Goal: Communication & Community: Answer question/provide support

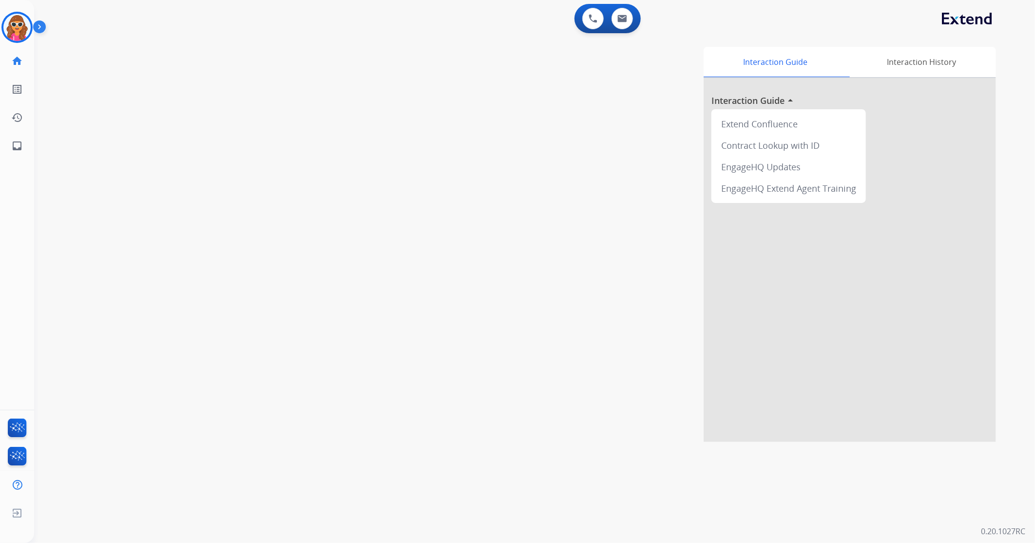
click at [20, 33] on img at bounding box center [16, 27] width 27 height 27
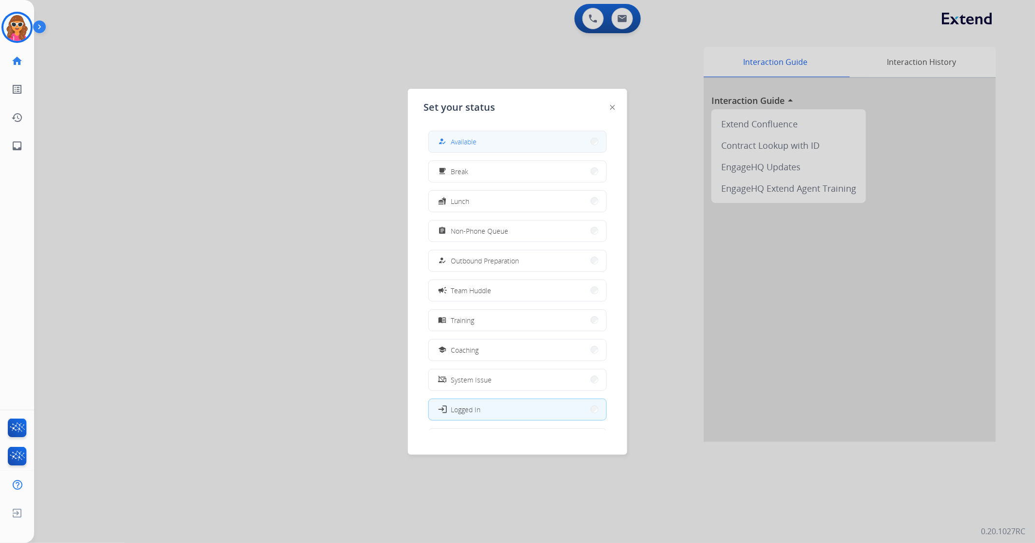
click at [456, 137] on span "Available" at bounding box center [464, 141] width 26 height 10
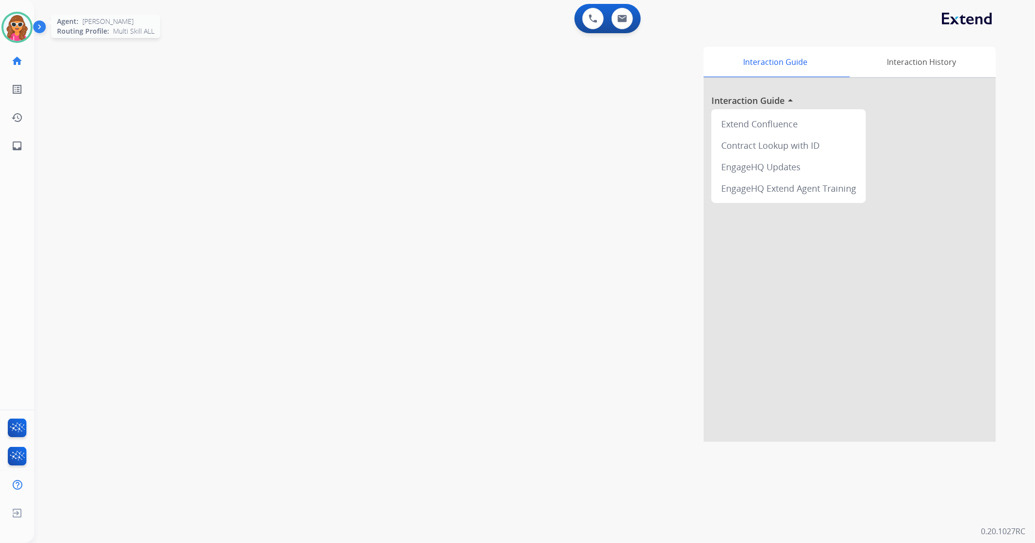
click at [16, 33] on img at bounding box center [16, 27] width 27 height 27
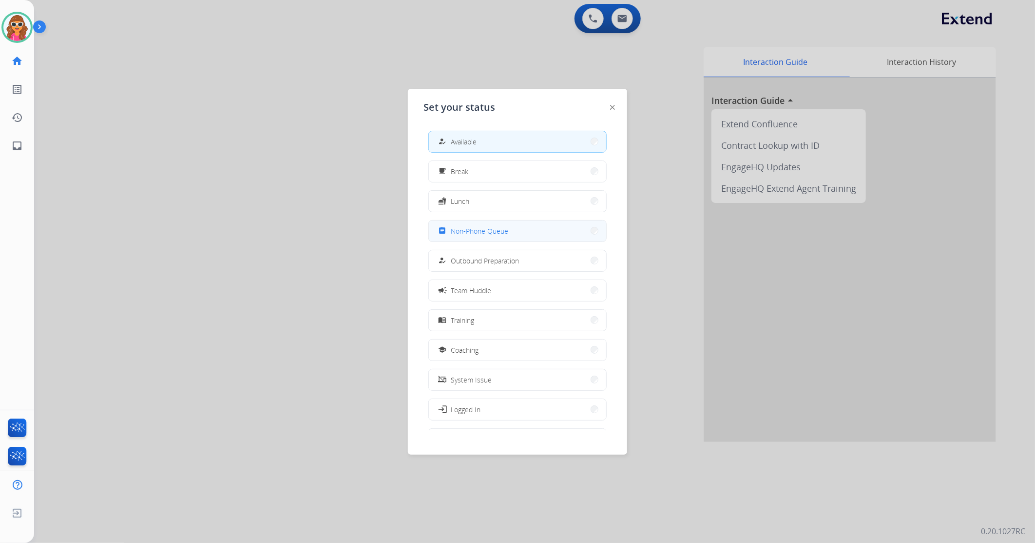
click at [483, 238] on button "assignment Non-Phone Queue" at bounding box center [517, 230] width 177 height 21
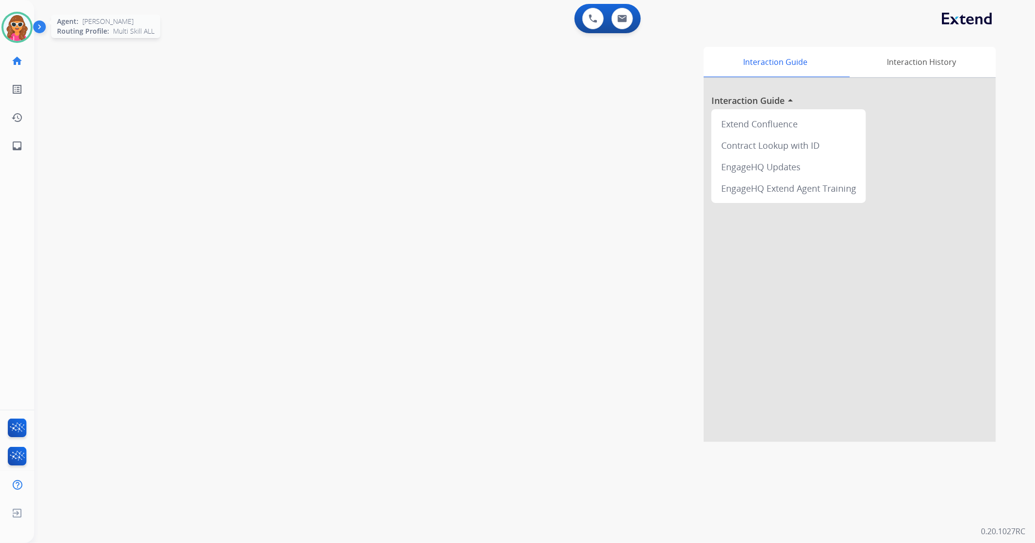
click at [16, 25] on img at bounding box center [16, 27] width 27 height 27
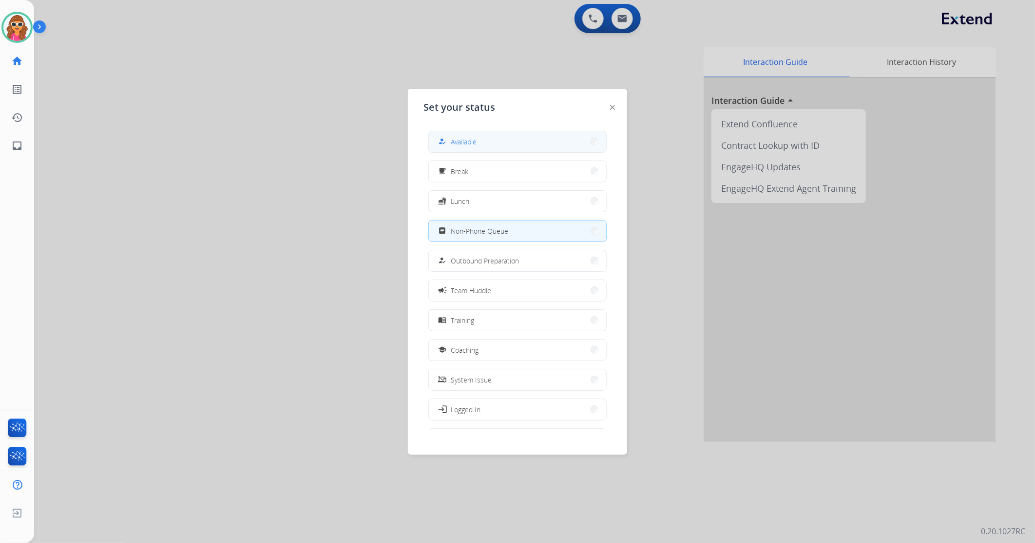
click at [455, 148] on button "how_to_reg Available" at bounding box center [517, 141] width 177 height 21
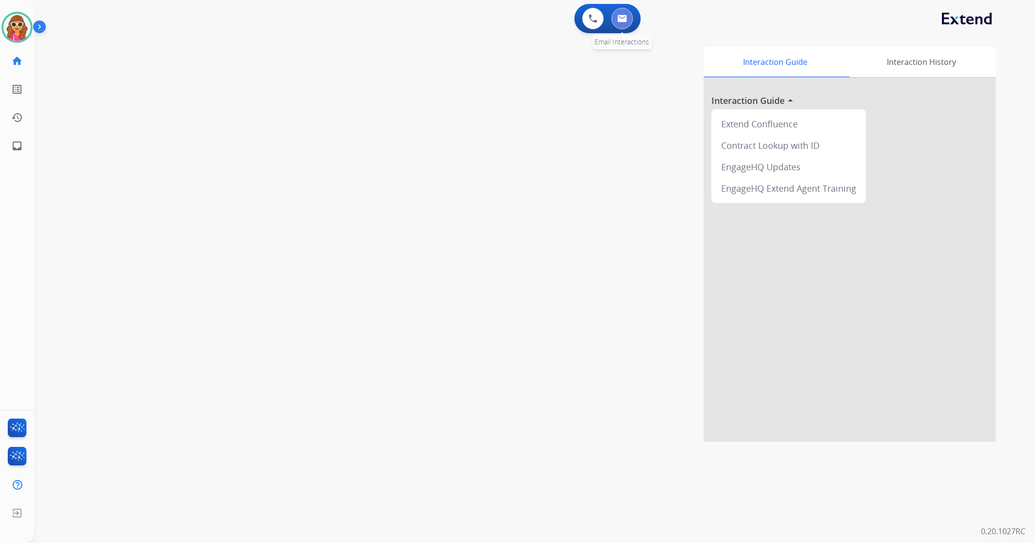
click at [618, 16] on img at bounding box center [623, 19] width 10 height 8
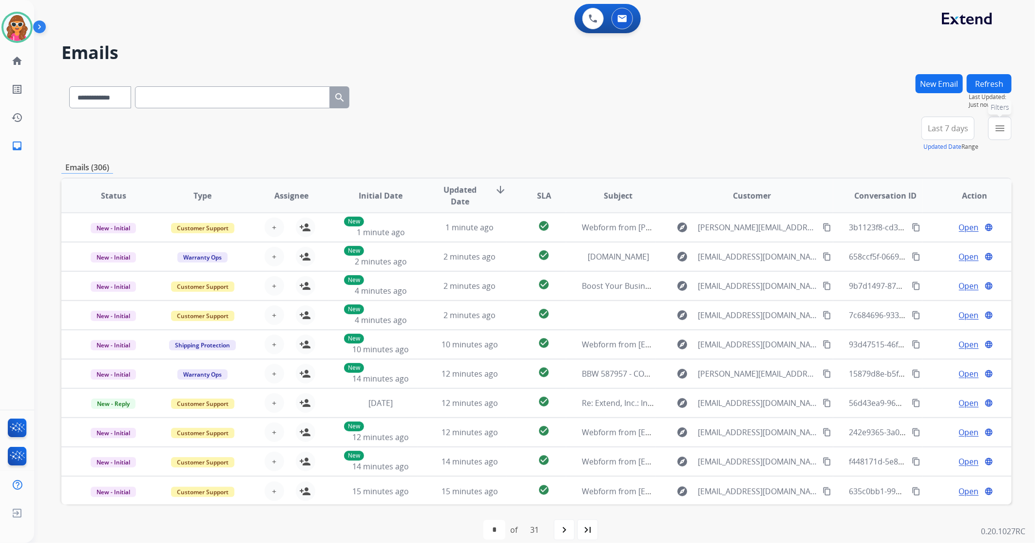
click at [997, 130] on mat-icon "menu" at bounding box center [1000, 128] width 12 height 12
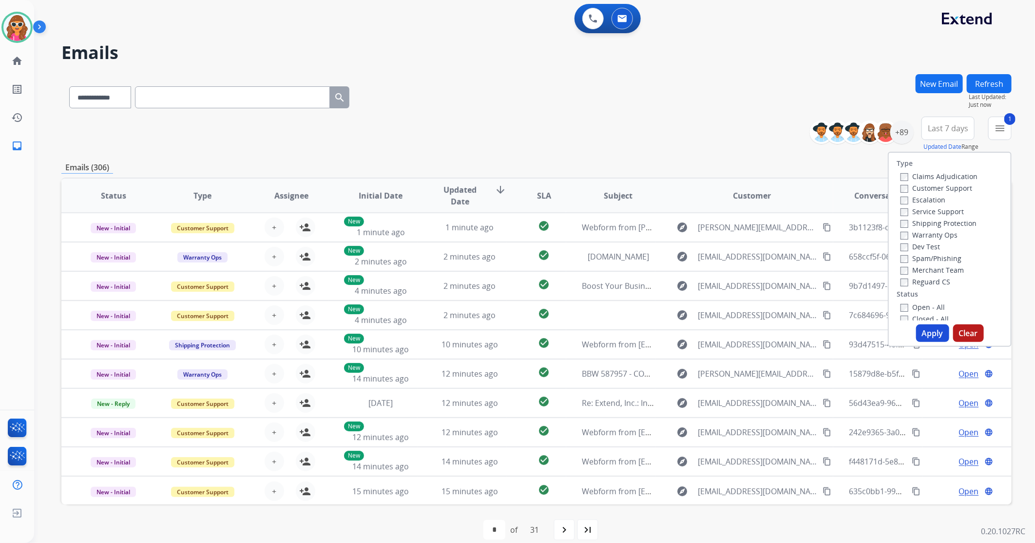
click at [936, 333] on button "Apply" at bounding box center [932, 333] width 33 height 18
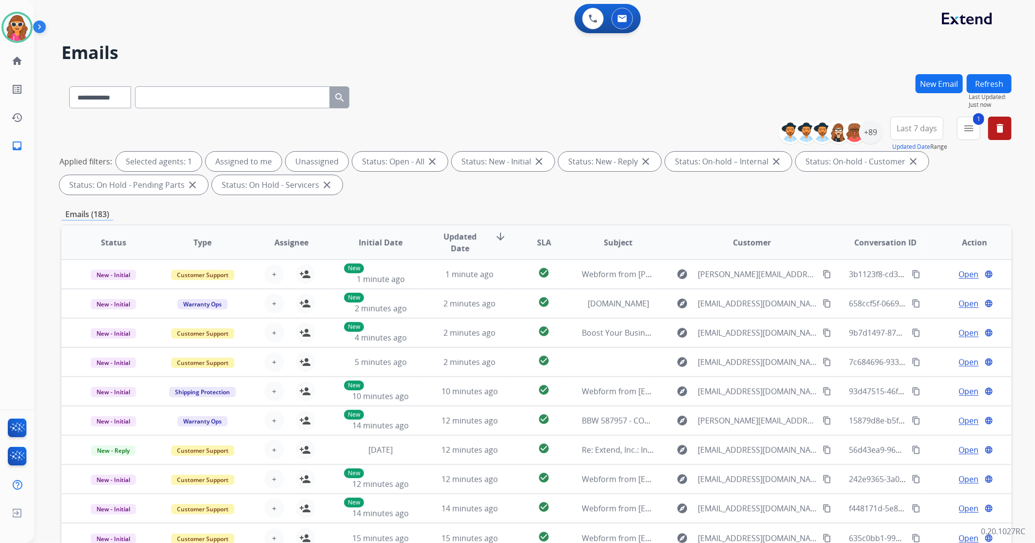
click at [931, 130] on span "Last 7 days" at bounding box center [917, 128] width 40 height 4
click at [902, 252] on div "Last 90 days" at bounding box center [914, 246] width 54 height 15
drag, startPoint x: 872, startPoint y: 132, endPoint x: 870, endPoint y: 137, distance: 5.2
click at [870, 137] on div "+150" at bounding box center [870, 131] width 23 height 23
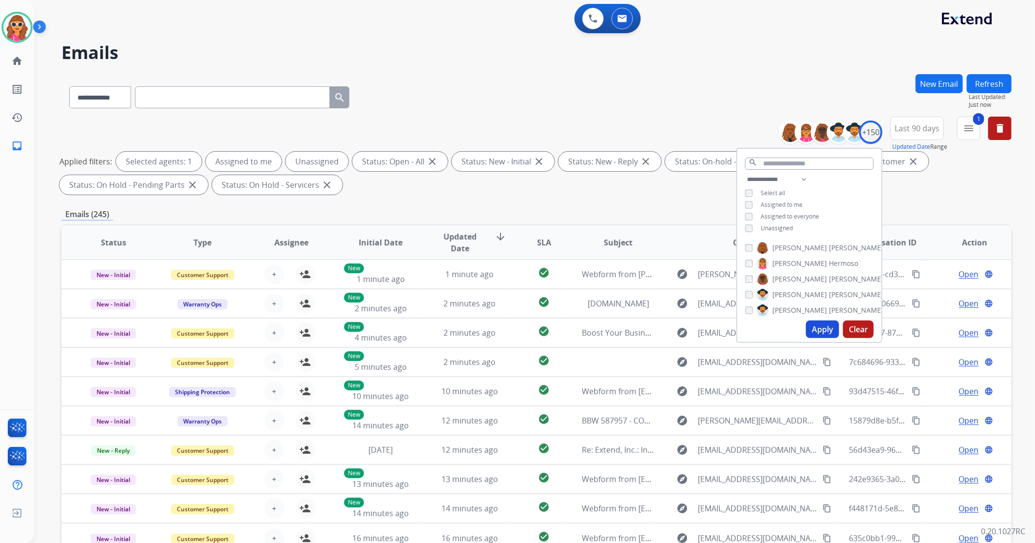
click at [771, 230] on span "Unassigned" at bounding box center [777, 228] width 32 height 8
click at [821, 328] on button "Apply" at bounding box center [822, 329] width 33 height 18
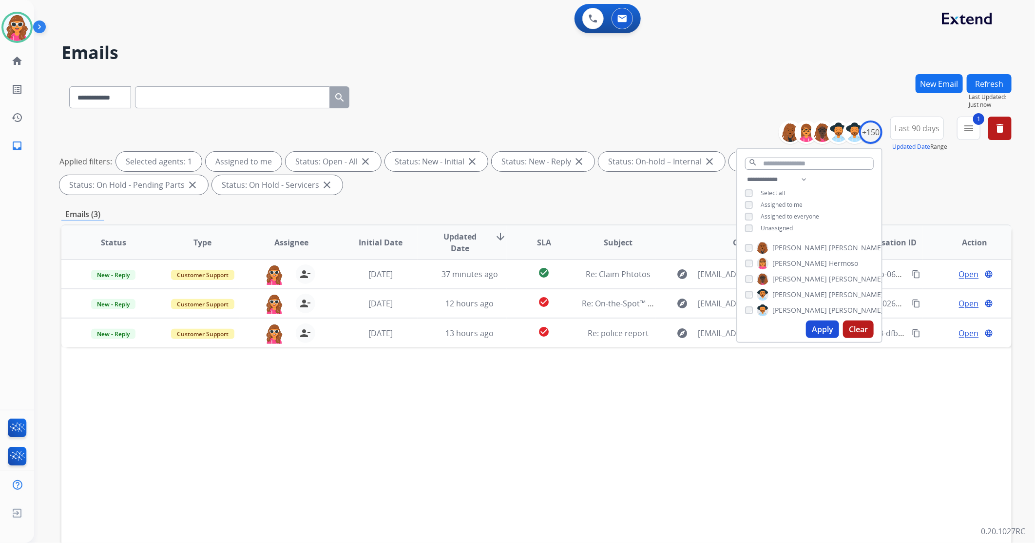
click at [805, 407] on div "Status Type Assignee Initial Date Updated Date arrow_downward SLA Subject Custo…" at bounding box center [536, 387] width 950 height 327
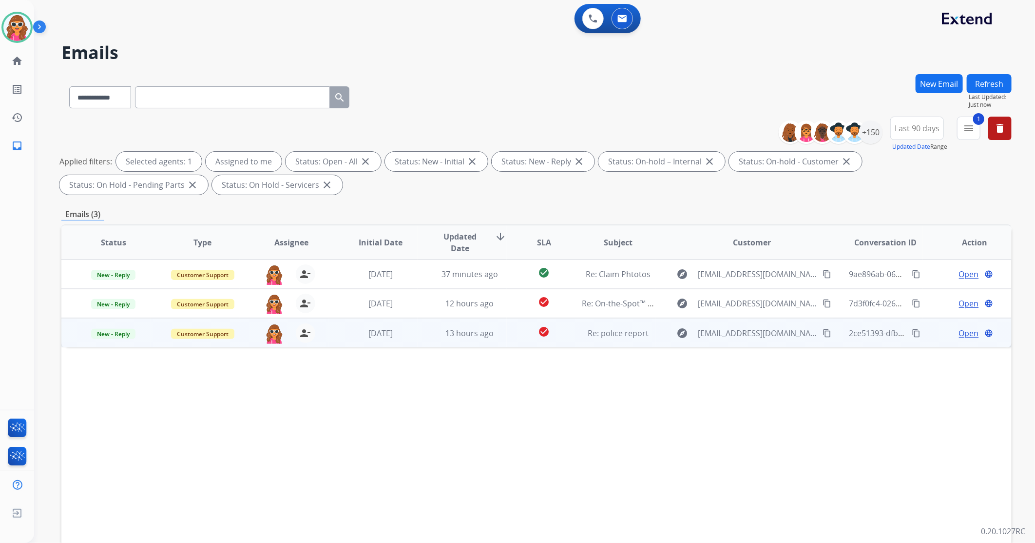
click at [964, 338] on span "Open" at bounding box center [969, 333] width 20 height 12
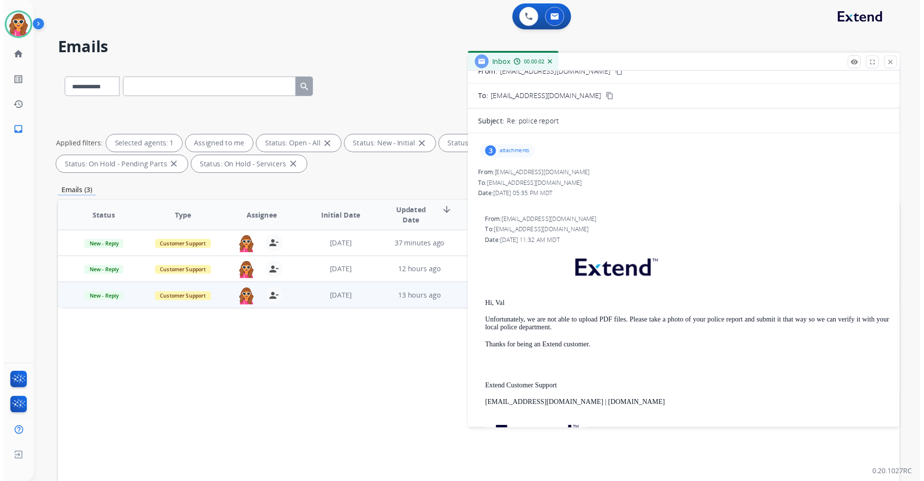
scroll to position [54, 0]
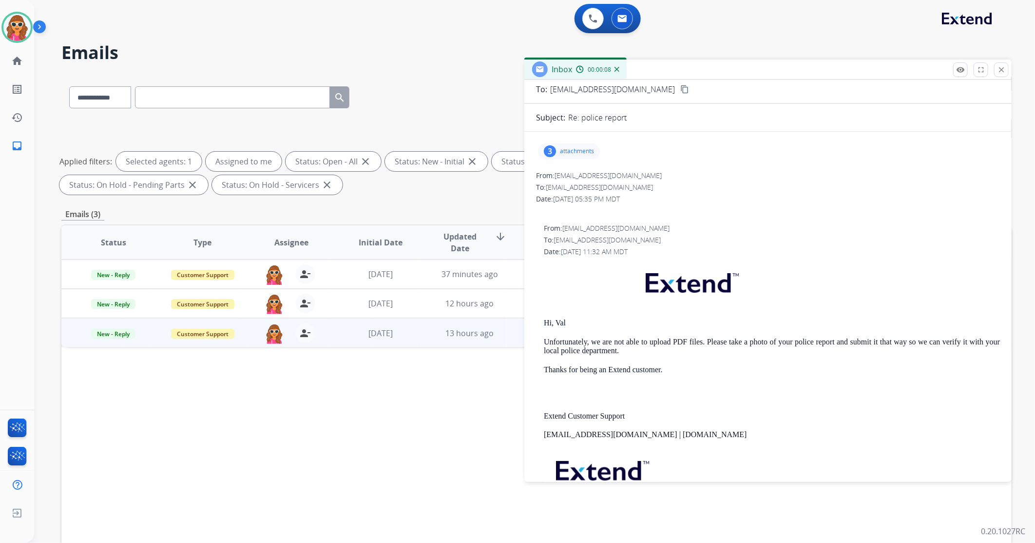
click at [586, 148] on p "attachments" at bounding box center [577, 151] width 34 height 8
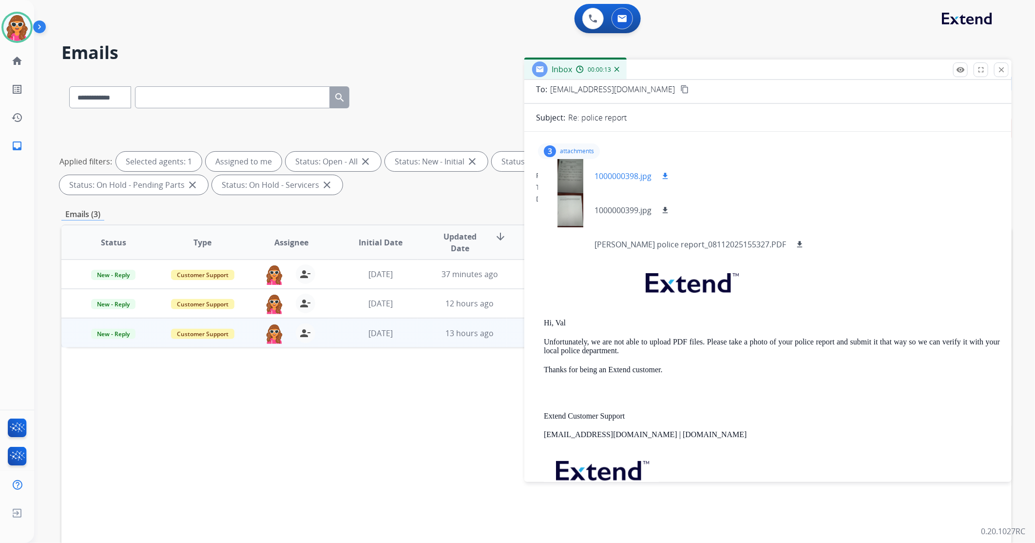
click at [571, 176] on div at bounding box center [570, 176] width 49 height 34
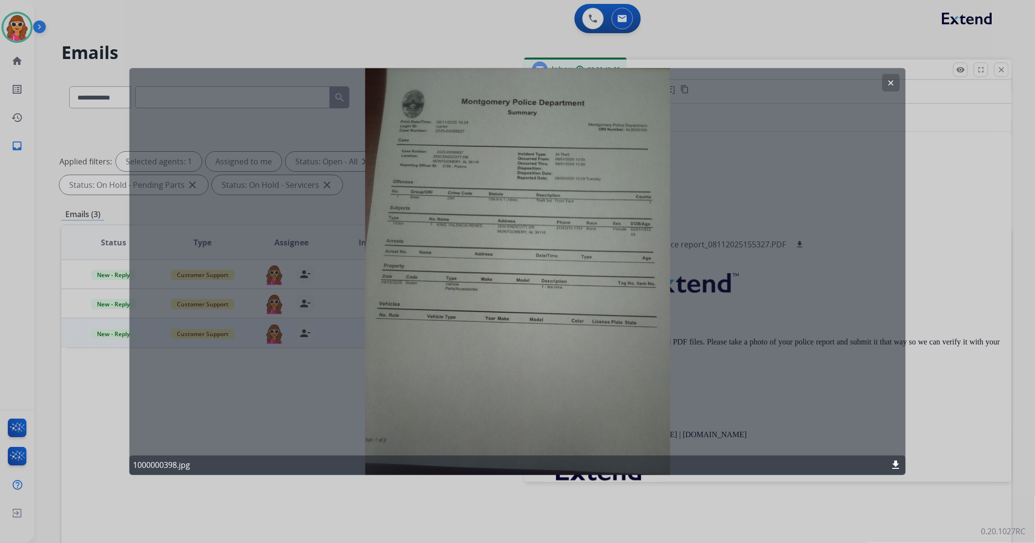
click at [493, 250] on div "clear 1000000398.jpg download" at bounding box center [518, 271] width 776 height 407
drag, startPoint x: 494, startPoint y: 161, endPoint x: 652, endPoint y: 154, distance: 158.1
click at [495, 161] on div "clear 1000000398.jpg download" at bounding box center [518, 271] width 776 height 407
click at [888, 76] on button "clear" at bounding box center [892, 83] width 18 height 18
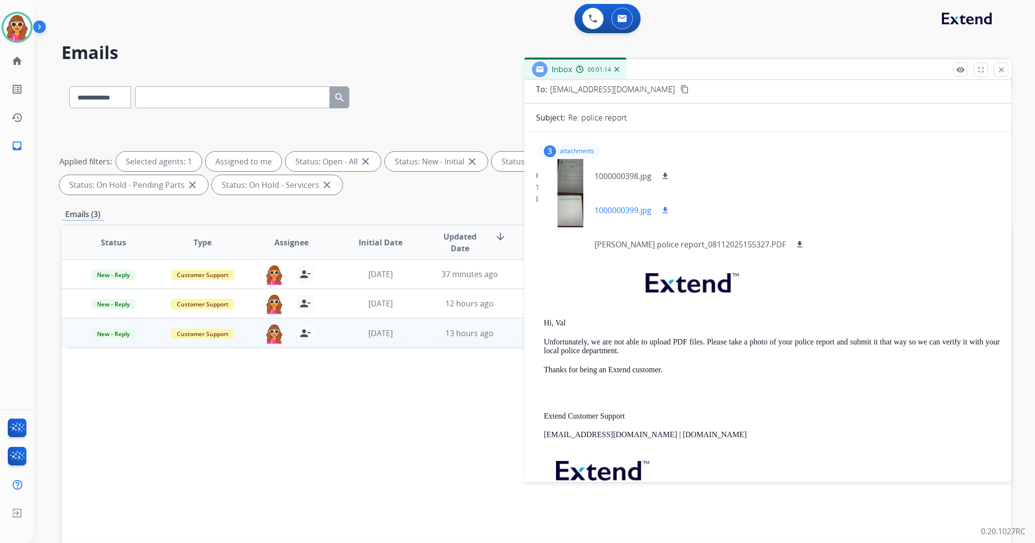
click at [625, 212] on p "1000000399.jpg" at bounding box center [623, 210] width 57 height 12
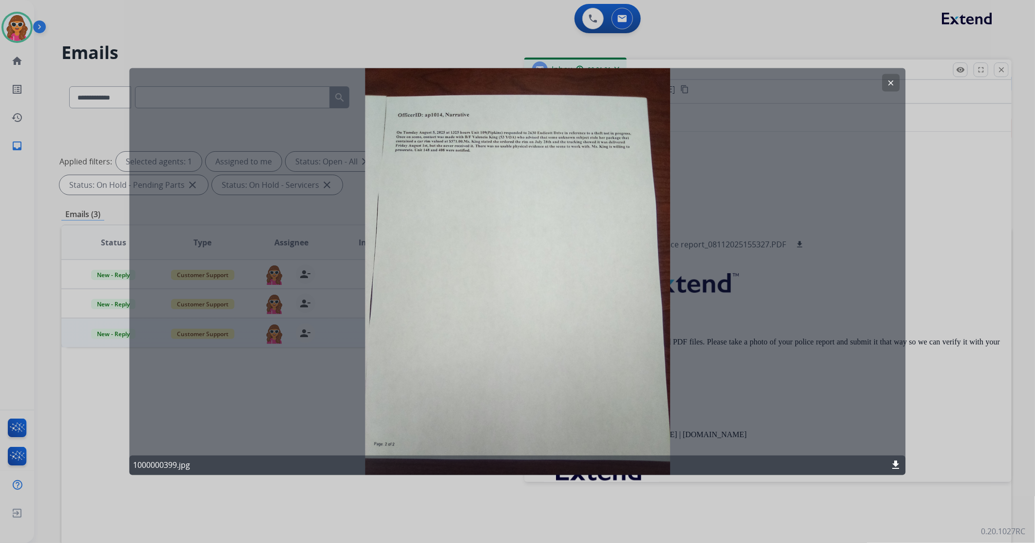
click at [481, 168] on div "clear 1000000399.jpg download" at bounding box center [518, 271] width 776 height 407
drag, startPoint x: 481, startPoint y: 168, endPoint x: 458, endPoint y: 150, distance: 28.5
click at [458, 150] on div "clear 1000000399.jpg download" at bounding box center [518, 271] width 776 height 407
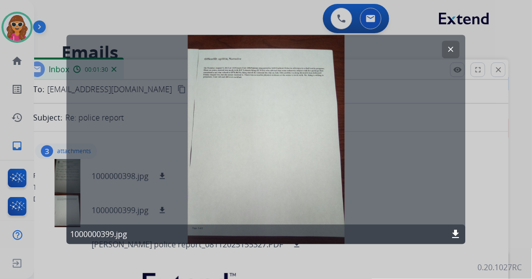
drag, startPoint x: 1031, startPoint y: 0, endPoint x: 256, endPoint y: 83, distance: 779.9
click at [278, 97] on div "clear 1000000399.jpg download" at bounding box center [266, 139] width 399 height 209
click at [456, 51] on button "clear" at bounding box center [452, 50] width 18 height 18
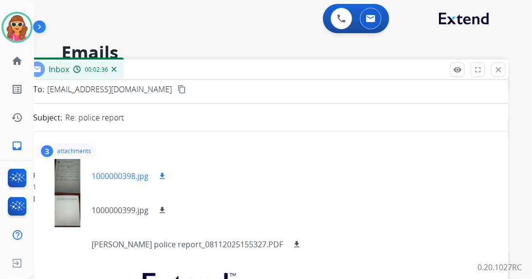
click at [70, 166] on div at bounding box center [67, 176] width 49 height 34
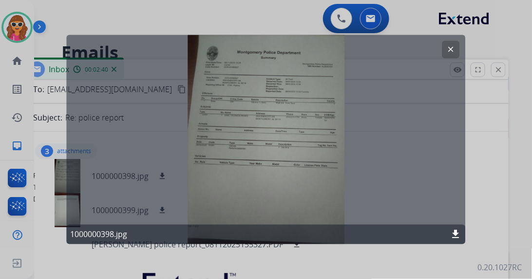
click at [260, 68] on div "clear 1000000398.jpg download" at bounding box center [266, 139] width 399 height 209
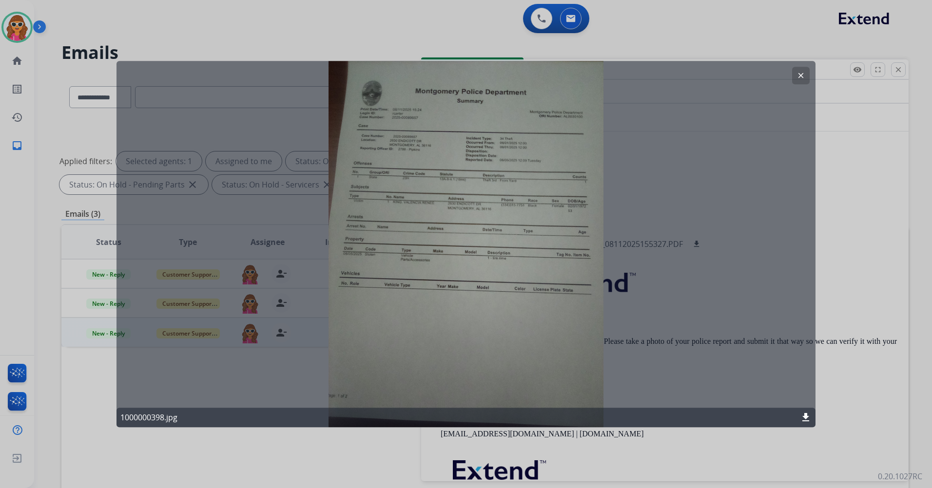
drag, startPoint x: 498, startPoint y: 2, endPoint x: 488, endPoint y: 183, distance: 181.6
click at [488, 183] on div "clear 1000000398.jpg download" at bounding box center [465, 244] width 699 height 367
drag, startPoint x: 427, startPoint y: 117, endPoint x: 433, endPoint y: 112, distance: 9.0
click at [427, 118] on div "clear 1000000398.jpg download" at bounding box center [465, 244] width 699 height 367
click at [801, 78] on mat-icon "clear" at bounding box center [800, 75] width 9 height 9
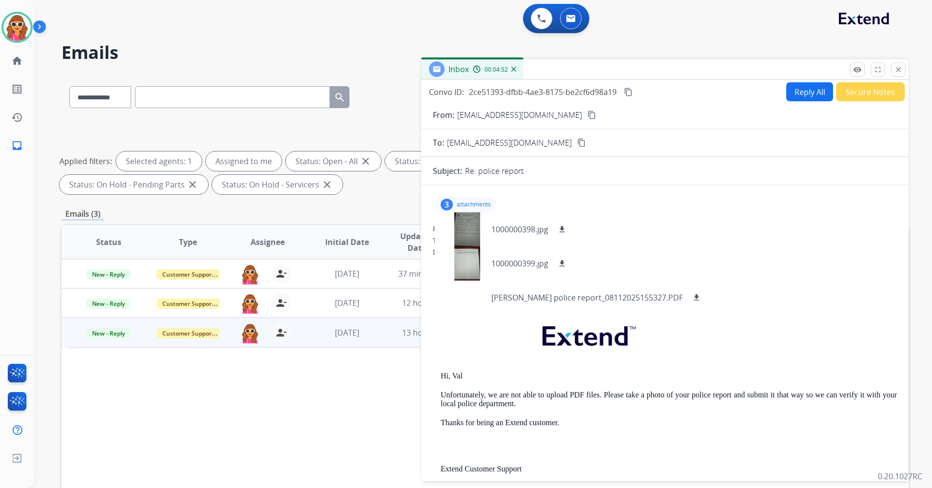
scroll to position [0, 0]
click at [587, 117] on mat-icon "content_copy" at bounding box center [591, 115] width 9 height 9
click at [545, 22] on img at bounding box center [541, 18] width 9 height 9
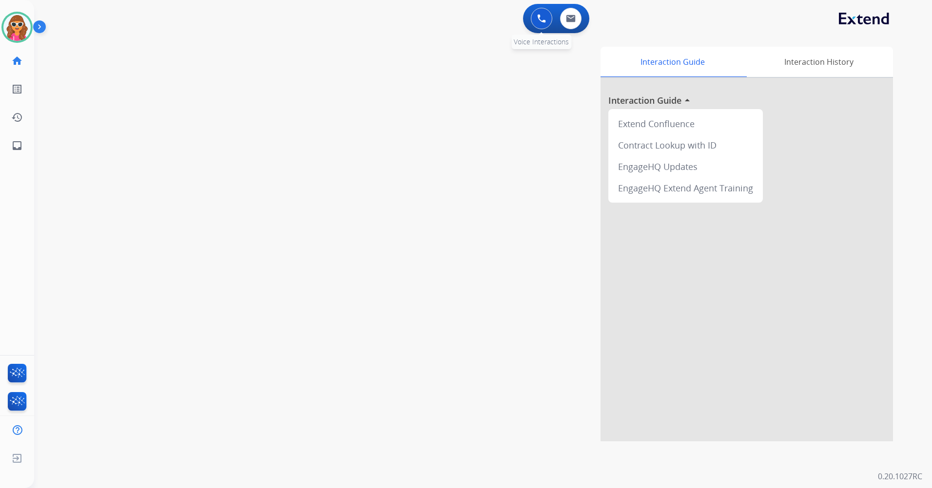
click at [540, 18] on img at bounding box center [541, 18] width 9 height 9
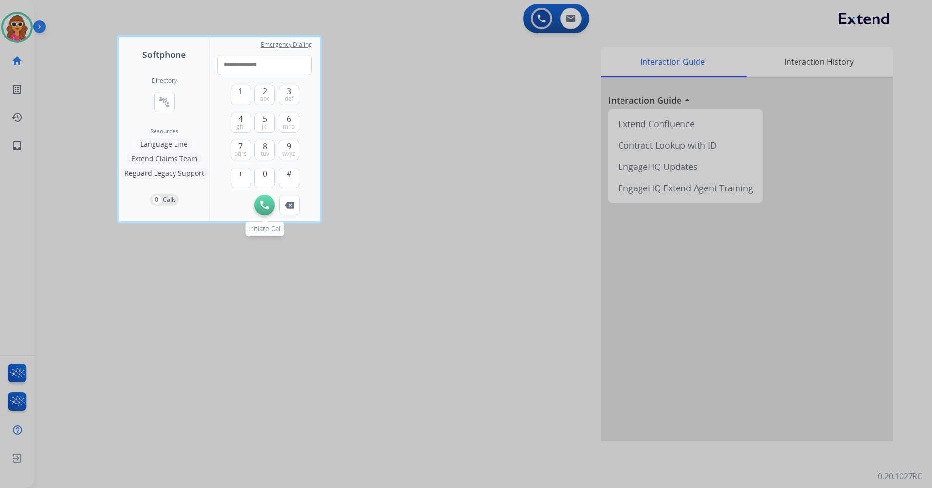
type input "**********"
click at [256, 201] on button "Initiate Call" at bounding box center [264, 205] width 20 height 20
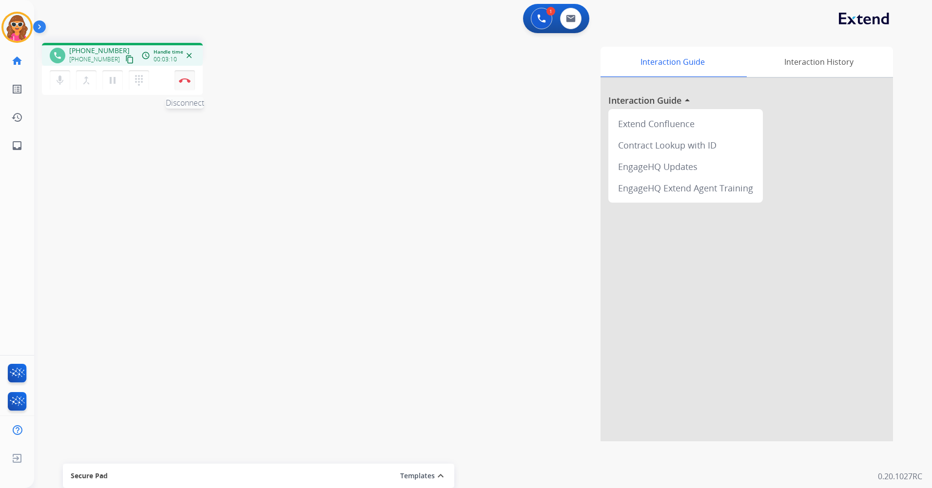
click at [183, 86] on button "Disconnect" at bounding box center [185, 80] width 20 height 20
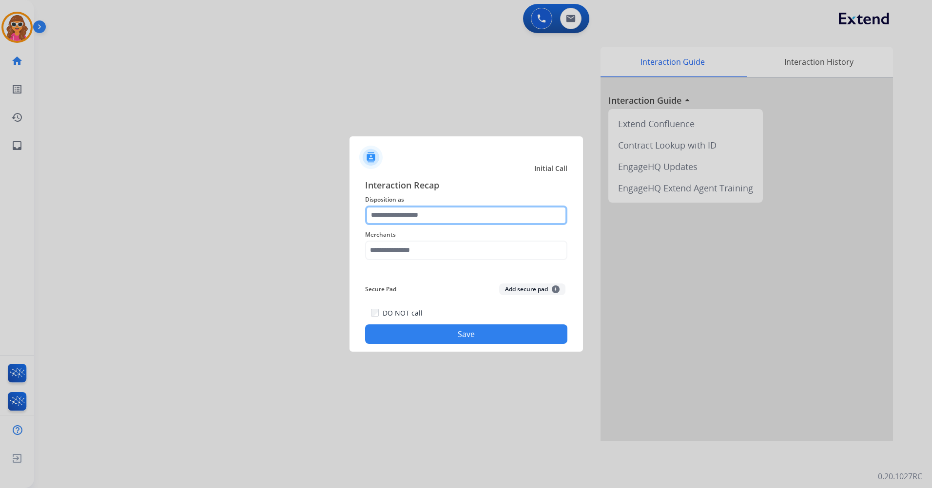
click at [419, 216] on input "text" at bounding box center [466, 215] width 202 height 19
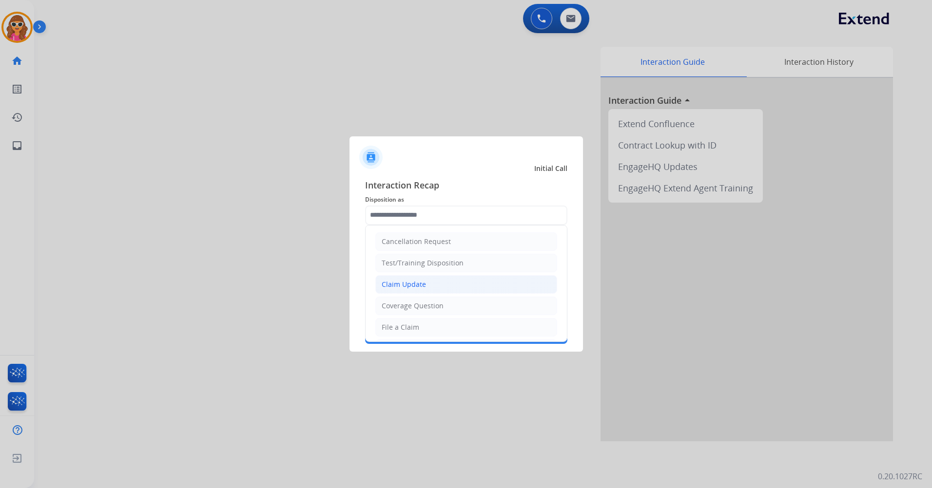
click at [412, 287] on div "Claim Update" at bounding box center [404, 285] width 44 height 10
type input "**********"
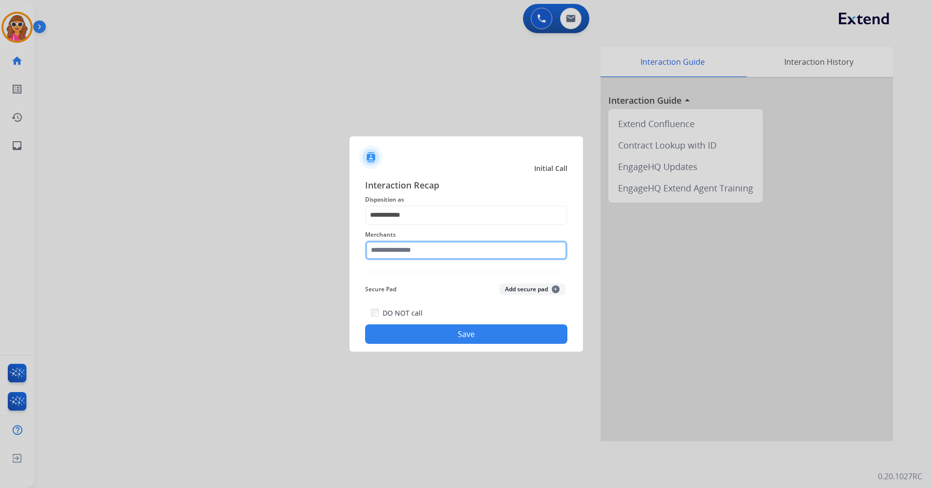
click at [381, 246] on input "text" at bounding box center [466, 250] width 202 height 19
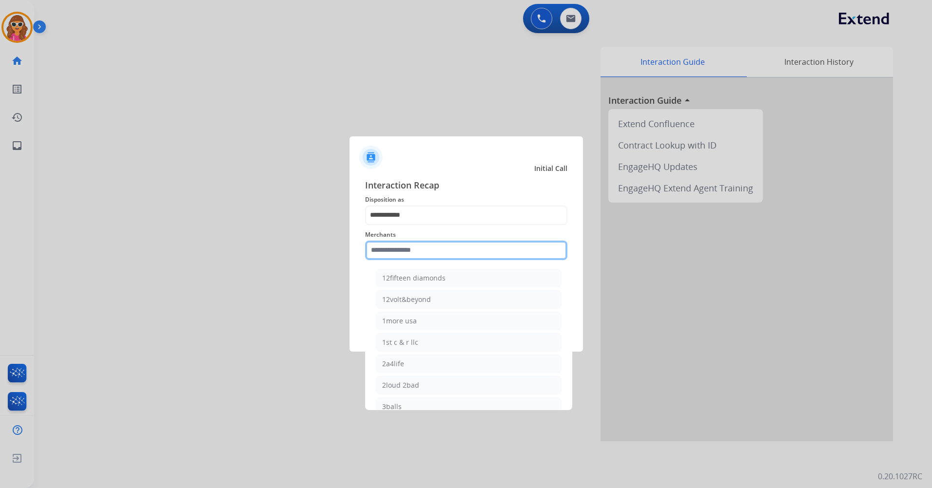
click at [445, 254] on input "text" at bounding box center [466, 250] width 202 height 19
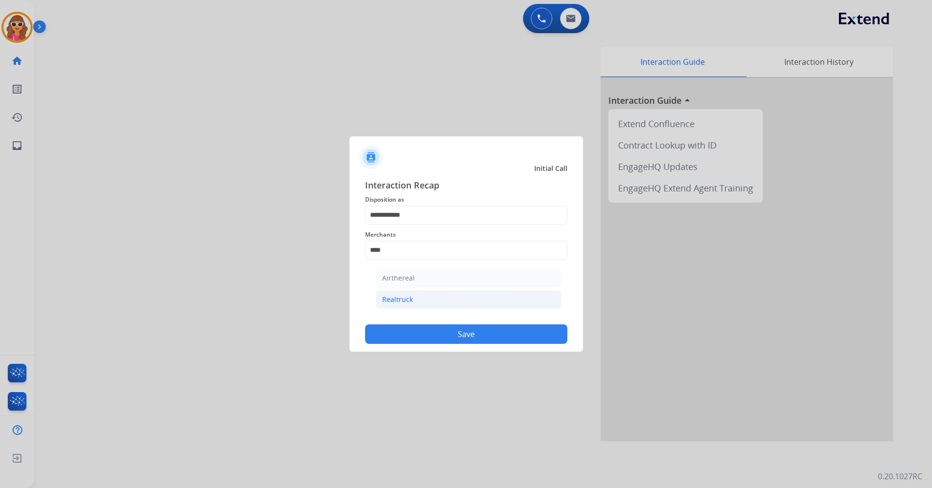
click at [419, 305] on li "Realtruck" at bounding box center [469, 300] width 186 height 19
type input "*********"
click at [451, 334] on button "Save" at bounding box center [466, 334] width 202 height 19
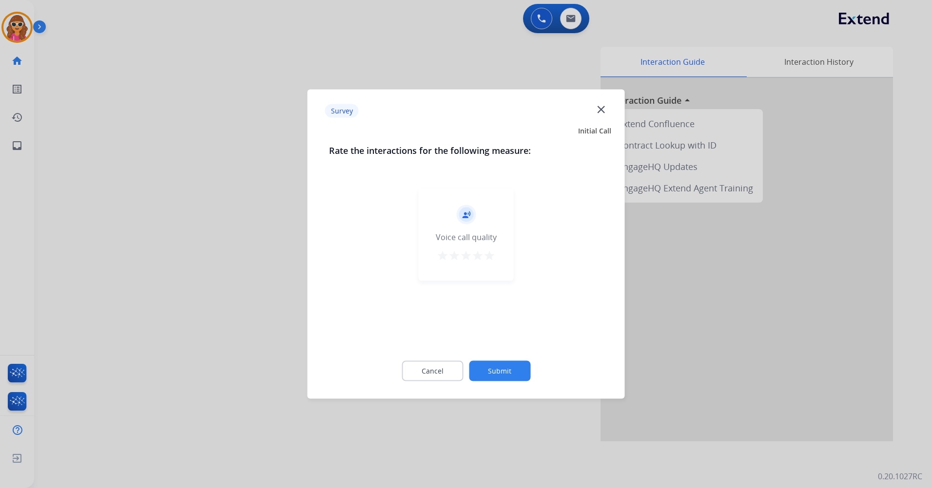
drag, startPoint x: 491, startPoint y: 257, endPoint x: 491, endPoint y: 296, distance: 38.5
click at [491, 258] on mat-icon "star" at bounding box center [490, 256] width 12 height 12
click at [508, 373] on button "Submit" at bounding box center [499, 371] width 61 height 20
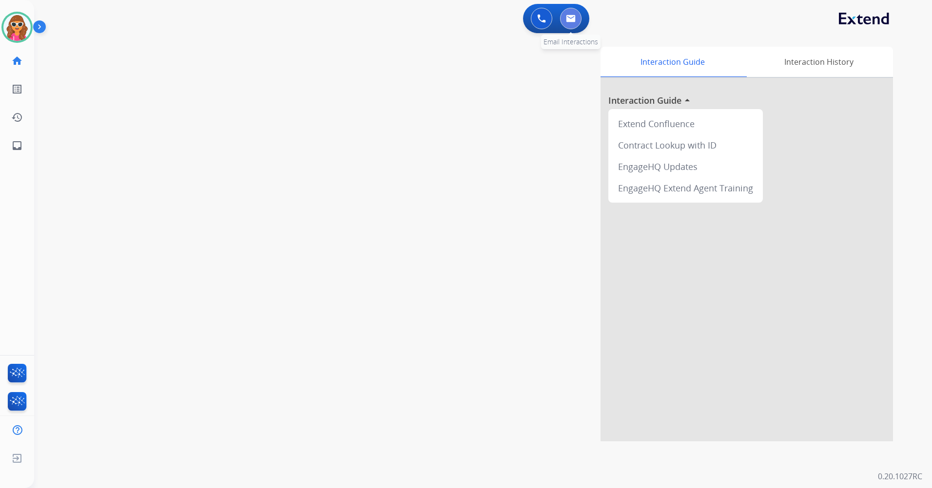
click at [565, 24] on button at bounding box center [570, 18] width 21 height 21
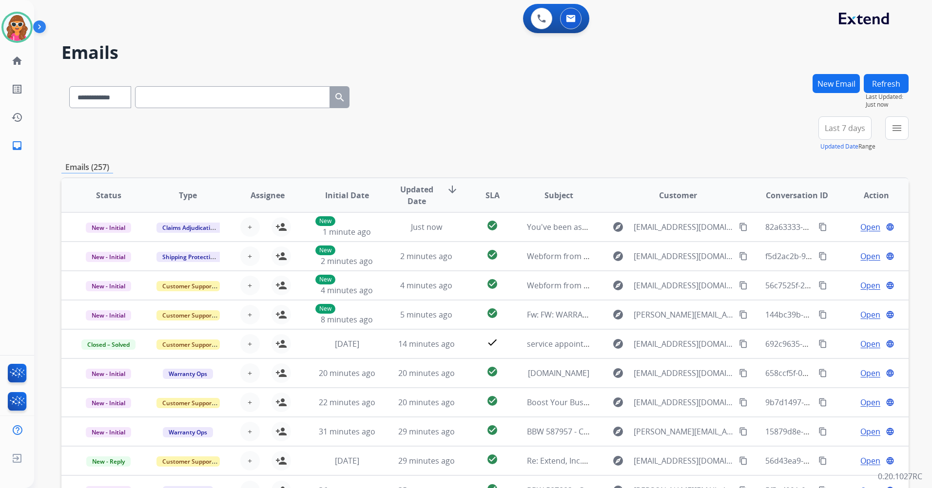
drag, startPoint x: 747, startPoint y: 127, endPoint x: 822, endPoint y: 128, distance: 75.6
click at [747, 123] on div "**********" at bounding box center [484, 133] width 847 height 35
click at [847, 136] on button "Last 7 days" at bounding box center [844, 127] width 53 height 23
drag, startPoint x: 847, startPoint y: 239, endPoint x: 717, endPoint y: 155, distance: 155.1
click at [847, 238] on div "Last 30 days" at bounding box center [842, 231] width 54 height 17
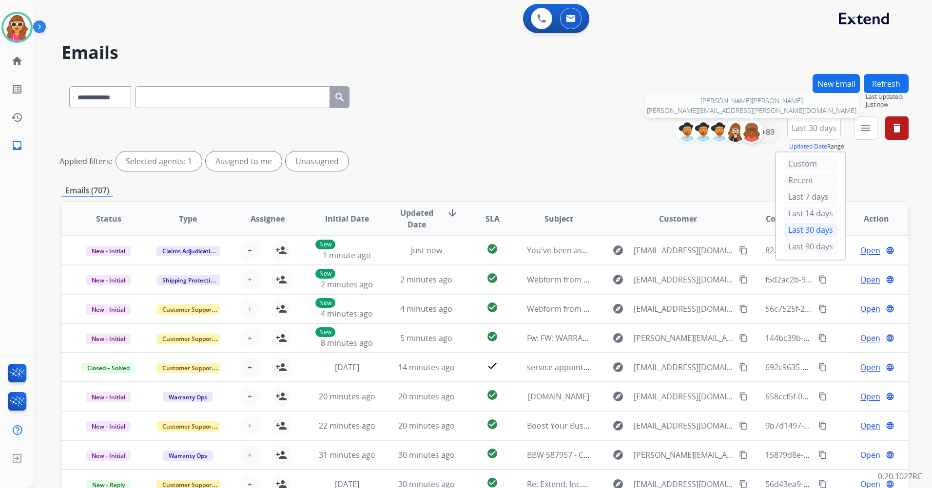
click at [760, 133] on div at bounding box center [751, 131] width 23 height 23
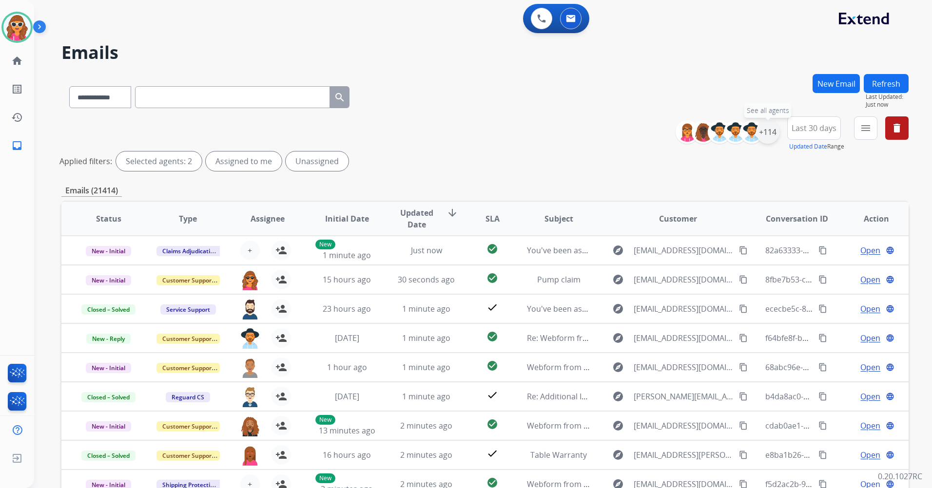
click at [763, 133] on div "+114" at bounding box center [767, 131] width 23 height 23
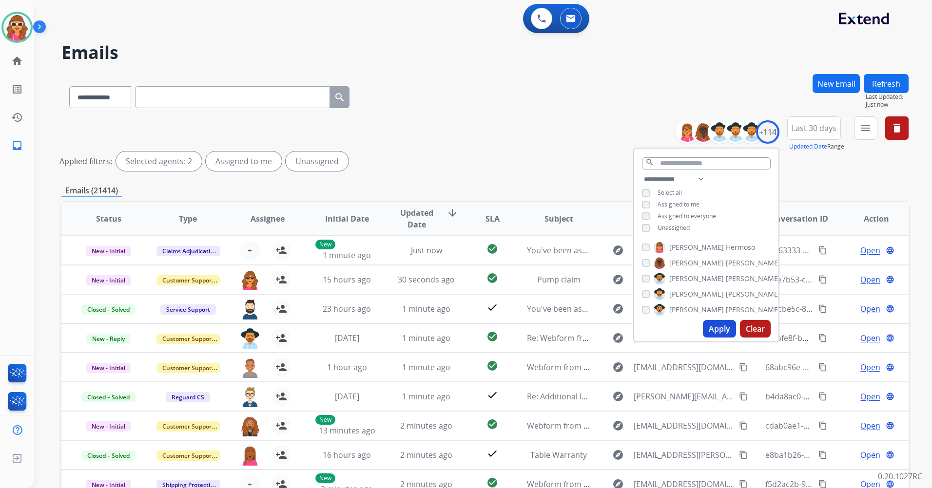
click at [682, 227] on span "Unassigned" at bounding box center [674, 228] width 32 height 8
click at [724, 325] on button "Apply" at bounding box center [719, 329] width 33 height 18
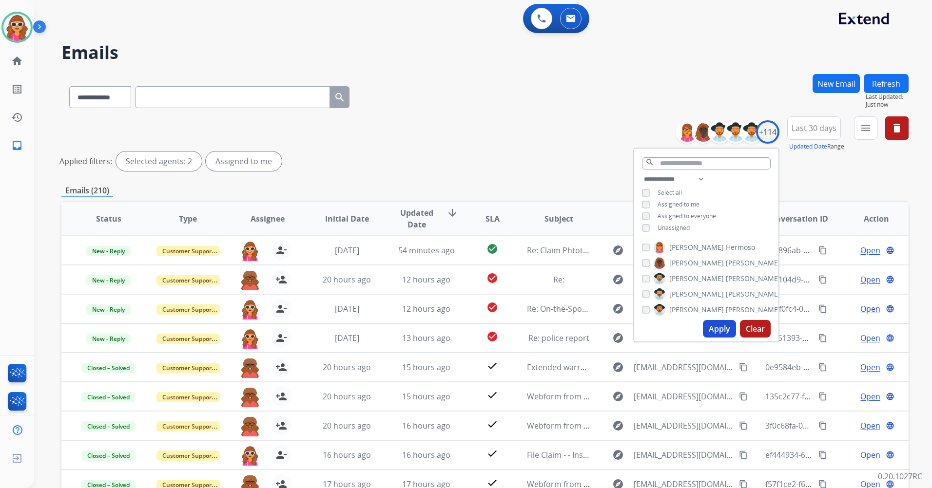
click at [492, 120] on div "**********" at bounding box center [484, 145] width 847 height 58
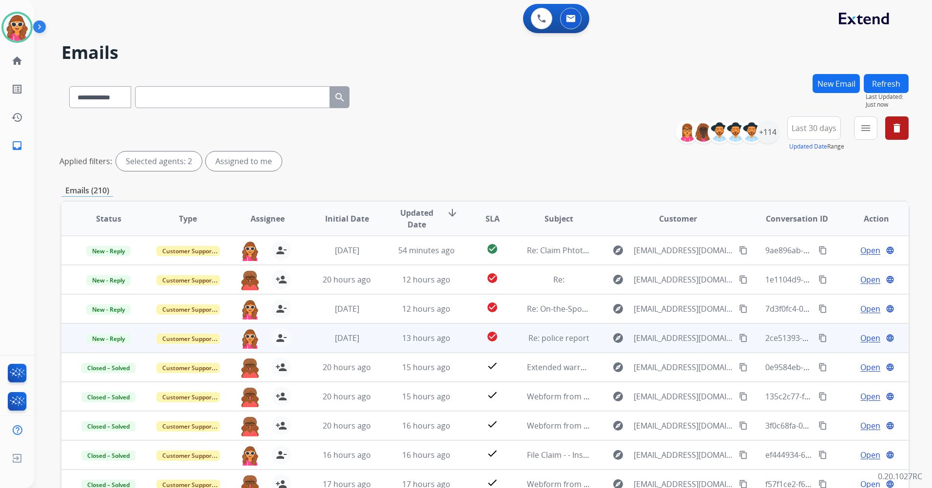
click at [869, 342] on span "Open" at bounding box center [870, 338] width 20 height 12
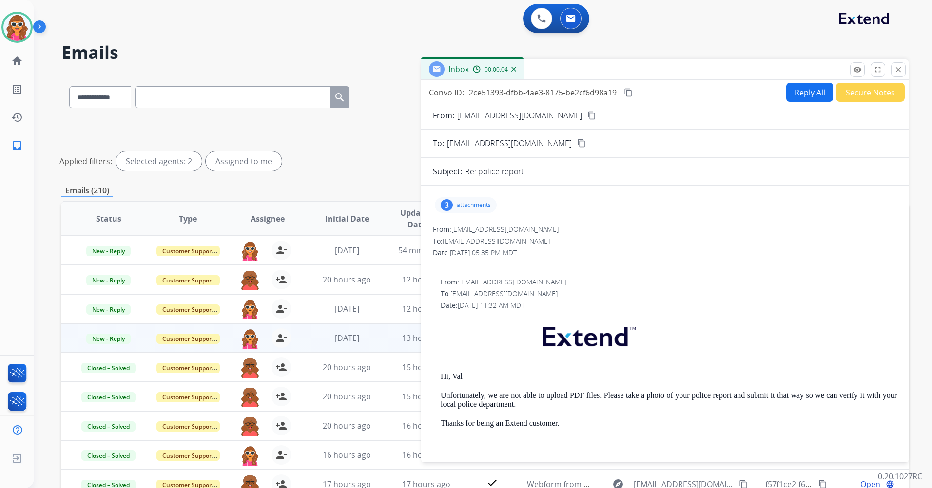
click at [484, 205] on p "attachments" at bounding box center [474, 205] width 34 height 8
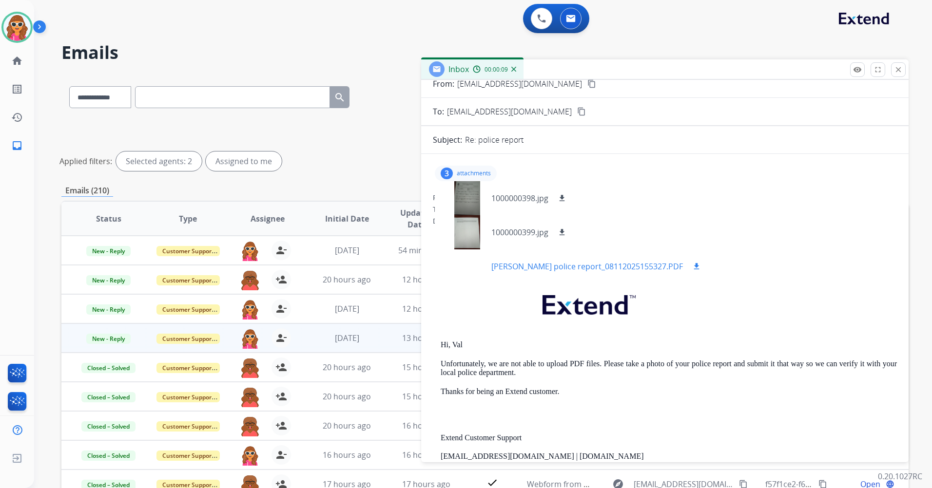
scroll to position [49, 0]
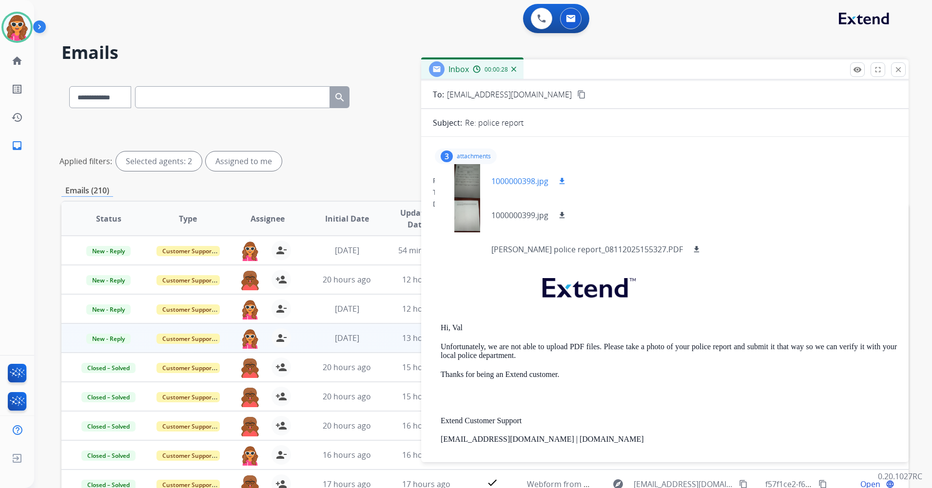
click at [562, 180] on mat-icon "download" at bounding box center [562, 181] width 9 height 9
click at [563, 219] on mat-icon "download" at bounding box center [562, 215] width 9 height 9
click at [527, 215] on p "1000000399.jpg" at bounding box center [519, 216] width 57 height 12
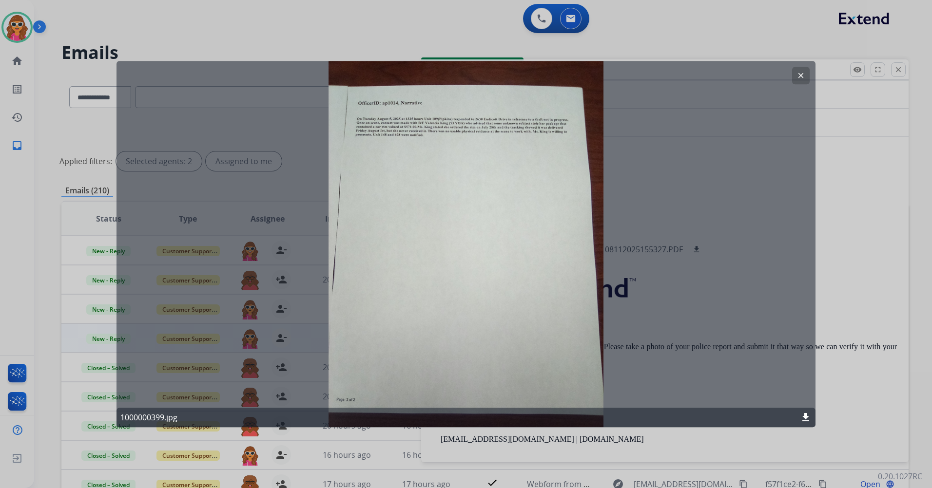
click at [802, 75] on mat-icon "clear" at bounding box center [800, 75] width 9 height 9
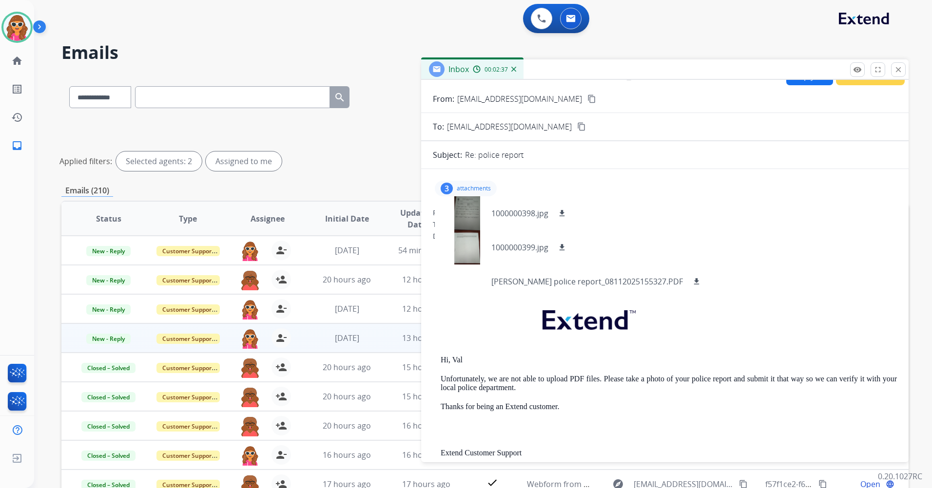
scroll to position [0, 0]
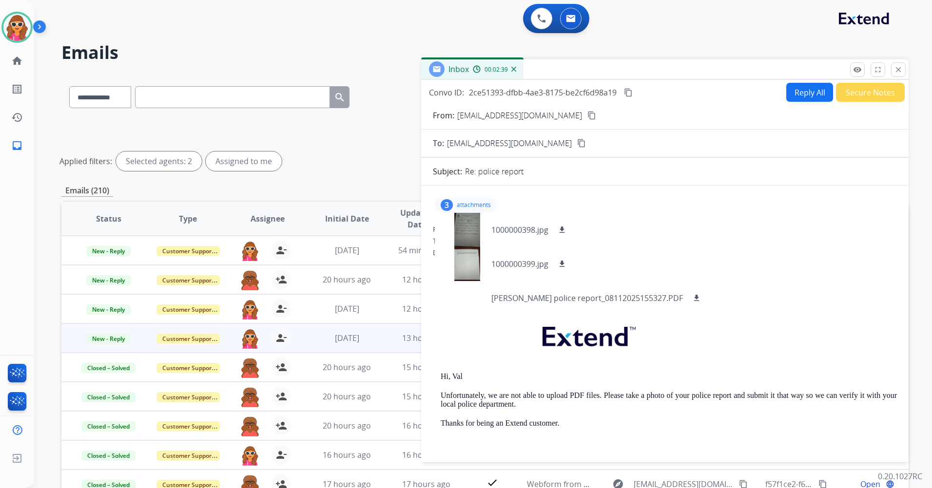
click at [869, 98] on button "Secure Notes" at bounding box center [870, 92] width 69 height 19
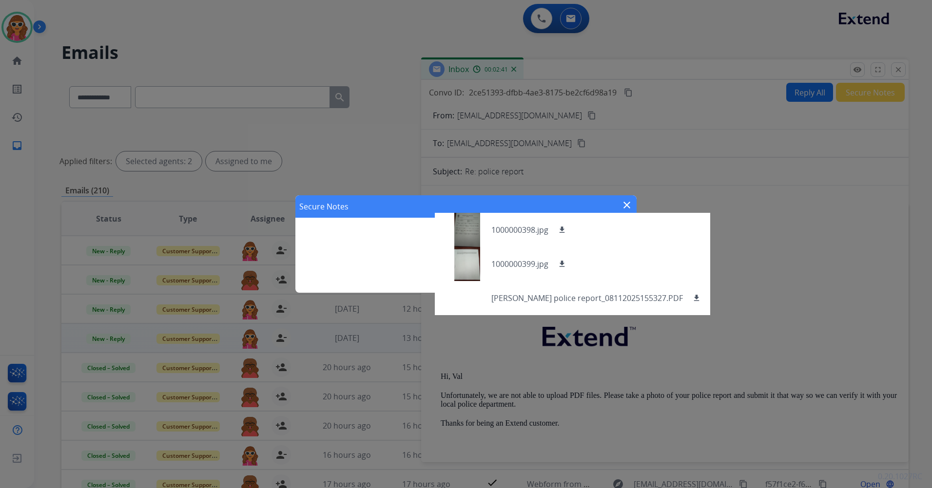
click at [740, 221] on div "Secure Notes close add" at bounding box center [466, 244] width 932 height 488
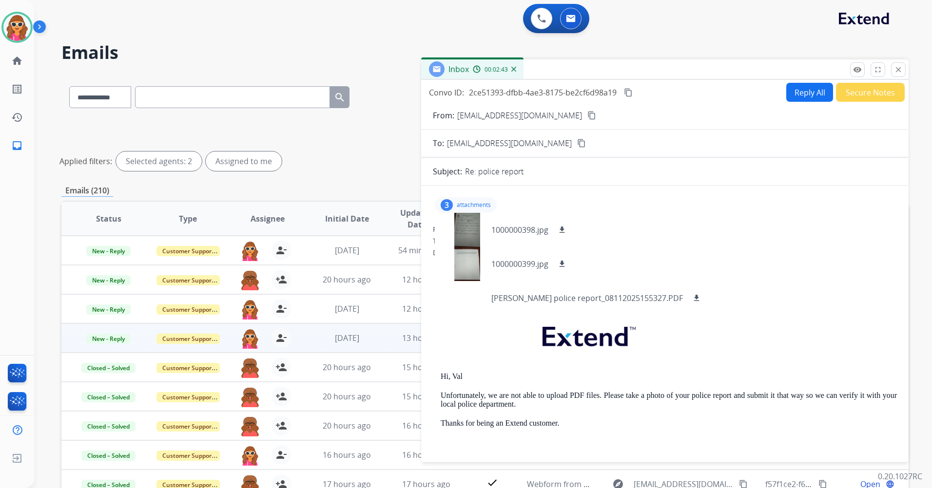
click at [867, 97] on button "Secure Notes" at bounding box center [870, 92] width 69 height 19
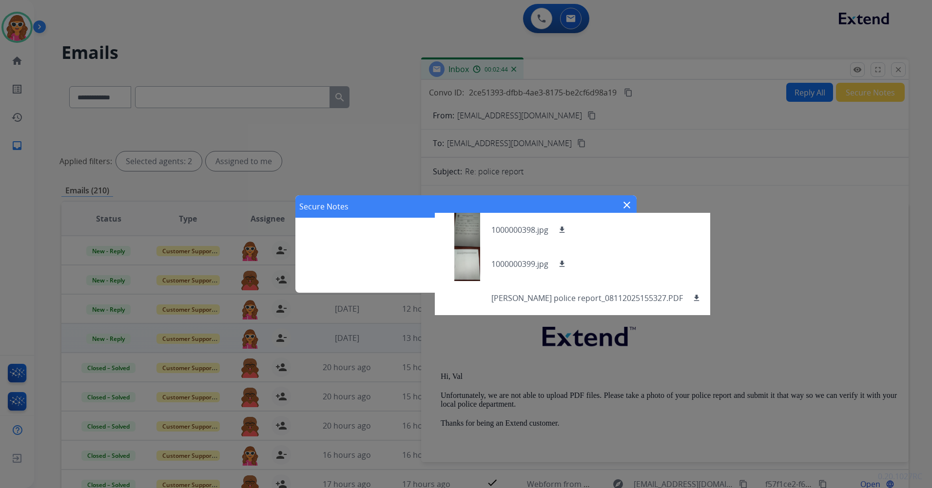
drag, startPoint x: 738, startPoint y: 234, endPoint x: 730, endPoint y: 234, distance: 8.8
click at [738, 234] on div "Secure Notes close add" at bounding box center [466, 244] width 932 height 488
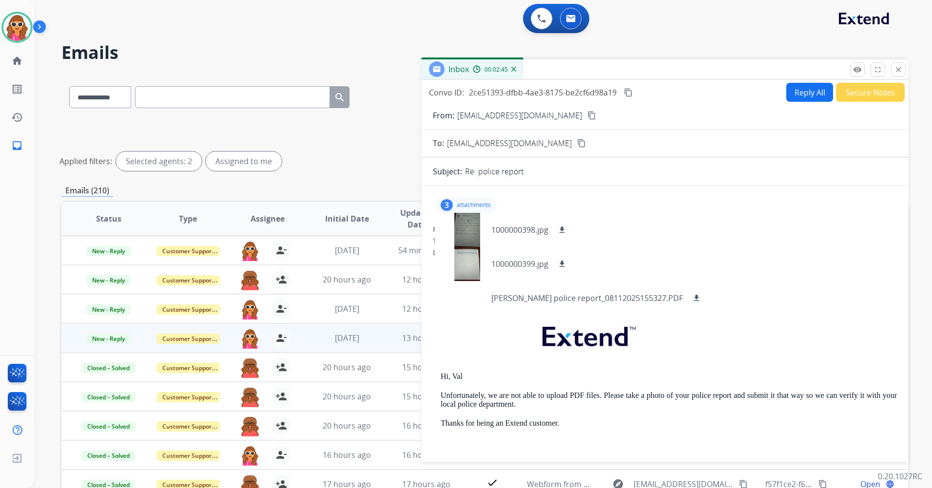
drag, startPoint x: 739, startPoint y: 215, endPoint x: 778, endPoint y: 145, distance: 80.1
click at [740, 213] on div "3 attachments 1000000398.jpg download 1000000399.jpg download [PERSON_NAME] pol…" at bounding box center [665, 205] width 464 height 23
click at [864, 94] on button "Secure Notes" at bounding box center [870, 92] width 69 height 19
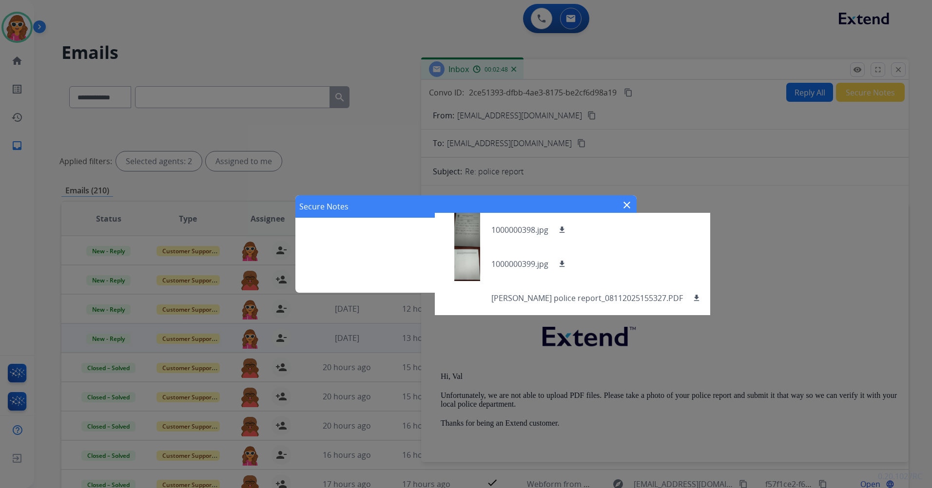
click at [402, 247] on div "Secure Notes close add" at bounding box center [465, 243] width 341 height 97
click at [384, 236] on div "Secure Notes close add" at bounding box center [465, 243] width 341 height 97
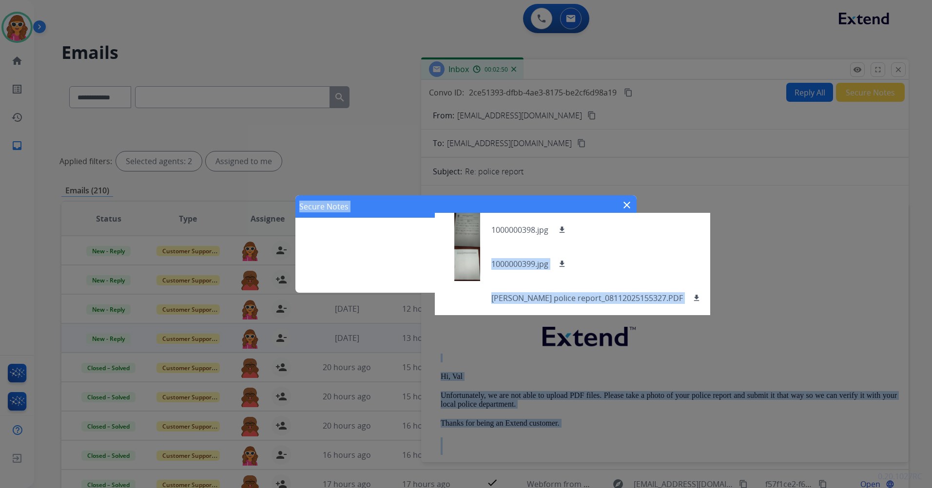
drag, startPoint x: 608, startPoint y: 227, endPoint x: 694, endPoint y: 232, distance: 85.4
click at [694, 232] on app-office-email "Convo ID: 2ce51393-dfbb-4ae3-8175-be2cf6d98a19 content_copy Reply All Secure No…" at bounding box center [664, 271] width 487 height 383
click at [625, 205] on mat-icon "close" at bounding box center [627, 205] width 12 height 12
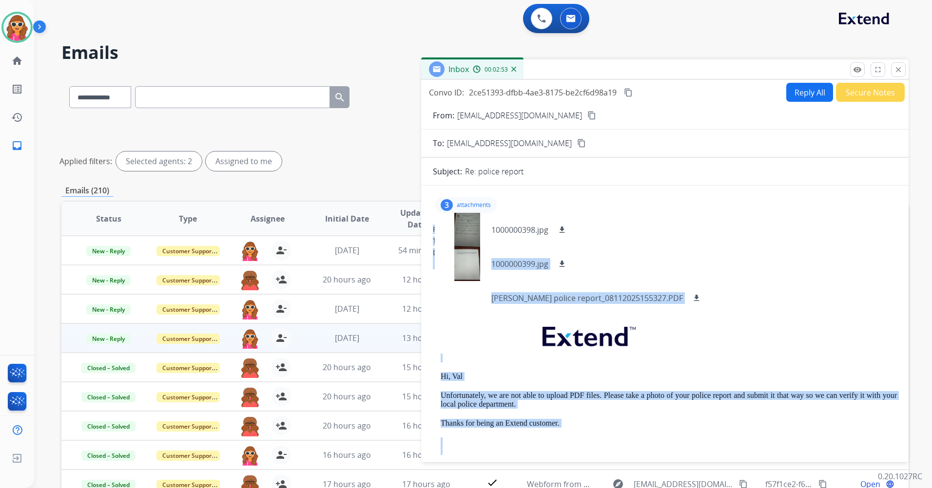
click at [633, 233] on div "1000000398.jpg download 1000000399.jpg download [PERSON_NAME] police report_081…" at bounding box center [572, 264] width 275 height 102
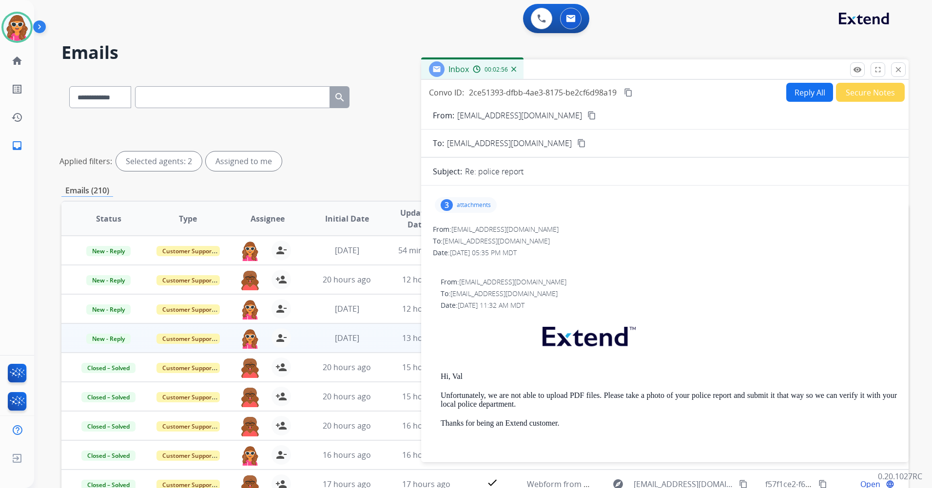
click at [859, 97] on button "Secure Notes" at bounding box center [870, 92] width 69 height 19
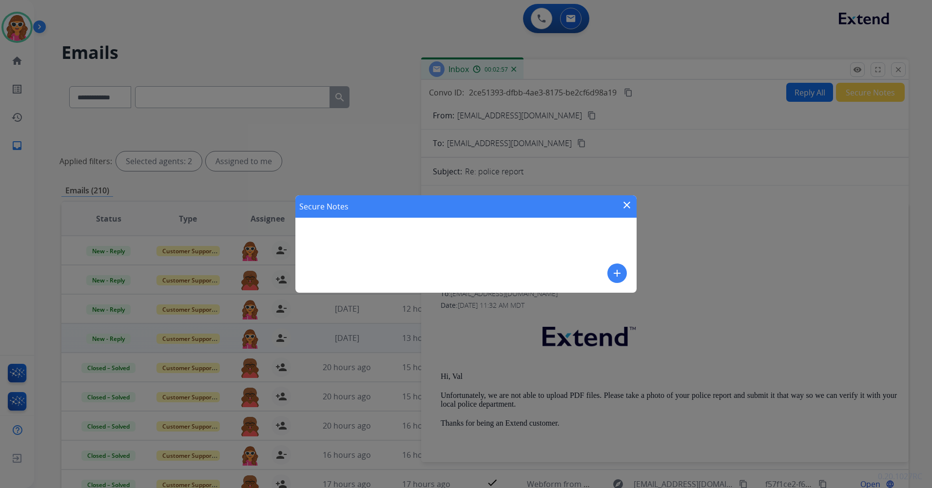
click at [619, 274] on mat-icon "add" at bounding box center [617, 274] width 12 height 12
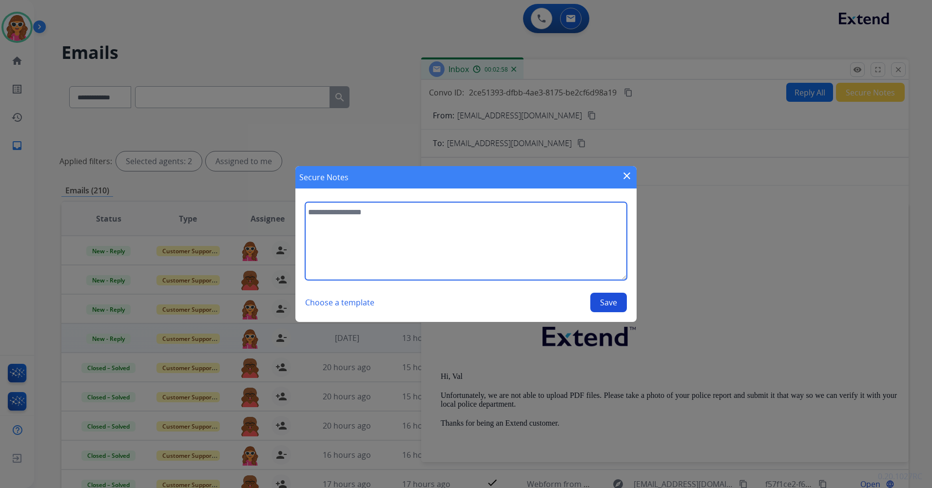
click at [368, 219] on textarea at bounding box center [466, 241] width 322 height 78
type textarea "*"
type textarea "**********"
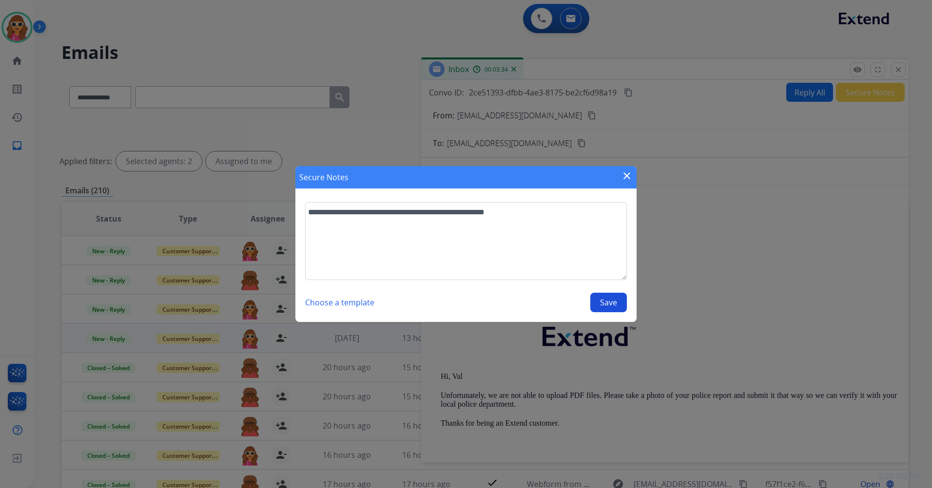
click at [613, 308] on button "Save" at bounding box center [608, 302] width 37 height 19
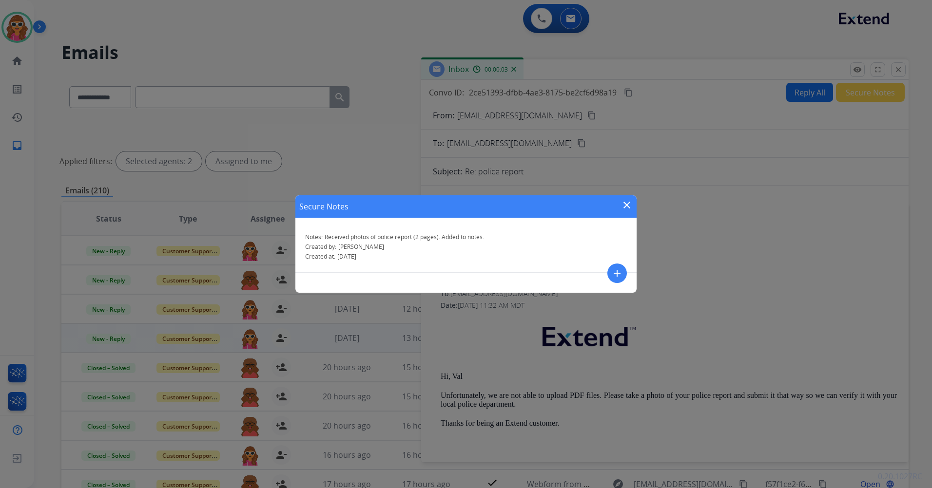
drag, startPoint x: 689, startPoint y: 238, endPoint x: 849, endPoint y: 42, distance: 253.3
click at [691, 237] on div "Secure Notes close Notes: Received photos of police report (2 pages). Added to …" at bounding box center [466, 244] width 932 height 488
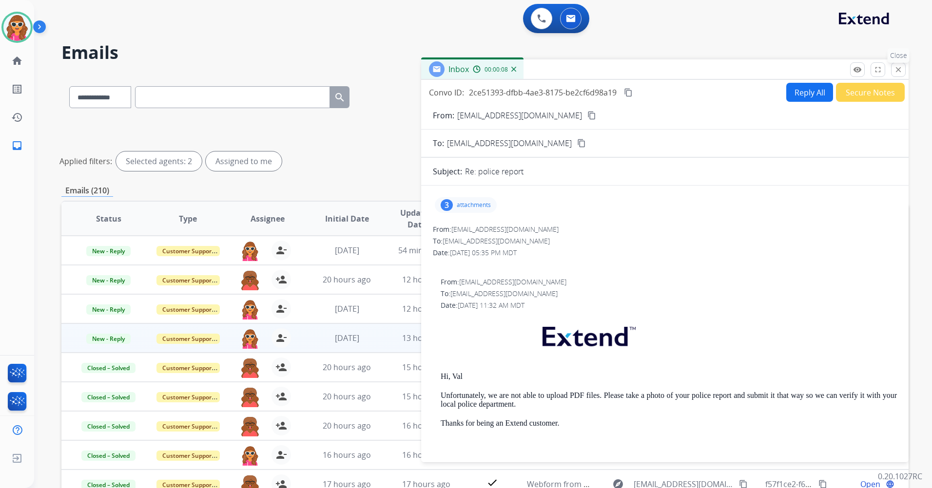
click at [901, 74] on button "close Close" at bounding box center [898, 69] width 15 height 15
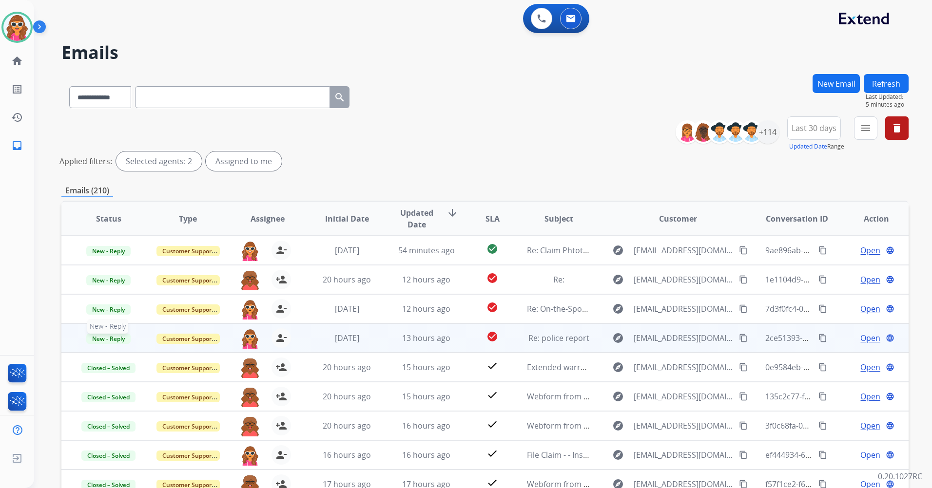
click at [118, 344] on span "New - Reply" at bounding box center [108, 339] width 44 height 10
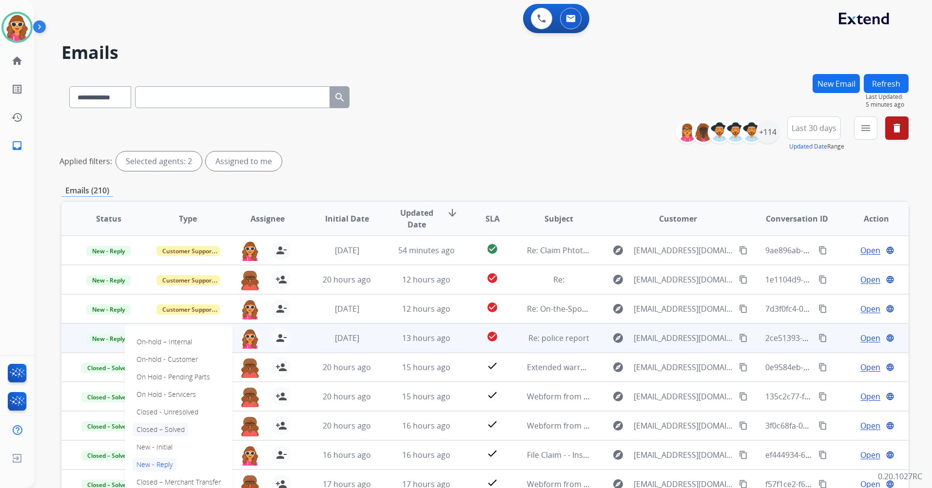
click at [176, 433] on p "Closed – Solved" at bounding box center [161, 430] width 56 height 14
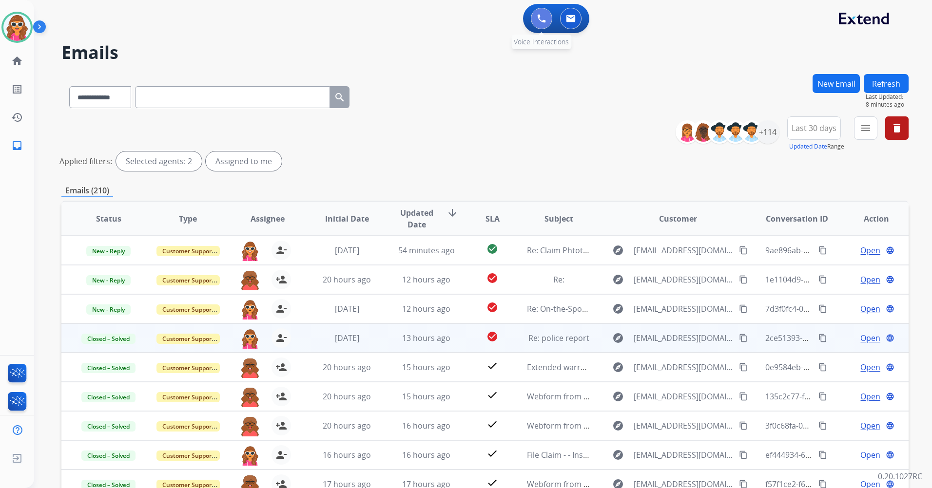
click at [539, 22] on img at bounding box center [541, 18] width 9 height 9
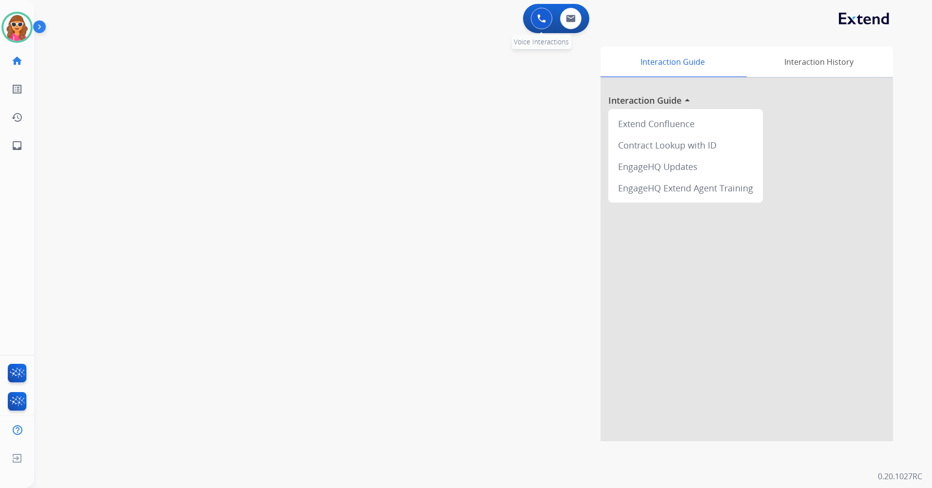
click at [542, 25] on button at bounding box center [541, 18] width 21 height 21
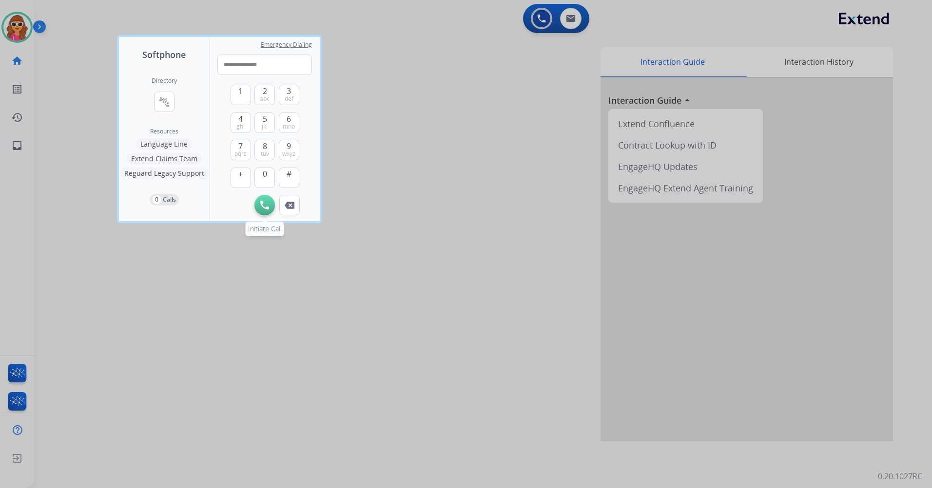
type input "**********"
click at [266, 203] on img at bounding box center [264, 205] width 9 height 9
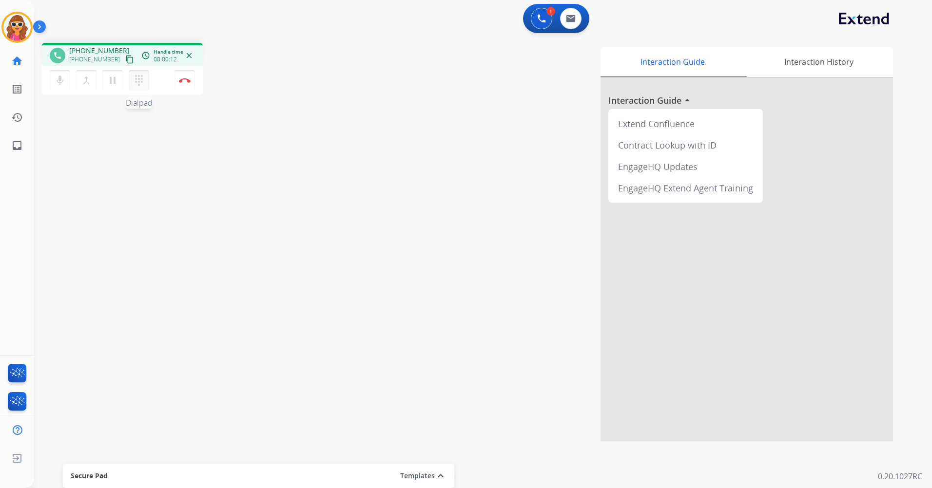
click at [140, 82] on mat-icon "dialpad" at bounding box center [139, 81] width 12 height 12
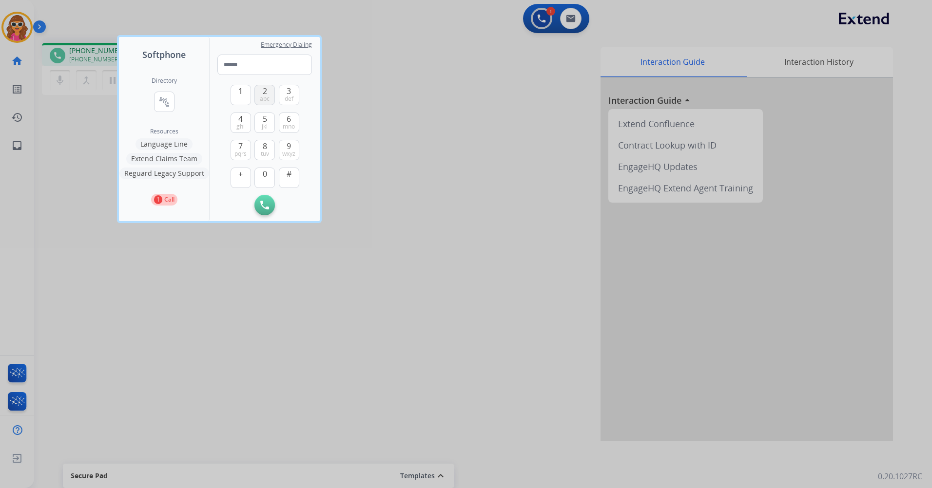
click at [268, 99] on span "abc" at bounding box center [265, 99] width 10 height 8
type input "*"
drag, startPoint x: 468, startPoint y: 153, endPoint x: 455, endPoint y: 39, distance: 114.3
click at [468, 116] on div at bounding box center [466, 244] width 932 height 488
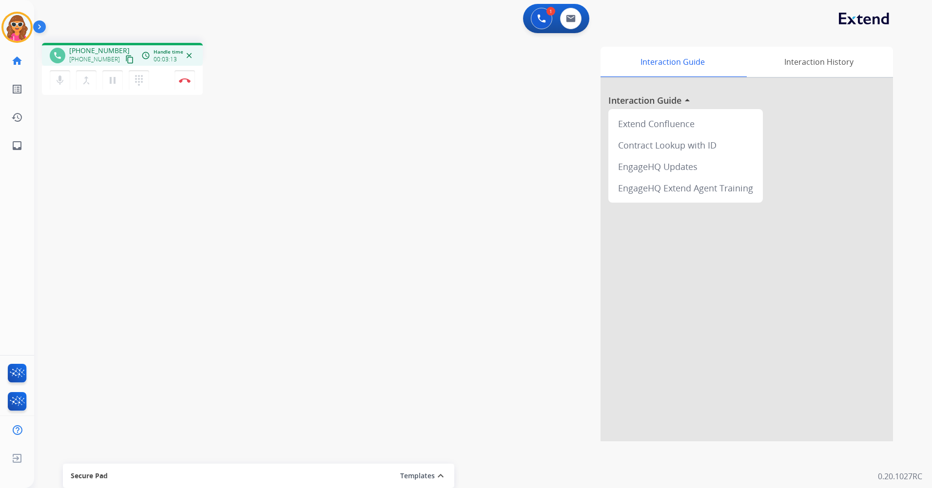
click at [172, 83] on div "mic Mute merge_type Bridge pause Hold dialpad Dialpad Disconnect" at bounding box center [122, 80] width 161 height 29
click at [183, 78] on img at bounding box center [185, 80] width 12 height 5
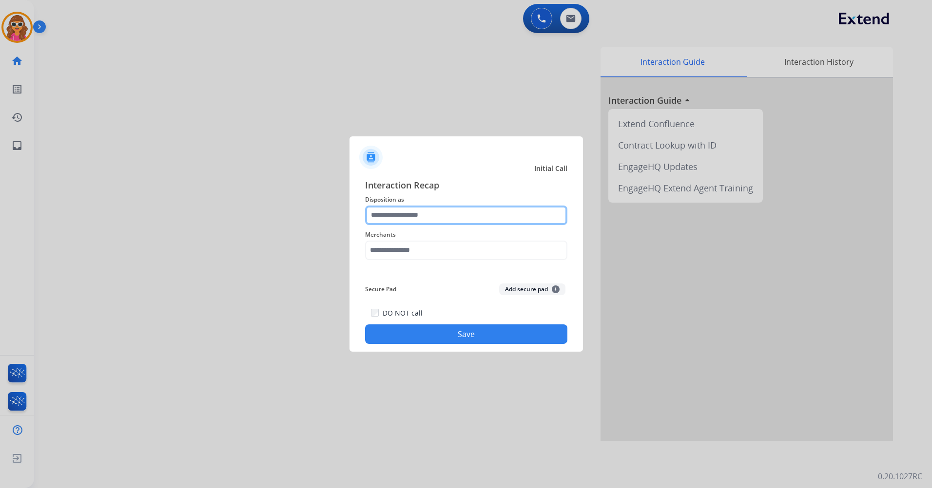
click at [438, 211] on input "text" at bounding box center [466, 215] width 202 height 19
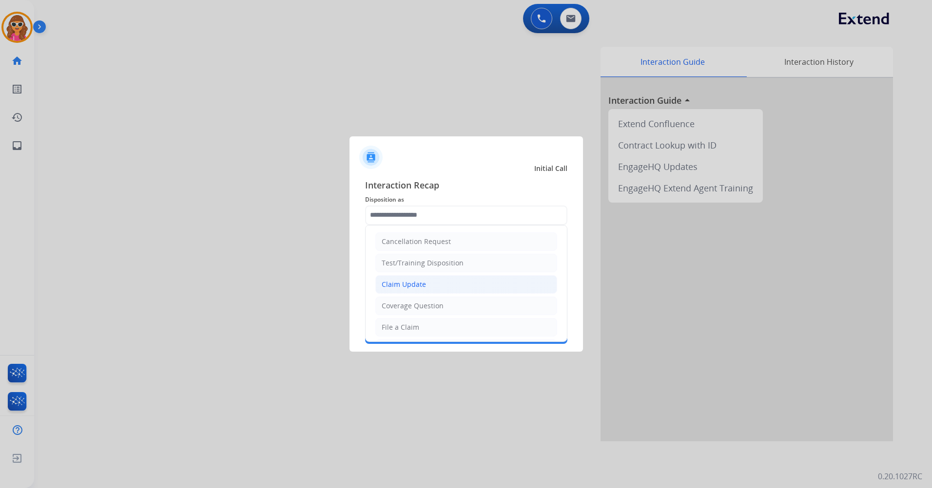
click at [418, 284] on div "Claim Update" at bounding box center [404, 285] width 44 height 10
type input "**********"
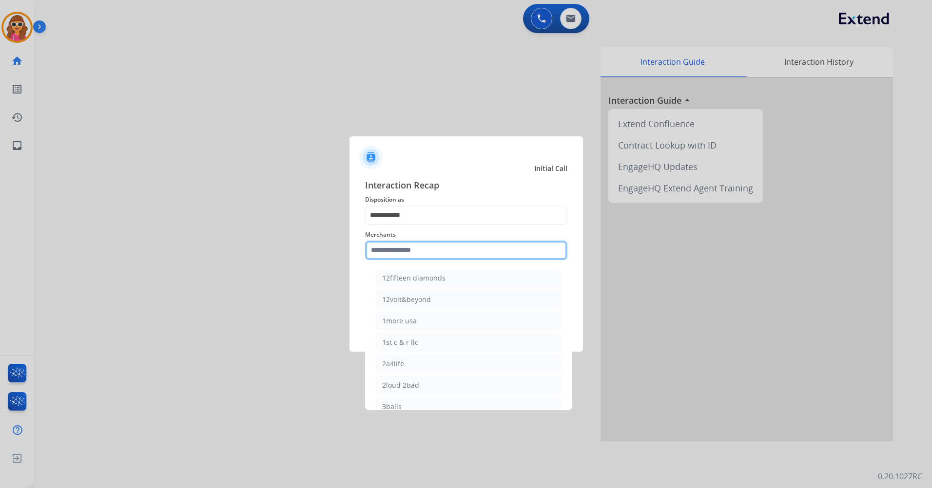
click at [416, 253] on input "text" at bounding box center [466, 250] width 202 height 19
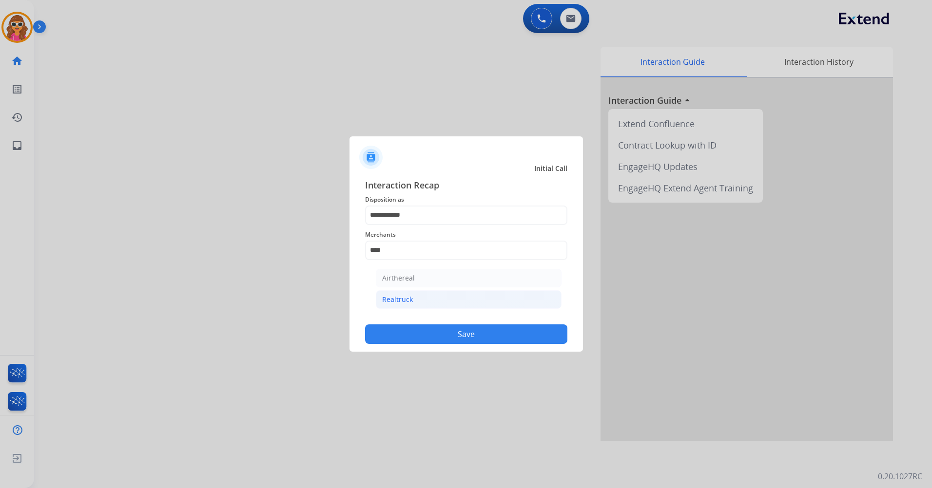
click at [406, 295] on div "Realtruck" at bounding box center [397, 300] width 31 height 10
type input "*********"
click at [428, 330] on button "Save" at bounding box center [466, 334] width 202 height 19
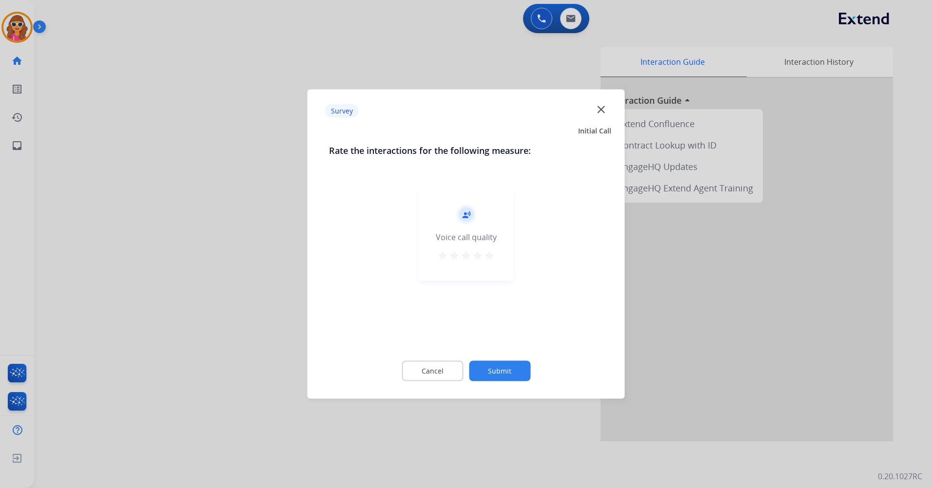
click at [492, 254] on mat-icon "star" at bounding box center [490, 256] width 12 height 12
click at [511, 367] on button "Submit" at bounding box center [499, 371] width 61 height 20
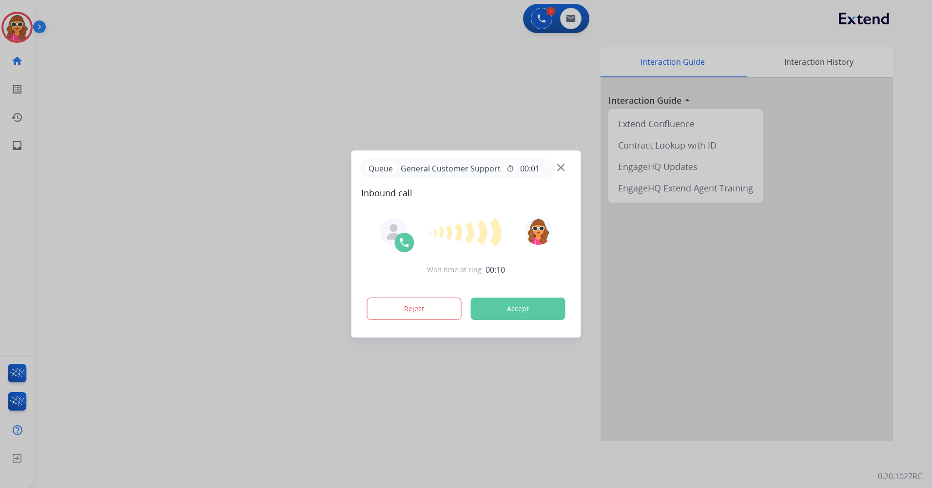
drag, startPoint x: 506, startPoint y: 306, endPoint x: 500, endPoint y: 283, distance: 23.6
click at [506, 305] on div "Interaction Guide Interaction History Interaction Guide arrow_drop_up Extend Co…" at bounding box center [607, 244] width 571 height 395
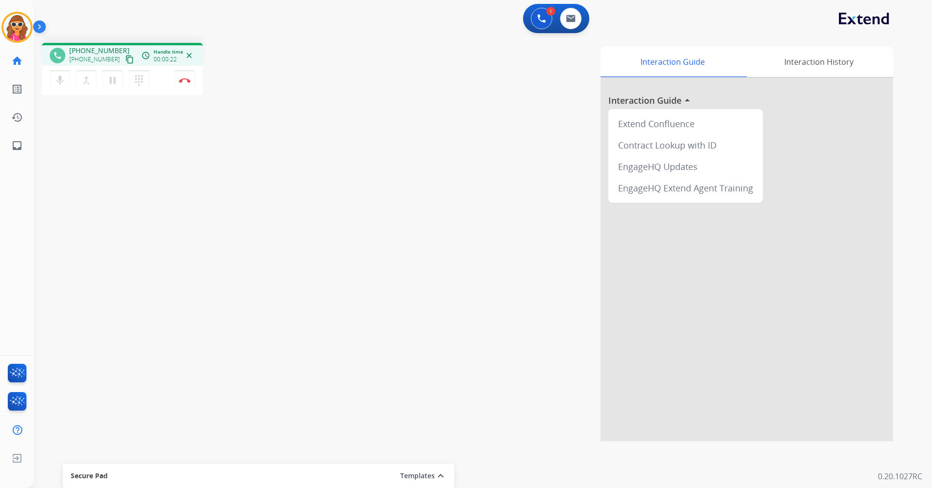
click at [125, 59] on mat-icon "content_copy" at bounding box center [129, 59] width 9 height 9
click at [185, 89] on button "Disconnect" at bounding box center [185, 80] width 20 height 20
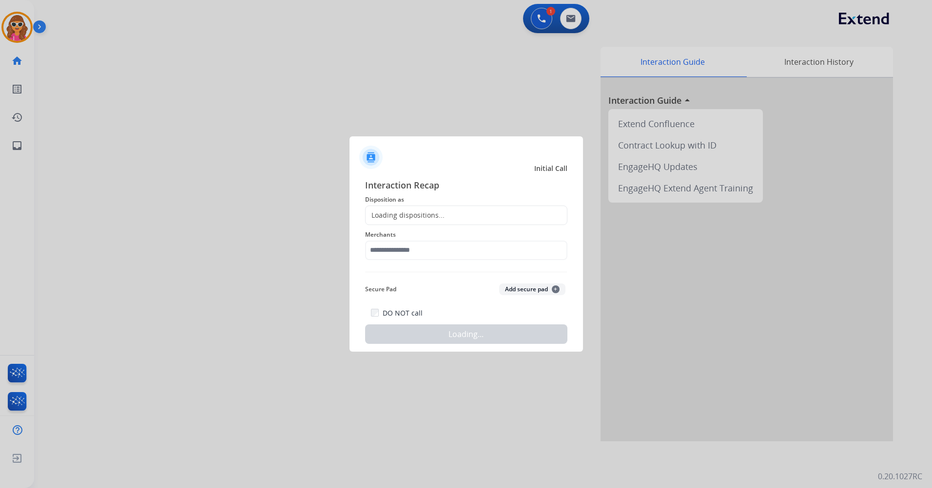
click at [427, 216] on div "Loading dispositions..." at bounding box center [405, 216] width 79 height 10
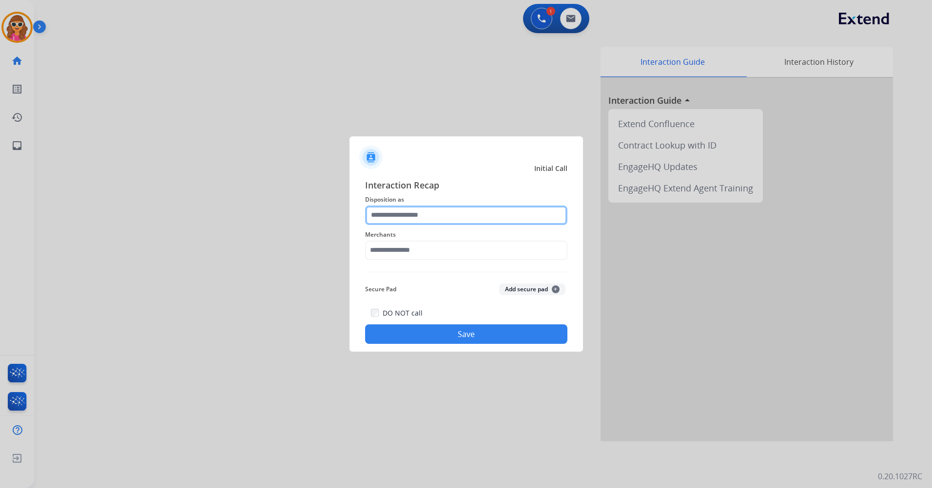
click at [427, 218] on input "text" at bounding box center [466, 215] width 202 height 19
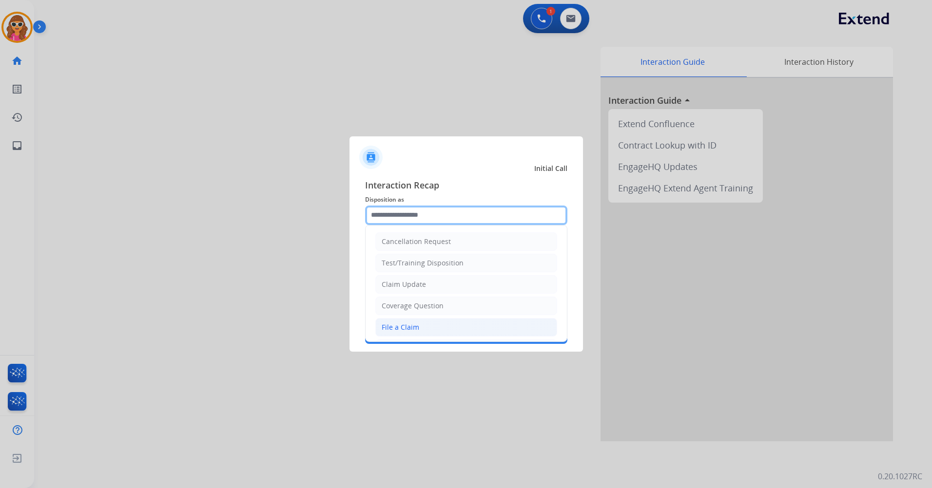
drag, startPoint x: 427, startPoint y: 218, endPoint x: 461, endPoint y: 327, distance: 113.8
click at [462, 225] on div "Cancellation Request Test/Training Disposition Claim Update Coverage Question F…" at bounding box center [466, 215] width 202 height 19
drag, startPoint x: 419, startPoint y: 328, endPoint x: 407, endPoint y: 295, distance: 35.1
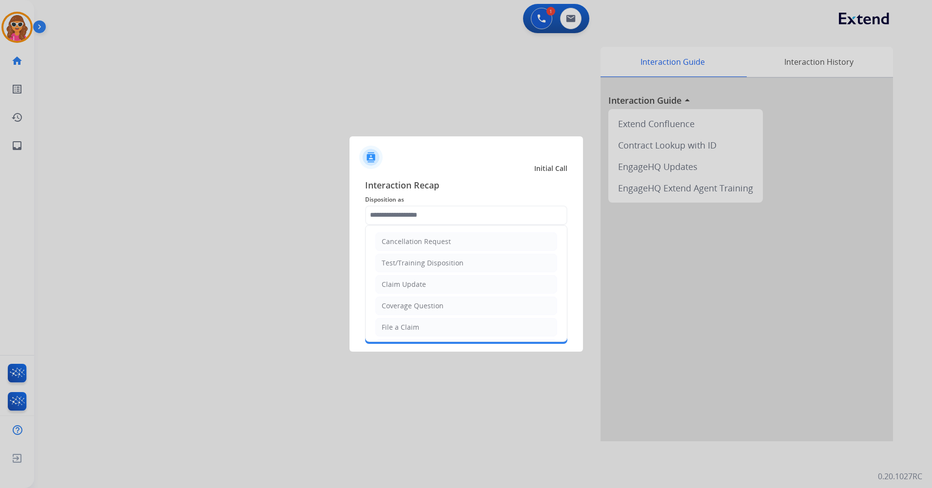
click at [418, 329] on li "File a Claim" at bounding box center [466, 327] width 182 height 19
type input "**********"
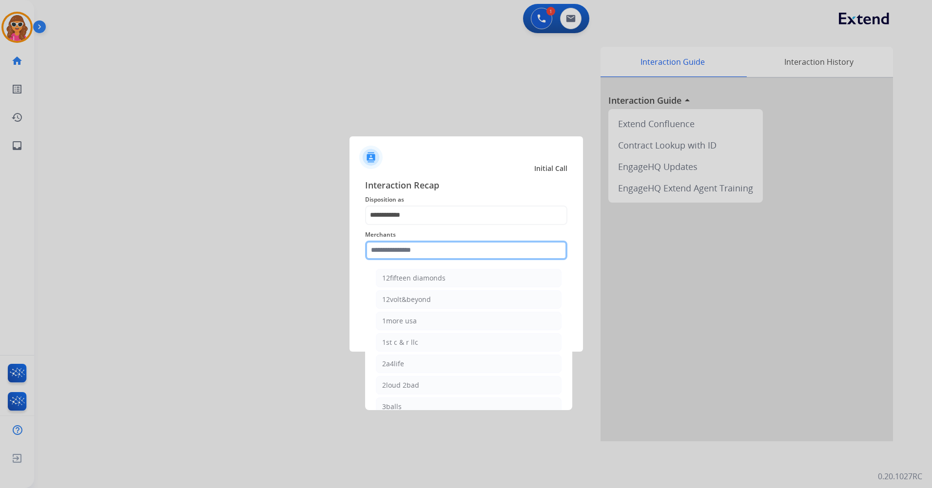
click at [412, 248] on input "text" at bounding box center [466, 250] width 202 height 19
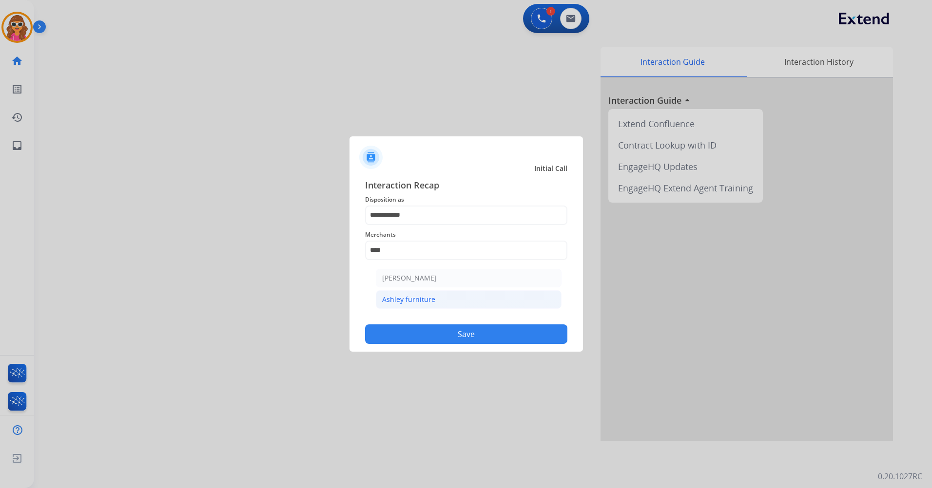
click at [434, 298] on li "Ashley furniture" at bounding box center [469, 300] width 186 height 19
type input "**********"
click at [462, 339] on button "Save" at bounding box center [466, 334] width 202 height 19
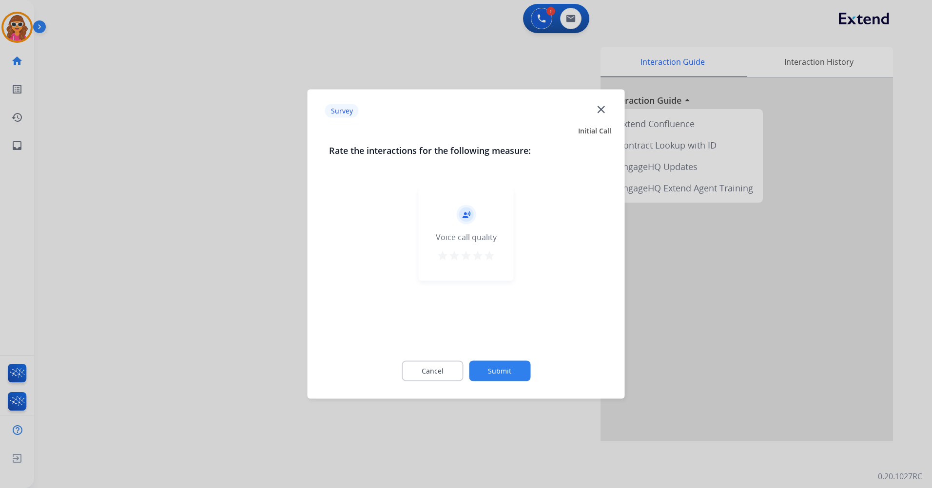
click at [489, 254] on mat-icon "star" at bounding box center [490, 256] width 12 height 12
click at [494, 371] on button "Submit" at bounding box center [499, 371] width 61 height 20
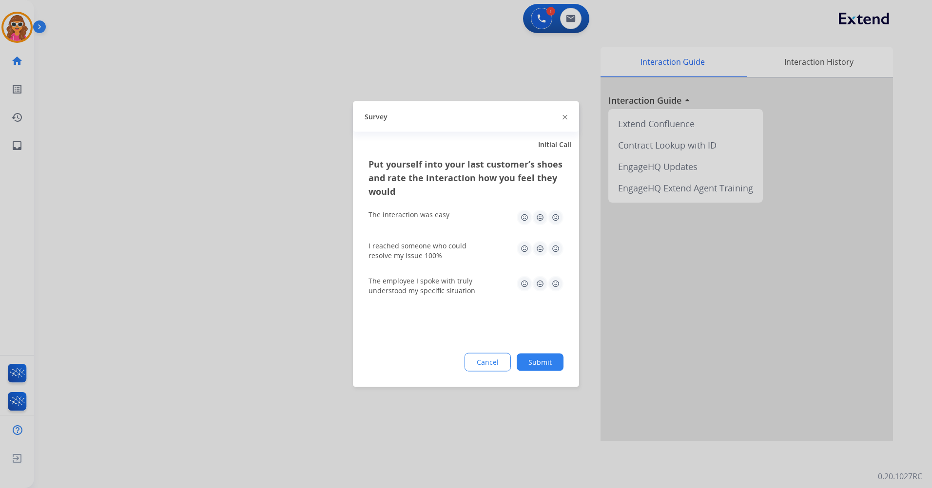
drag, startPoint x: 558, startPoint y: 220, endPoint x: 556, endPoint y: 230, distance: 9.9
click at [558, 221] on img at bounding box center [556, 218] width 16 height 16
click at [554, 252] on img at bounding box center [556, 249] width 16 height 16
drag, startPoint x: 558, startPoint y: 288, endPoint x: 554, endPoint y: 292, distance: 5.9
click at [557, 288] on img at bounding box center [556, 284] width 16 height 16
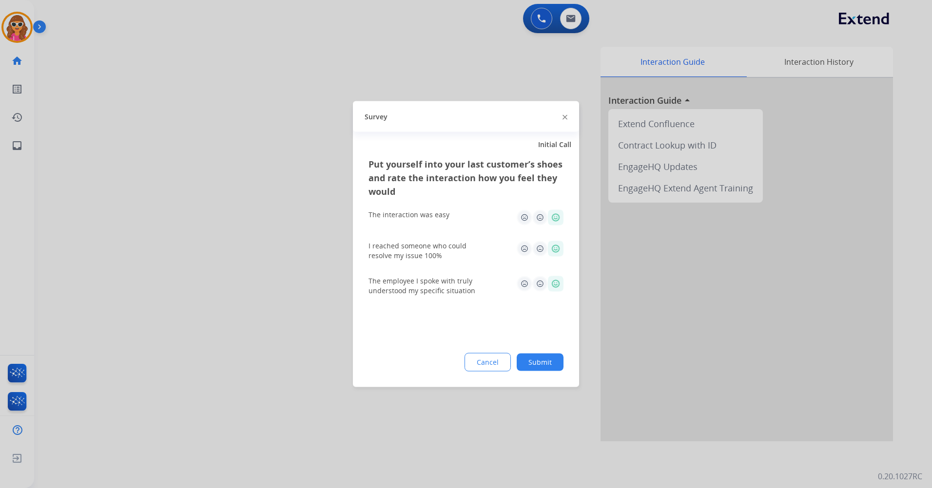
click at [553, 368] on button "Submit" at bounding box center [540, 363] width 47 height 18
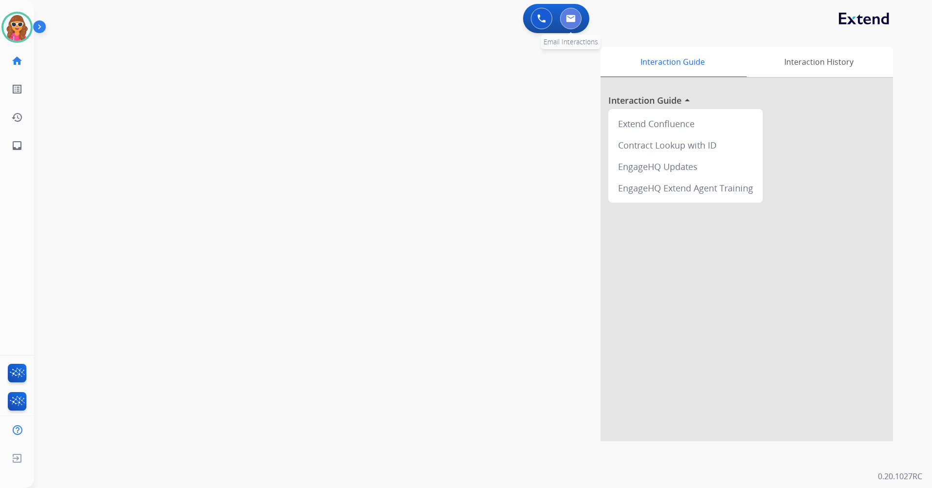
click at [572, 21] on img at bounding box center [571, 19] width 10 height 8
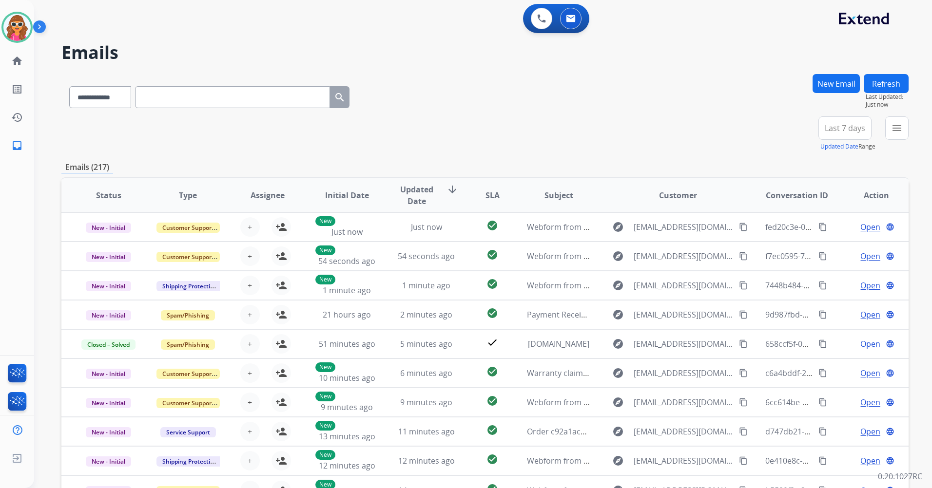
click at [856, 128] on span "Last 7 days" at bounding box center [845, 128] width 40 height 4
click at [845, 250] on div "Last 90 days" at bounding box center [842, 246] width 54 height 15
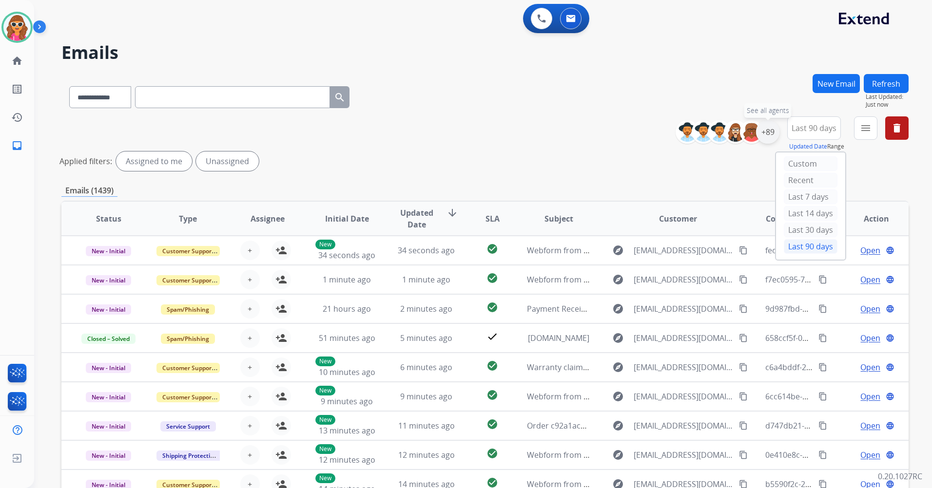
click at [764, 141] on div "+89" at bounding box center [767, 131] width 23 height 23
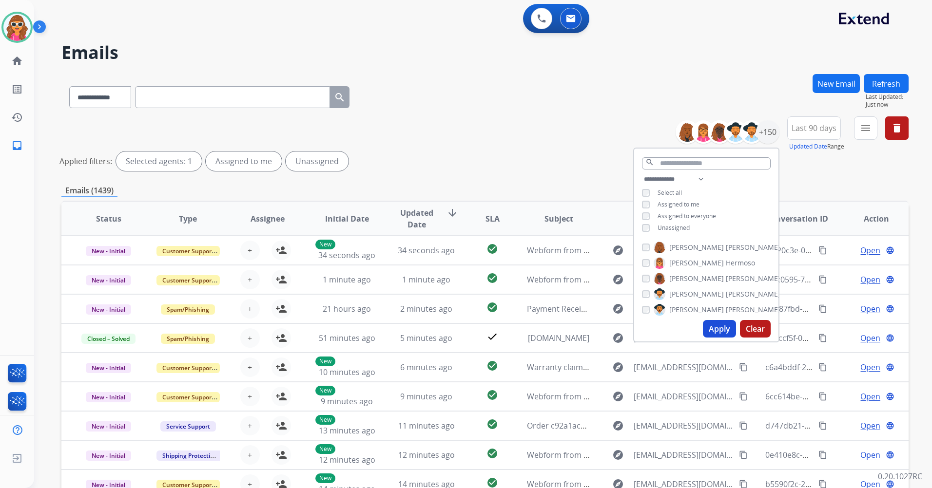
click at [655, 230] on div "Unassigned" at bounding box center [666, 228] width 48 height 8
click at [666, 227] on span "Unassigned" at bounding box center [674, 228] width 32 height 8
click at [726, 327] on button "Apply" at bounding box center [719, 329] width 33 height 18
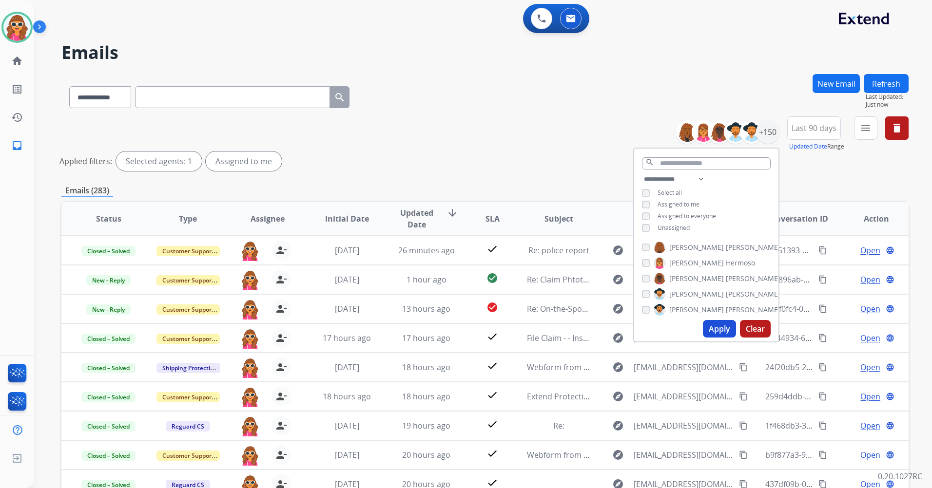
click at [531, 179] on div "**********" at bounding box center [484, 326] width 847 height 504
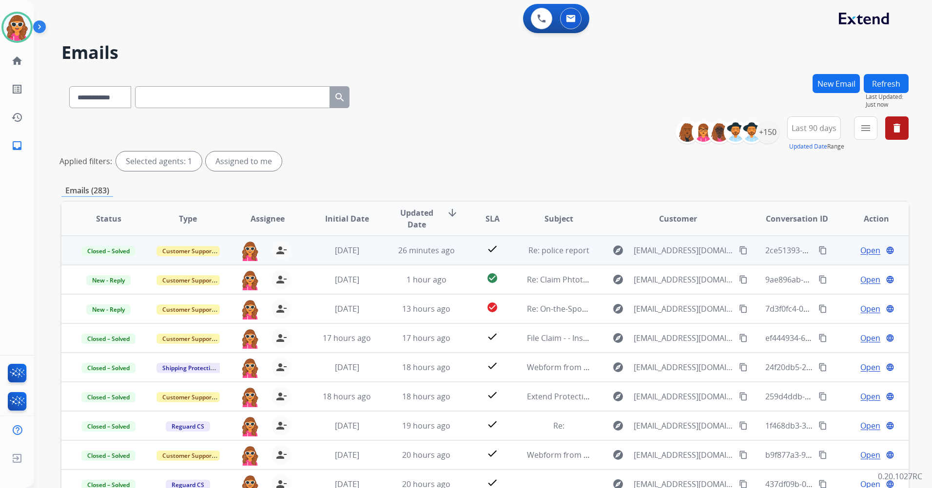
click at [818, 252] on mat-icon "content_copy" at bounding box center [822, 250] width 9 height 9
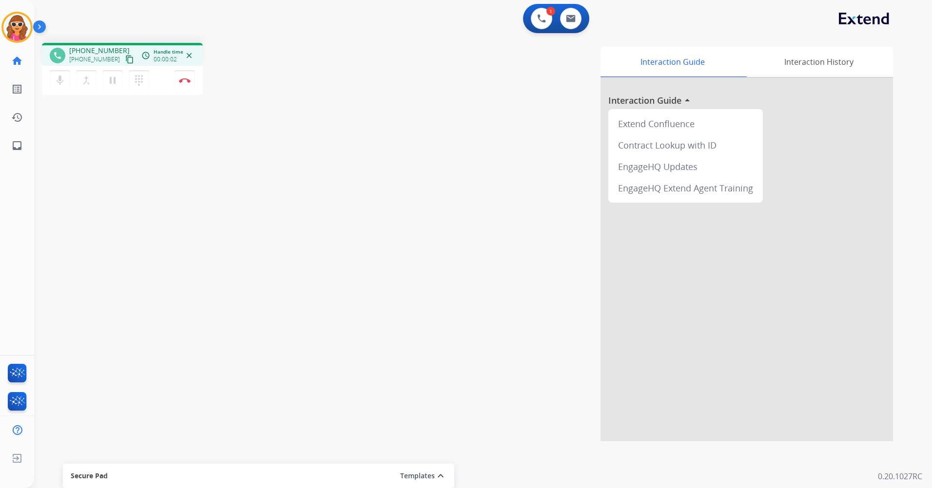
click at [125, 63] on mat-icon "content_copy" at bounding box center [129, 59] width 9 height 9
click at [573, 21] on img at bounding box center [571, 19] width 10 height 8
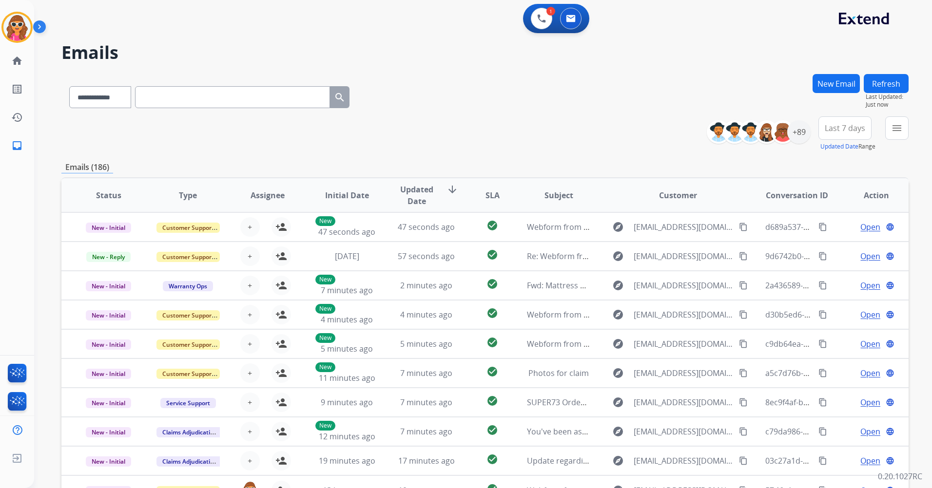
click at [215, 97] on input "text" at bounding box center [232, 97] width 195 height 22
paste input "**********"
type input "**********"
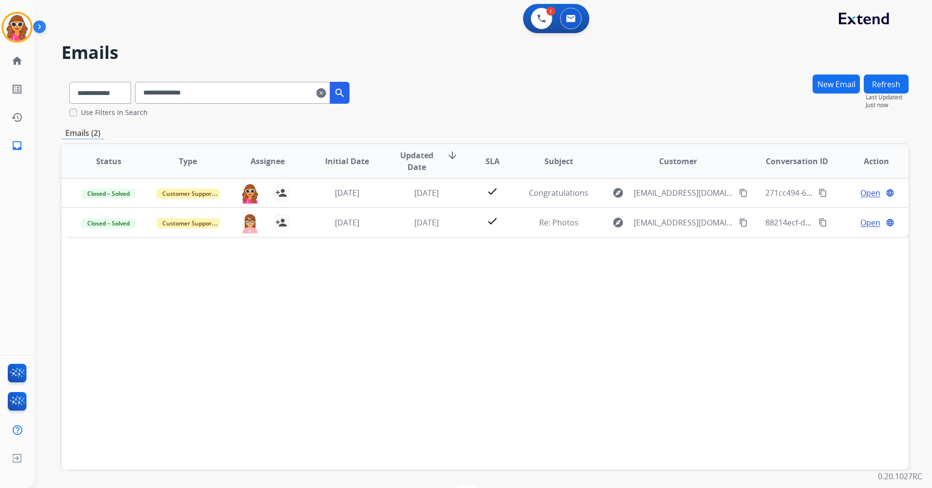
click at [346, 94] on mat-icon "search" at bounding box center [340, 93] width 12 height 12
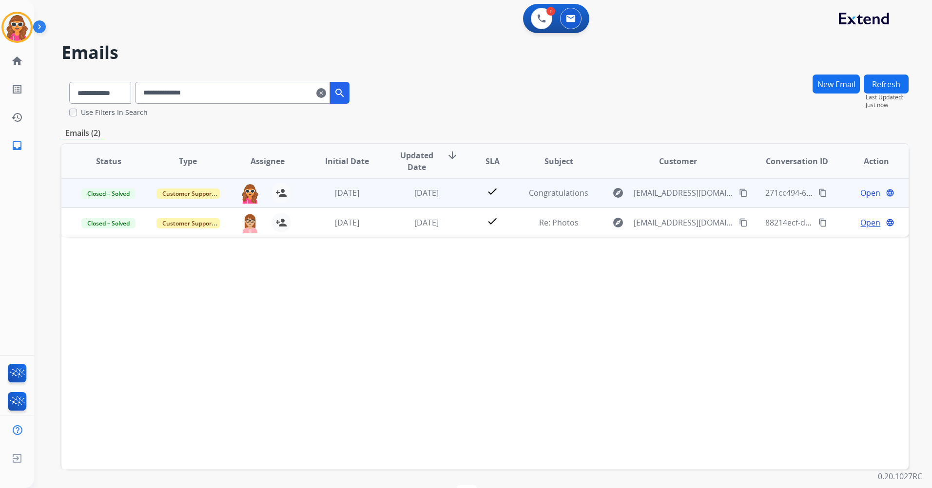
click at [862, 193] on span "Open" at bounding box center [870, 193] width 20 height 12
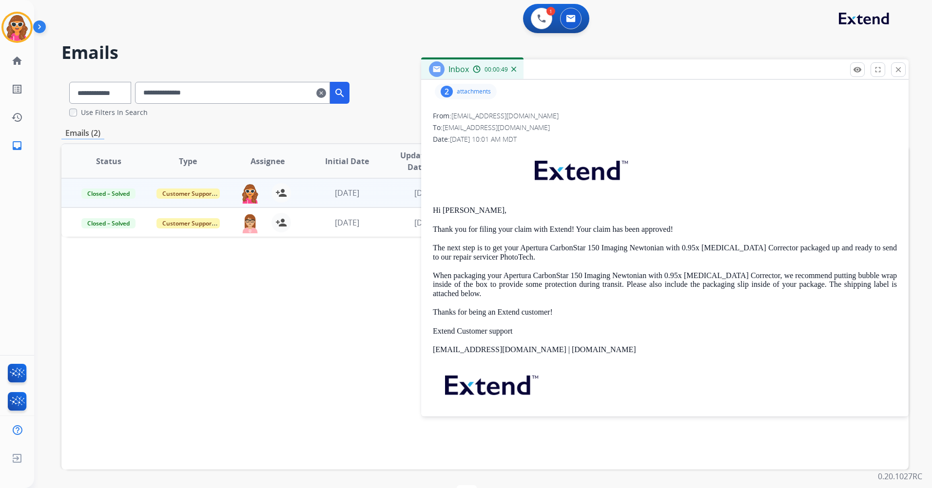
scroll to position [97, 0]
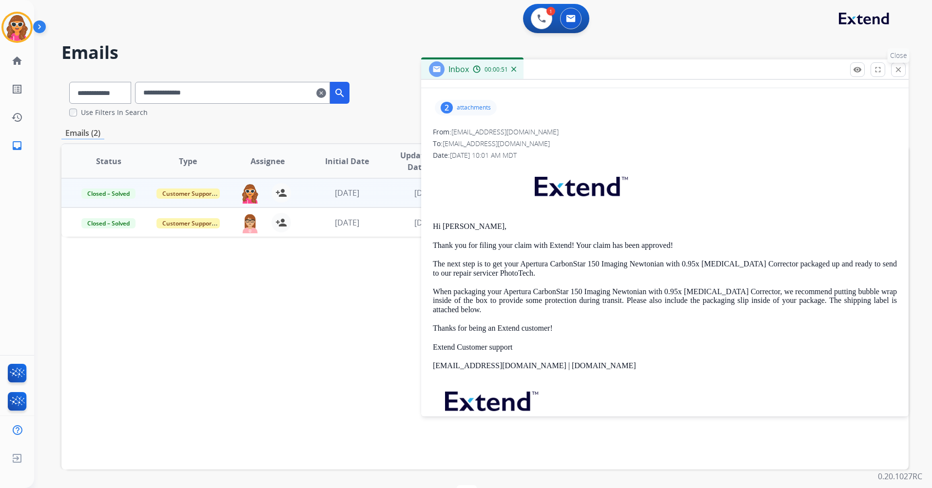
click at [894, 72] on mat-icon "close" at bounding box center [898, 69] width 9 height 9
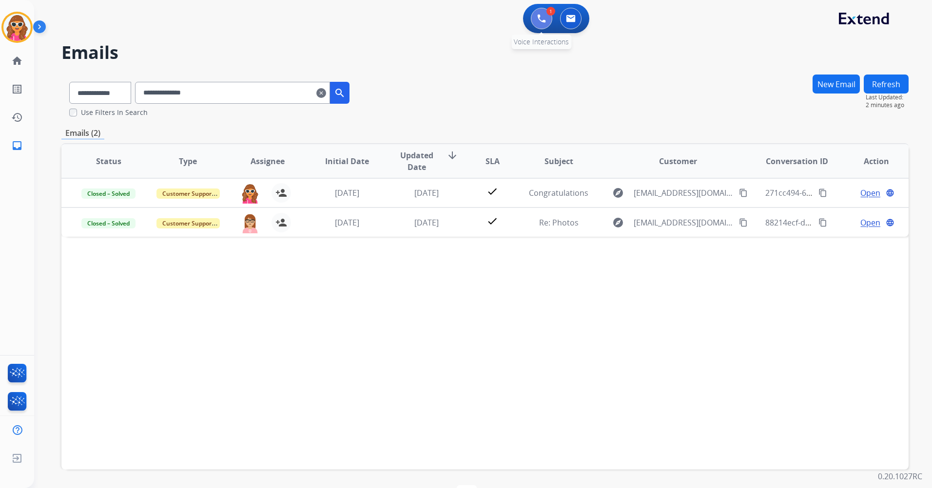
click at [544, 19] on img at bounding box center [541, 18] width 9 height 9
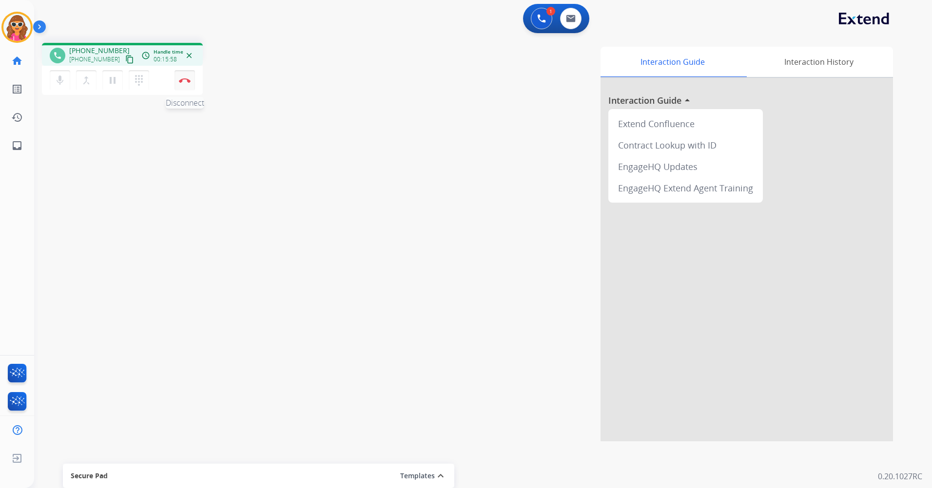
click at [185, 83] on button "Disconnect" at bounding box center [185, 80] width 20 height 20
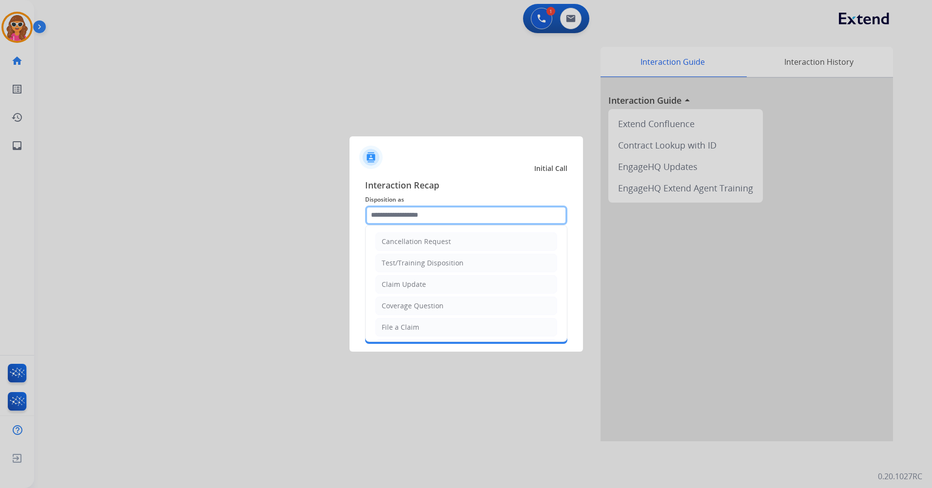
click at [511, 220] on input "text" at bounding box center [466, 215] width 202 height 19
click at [424, 283] on div "Claim Update" at bounding box center [404, 285] width 44 height 10
type input "**********"
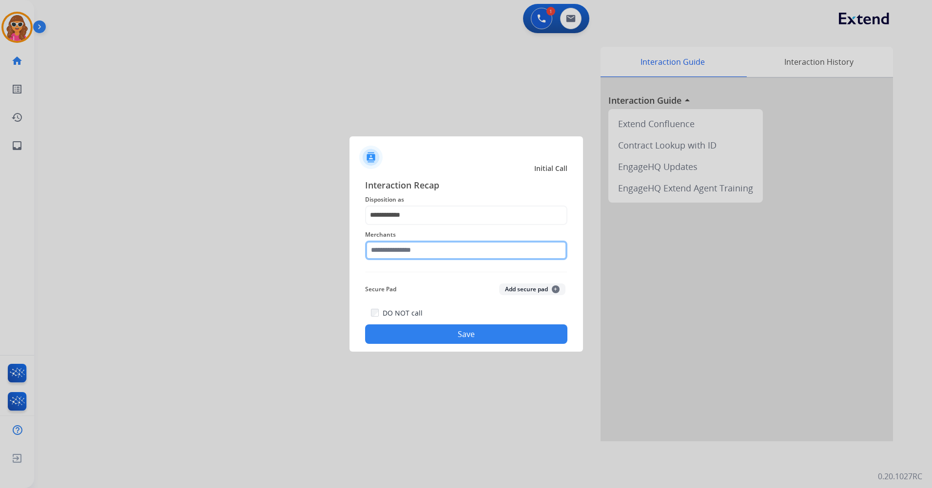
click at [425, 252] on input "text" at bounding box center [466, 250] width 202 height 19
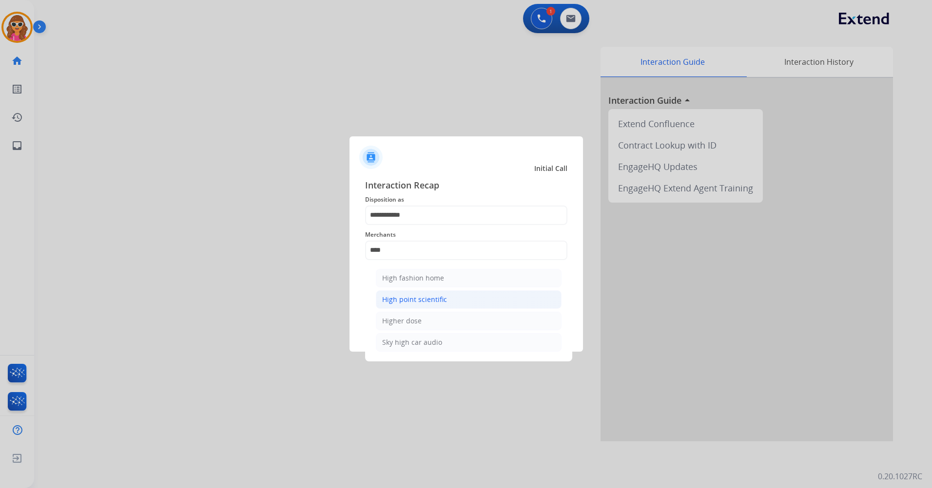
click at [411, 298] on div "High point scientific" at bounding box center [414, 300] width 65 height 10
type input "**********"
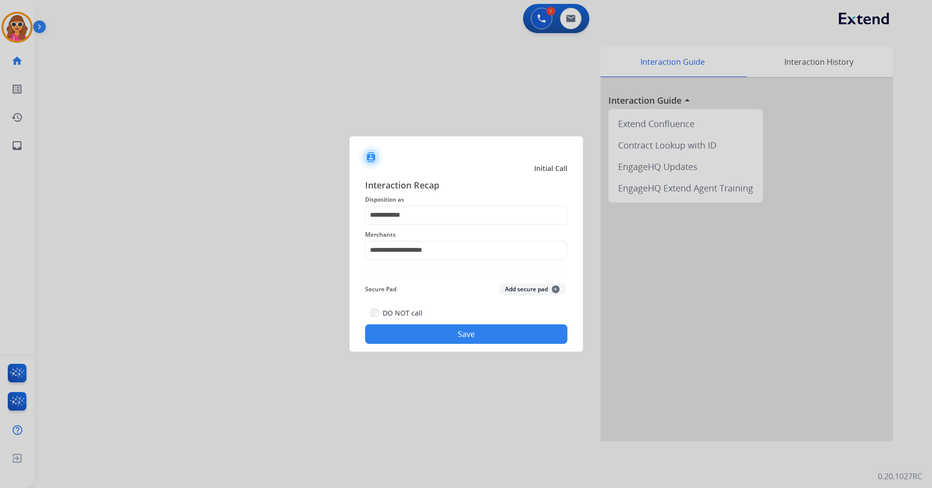
click at [451, 335] on button "Save" at bounding box center [466, 334] width 202 height 19
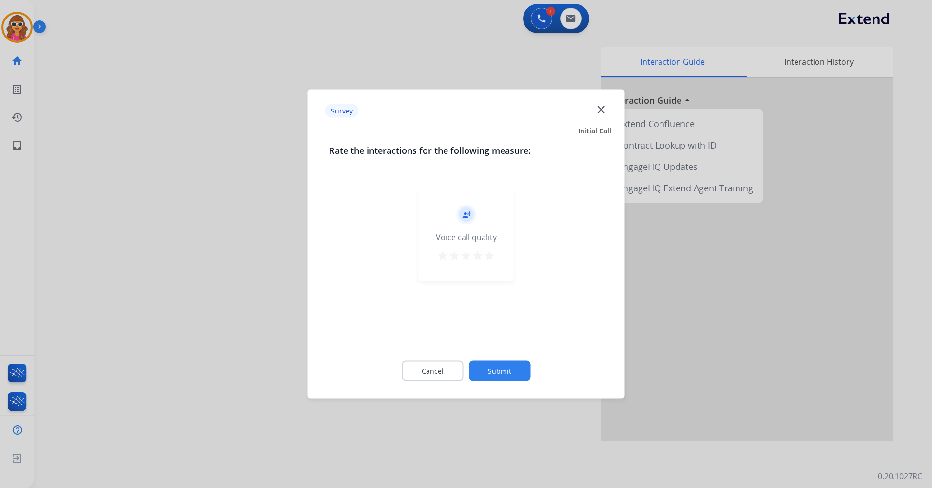
click at [491, 259] on mat-icon "star" at bounding box center [490, 256] width 12 height 12
click at [505, 380] on button "Submit" at bounding box center [499, 371] width 61 height 20
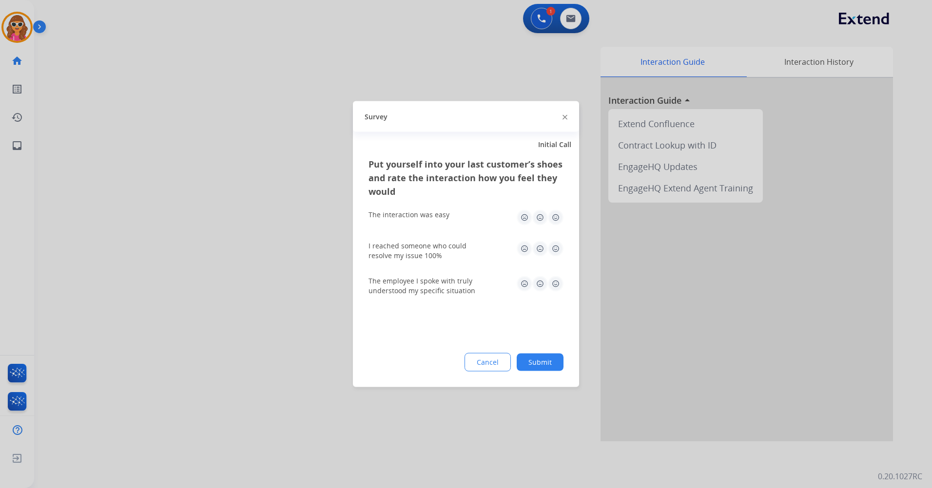
drag, startPoint x: 556, startPoint y: 248, endPoint x: 556, endPoint y: 255, distance: 7.3
click at [556, 249] on img at bounding box center [556, 249] width 16 height 16
drag, startPoint x: 555, startPoint y: 285, endPoint x: 549, endPoint y: 306, distance: 21.8
click at [555, 286] on img at bounding box center [556, 284] width 16 height 16
click at [543, 363] on button "Submit" at bounding box center [540, 363] width 47 height 18
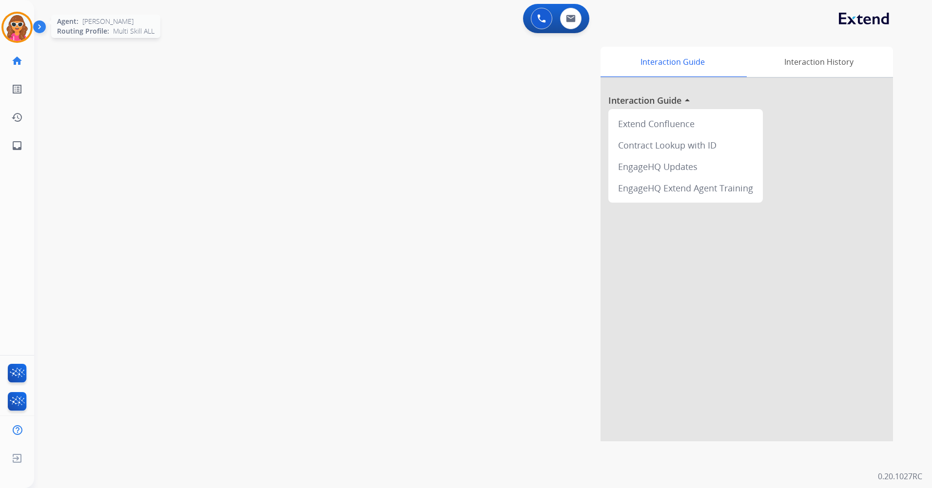
click at [23, 25] on img at bounding box center [16, 27] width 27 height 27
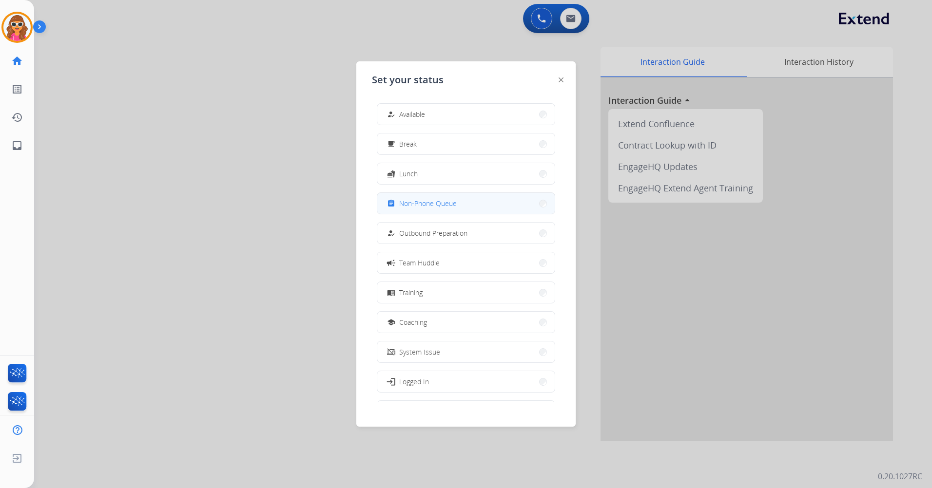
click at [409, 203] on span "Non-Phone Queue" at bounding box center [428, 203] width 58 height 10
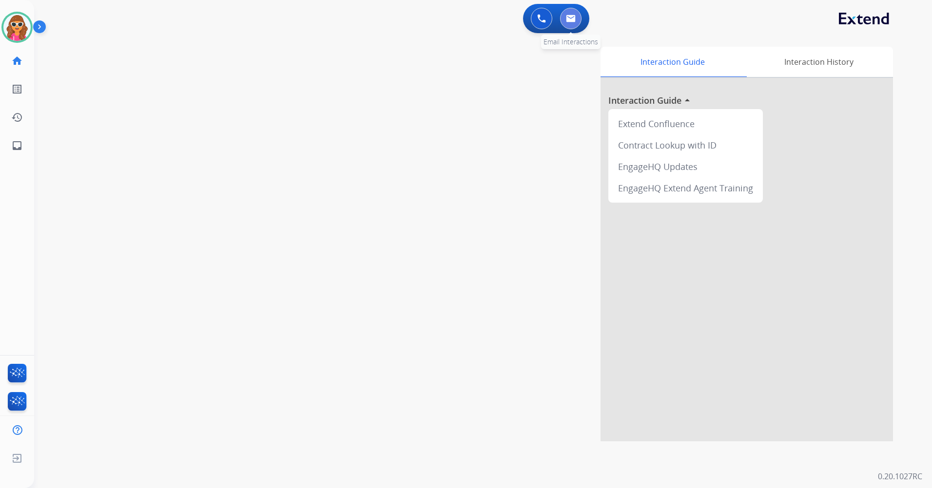
click at [572, 21] on img at bounding box center [571, 19] width 10 height 8
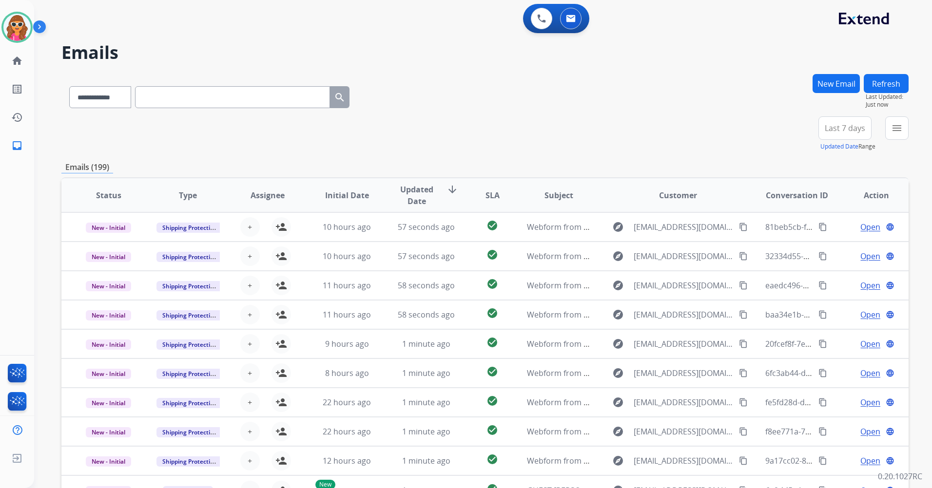
drag, startPoint x: 679, startPoint y: 146, endPoint x: 210, endPoint y: 95, distance: 472.7
click at [210, 94] on input "text" at bounding box center [232, 97] width 195 height 22
paste input "**********"
type input "**********"
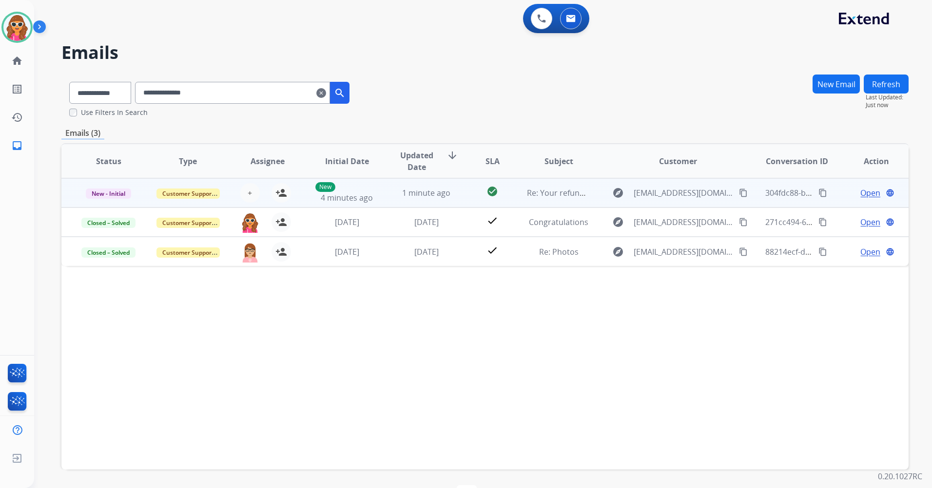
click at [863, 196] on span "Open" at bounding box center [870, 193] width 20 height 12
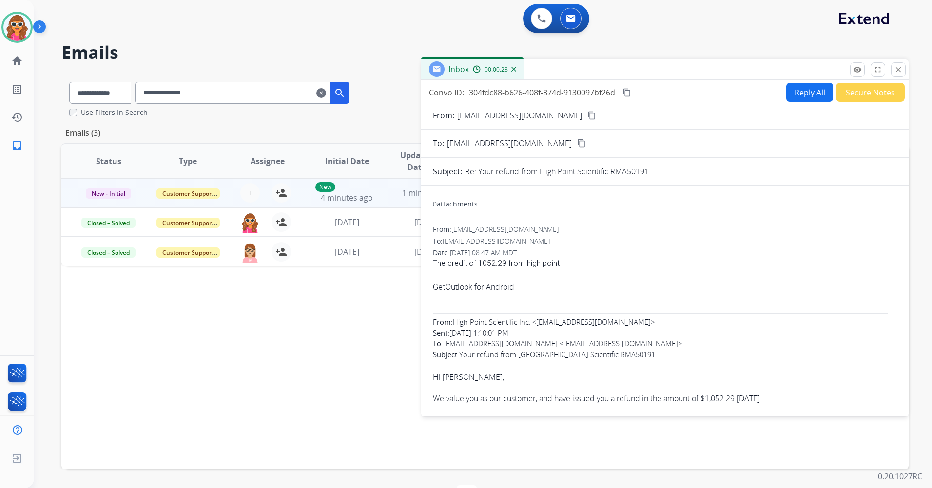
click at [626, 94] on mat-icon "content_copy" at bounding box center [626, 92] width 9 height 9
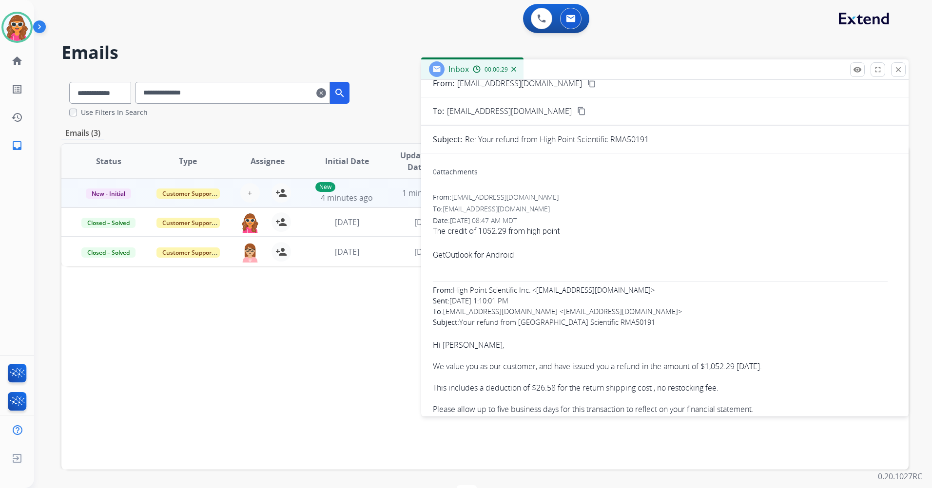
scroll to position [97, 0]
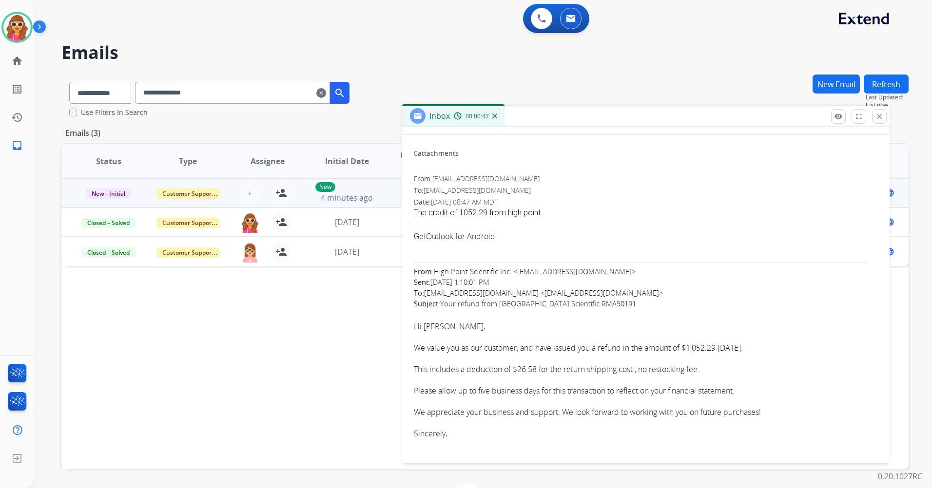
drag, startPoint x: 571, startPoint y: 73, endPoint x: 554, endPoint y: 118, distance: 48.3
click at [553, 118] on div "Inbox 00:00:47" at bounding box center [645, 116] width 487 height 20
drag, startPoint x: 602, startPoint y: 303, endPoint x: 565, endPoint y: 304, distance: 37.1
click at [565, 304] on div "From: High Point Scientific Inc. <[EMAIL_ADDRESS][DOMAIN_NAME]> Sent: [DATE] 1:…" at bounding box center [647, 286] width 464 height 43
copy div "RMA50191"
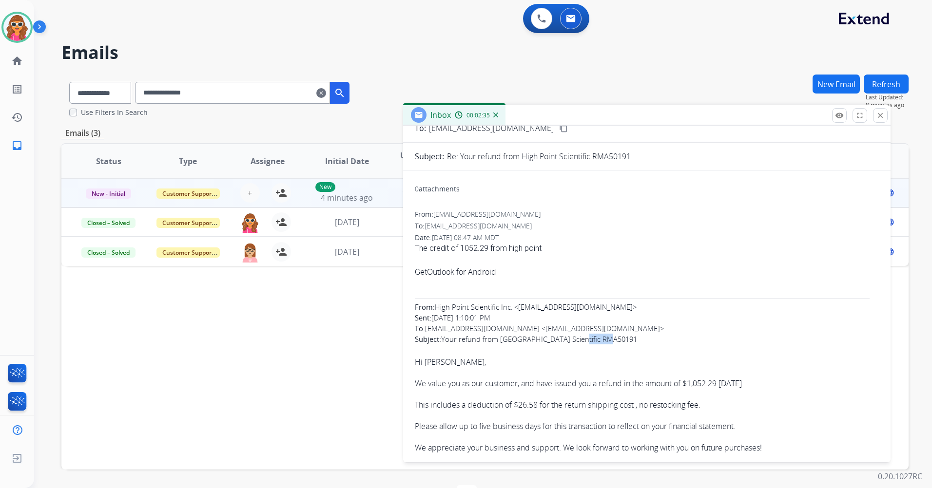
scroll to position [0, 0]
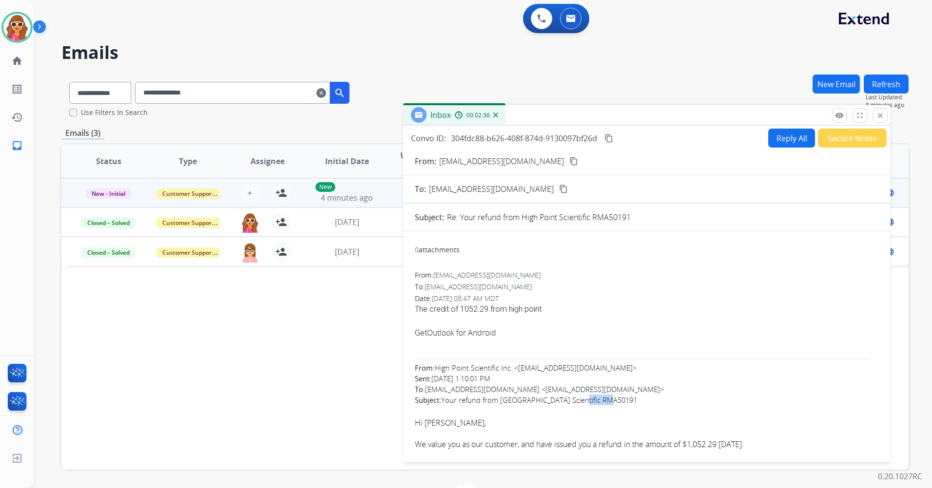
click at [613, 138] on mat-icon "content_copy" at bounding box center [608, 138] width 9 height 9
click at [848, 138] on button "Secure Notes" at bounding box center [852, 138] width 69 height 19
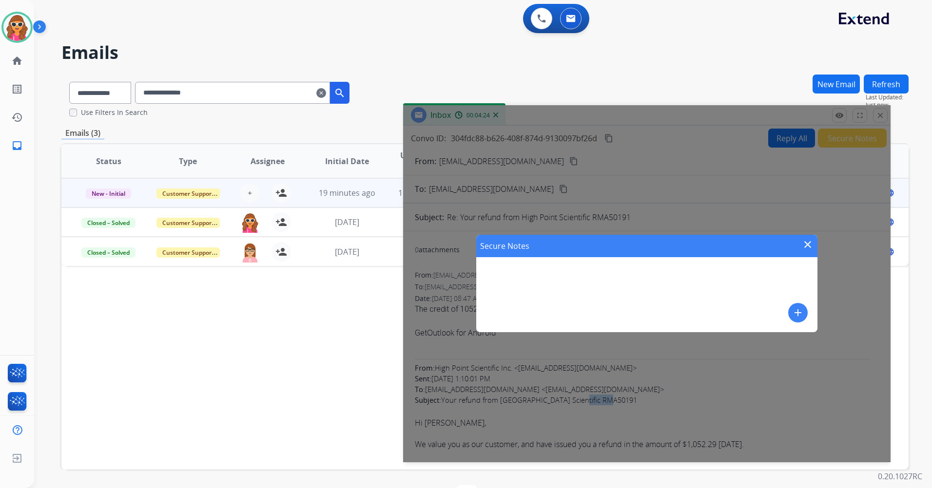
click at [803, 317] on mat-icon "add" at bounding box center [798, 313] width 12 height 12
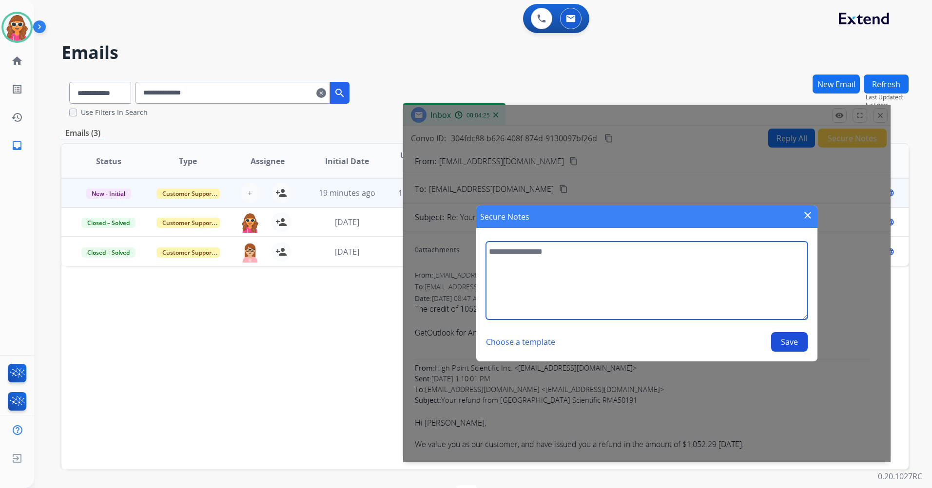
click at [580, 275] on textarea at bounding box center [647, 281] width 322 height 78
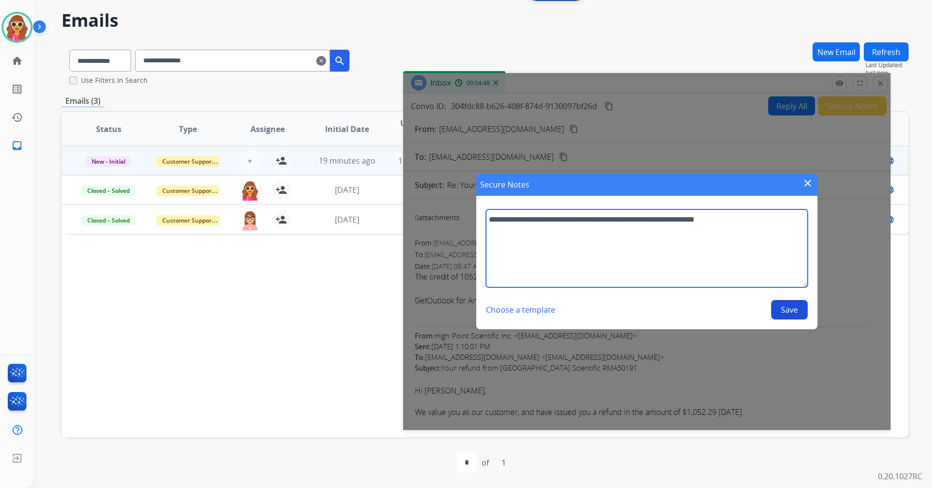
type textarea "**********"
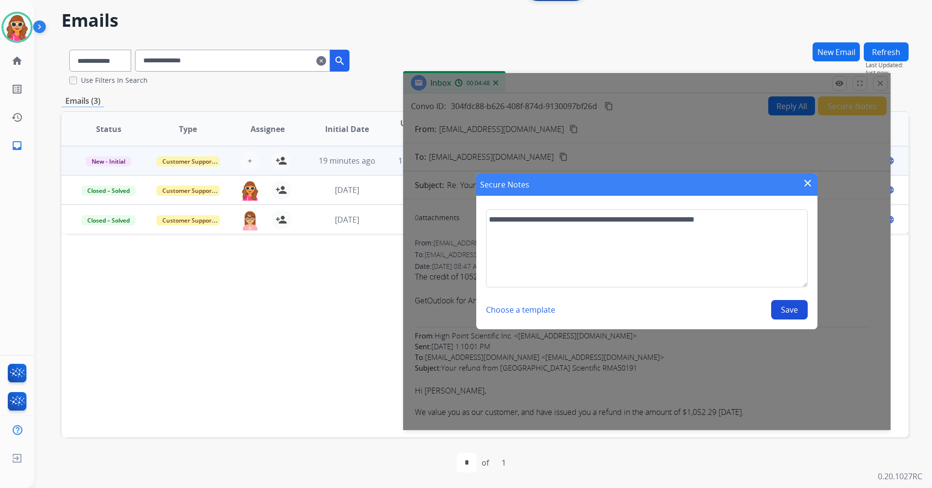
click at [789, 309] on button "Save" at bounding box center [789, 309] width 37 height 19
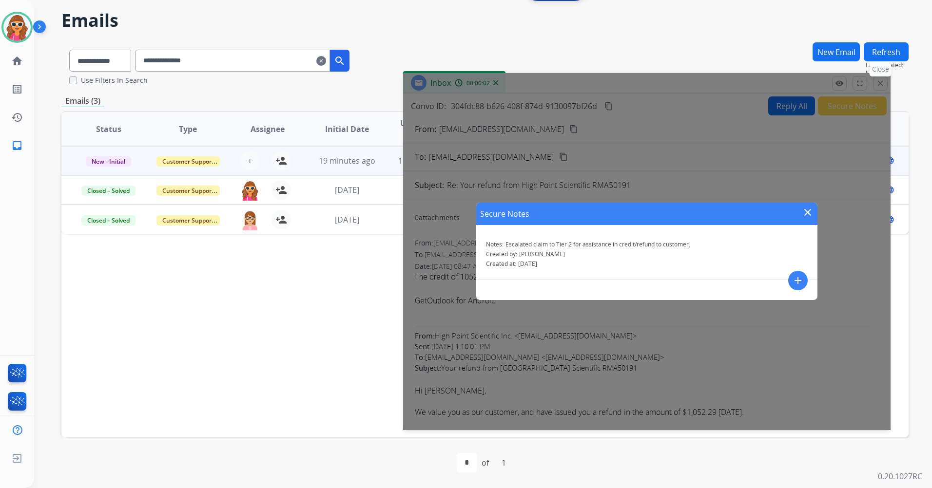
click at [881, 82] on div "Secure Notes close Notes: Escalated claim to Tier 2 for assistance in credit/re…" at bounding box center [646, 251] width 487 height 357
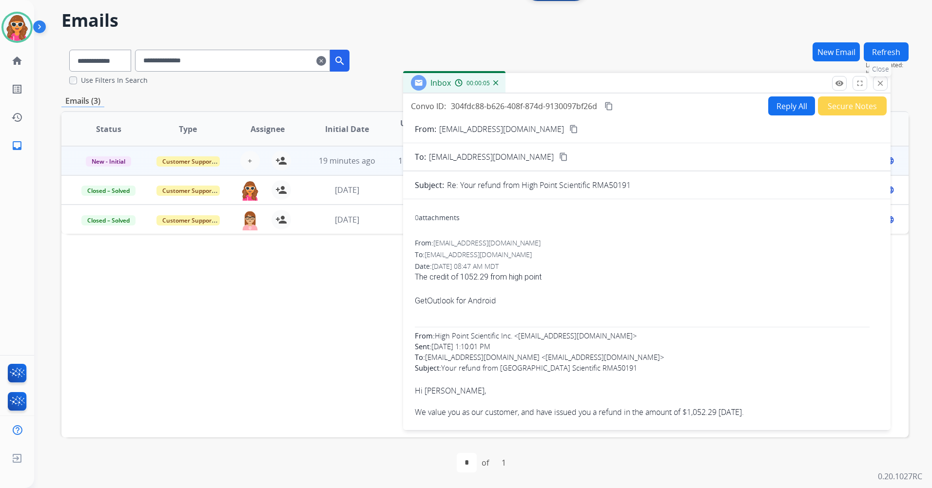
click at [884, 87] on mat-icon "close" at bounding box center [880, 83] width 9 height 9
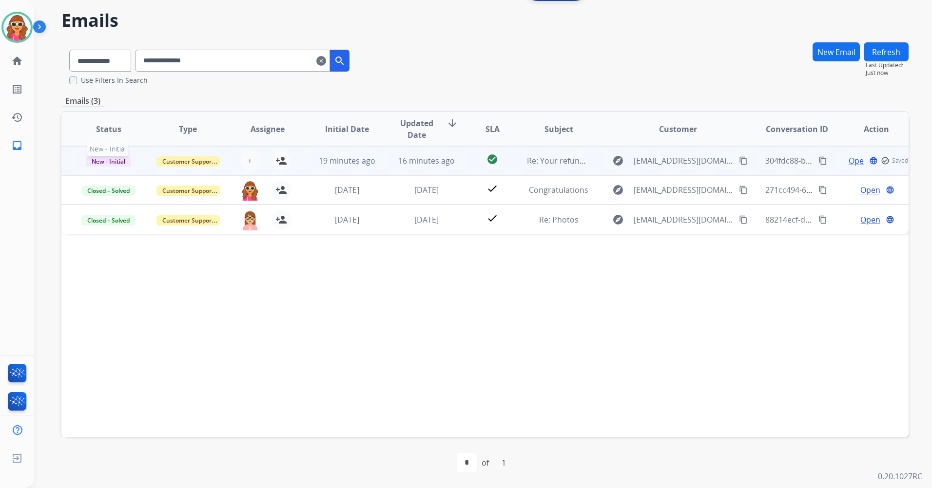
click at [113, 166] on span "New - Initial" at bounding box center [108, 161] width 45 height 10
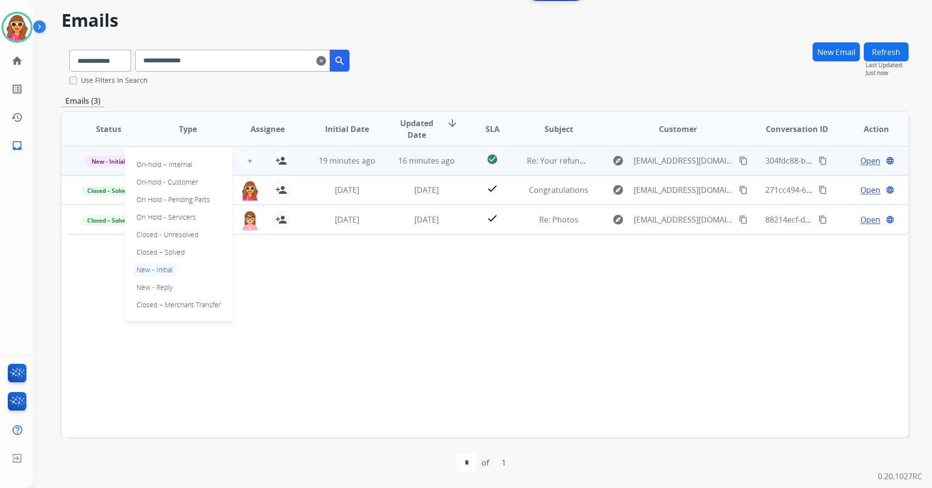
click at [168, 261] on div "On-hold – Internal On-hold - Customer On Hold - Pending Parts On Hold - Service…" at bounding box center [179, 235] width 108 height 174
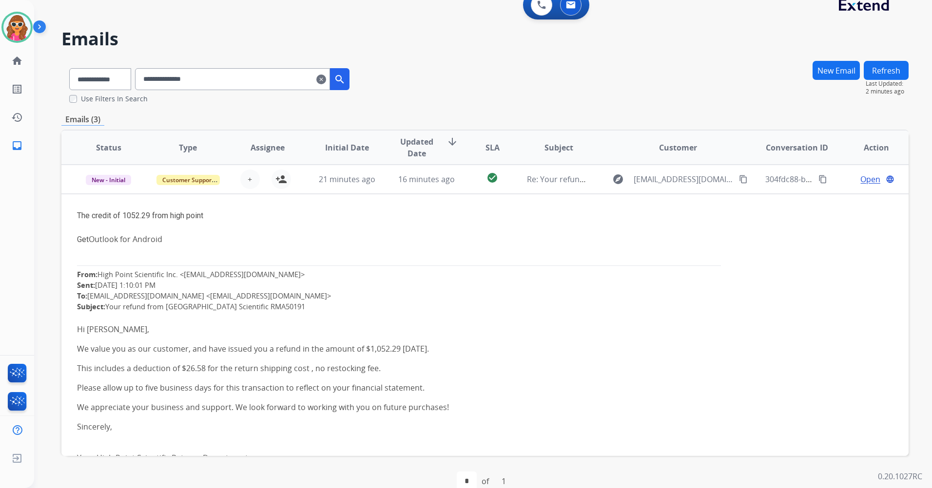
scroll to position [0, 0]
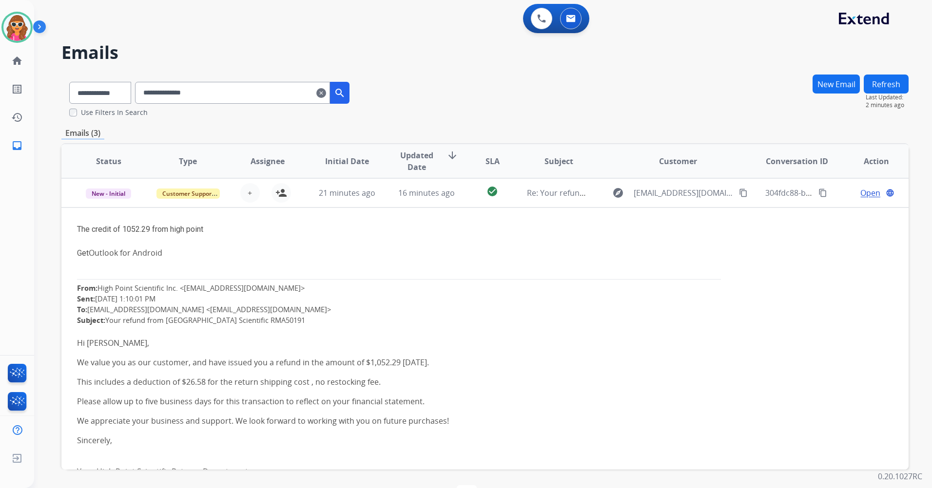
click at [886, 84] on button "Refresh" at bounding box center [886, 84] width 45 height 19
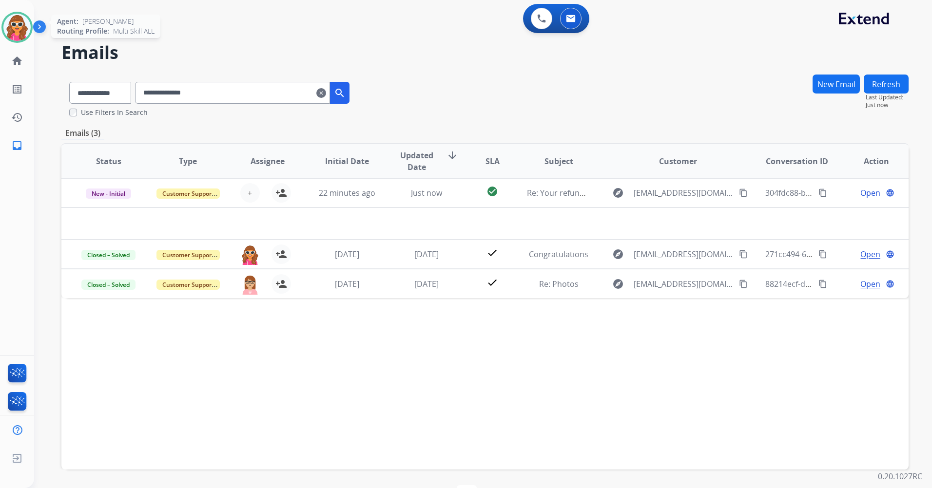
click at [16, 28] on img at bounding box center [16, 27] width 27 height 27
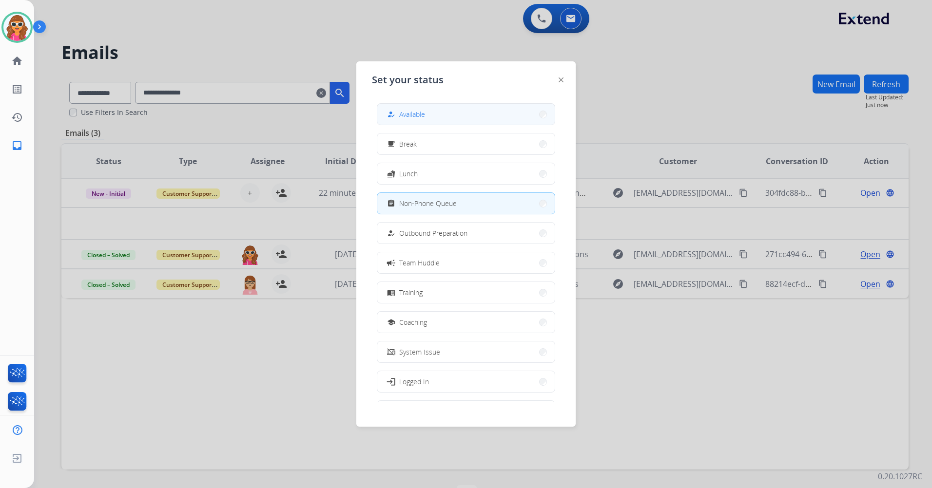
click at [425, 119] on span "Available" at bounding box center [412, 114] width 26 height 10
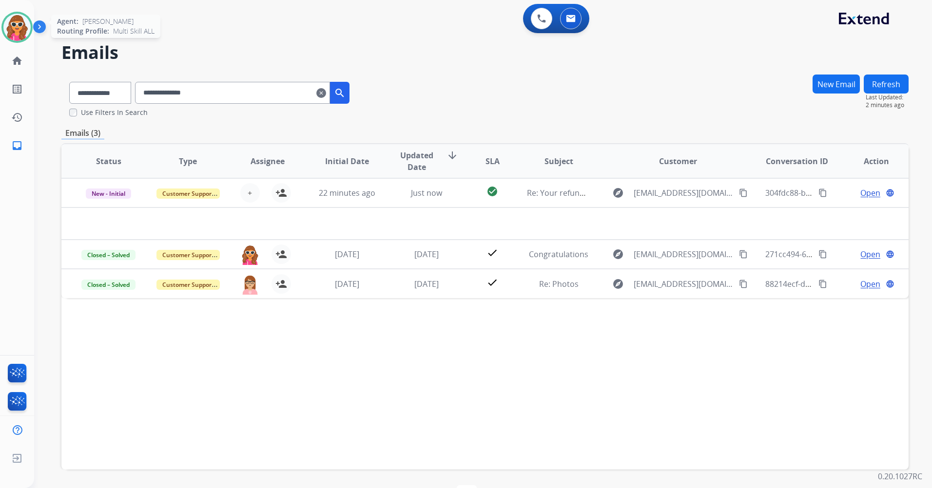
click at [19, 30] on img at bounding box center [16, 27] width 27 height 27
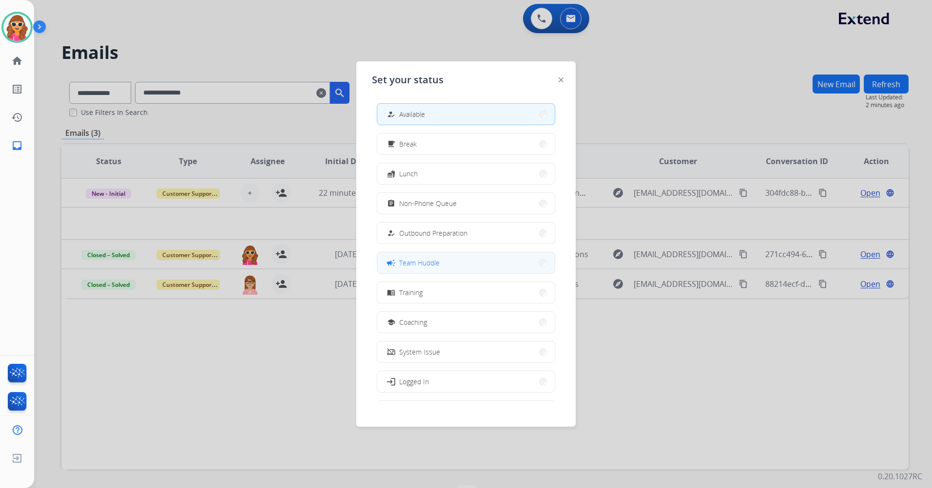
click at [424, 262] on span "Team Huddle" at bounding box center [419, 263] width 40 height 10
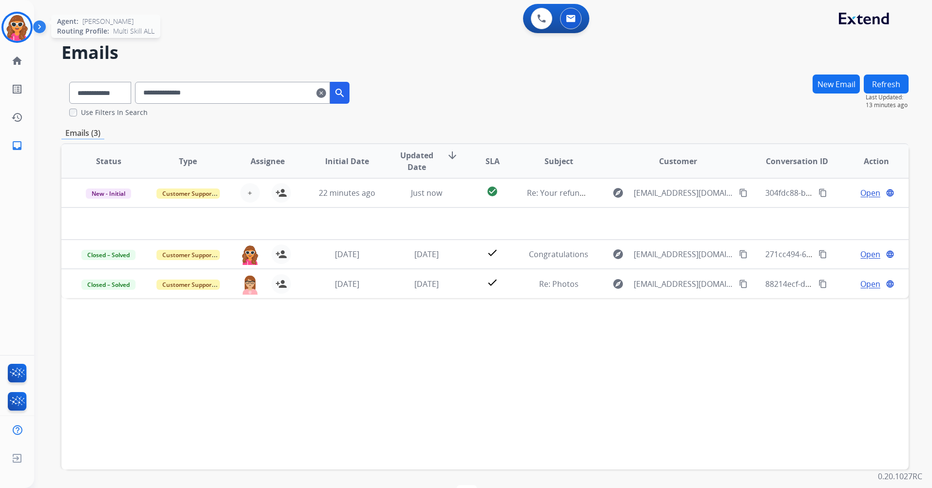
click at [14, 25] on img at bounding box center [16, 27] width 27 height 27
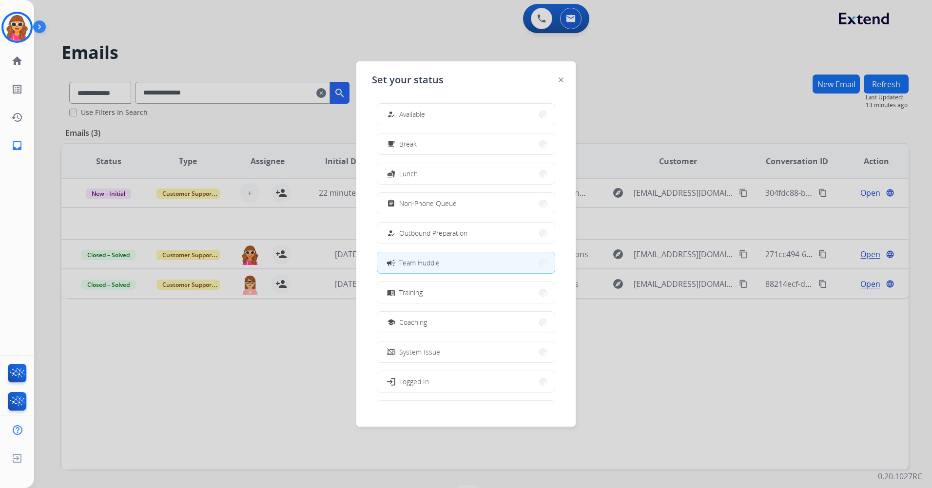
drag, startPoint x: 418, startPoint y: 119, endPoint x: 483, endPoint y: 117, distance: 65.3
click at [421, 111] on span "Available" at bounding box center [412, 114] width 26 height 10
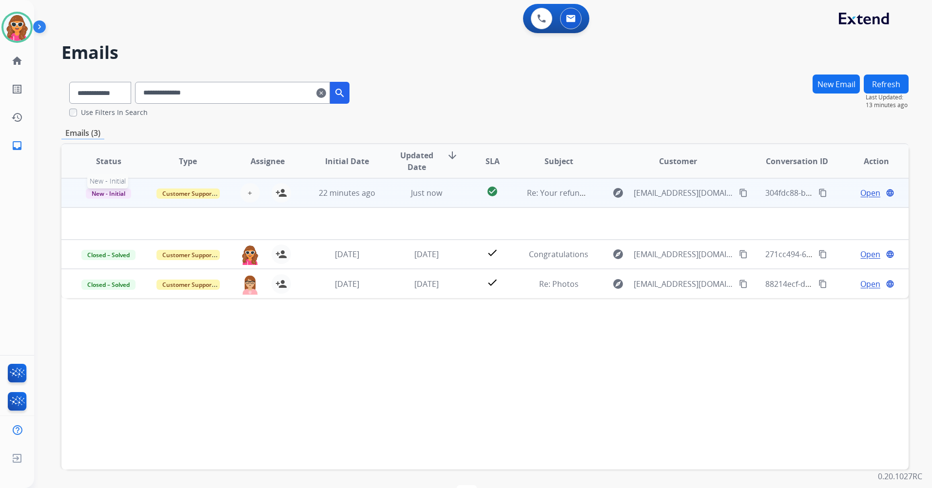
click at [116, 195] on span "New - Initial" at bounding box center [108, 194] width 45 height 10
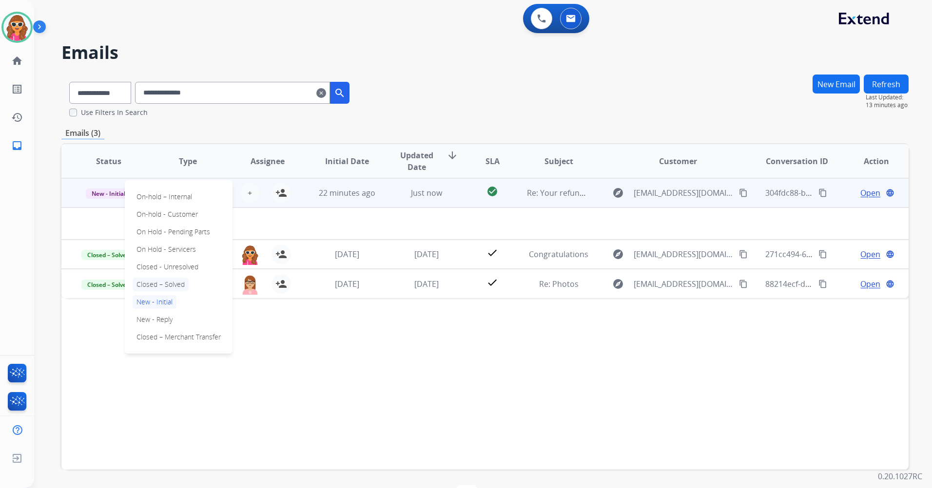
click at [156, 284] on p "Closed – Solved" at bounding box center [161, 285] width 56 height 14
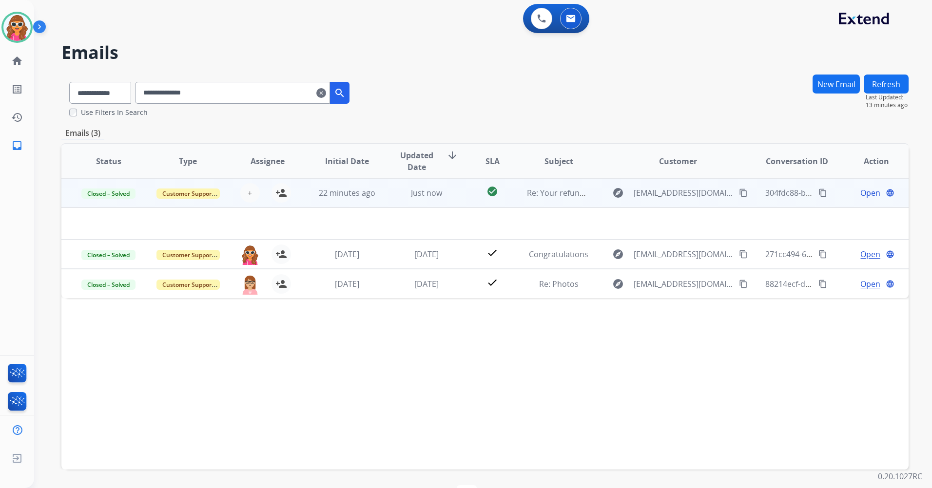
click at [882, 86] on button "Refresh" at bounding box center [886, 84] width 45 height 19
click at [891, 86] on button "Refresh" at bounding box center [886, 84] width 45 height 19
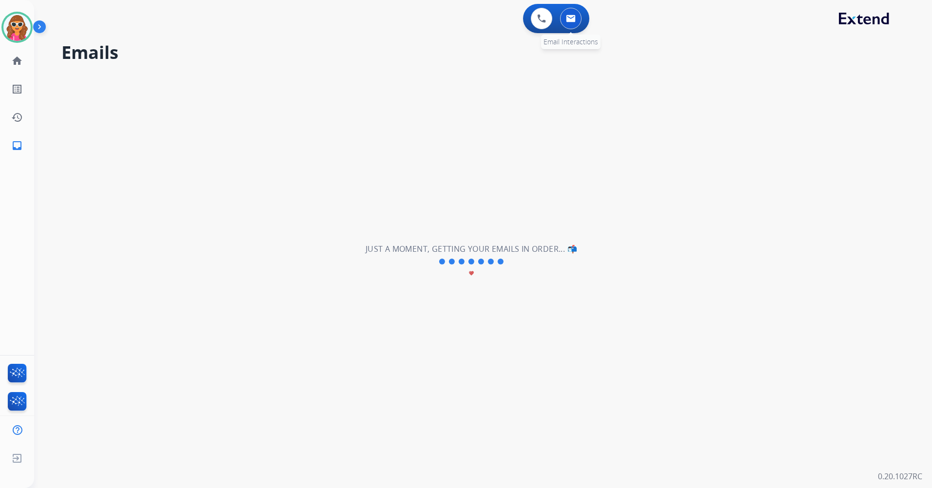
click at [576, 20] on button at bounding box center [570, 18] width 21 height 21
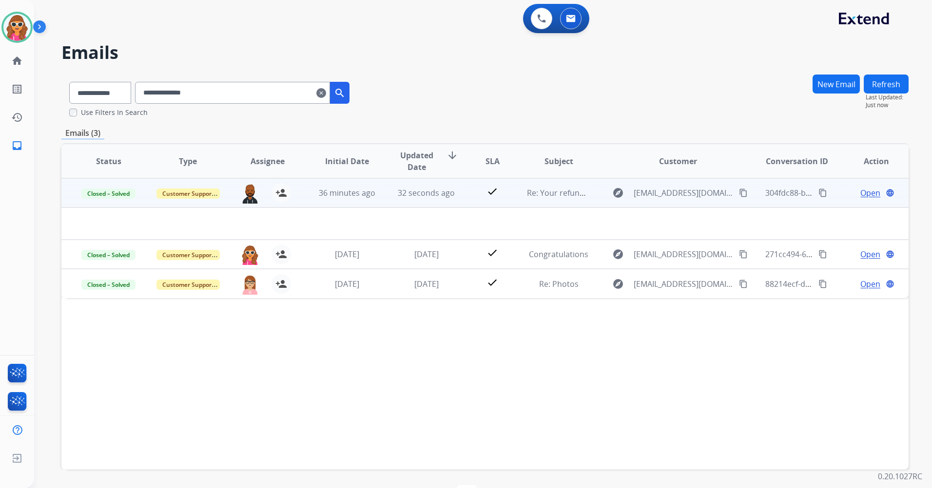
click at [326, 90] on mat-icon "clear" at bounding box center [321, 93] width 10 height 12
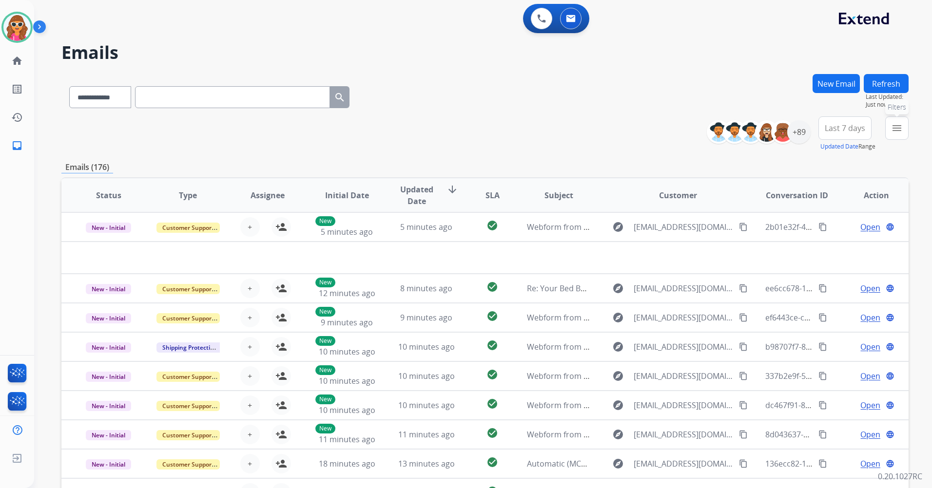
click at [895, 132] on mat-icon "menu" at bounding box center [897, 128] width 12 height 12
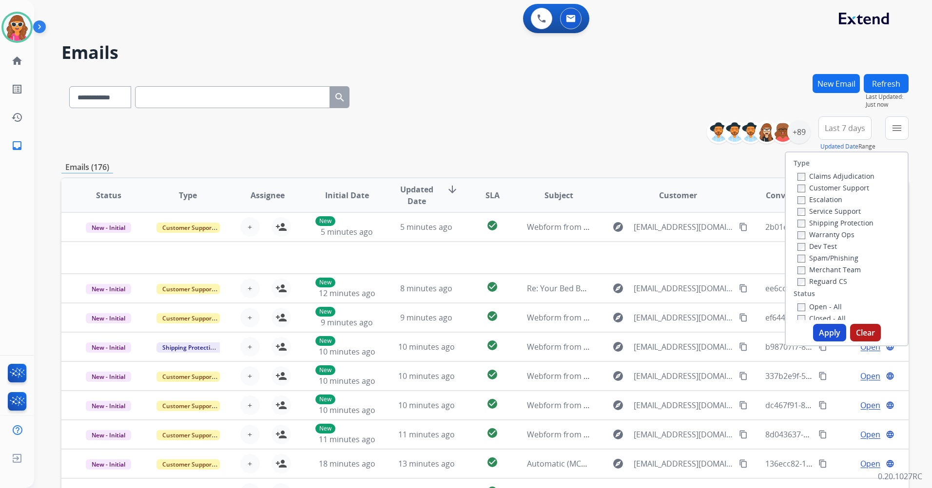
click at [807, 310] on label "Open - All" at bounding box center [819, 306] width 44 height 9
click at [836, 336] on button "Apply" at bounding box center [829, 333] width 33 height 18
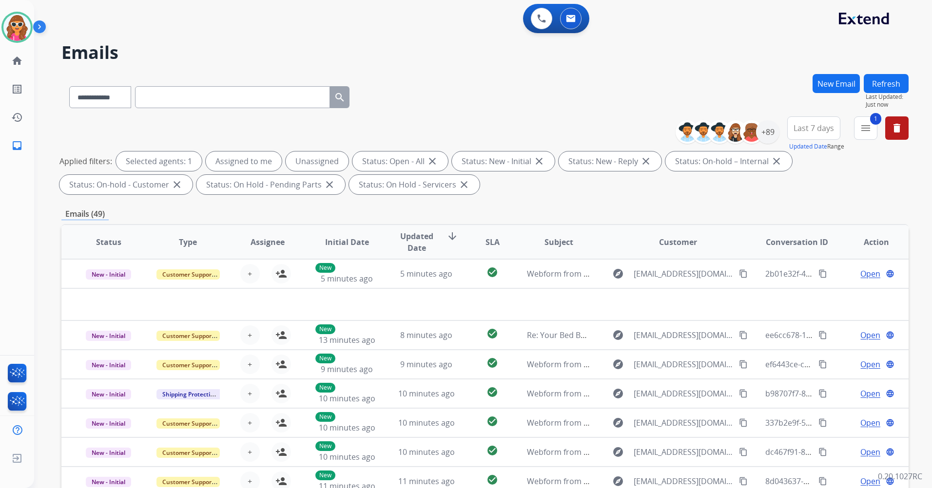
click at [826, 129] on span "Last 7 days" at bounding box center [814, 128] width 40 height 4
click at [822, 247] on div "Last 90 days" at bounding box center [811, 246] width 54 height 15
click at [772, 131] on div "+150" at bounding box center [767, 131] width 23 height 23
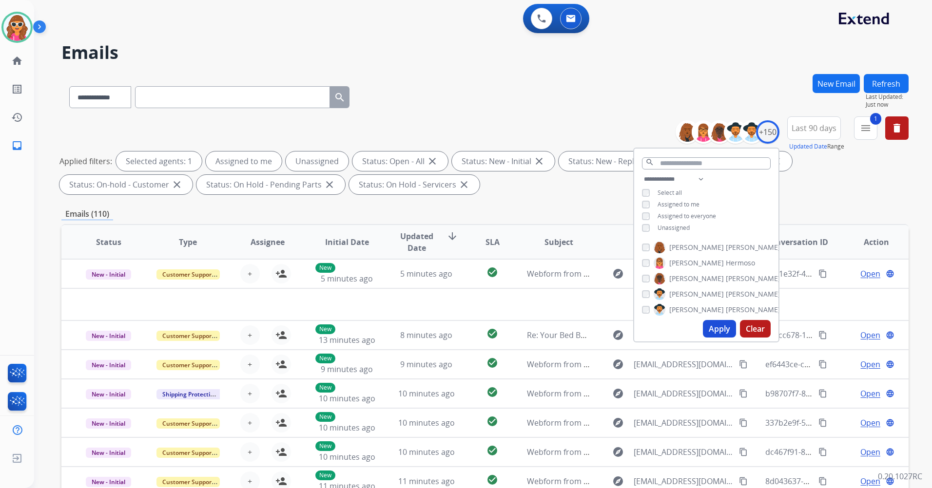
click at [671, 227] on span "Unassigned" at bounding box center [674, 228] width 32 height 8
drag, startPoint x: 720, startPoint y: 327, endPoint x: 723, endPoint y: 300, distance: 27.0
click at [723, 327] on button "Apply" at bounding box center [719, 329] width 33 height 18
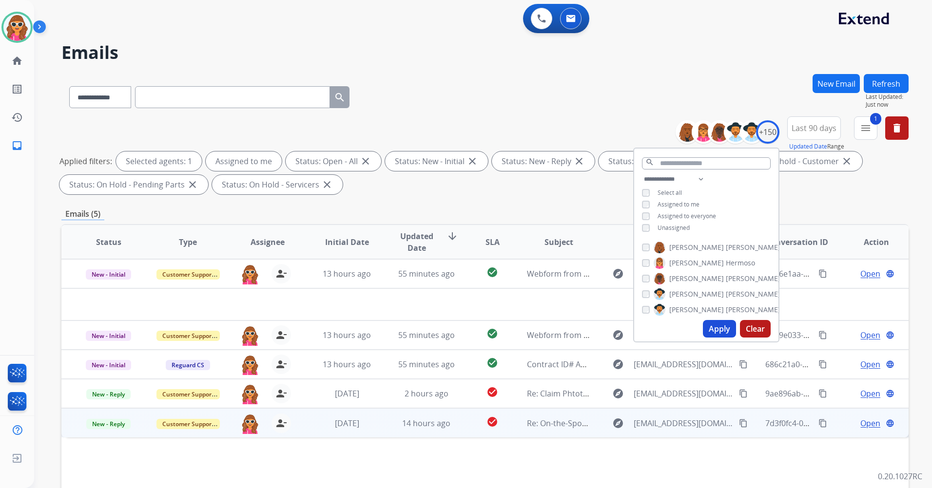
click at [864, 423] on span "Open" at bounding box center [870, 424] width 20 height 12
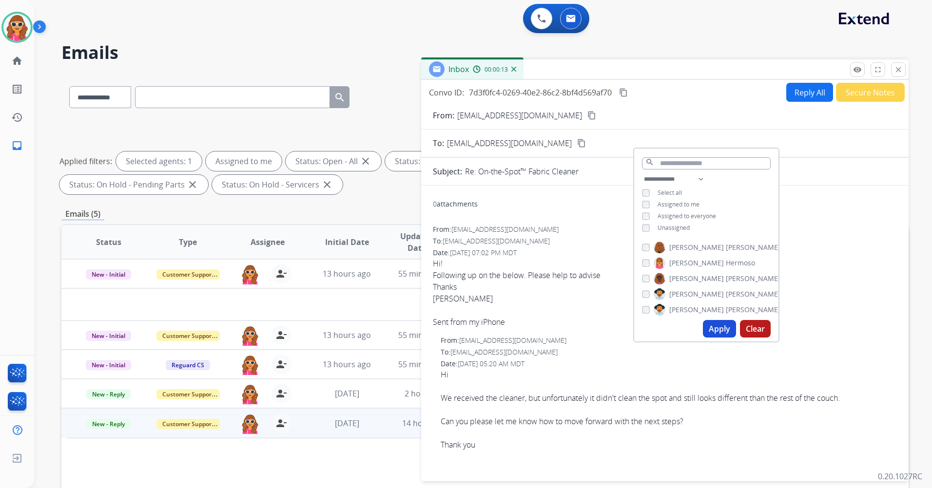
drag, startPoint x: 834, startPoint y: 274, endPoint x: 764, endPoint y: 246, distance: 75.5
click at [834, 274] on div "Following up on the below. Please help to advise" at bounding box center [665, 276] width 464 height 12
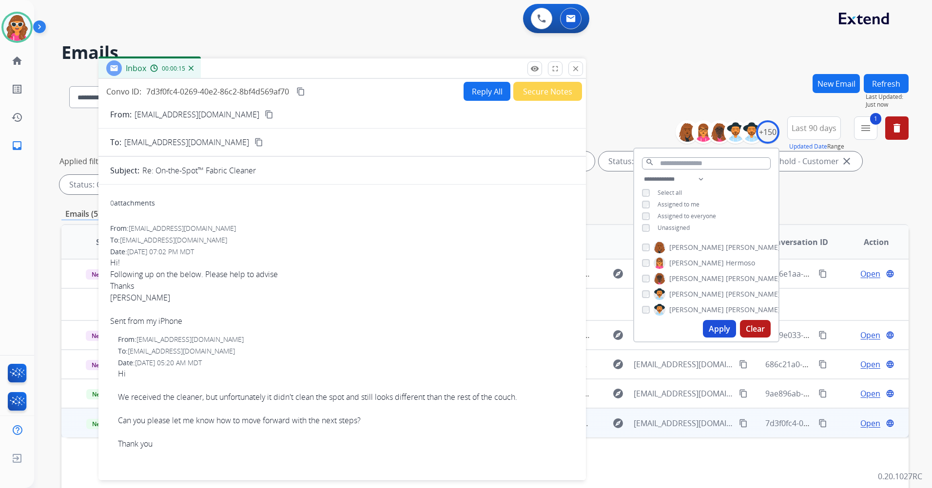
drag, startPoint x: 712, startPoint y: 75, endPoint x: 384, endPoint y: 68, distance: 328.1
click at [385, 67] on div "Inbox 00:00:15" at bounding box center [341, 68] width 487 height 20
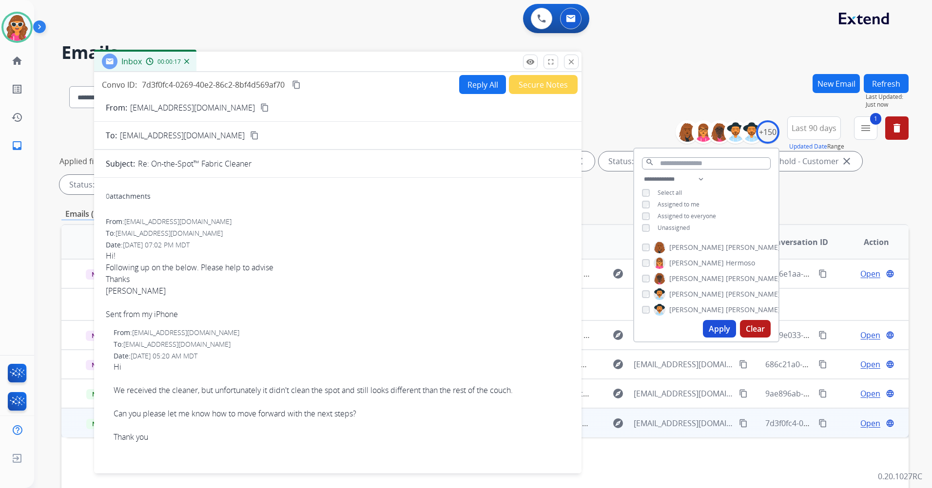
click at [260, 107] on mat-icon "content_copy" at bounding box center [264, 107] width 9 height 9
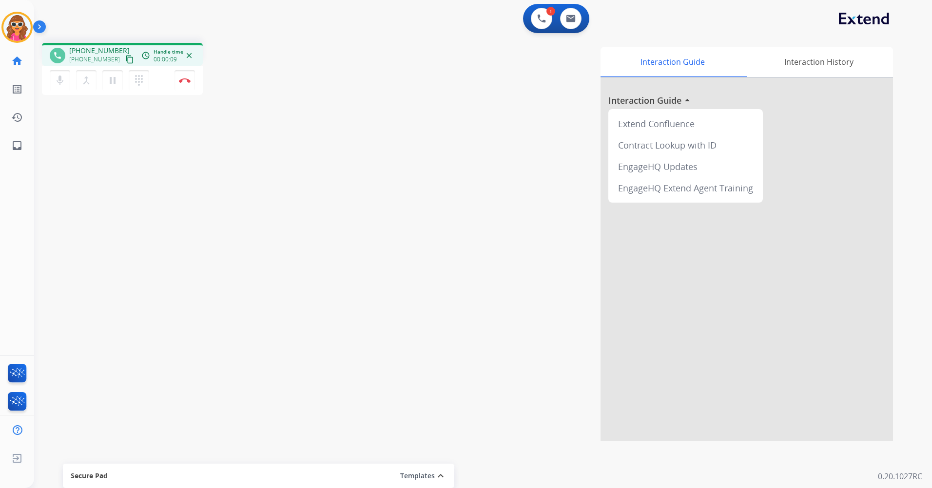
click at [125, 60] on mat-icon "content_copy" at bounding box center [129, 59] width 9 height 9
click at [188, 80] on img at bounding box center [185, 80] width 12 height 5
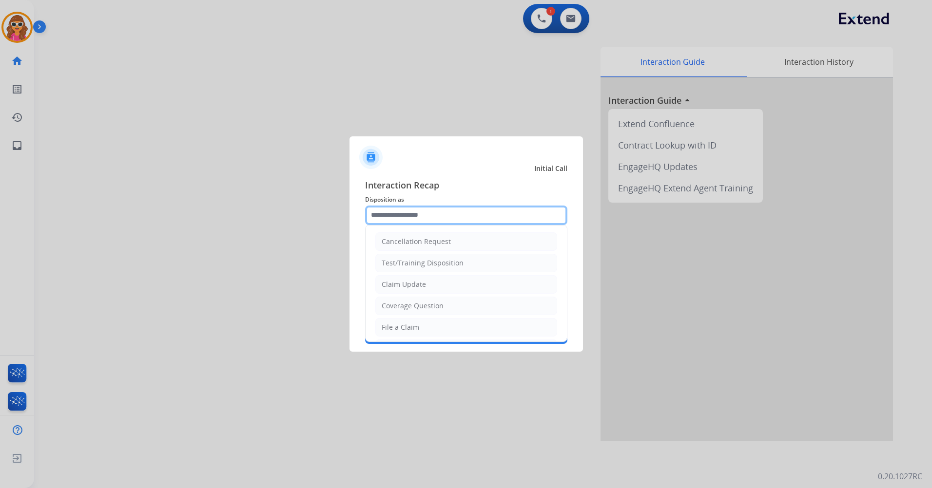
click at [436, 218] on input "text" at bounding box center [466, 215] width 202 height 19
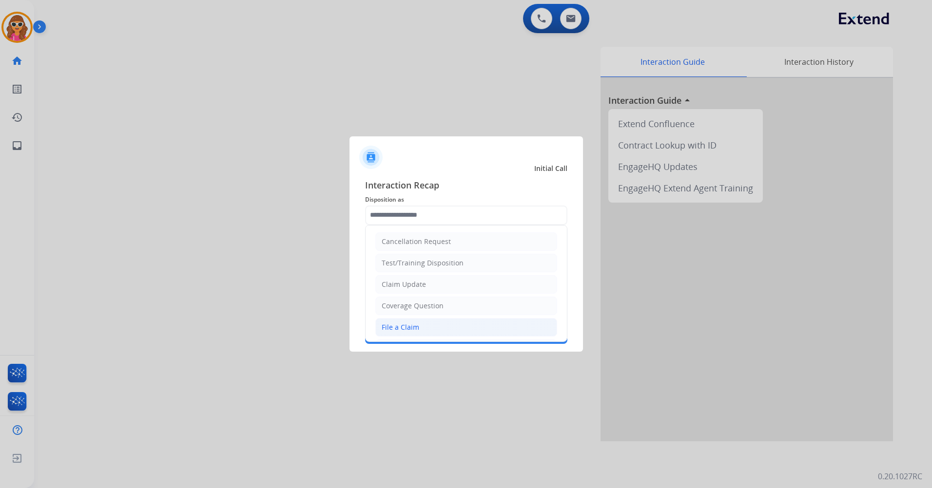
click at [412, 329] on div "File a Claim" at bounding box center [401, 328] width 38 height 10
type input "**********"
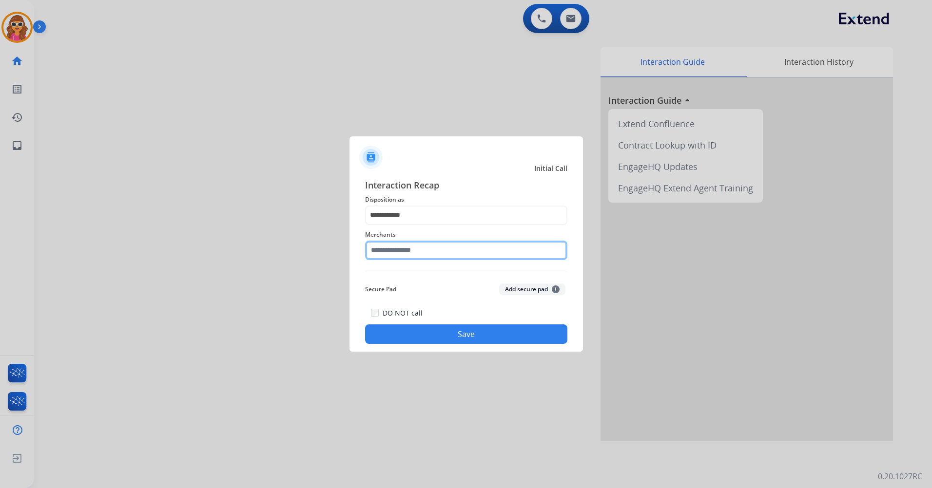
click at [416, 245] on input "text" at bounding box center [466, 250] width 202 height 19
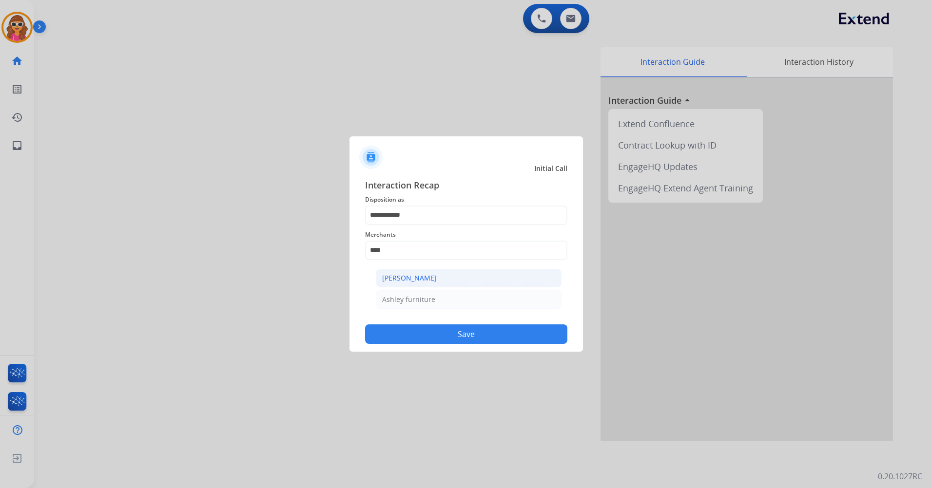
click at [509, 285] on li "[PERSON_NAME]" at bounding box center [469, 278] width 186 height 19
type input "**********"
click at [464, 338] on button "Save" at bounding box center [466, 334] width 202 height 19
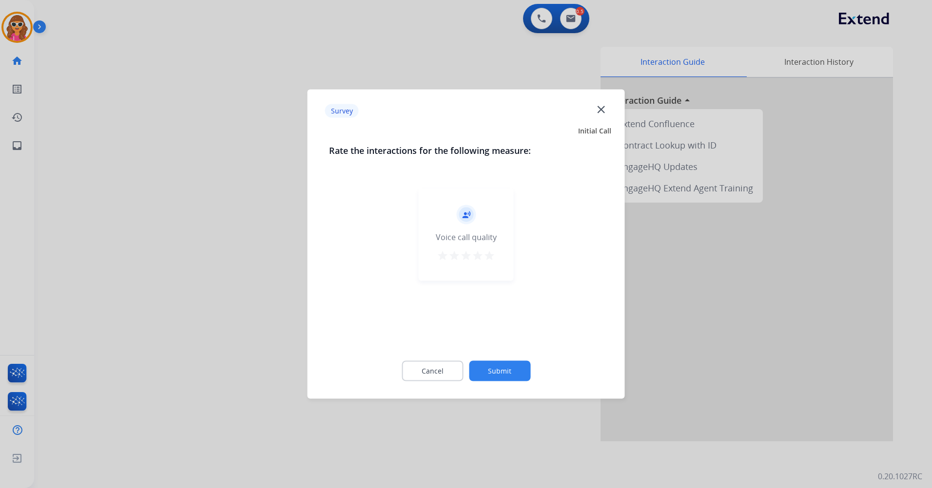
click at [490, 258] on mat-icon "star" at bounding box center [490, 256] width 12 height 12
click at [489, 378] on button "Submit" at bounding box center [499, 371] width 61 height 20
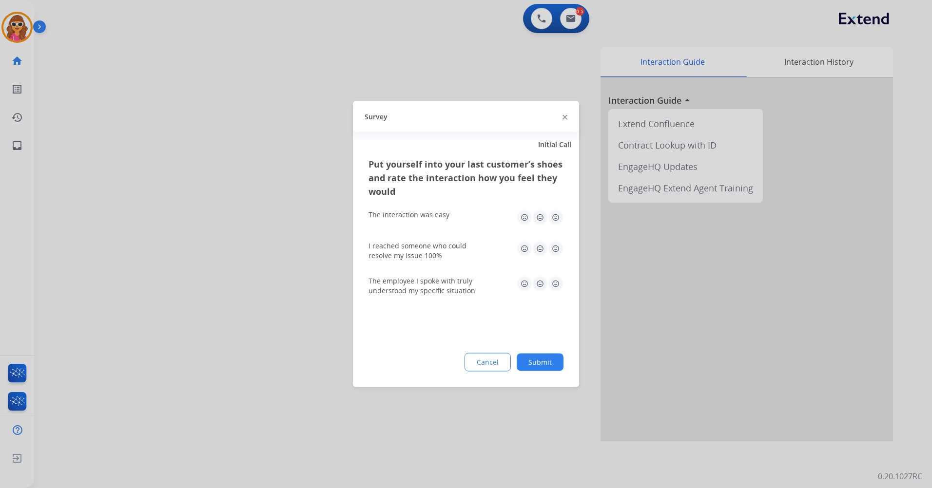
drag, startPoint x: 556, startPoint y: 214, endPoint x: 549, endPoint y: 238, distance: 24.8
click at [557, 215] on img at bounding box center [556, 218] width 16 height 16
click at [556, 286] on img at bounding box center [556, 284] width 16 height 16
drag, startPoint x: 559, startPoint y: 255, endPoint x: 558, endPoint y: 247, distance: 7.9
click at [559, 254] on img at bounding box center [556, 249] width 16 height 16
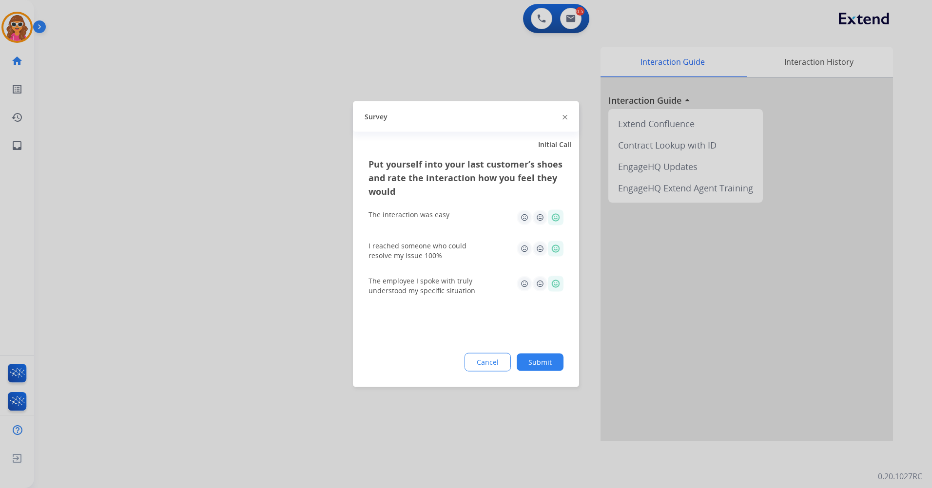
click at [558, 246] on img at bounding box center [556, 249] width 16 height 16
click at [544, 362] on button "Submit" at bounding box center [540, 363] width 47 height 18
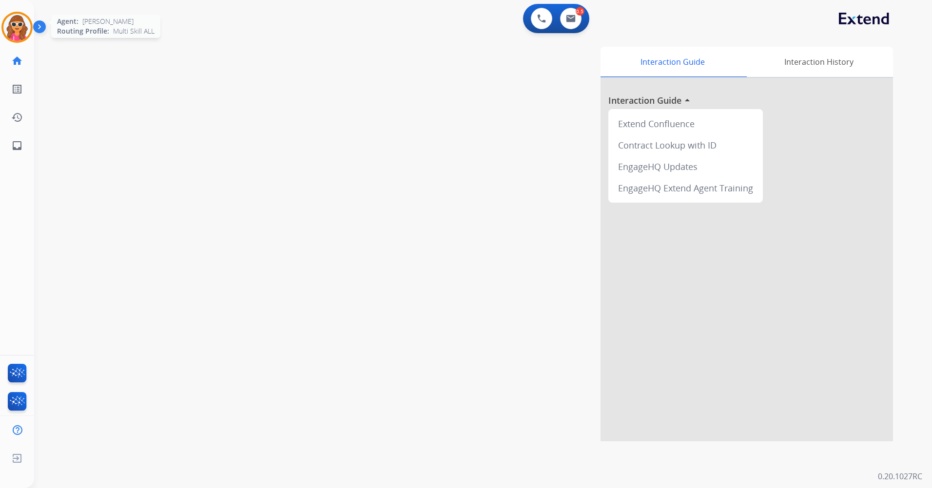
click at [13, 26] on img at bounding box center [16, 27] width 27 height 27
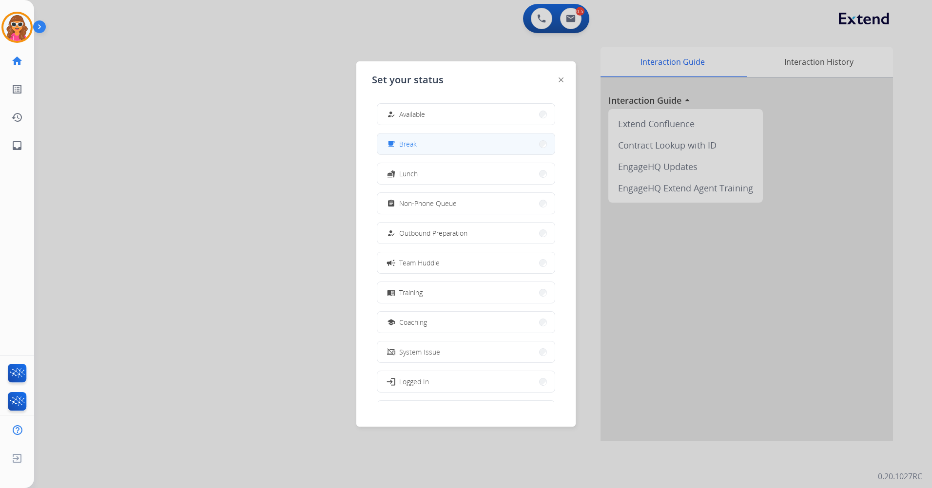
click at [418, 149] on button "free_breakfast Break" at bounding box center [465, 144] width 177 height 21
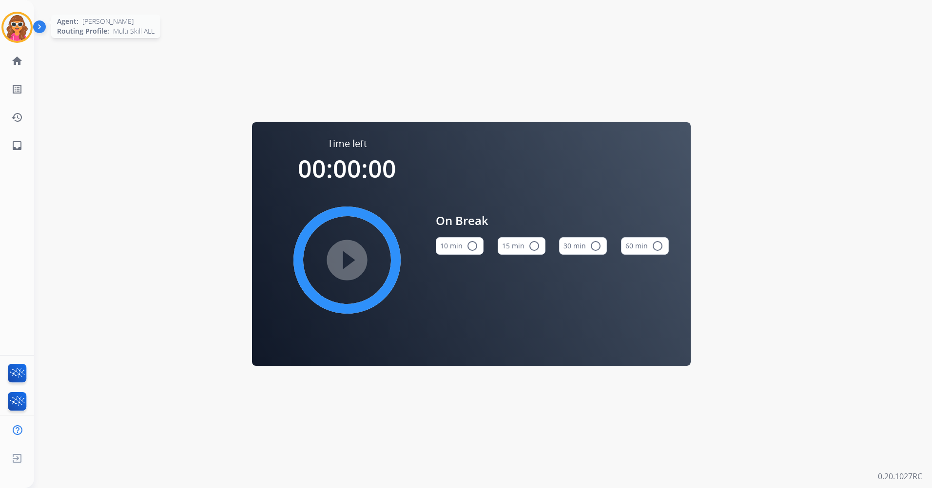
click at [14, 35] on img at bounding box center [16, 27] width 27 height 27
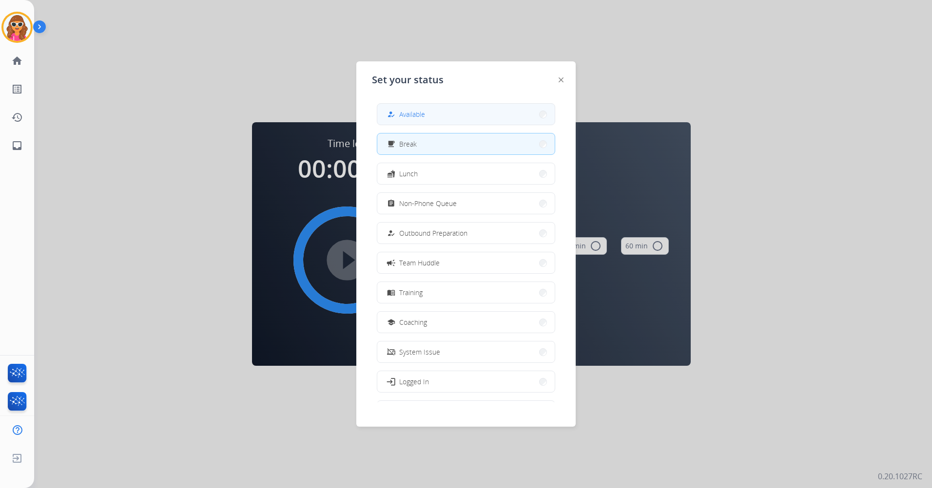
click at [442, 119] on button "how_to_reg Available" at bounding box center [465, 114] width 177 height 21
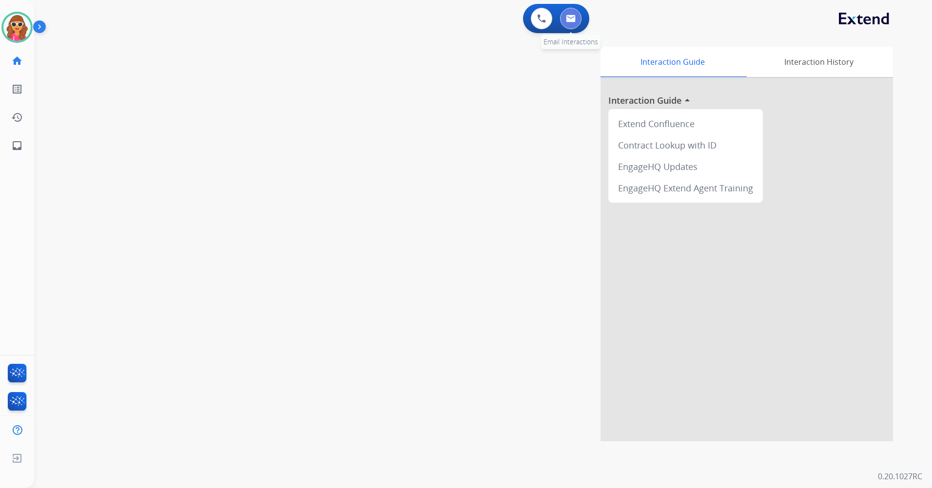
click at [568, 24] on button at bounding box center [570, 18] width 21 height 21
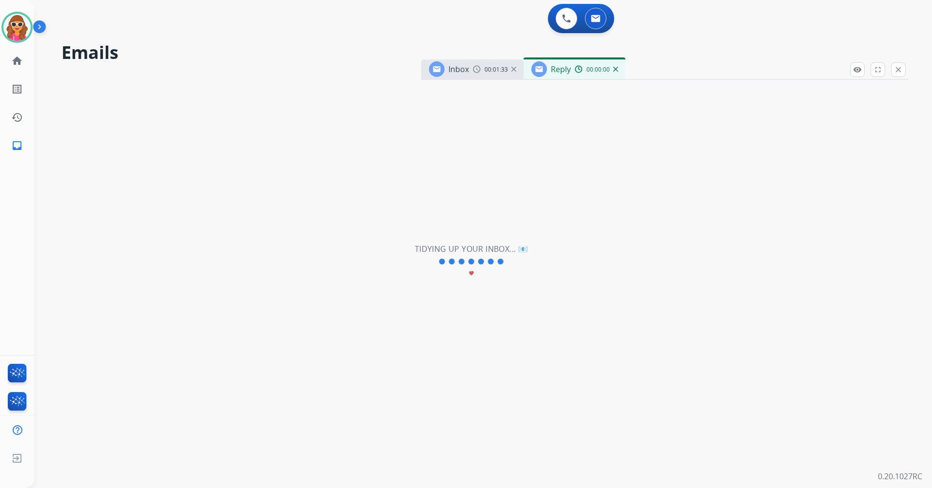
select select "**********"
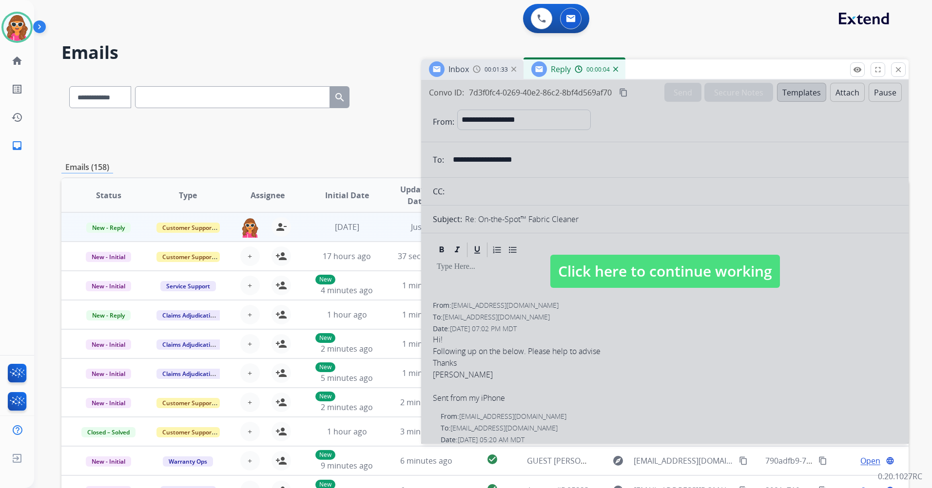
click at [671, 331] on div at bounding box center [664, 262] width 487 height 364
select select
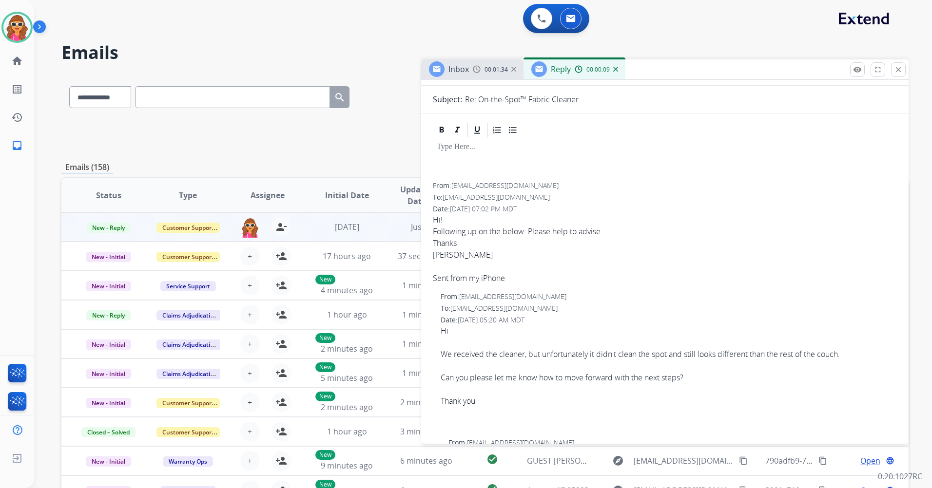
scroll to position [146, 0]
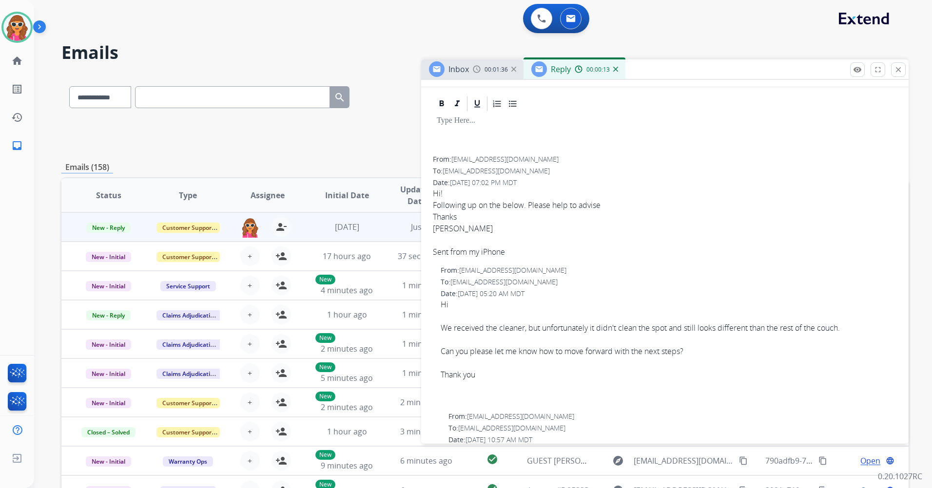
click at [482, 160] on span "[EMAIL_ADDRESS][DOMAIN_NAME]" at bounding box center [504, 159] width 107 height 9
click at [498, 161] on span "[EMAIL_ADDRESS][DOMAIN_NAME]" at bounding box center [504, 159] width 107 height 9
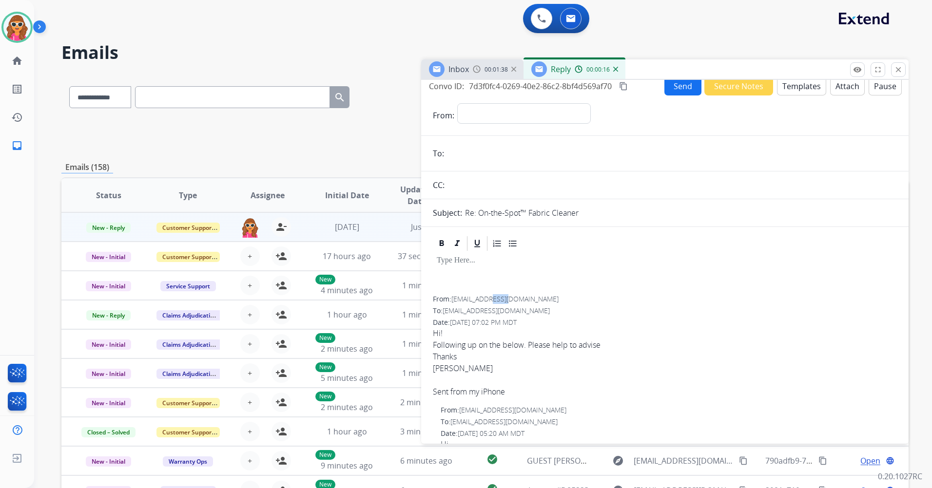
scroll to position [0, 0]
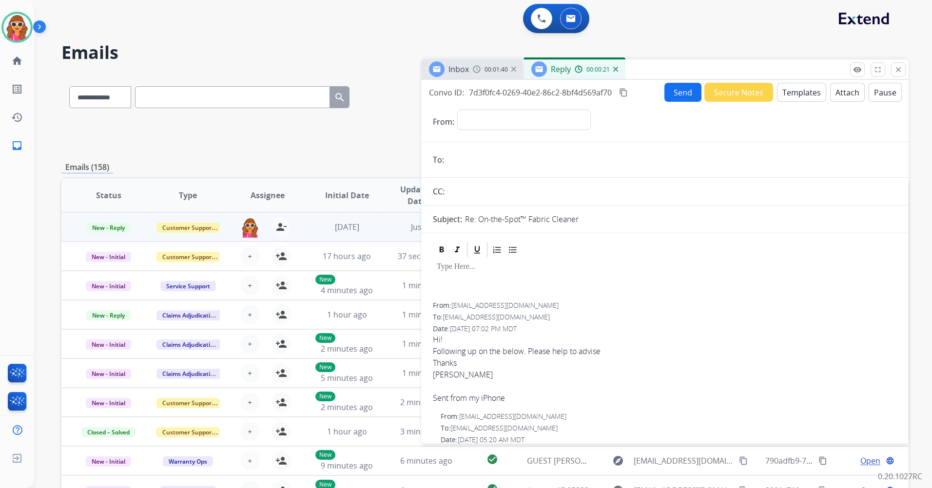
click at [514, 306] on span "[EMAIL_ADDRESS][DOMAIN_NAME]" at bounding box center [504, 305] width 107 height 9
drag, startPoint x: 514, startPoint y: 306, endPoint x: 540, endPoint y: 306, distance: 25.8
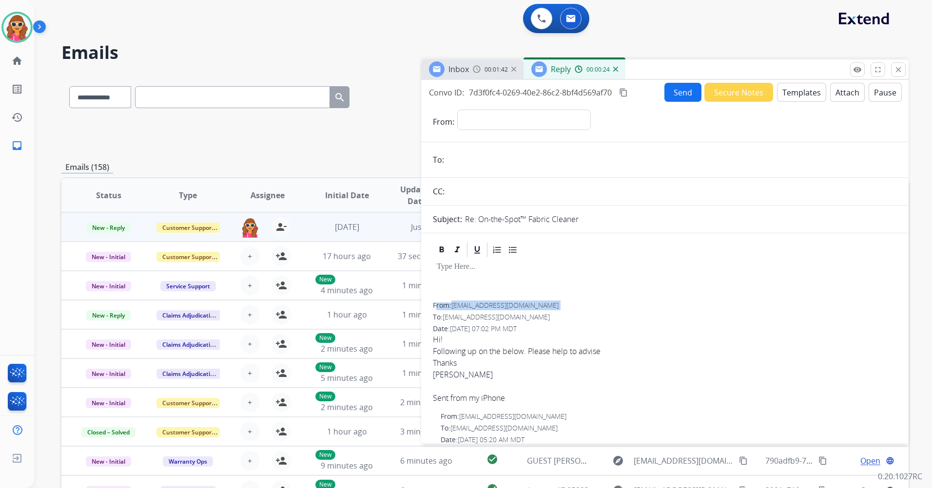
click at [540, 306] on div "From: [EMAIL_ADDRESS][DOMAIN_NAME]" at bounding box center [665, 306] width 464 height 10
drag, startPoint x: 540, startPoint y: 306, endPoint x: 465, endPoint y: 305, distance: 74.6
click at [465, 305] on div "From: [EMAIL_ADDRESS][DOMAIN_NAME]" at bounding box center [665, 306] width 464 height 10
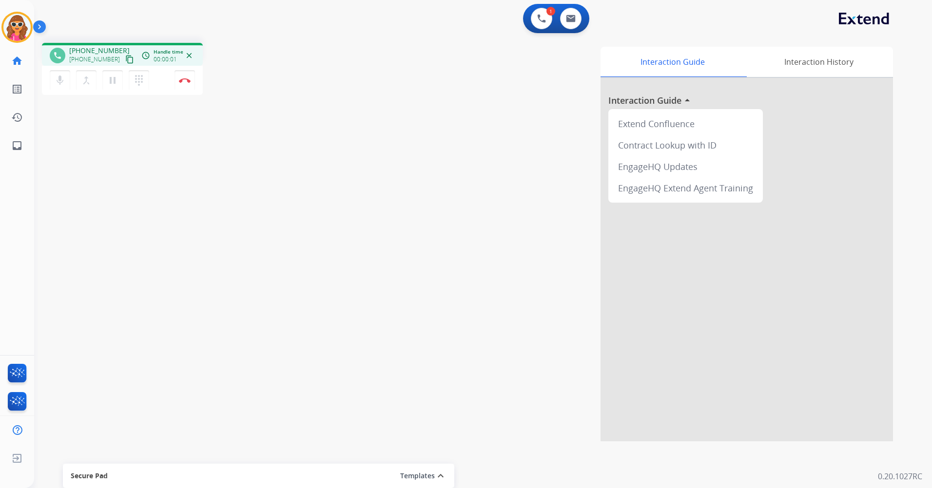
click at [125, 63] on mat-icon "content_copy" at bounding box center [129, 59] width 9 height 9
click at [141, 82] on mat-icon "dialpad" at bounding box center [139, 81] width 12 height 12
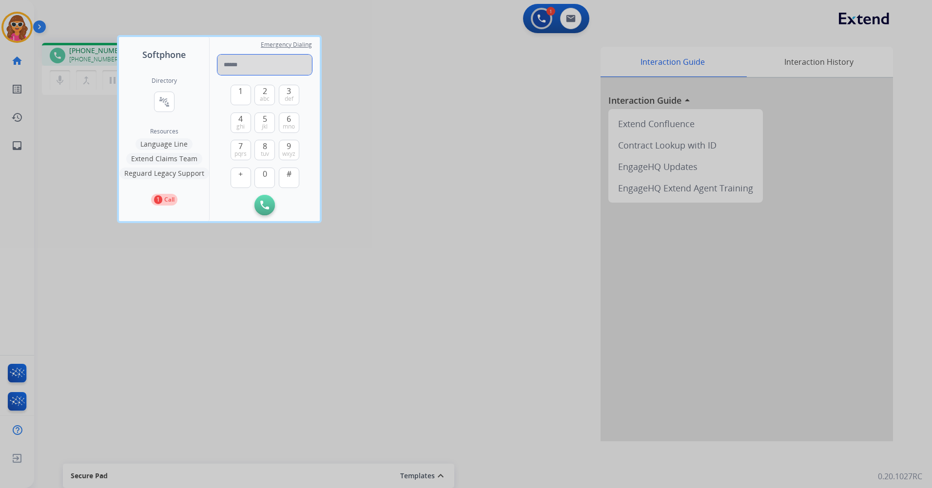
click at [267, 63] on input "tel" at bounding box center [264, 65] width 95 height 20
paste input "**********"
type input "**********"
drag, startPoint x: 262, startPoint y: 198, endPoint x: 261, endPoint y: 204, distance: 6.0
click at [261, 204] on button "Initiate Call" at bounding box center [264, 205] width 20 height 20
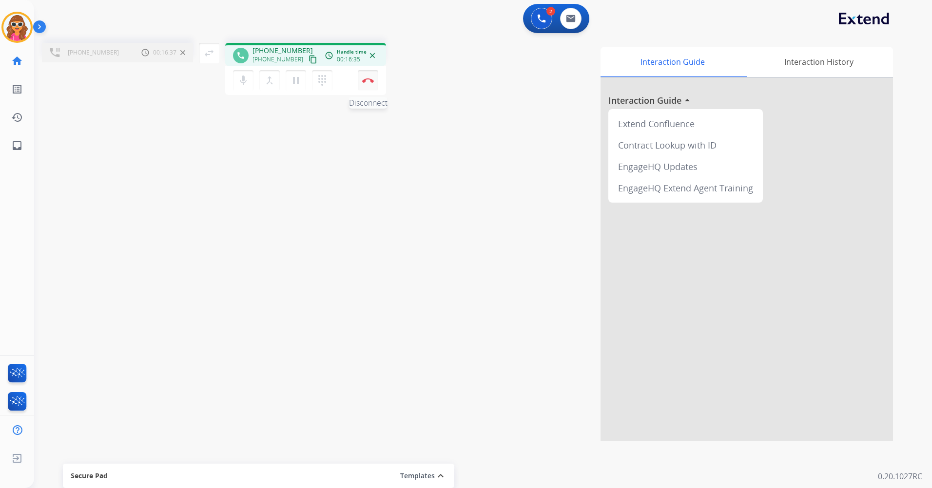
click at [367, 88] on button "Disconnect" at bounding box center [368, 80] width 20 height 20
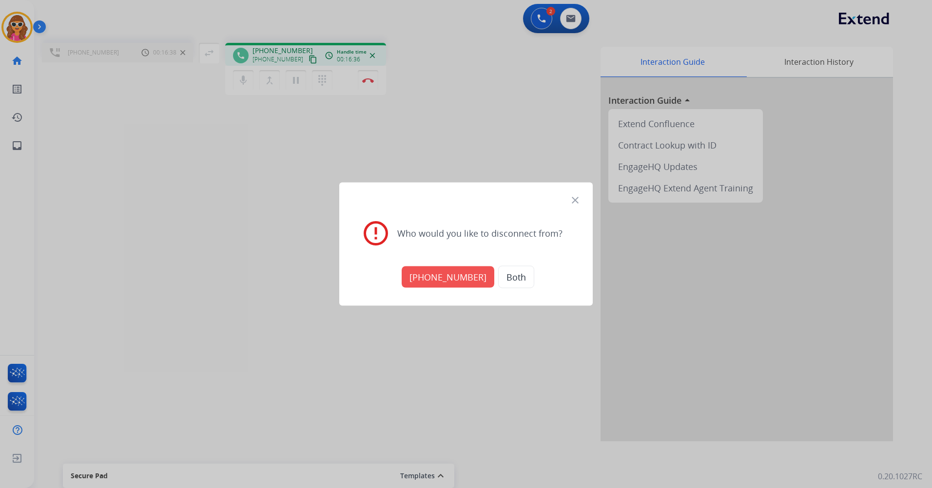
click at [441, 274] on button "[PHONE_NUMBER]" at bounding box center [448, 277] width 93 height 21
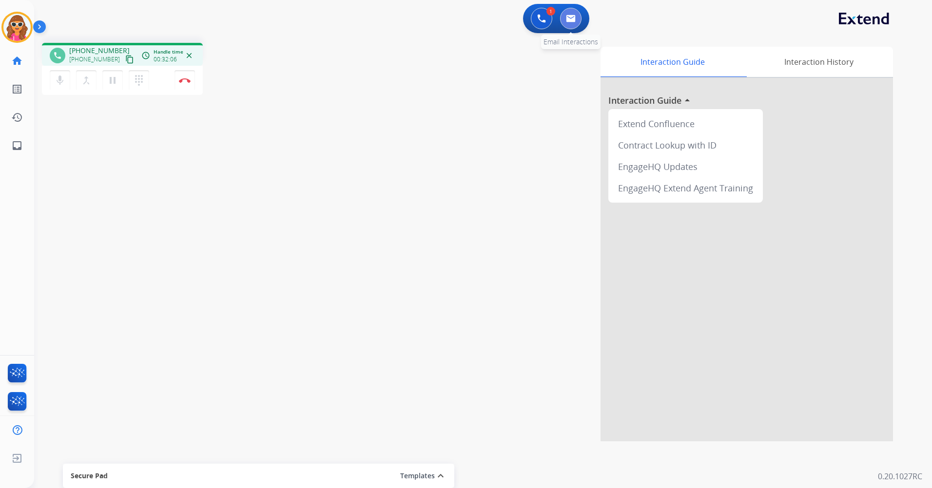
click at [576, 16] on button at bounding box center [570, 18] width 21 height 21
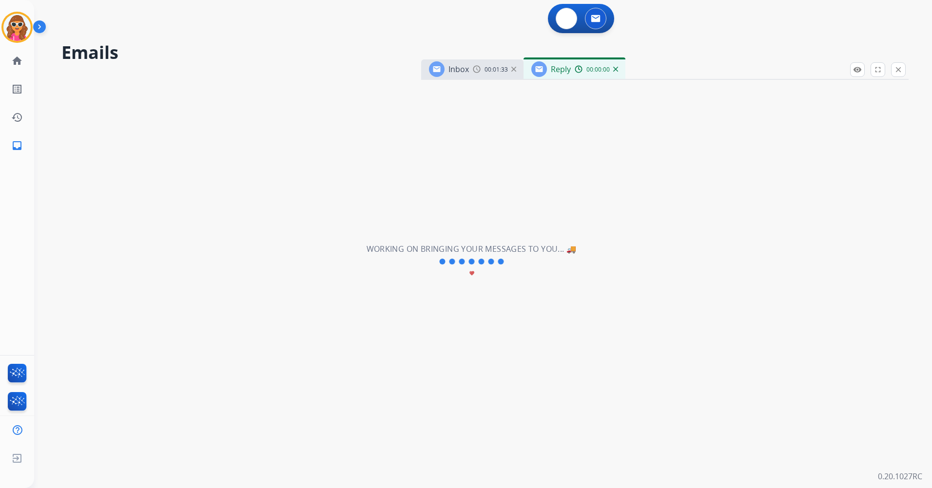
select select "**********"
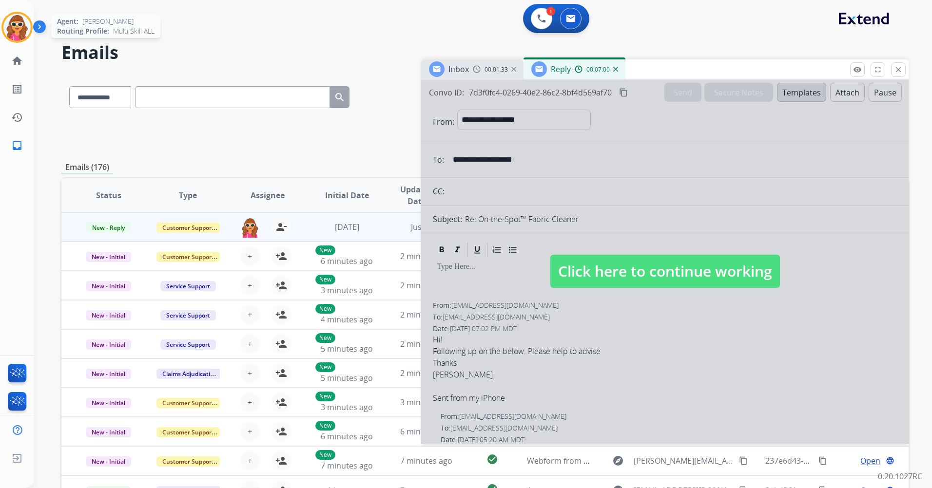
click at [21, 38] on img at bounding box center [16, 27] width 27 height 27
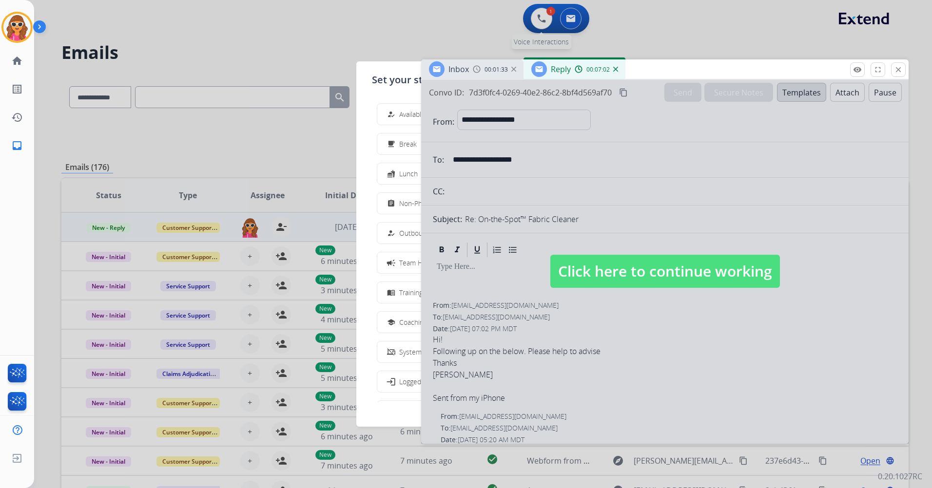
click at [530, 24] on div at bounding box center [466, 244] width 932 height 488
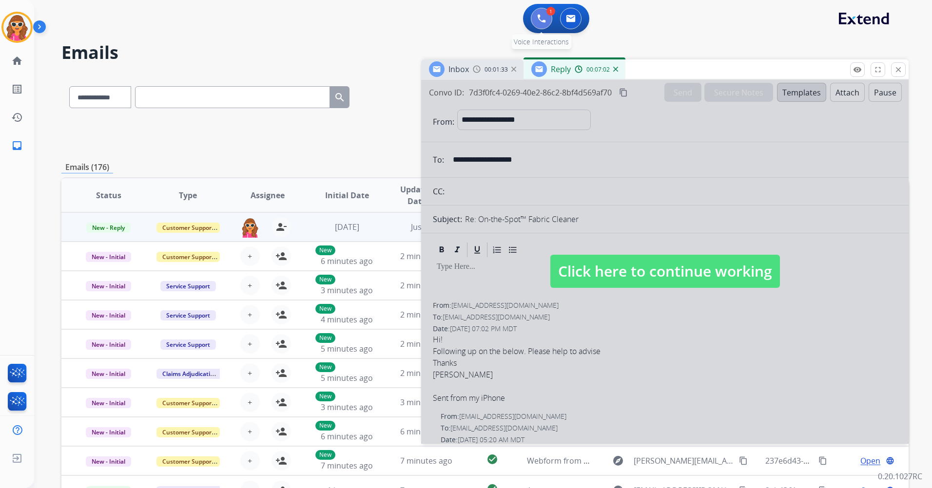
click at [543, 21] on img at bounding box center [541, 18] width 9 height 9
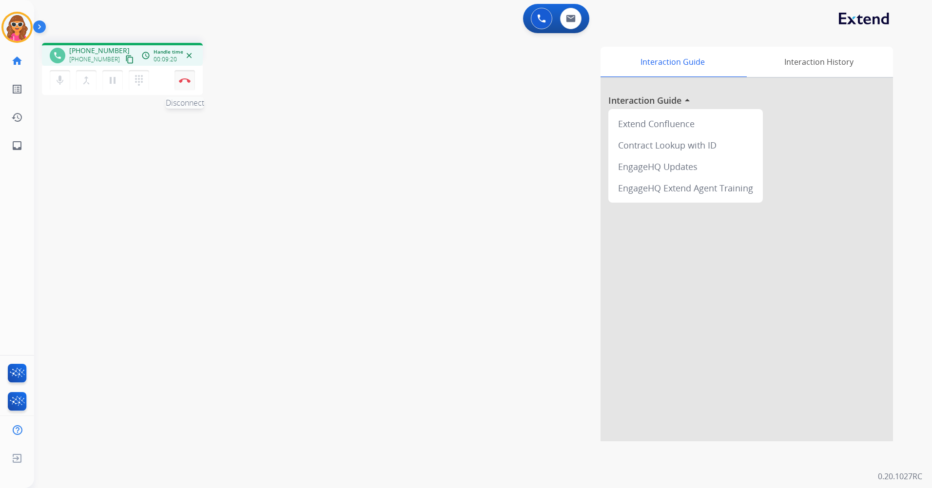
click at [183, 85] on button "Disconnect" at bounding box center [185, 80] width 20 height 20
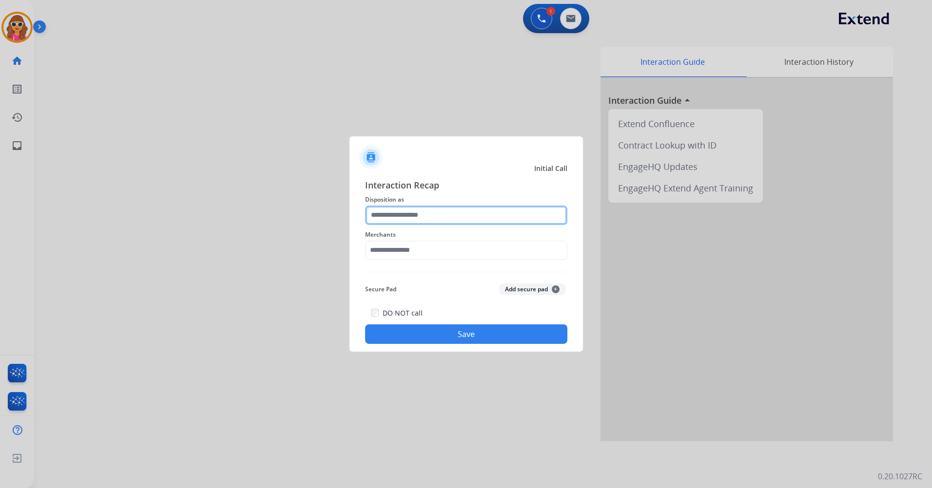
click at [438, 219] on input "text" at bounding box center [466, 215] width 202 height 19
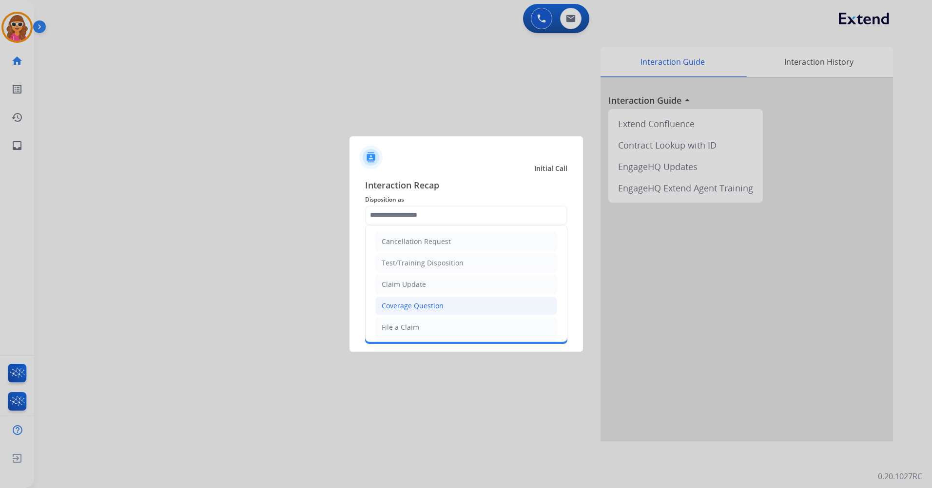
click at [420, 311] on li "Coverage Question" at bounding box center [466, 306] width 182 height 19
type input "**********"
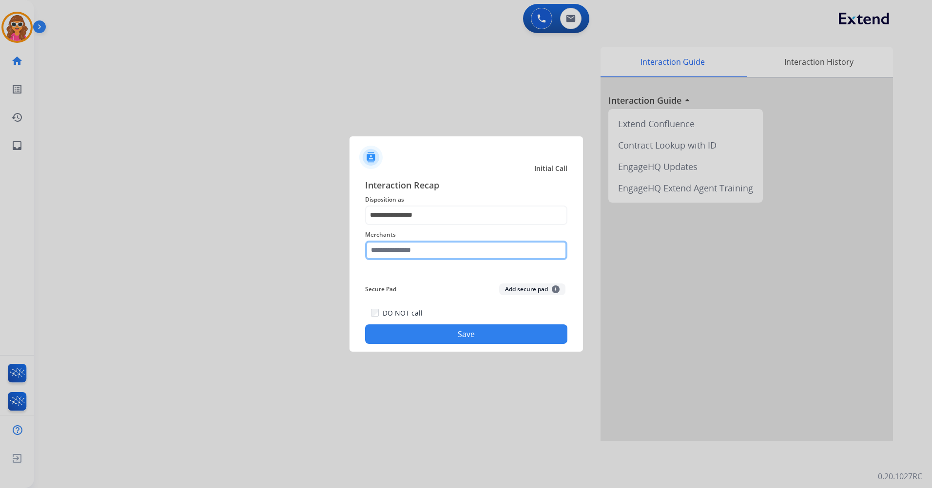
click at [394, 258] on input "text" at bounding box center [466, 250] width 202 height 19
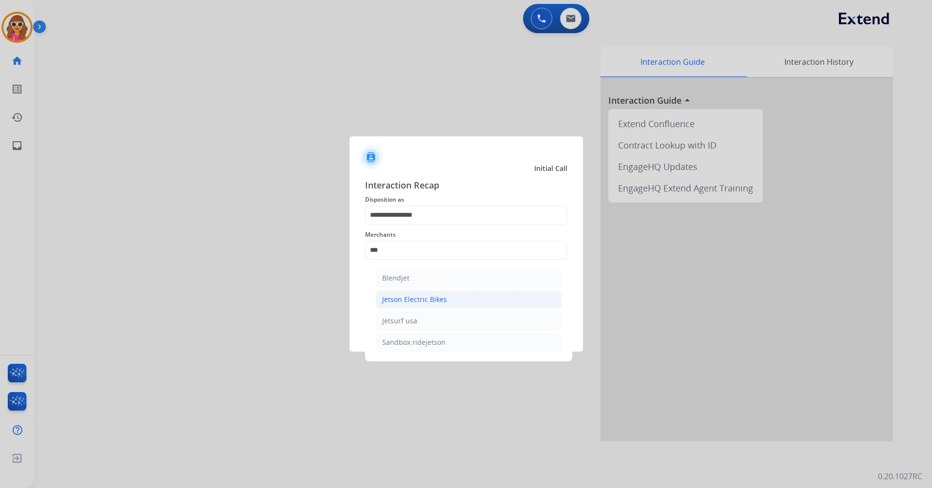
click at [420, 297] on div "Jetson Electric Bikes" at bounding box center [414, 300] width 65 height 10
type input "**********"
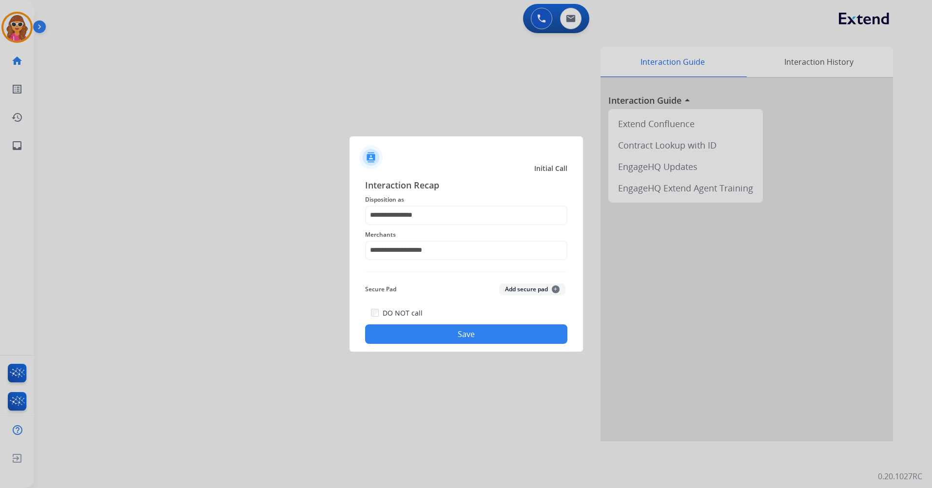
click at [451, 334] on button "Save" at bounding box center [466, 334] width 202 height 19
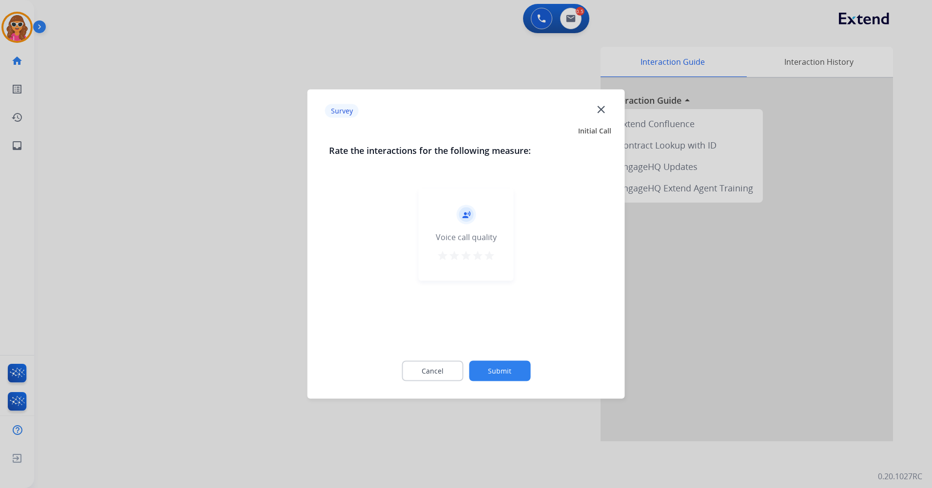
drag, startPoint x: 489, startPoint y: 259, endPoint x: 494, endPoint y: 282, distance: 23.9
click at [490, 259] on mat-icon "star" at bounding box center [490, 256] width 12 height 12
click at [504, 372] on button "Submit" at bounding box center [499, 371] width 61 height 20
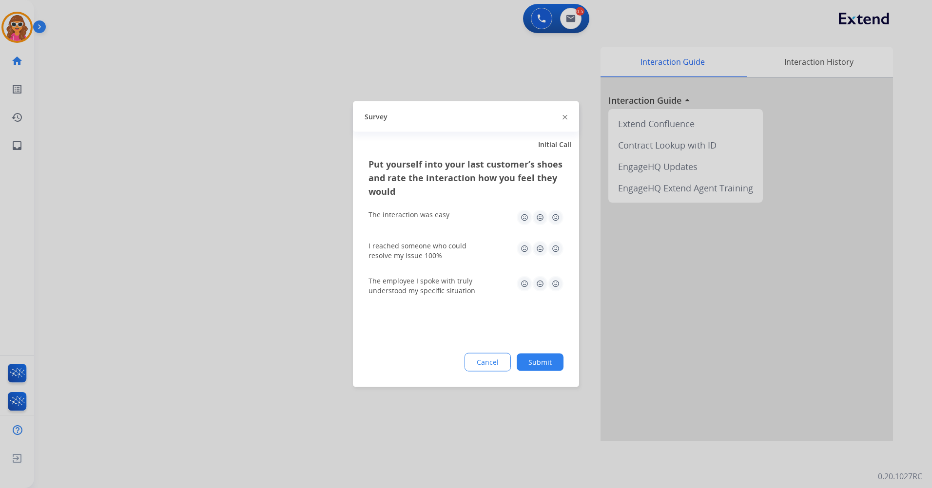
click at [557, 221] on img at bounding box center [556, 218] width 16 height 16
drag, startPoint x: 558, startPoint y: 249, endPoint x: 557, endPoint y: 266, distance: 17.6
click at [558, 250] on img at bounding box center [556, 249] width 16 height 16
drag, startPoint x: 558, startPoint y: 285, endPoint x: 552, endPoint y: 302, distance: 18.5
click at [557, 286] on img at bounding box center [556, 284] width 16 height 16
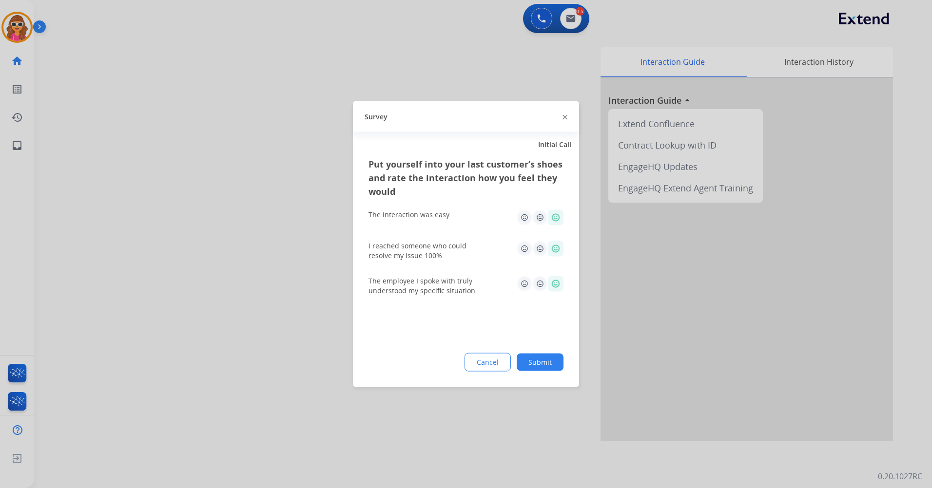
drag, startPoint x: 546, startPoint y: 362, endPoint x: 532, endPoint y: 344, distance: 23.6
click at [545, 363] on button "Submit" at bounding box center [540, 363] width 47 height 18
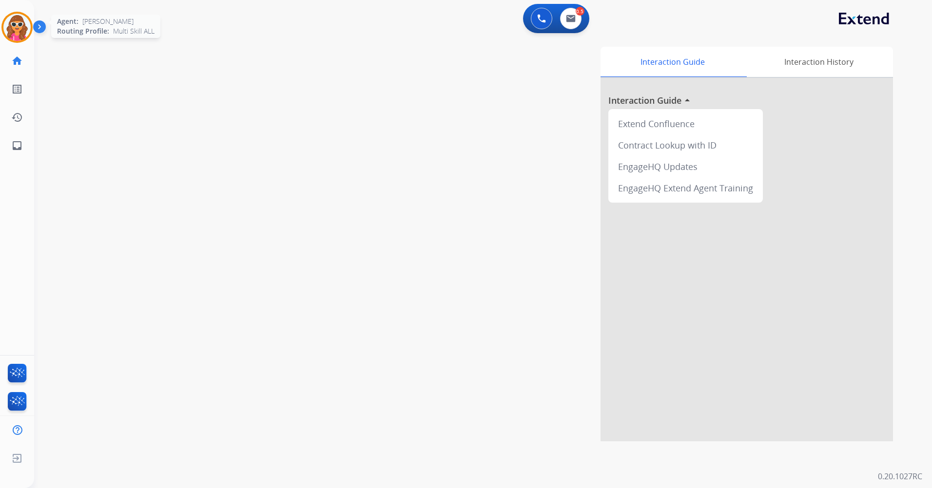
click at [19, 28] on img at bounding box center [16, 27] width 27 height 27
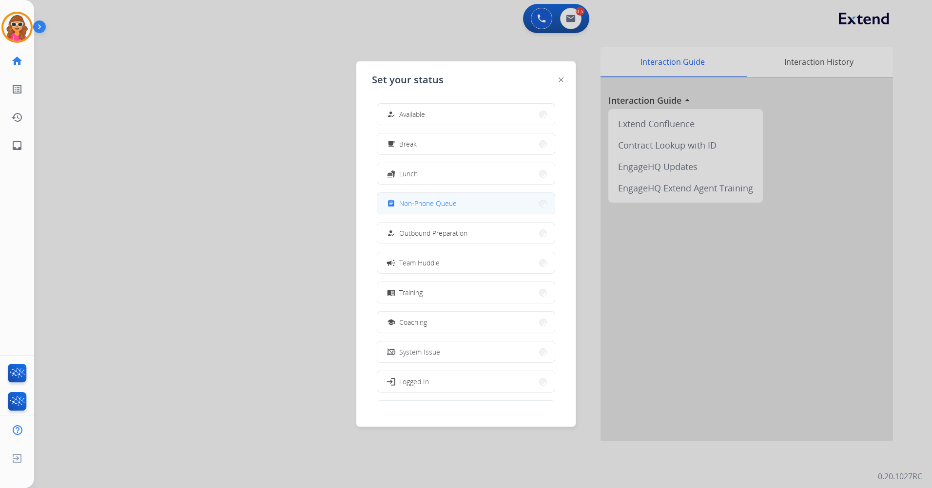
click at [412, 209] on div "assignment Non-Phone Queue" at bounding box center [421, 204] width 72 height 12
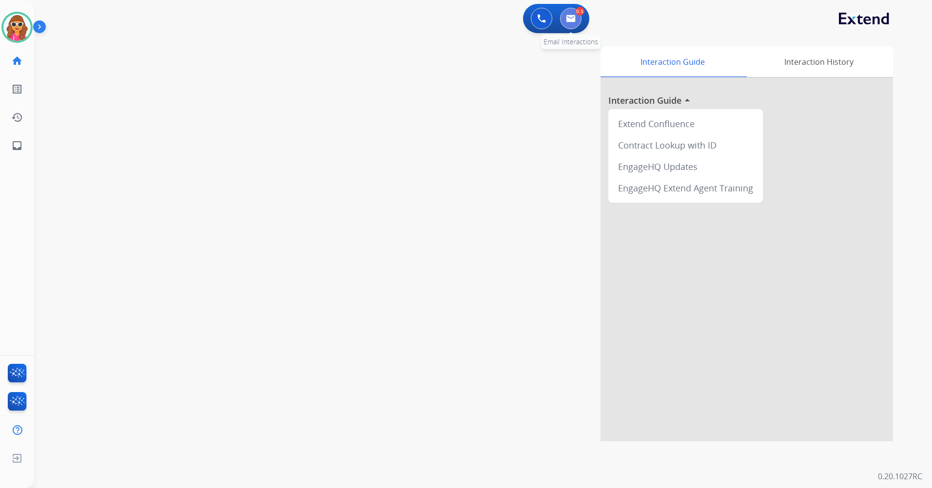
click at [574, 22] on img at bounding box center [571, 19] width 10 height 8
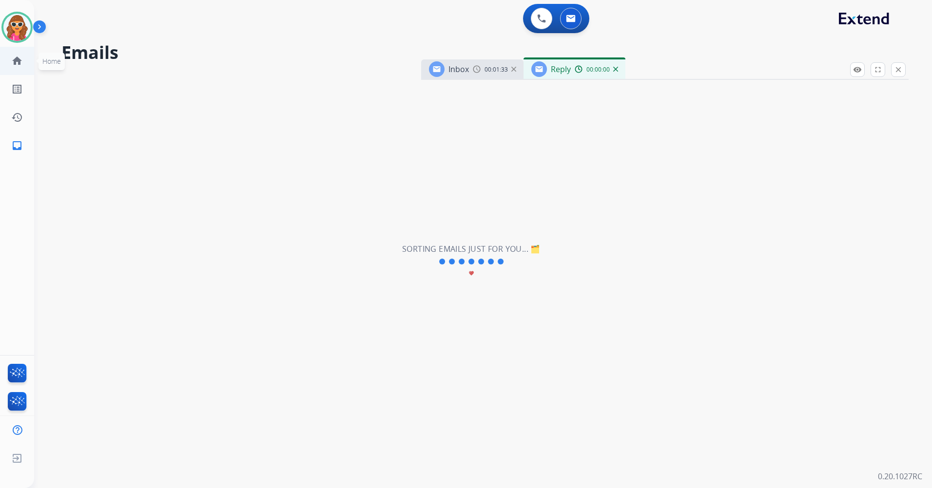
select select "**********"
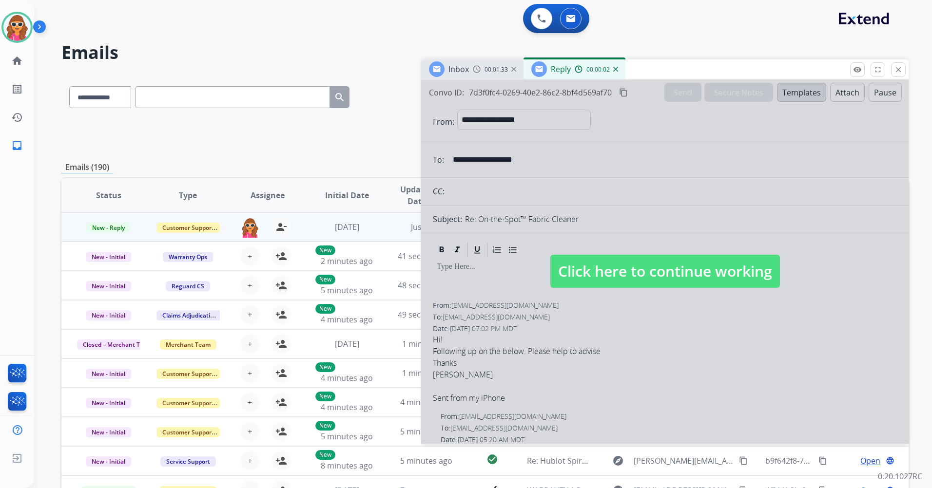
click at [222, 95] on input "text" at bounding box center [232, 97] width 195 height 22
paste input "**********"
type input "**********"
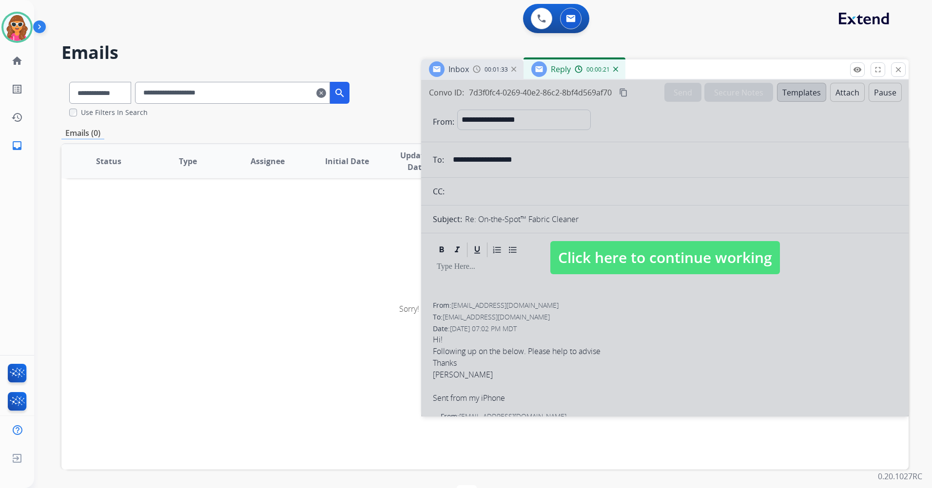
click at [645, 267] on span "Click here to continue working" at bounding box center [665, 257] width 230 height 33
select select
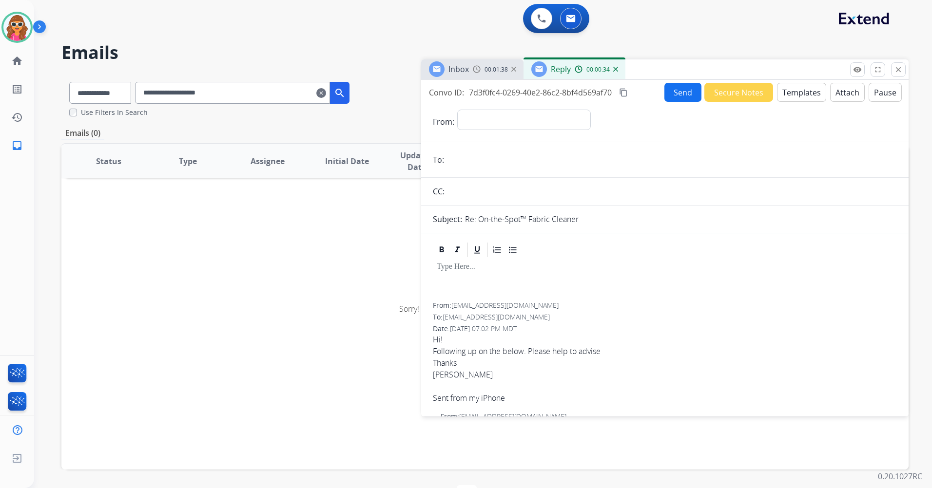
click at [615, 69] on img at bounding box center [615, 69] width 5 height 5
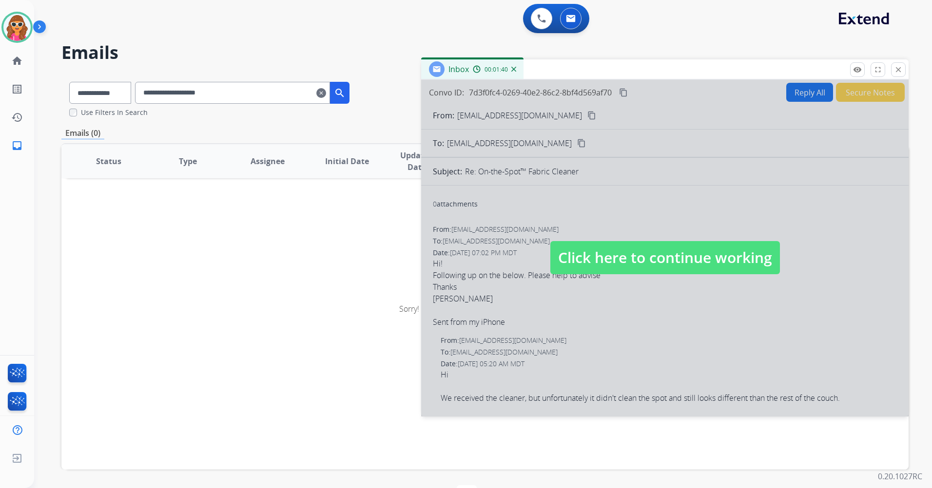
click at [515, 74] on div "Inbox 00:01:40" at bounding box center [472, 68] width 102 height 19
click at [513, 70] on img at bounding box center [513, 69] width 5 height 5
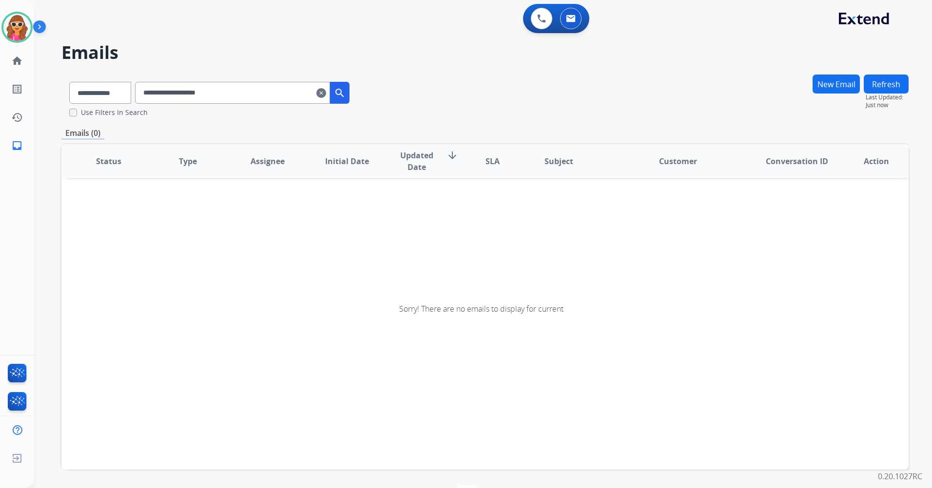
click at [891, 85] on button "Refresh" at bounding box center [886, 84] width 45 height 19
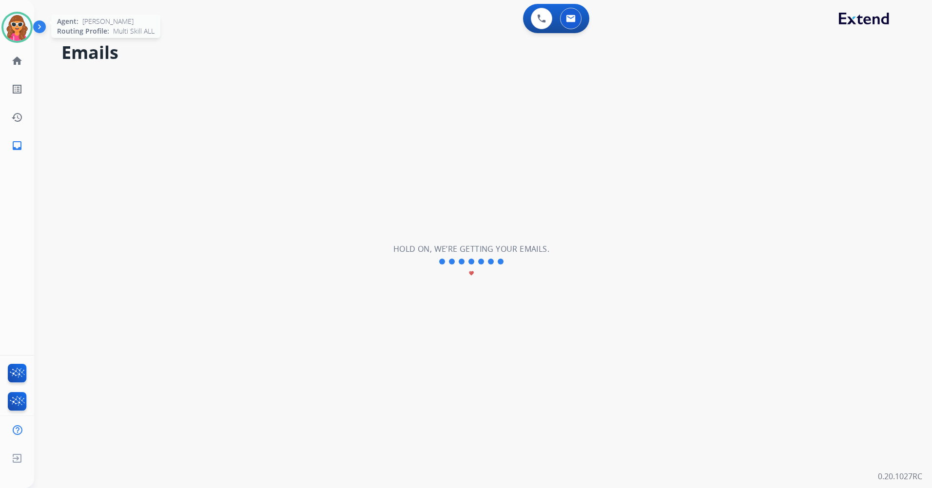
drag, startPoint x: 17, startPoint y: 24, endPoint x: 25, endPoint y: 22, distance: 9.0
click at [17, 24] on img at bounding box center [16, 27] width 27 height 27
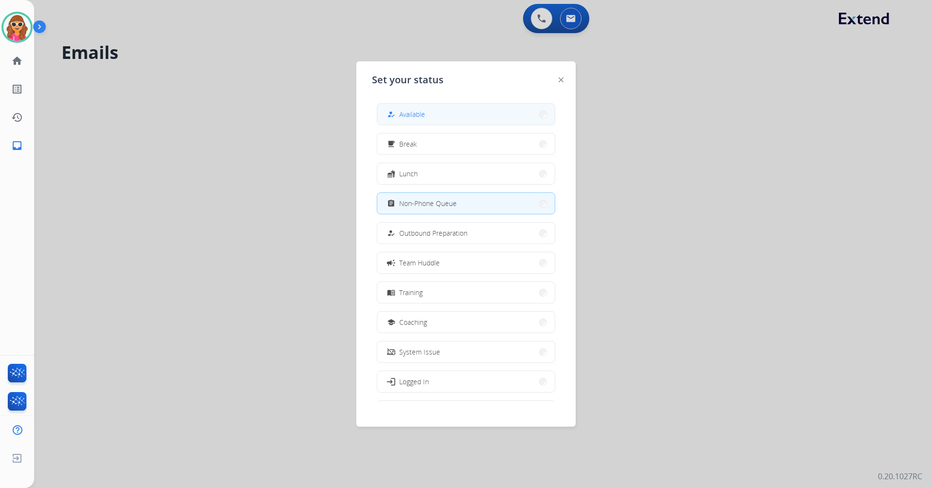
click at [437, 114] on button "how_to_reg Available" at bounding box center [465, 114] width 177 height 21
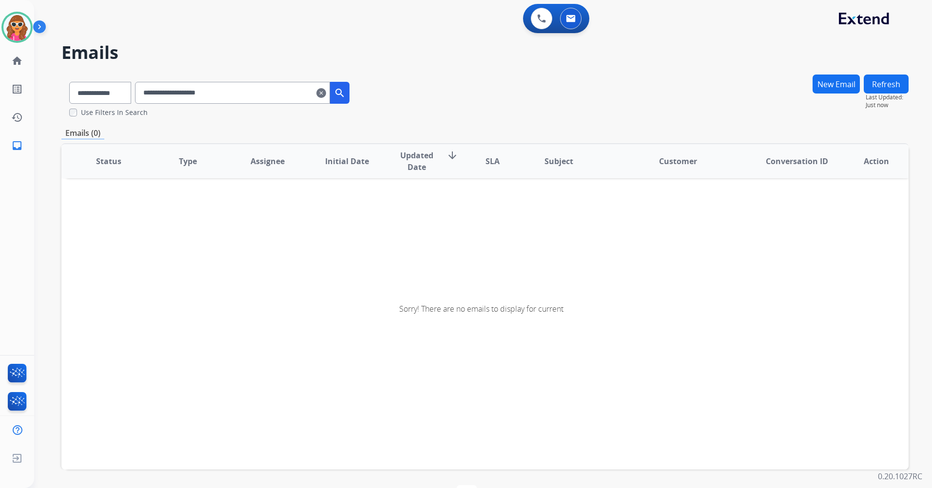
click at [326, 92] on mat-icon "clear" at bounding box center [321, 93] width 10 height 12
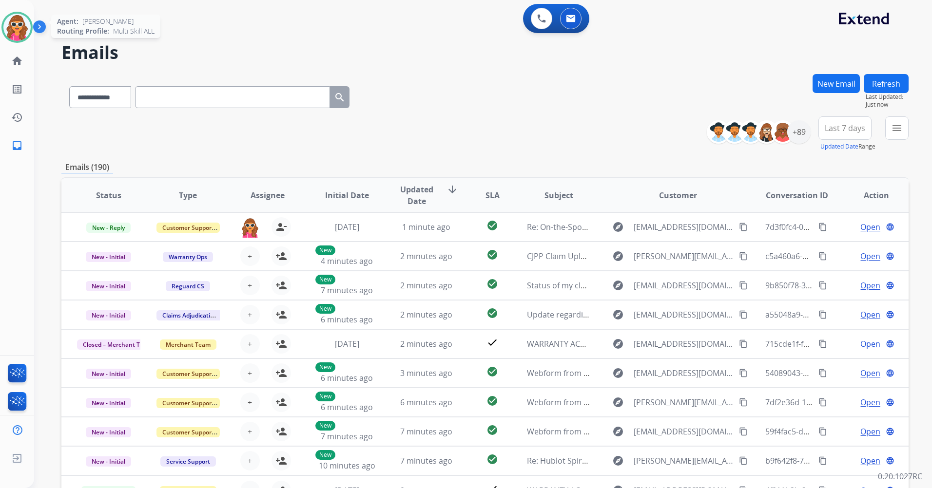
click at [14, 28] on img at bounding box center [16, 27] width 27 height 27
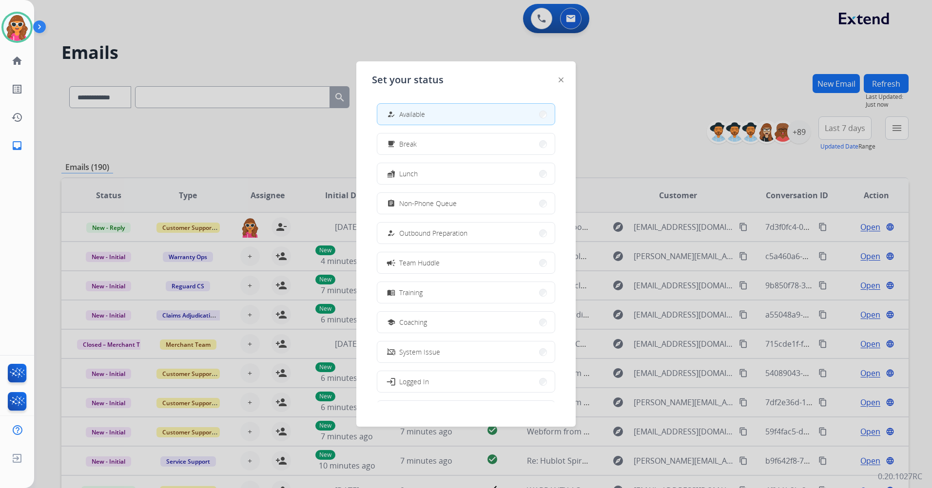
drag, startPoint x: 863, startPoint y: 150, endPoint x: 878, endPoint y: 136, distance: 20.7
click at [865, 148] on div at bounding box center [466, 244] width 932 height 488
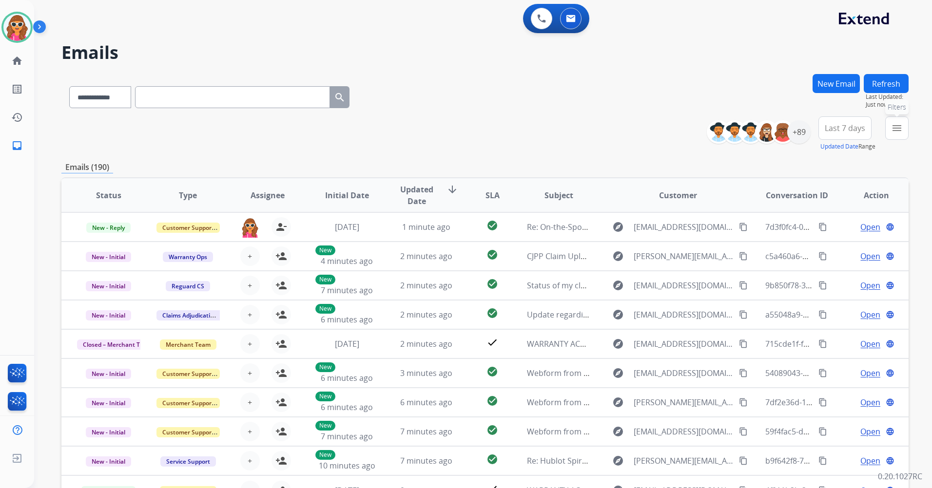
click at [895, 126] on mat-icon "menu" at bounding box center [897, 128] width 12 height 12
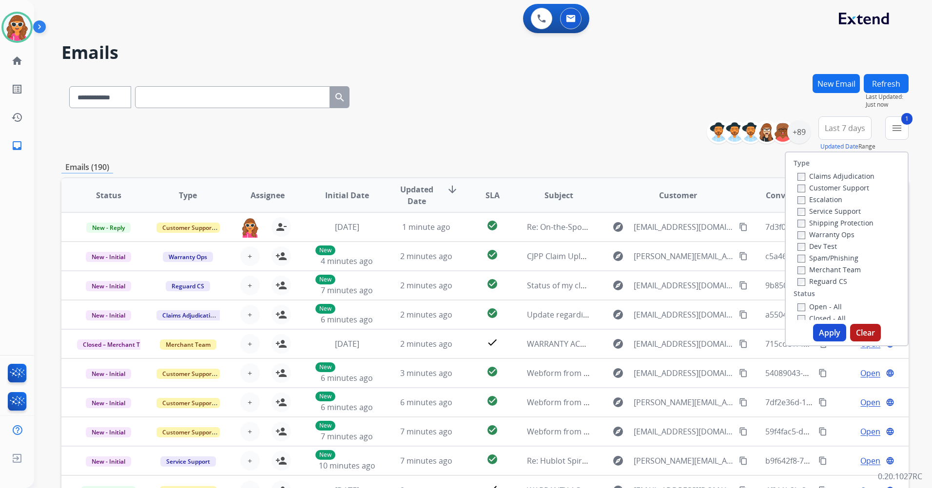
click at [826, 331] on button "Apply" at bounding box center [829, 333] width 33 height 18
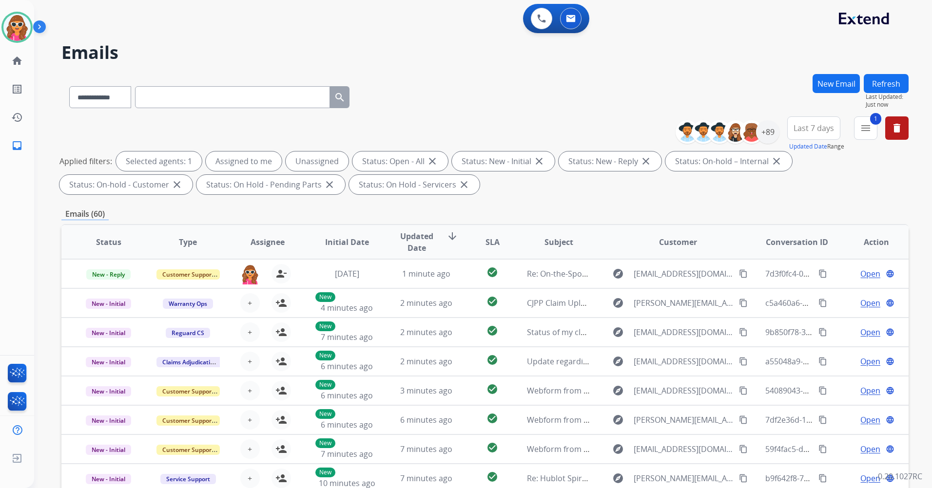
click at [818, 130] on span "Last 7 days" at bounding box center [814, 128] width 40 height 4
click at [811, 249] on div "Last 90 days" at bounding box center [811, 246] width 54 height 15
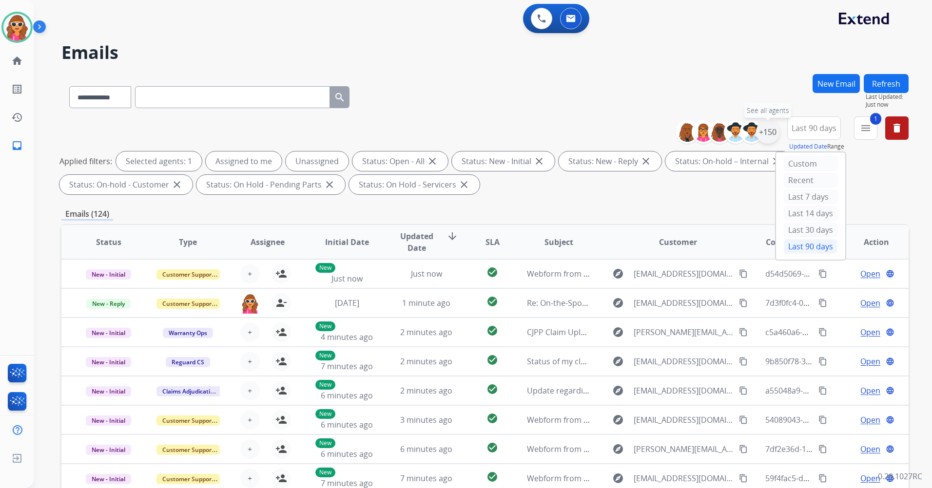
click at [761, 136] on div "+150" at bounding box center [767, 131] width 23 height 23
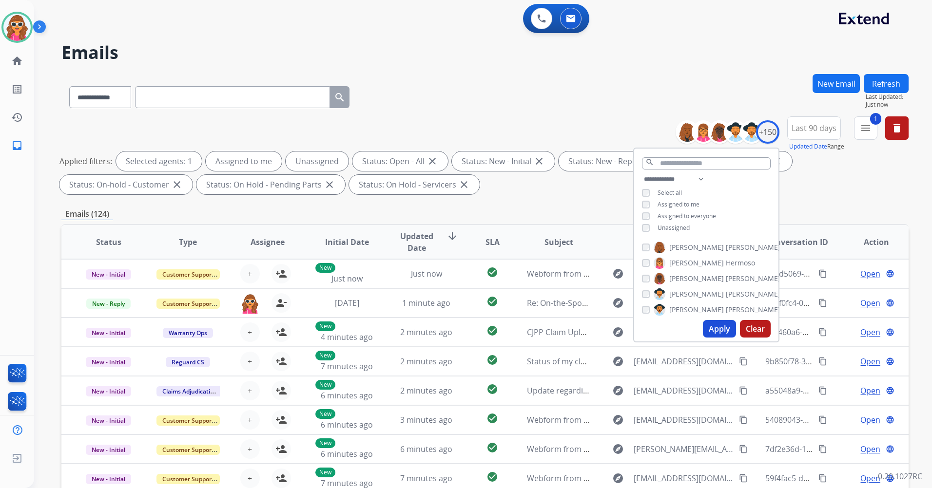
click at [681, 232] on div "**********" at bounding box center [706, 205] width 144 height 62
drag, startPoint x: 679, startPoint y: 230, endPoint x: 697, endPoint y: 258, distance: 33.5
click at [679, 231] on div "**********" at bounding box center [706, 205] width 144 height 62
click at [667, 231] on span "Unassigned" at bounding box center [674, 228] width 32 height 8
click at [722, 327] on button "Apply" at bounding box center [719, 329] width 33 height 18
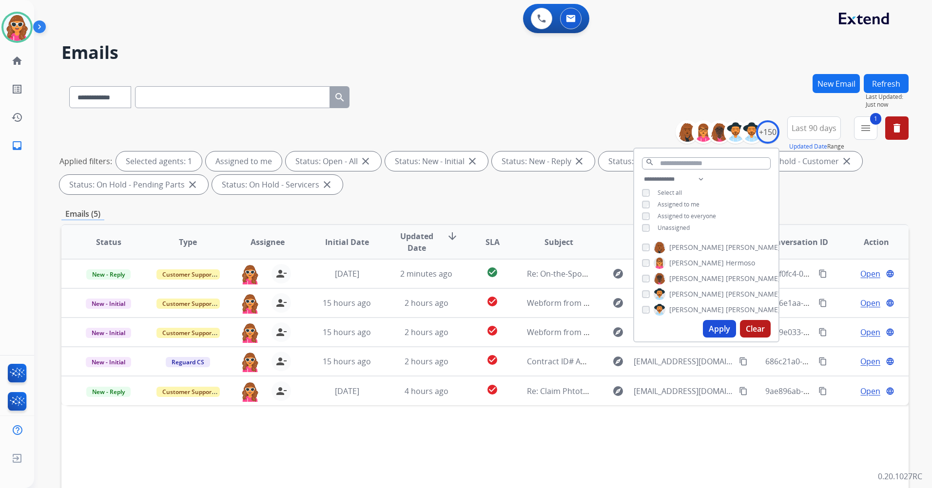
drag, startPoint x: 597, startPoint y: 412, endPoint x: 518, endPoint y: 407, distance: 79.6
click at [597, 412] on div "Status Type Assignee Initial Date Updated Date arrow_downward SLA Subject Custo…" at bounding box center [484, 387] width 847 height 327
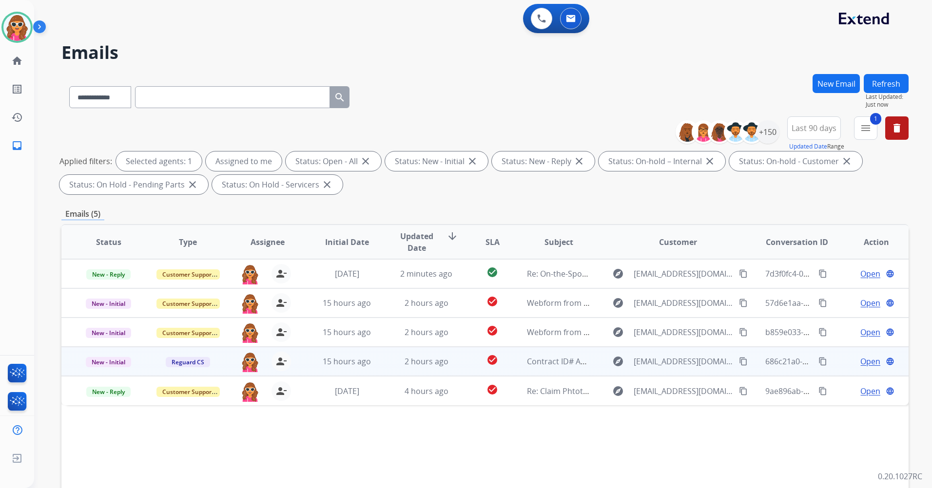
click at [861, 361] on span "Open" at bounding box center [870, 362] width 20 height 12
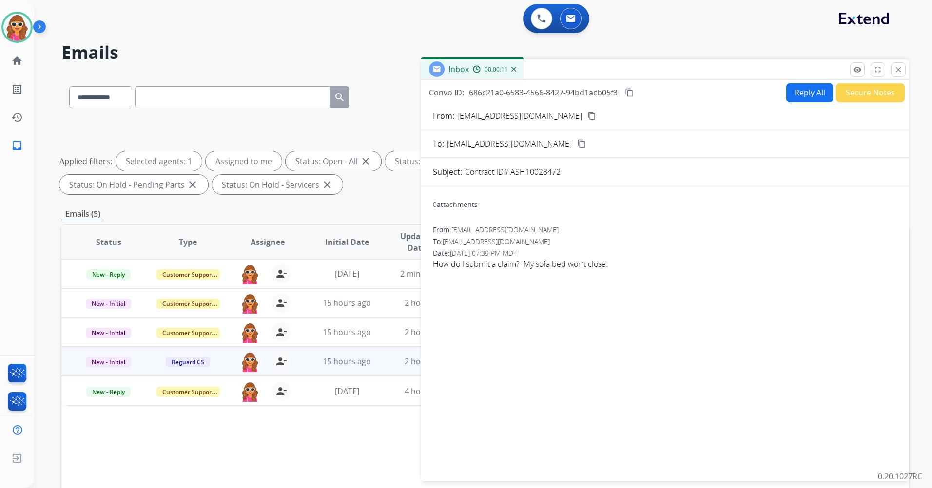
click at [494, 114] on p "[EMAIL_ADDRESS][DOMAIN_NAME]" at bounding box center [519, 116] width 125 height 12
click at [587, 115] on mat-icon "content_copy" at bounding box center [591, 116] width 9 height 9
click at [811, 96] on button "Reply All" at bounding box center [809, 92] width 47 height 19
select select "**********"
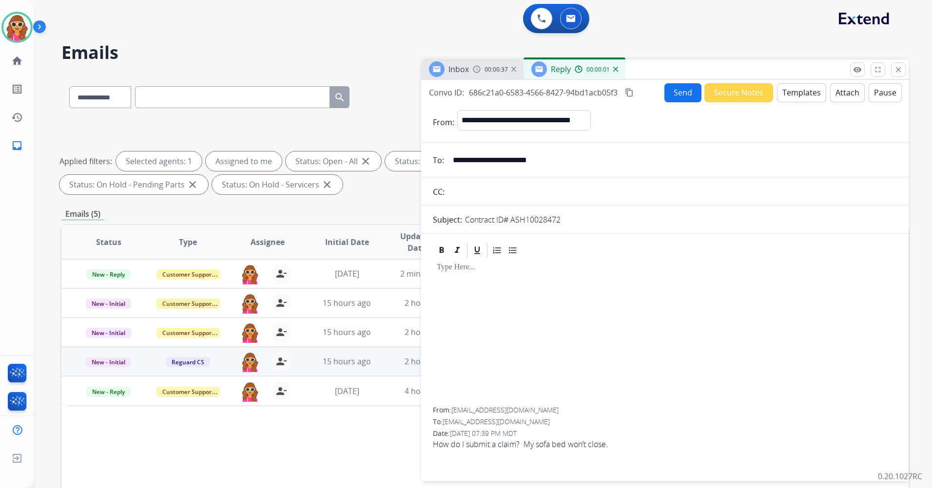
click at [785, 91] on button "Templates" at bounding box center [801, 92] width 49 height 19
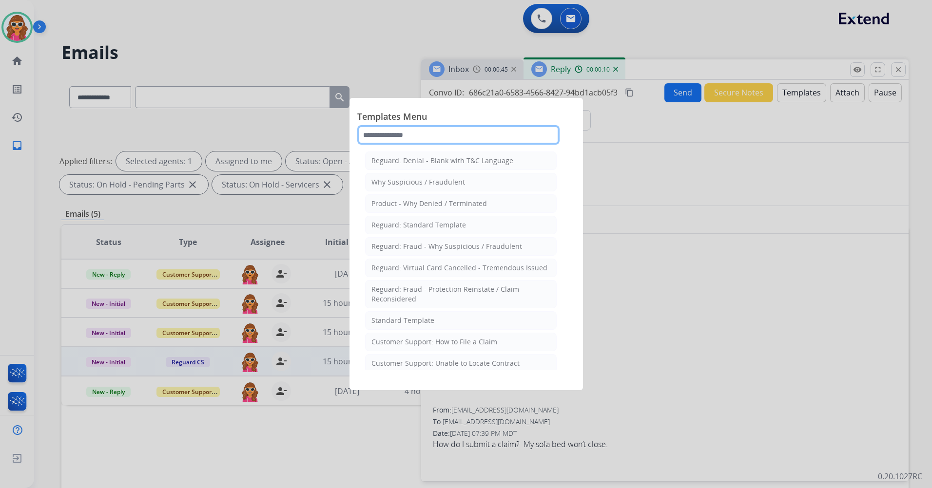
click at [421, 131] on input "text" at bounding box center [458, 134] width 202 height 19
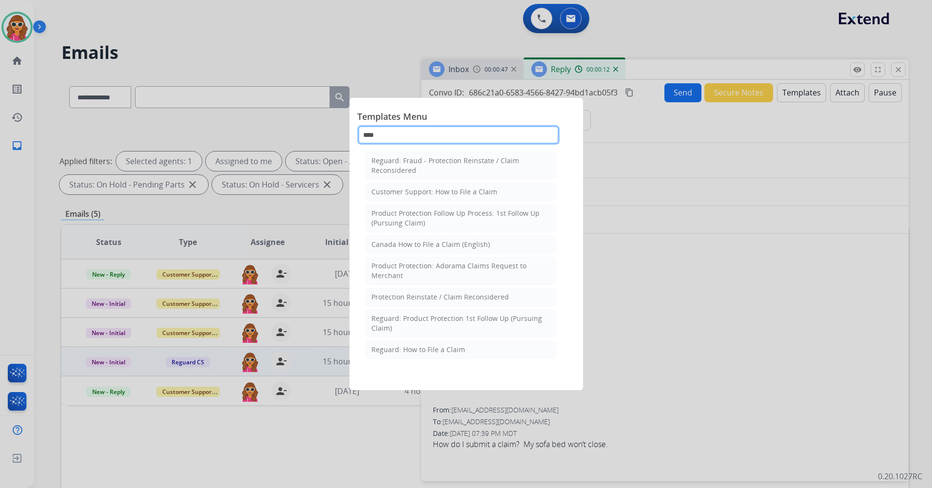
type input "*****"
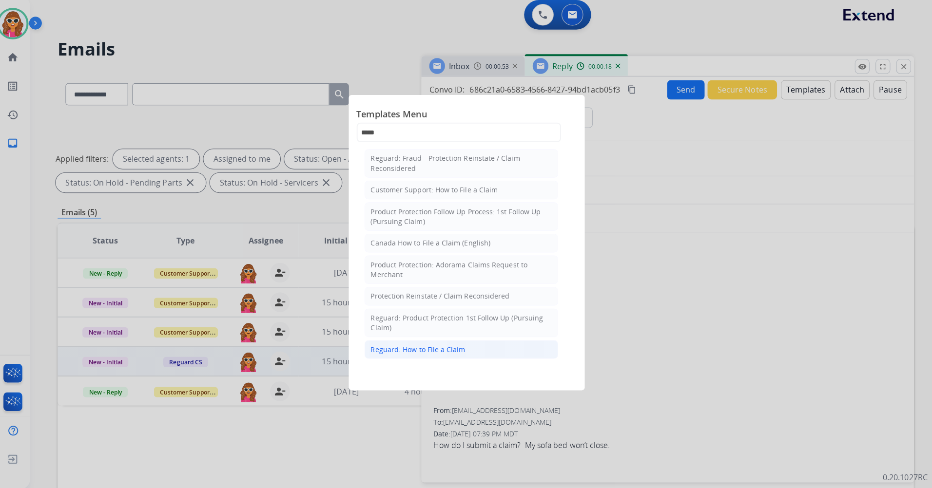
click at [419, 352] on div "Reguard: How to File a Claim" at bounding box center [418, 350] width 94 height 10
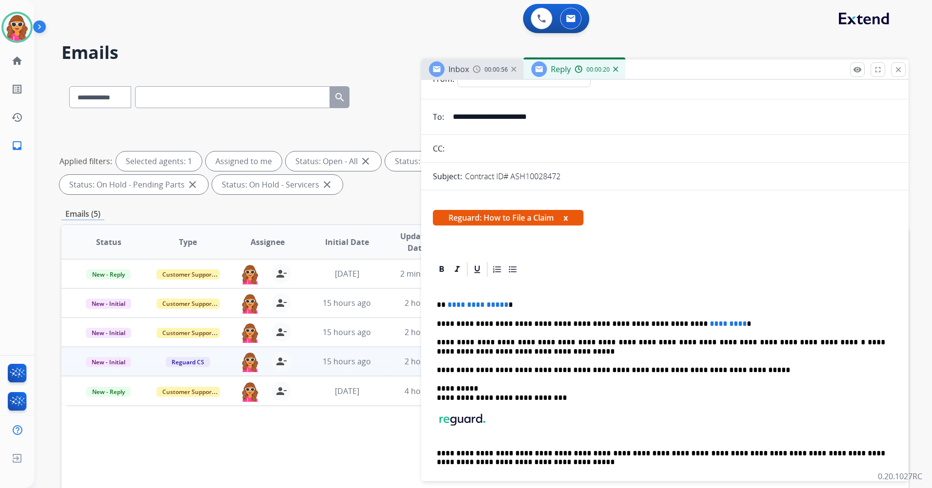
scroll to position [49, 0]
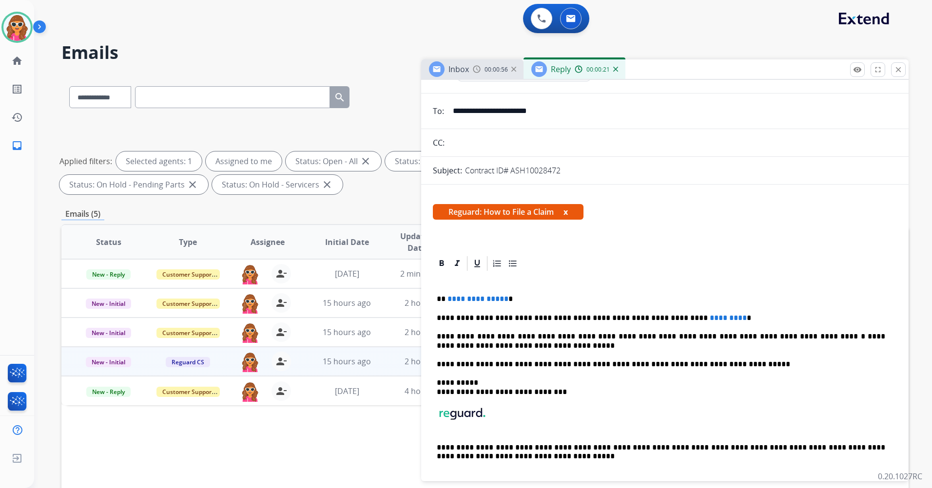
drag, startPoint x: 520, startPoint y: 291, endPoint x: 515, endPoint y: 313, distance: 23.5
click at [522, 304] on div "**********" at bounding box center [665, 382] width 464 height 220
click at [543, 301] on p "**********" at bounding box center [661, 299] width 448 height 9
click at [542, 301] on p "**********" at bounding box center [661, 299] width 448 height 9
click at [714, 321] on p "**********" at bounding box center [661, 318] width 448 height 9
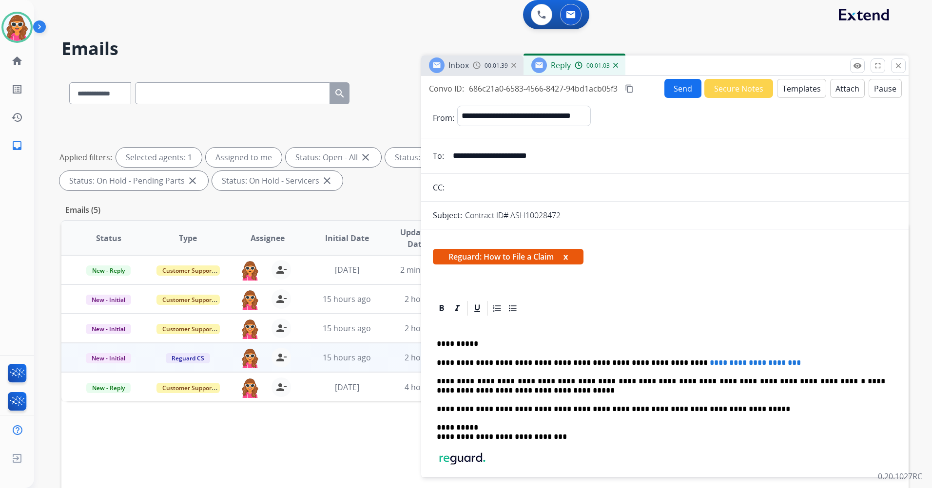
scroll to position [0, 0]
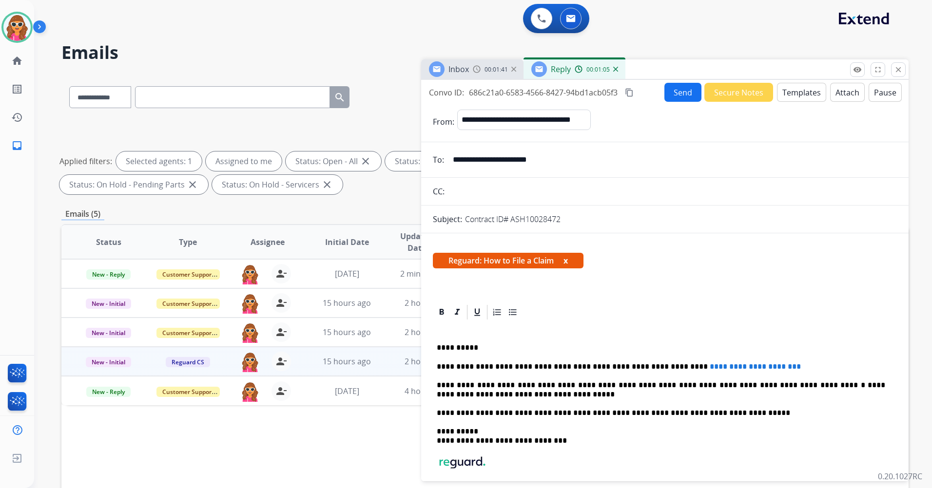
click at [678, 92] on button "Send" at bounding box center [682, 92] width 37 height 19
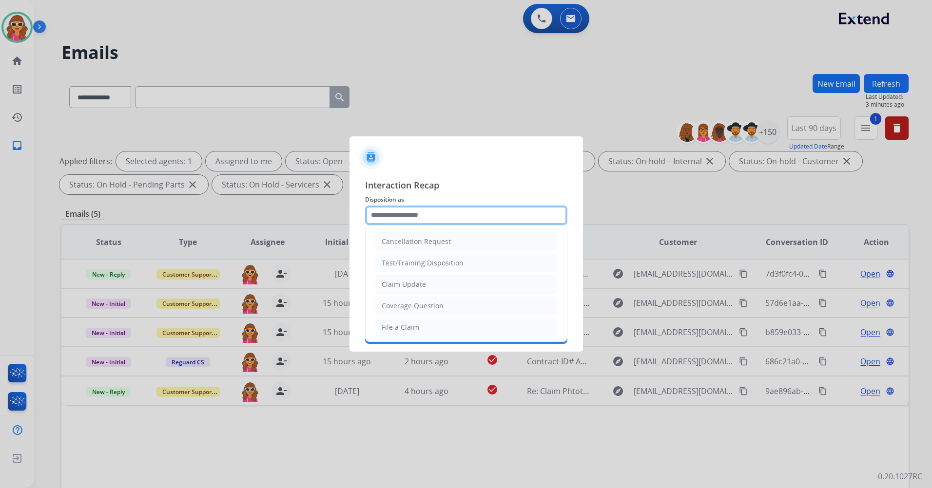
drag, startPoint x: 486, startPoint y: 214, endPoint x: 477, endPoint y: 200, distance: 16.9
click at [486, 215] on input "text" at bounding box center [466, 215] width 202 height 19
type input "**********"
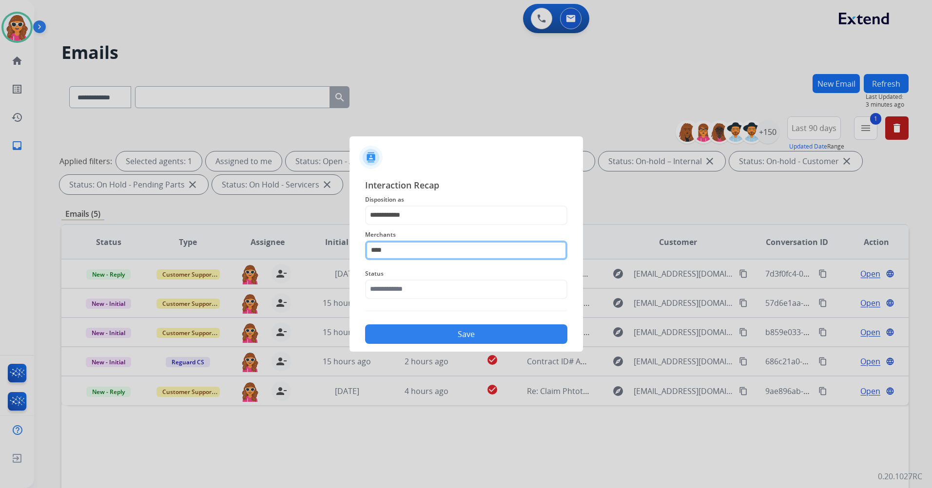
click at [401, 246] on input "****" at bounding box center [466, 250] width 202 height 19
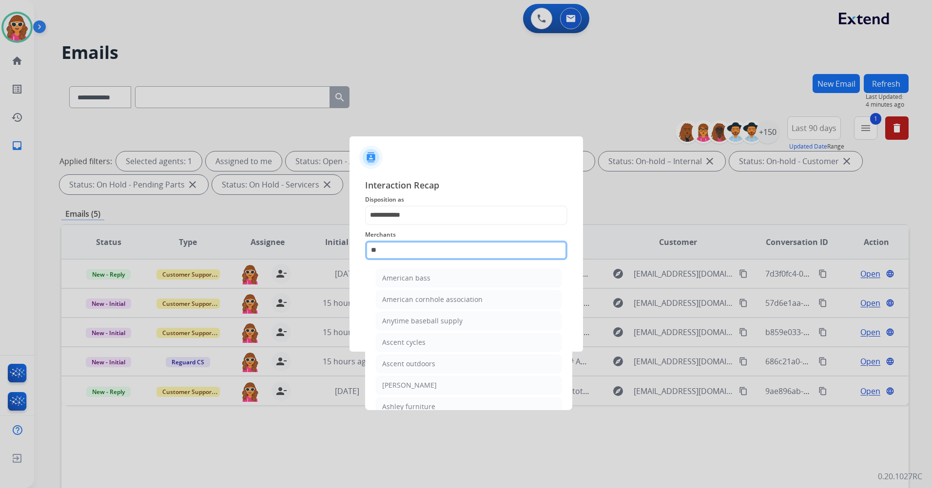
type input "*"
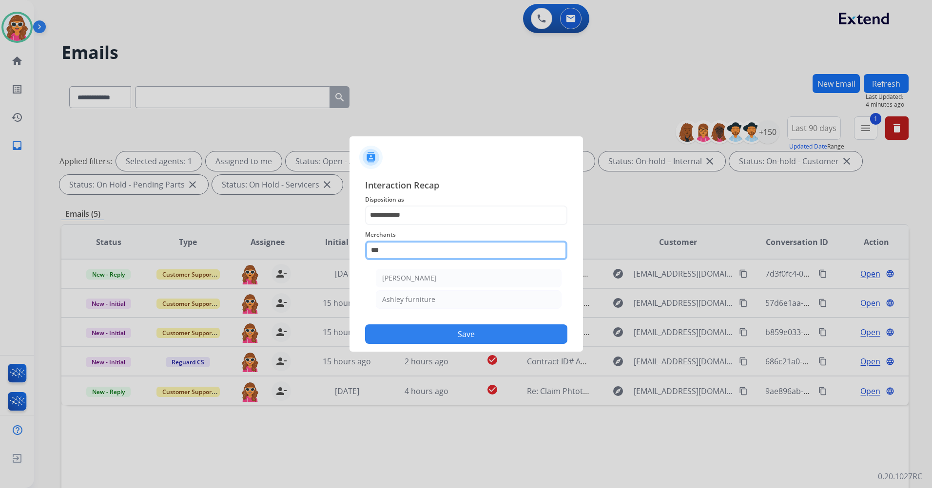
type input "****"
click at [362, 283] on div "**********" at bounding box center [465, 262] width 233 height 182
click at [416, 282] on input "text" at bounding box center [466, 289] width 202 height 19
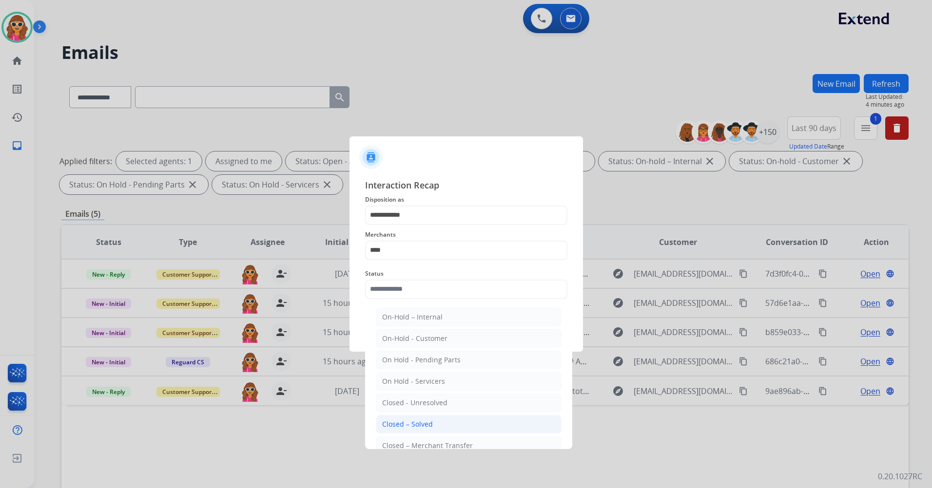
click at [412, 422] on div "Closed – Solved" at bounding box center [407, 425] width 51 height 10
type input "**********"
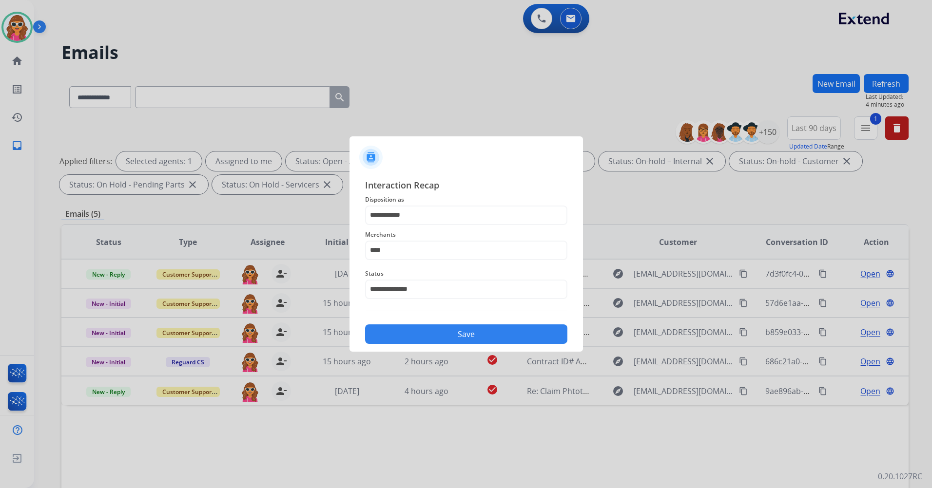
click at [472, 332] on button "Save" at bounding box center [466, 334] width 202 height 19
click at [409, 254] on input "****" at bounding box center [466, 250] width 202 height 19
click at [412, 282] on div "[PERSON_NAME]" at bounding box center [409, 278] width 55 height 10
type input "**********"
click at [458, 335] on button "Save" at bounding box center [466, 334] width 202 height 19
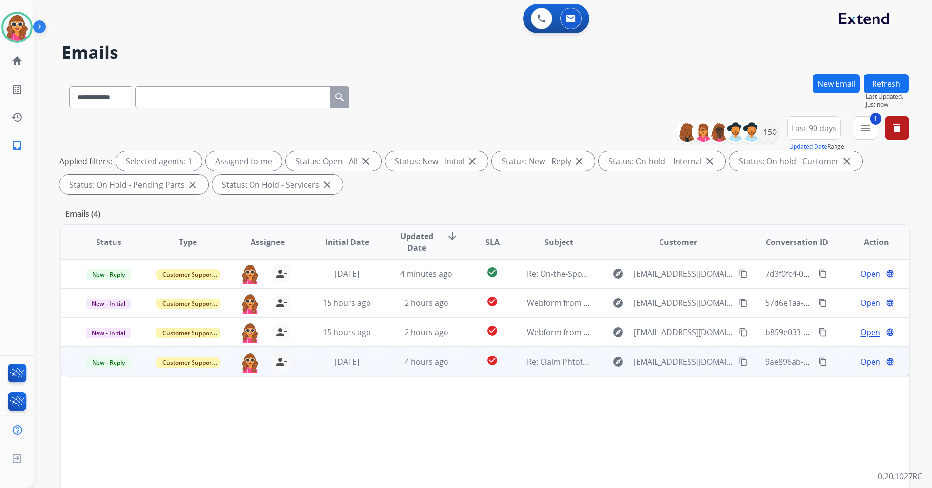
click at [867, 365] on span "Open" at bounding box center [870, 362] width 20 height 12
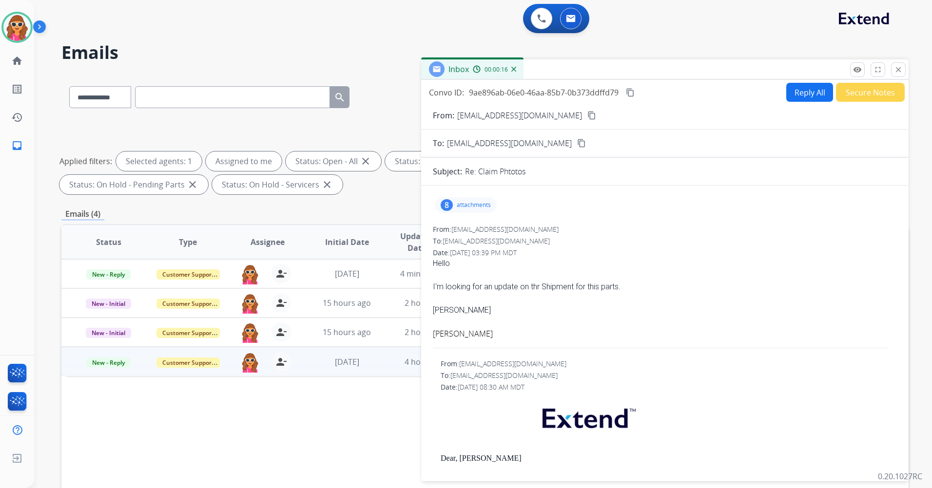
click at [587, 118] on mat-icon "content_copy" at bounding box center [591, 115] width 9 height 9
click at [806, 94] on button "Reply All" at bounding box center [809, 92] width 47 height 19
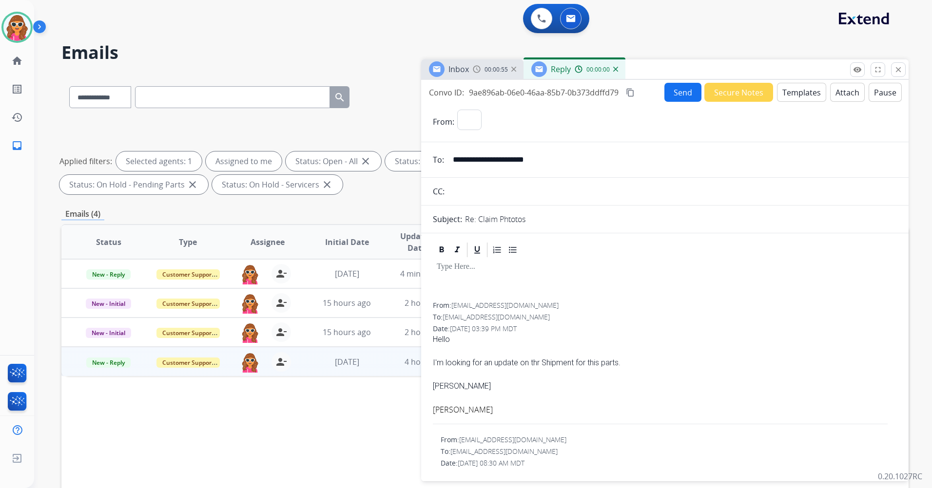
select select "**********"
click at [799, 95] on button "Templates" at bounding box center [801, 92] width 49 height 19
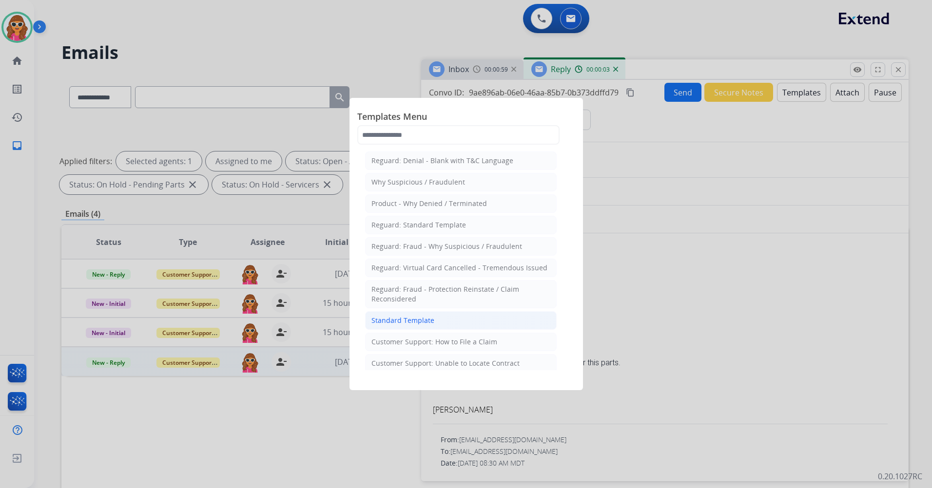
click at [405, 324] on div "Standard Template" at bounding box center [402, 321] width 63 height 10
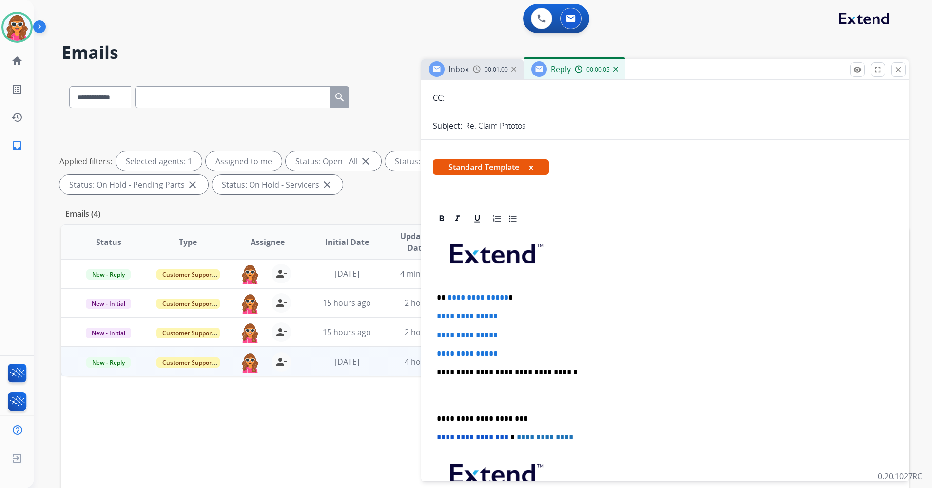
scroll to position [97, 0]
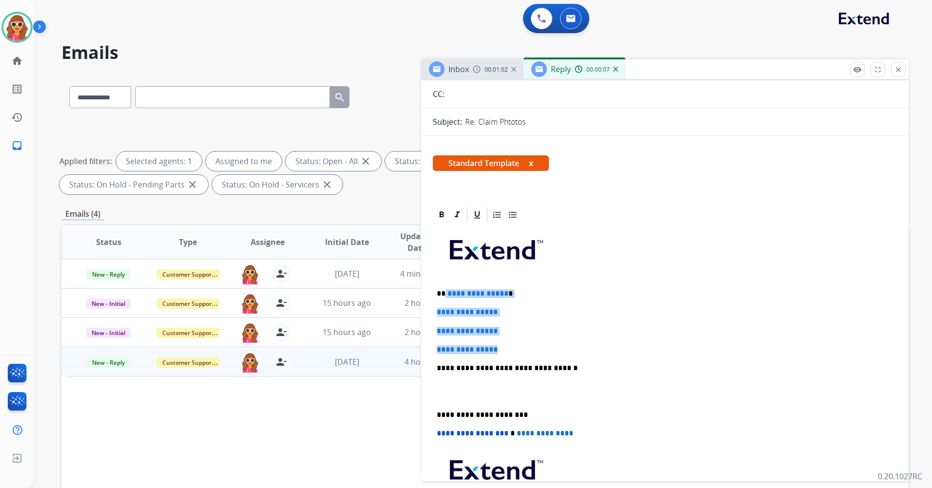
drag, startPoint x: 507, startPoint y: 346, endPoint x: 448, endPoint y: 285, distance: 85.1
click at [446, 288] on div "**********" at bounding box center [665, 391] width 464 height 335
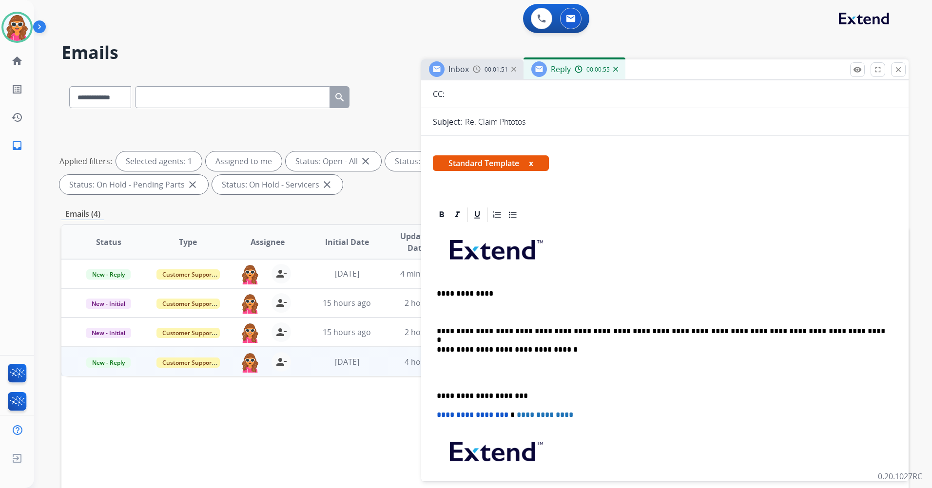
click at [790, 333] on p "**********" at bounding box center [661, 331] width 448 height 9
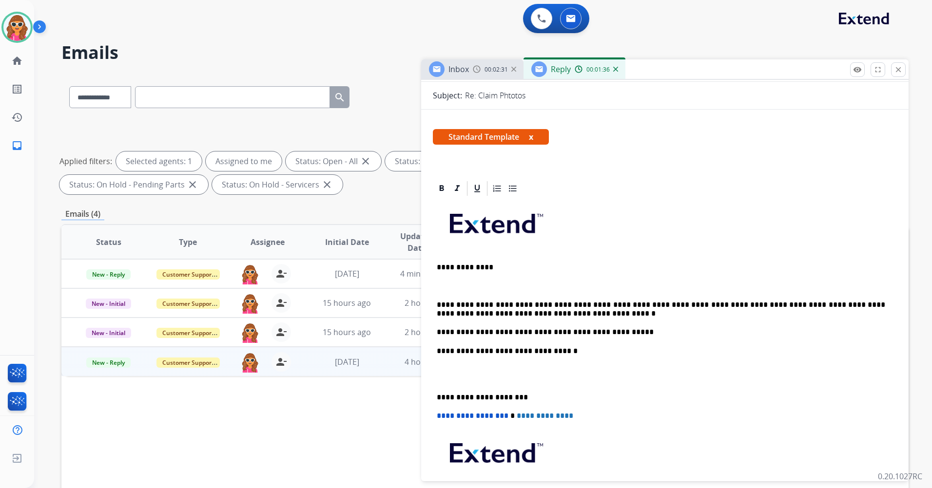
scroll to position [146, 0]
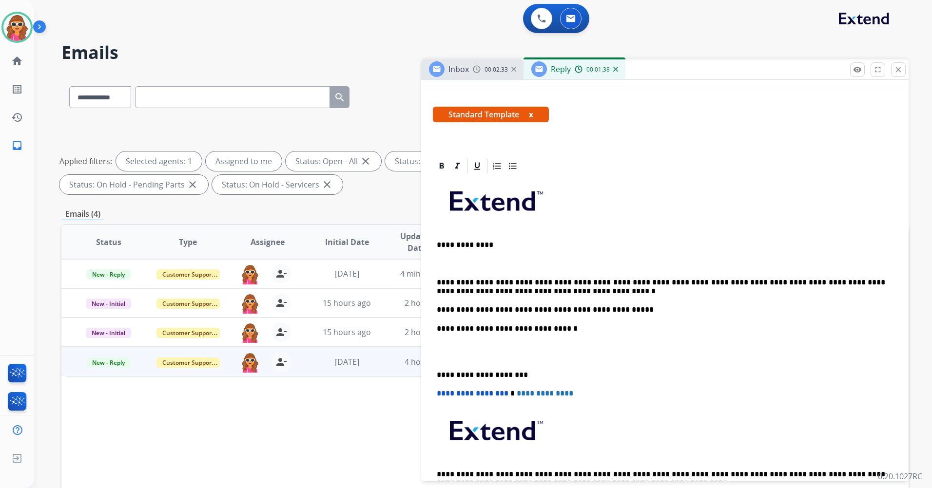
click at [436, 282] on div "**********" at bounding box center [665, 347] width 464 height 345
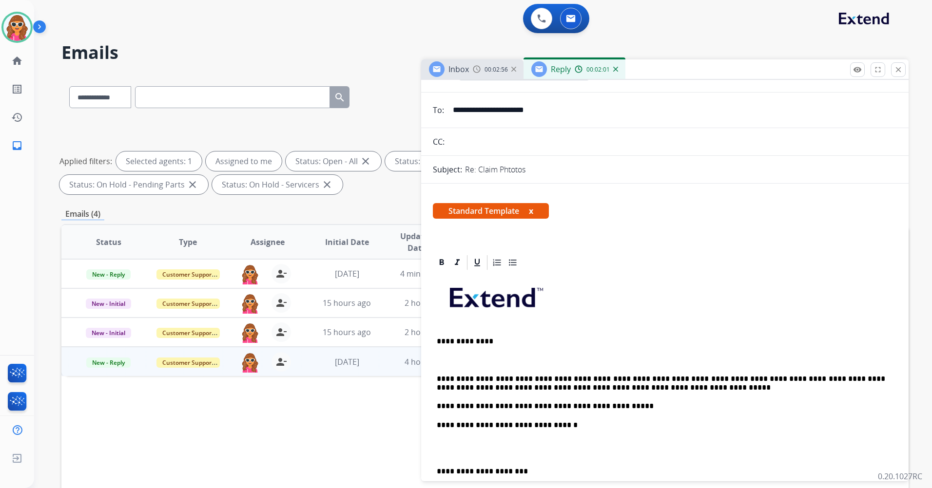
scroll to position [0, 0]
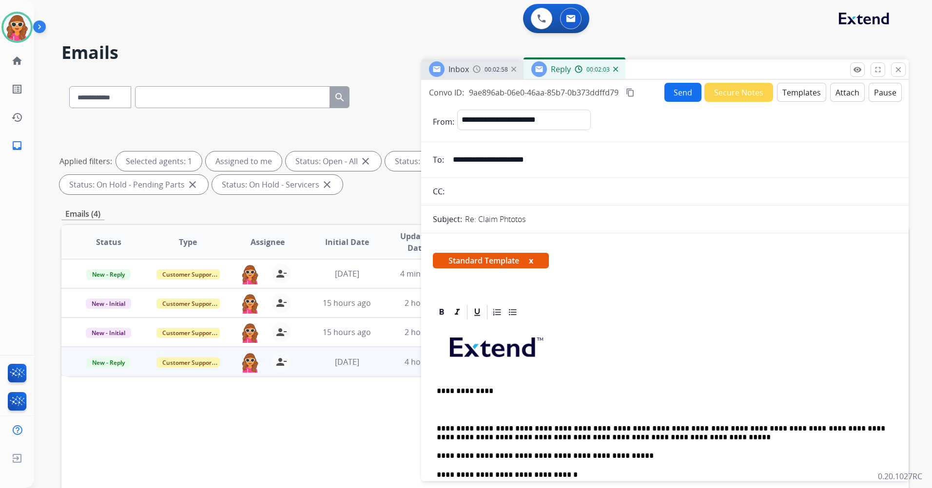
click at [675, 97] on button "Send" at bounding box center [682, 92] width 37 height 19
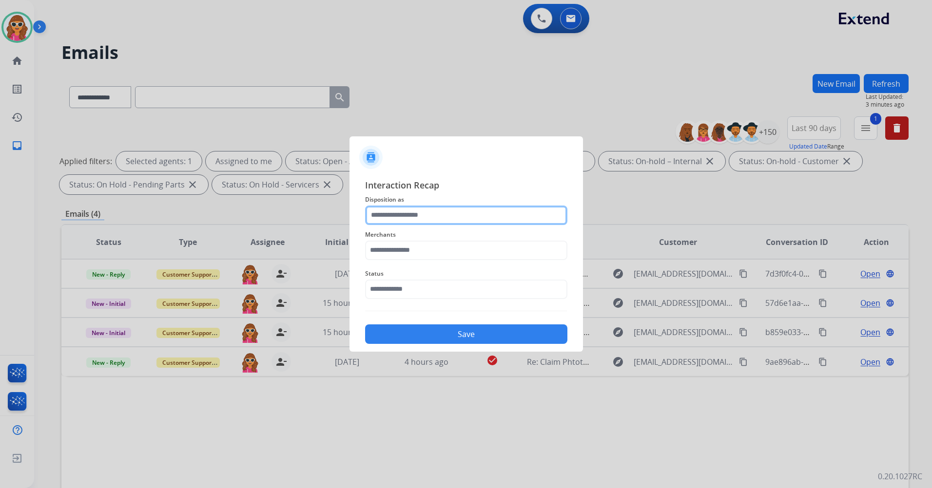
click at [434, 220] on input "text" at bounding box center [466, 215] width 202 height 19
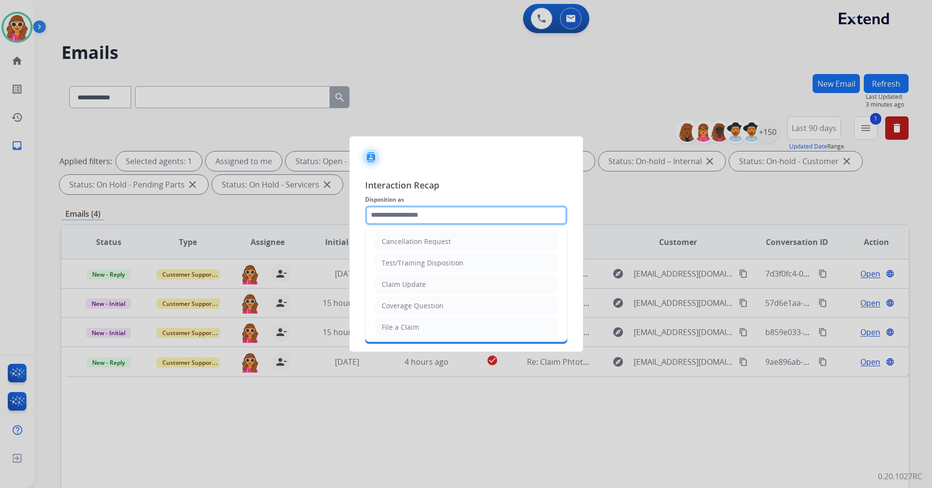
type input "**********"
type input "***"
type input "**********"
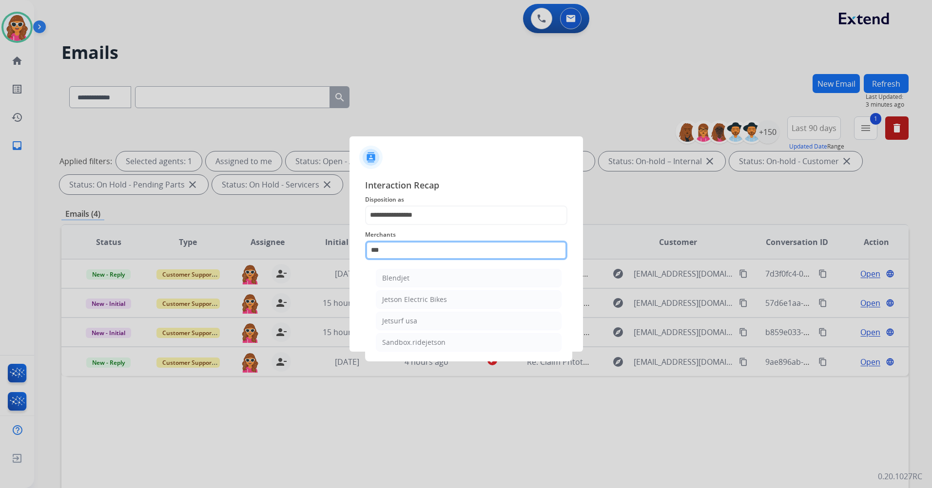
click at [399, 254] on input "***" at bounding box center [466, 250] width 202 height 19
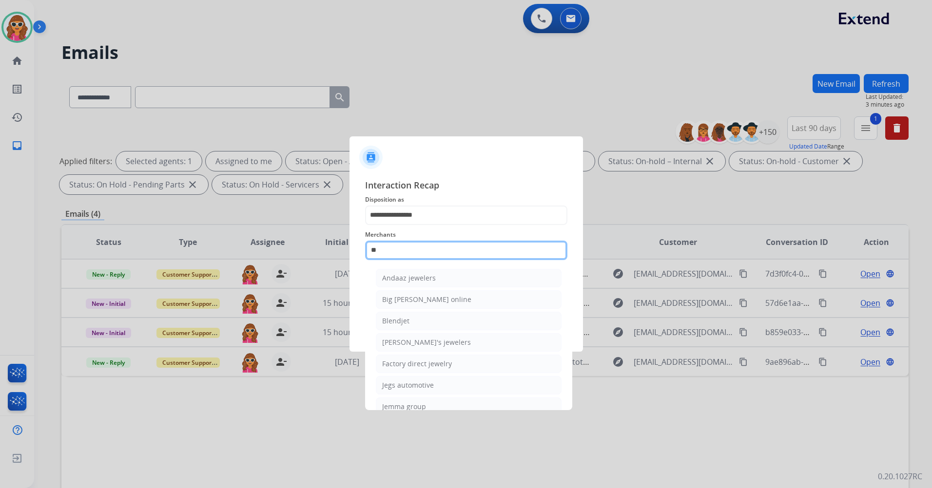
type input "*"
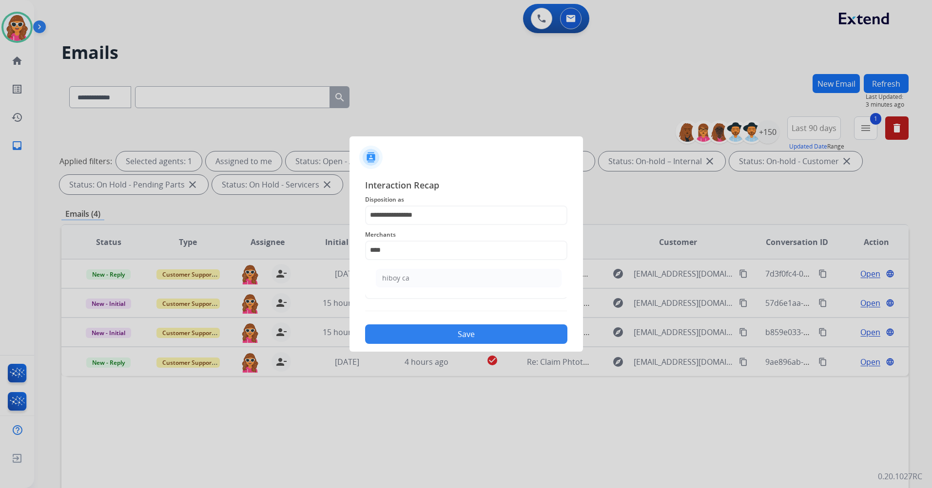
drag, startPoint x: 400, startPoint y: 281, endPoint x: 465, endPoint y: 308, distance: 69.7
click at [400, 280] on div "hiboy ca" at bounding box center [395, 278] width 27 height 10
type input "********"
click at [431, 334] on button "Save" at bounding box center [466, 334] width 202 height 19
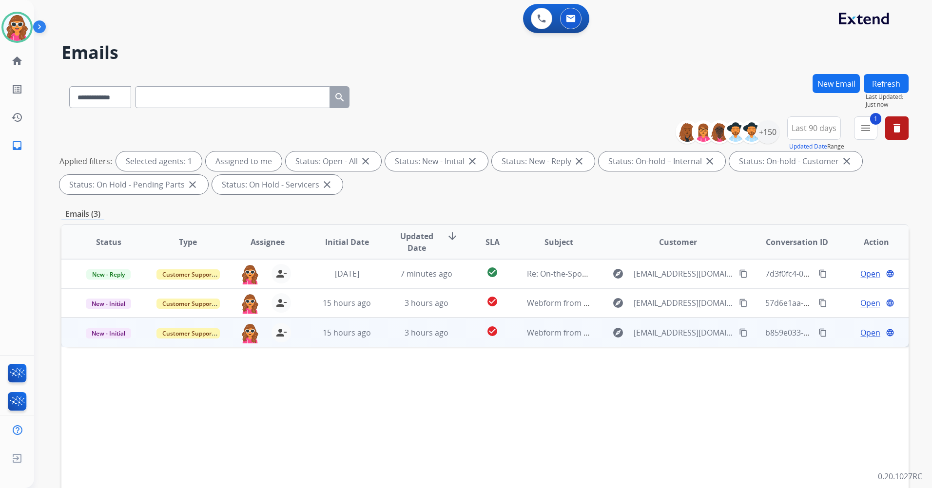
click at [862, 332] on span "Open" at bounding box center [870, 333] width 20 height 12
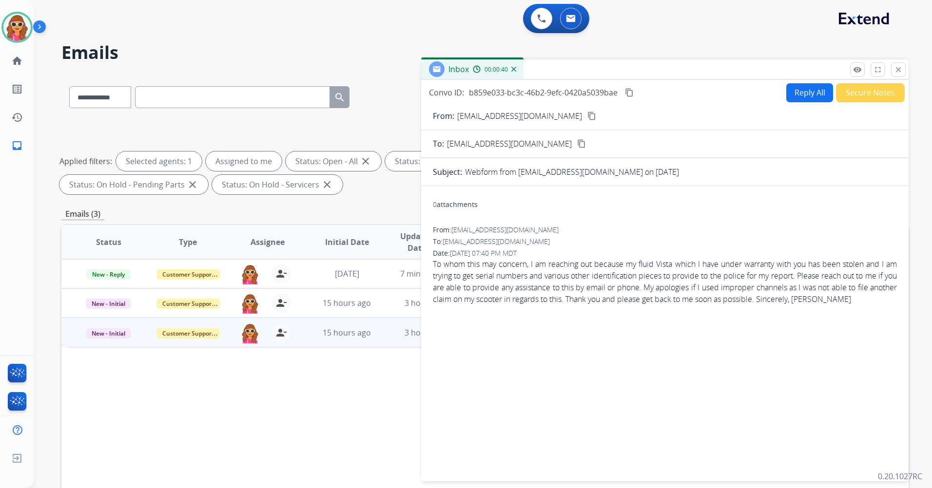
click at [587, 116] on mat-icon "content_copy" at bounding box center [591, 116] width 9 height 9
click at [680, 275] on span "To whom this may concern, I am reaching out because my fluid Vista which I have…" at bounding box center [665, 281] width 464 height 47
click at [679, 274] on span "To whom this may concern, I am reaching out because my fluid Vista which I have…" at bounding box center [665, 281] width 464 height 47
drag, startPoint x: 679, startPoint y: 273, endPoint x: 562, endPoint y: 278, distance: 118.1
click at [562, 278] on span "To whom this may concern, I am reaching out because my fluid Vista which I have…" at bounding box center [665, 281] width 464 height 47
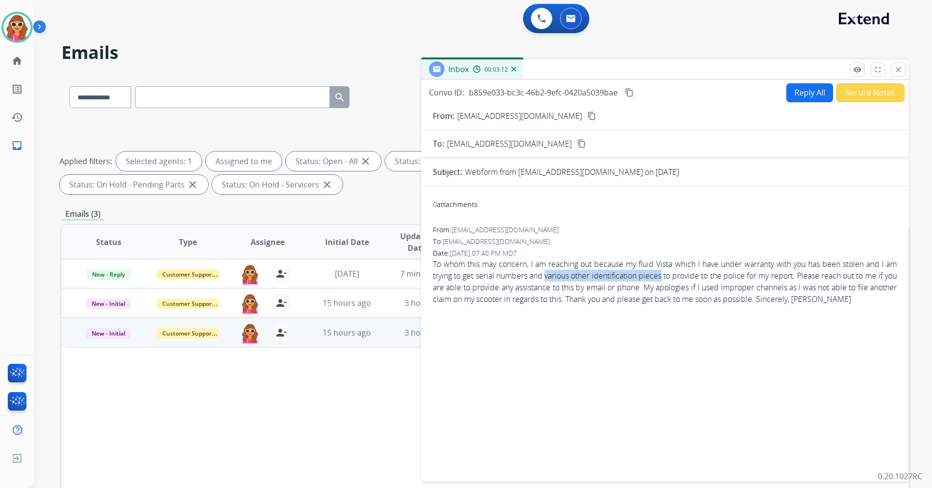
copy span "various other identification pieces"
click at [541, 21] on img at bounding box center [541, 18] width 9 height 9
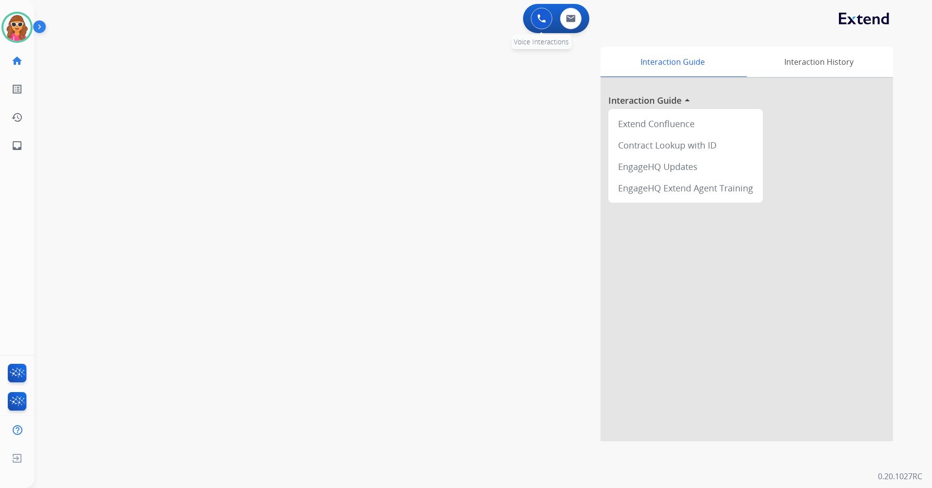
click at [546, 18] on button at bounding box center [541, 18] width 21 height 21
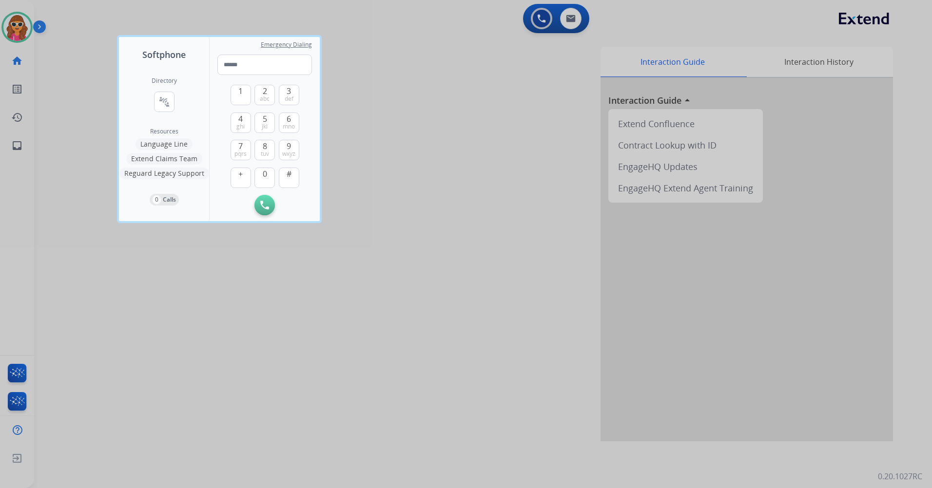
click at [160, 159] on button "Extend Claims Team" at bounding box center [164, 159] width 76 height 12
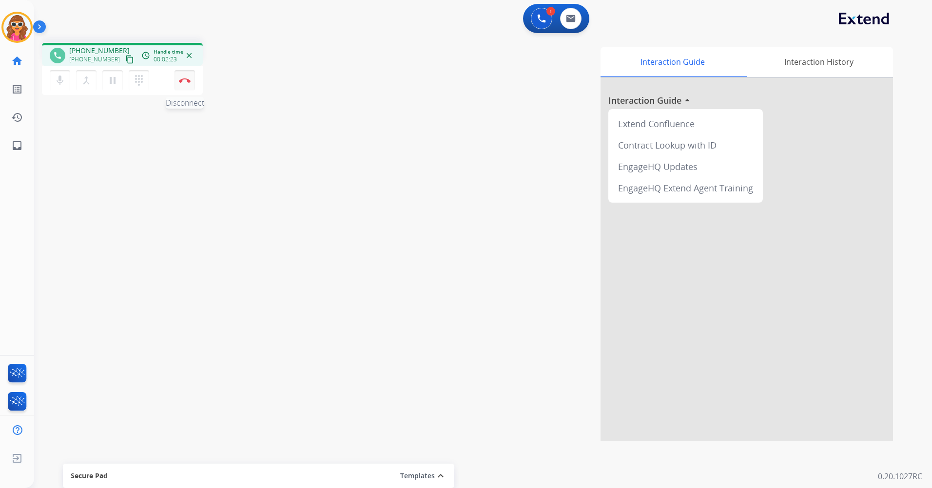
click at [189, 81] on img at bounding box center [185, 80] width 12 height 5
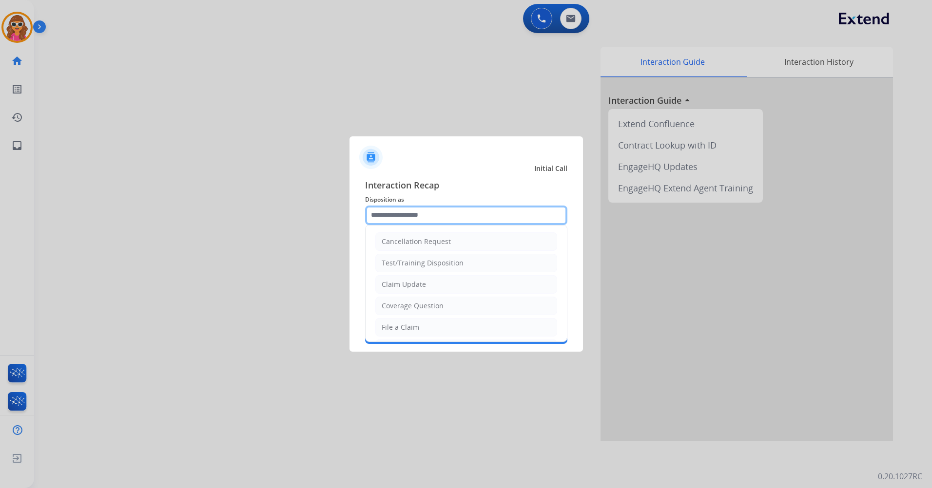
click at [454, 222] on input "text" at bounding box center [466, 215] width 202 height 19
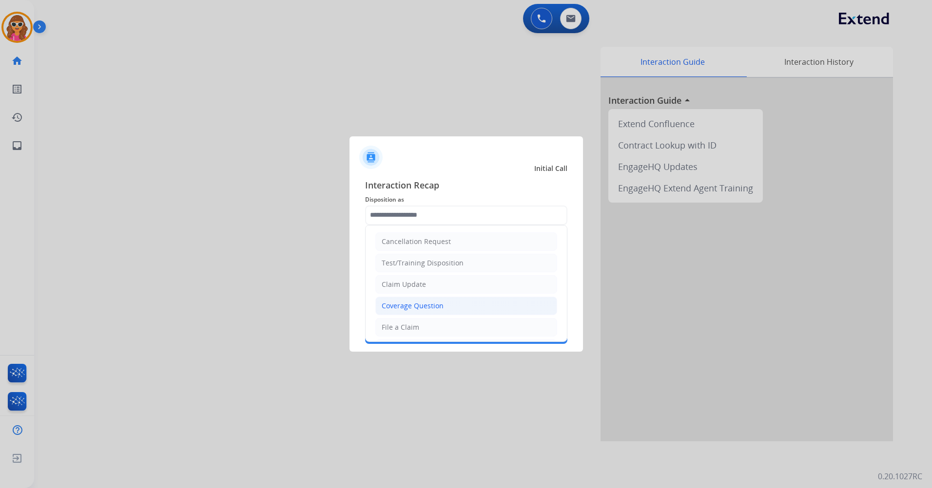
click at [410, 308] on div "Coverage Question" at bounding box center [413, 306] width 62 height 10
type input "**********"
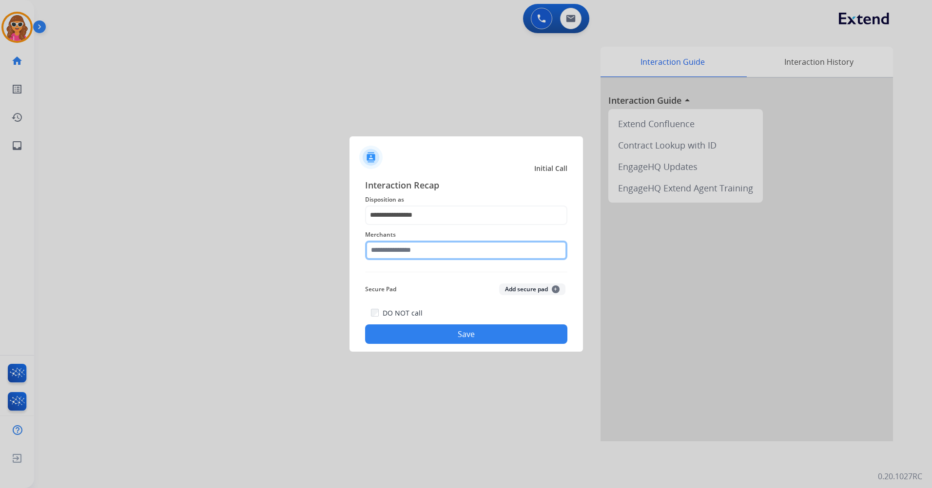
click at [412, 253] on input "text" at bounding box center [466, 250] width 202 height 19
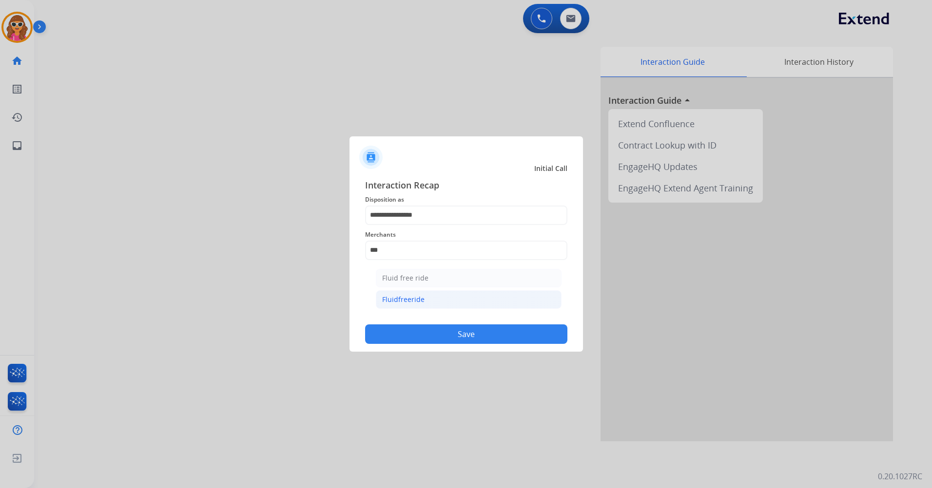
click at [403, 304] on div "Fluidfreeride" at bounding box center [403, 300] width 42 height 10
type input "**********"
click at [489, 336] on button "Save" at bounding box center [466, 334] width 202 height 19
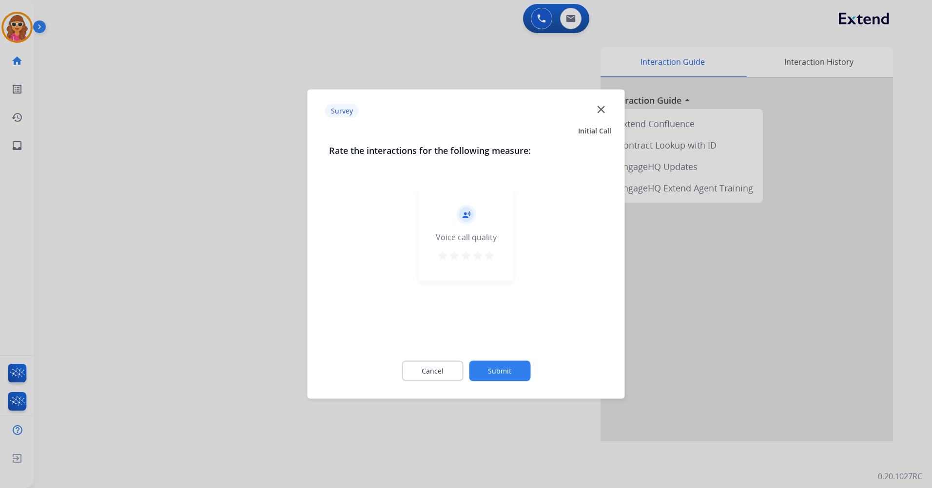
drag, startPoint x: 492, startPoint y: 257, endPoint x: 489, endPoint y: 279, distance: 22.6
click at [490, 259] on mat-icon "star" at bounding box center [490, 256] width 12 height 12
drag, startPoint x: 513, startPoint y: 377, endPoint x: 513, endPoint y: 339, distance: 38.5
click at [513, 377] on button "Submit" at bounding box center [499, 371] width 61 height 20
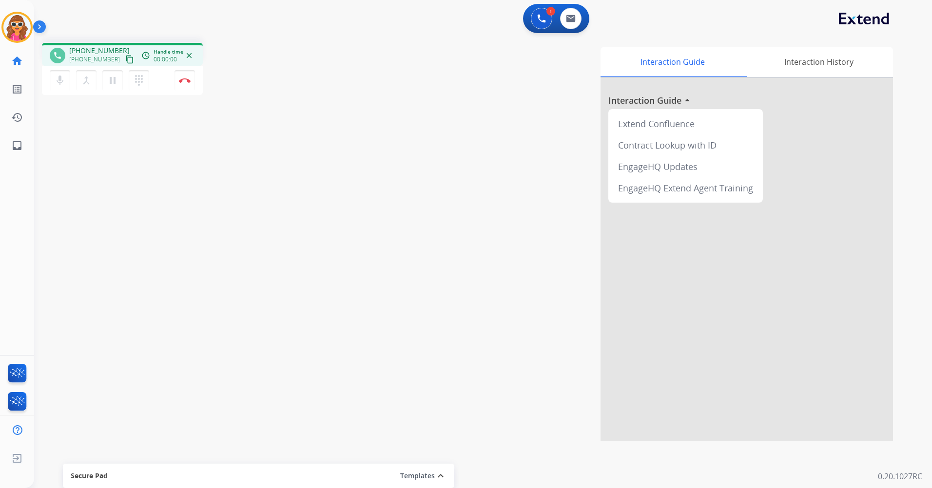
click at [125, 62] on mat-icon "content_copy" at bounding box center [129, 59] width 9 height 9
click at [125, 63] on mat-icon "content_copy" at bounding box center [129, 59] width 9 height 9
click at [189, 87] on button "Disconnect" at bounding box center [185, 80] width 20 height 20
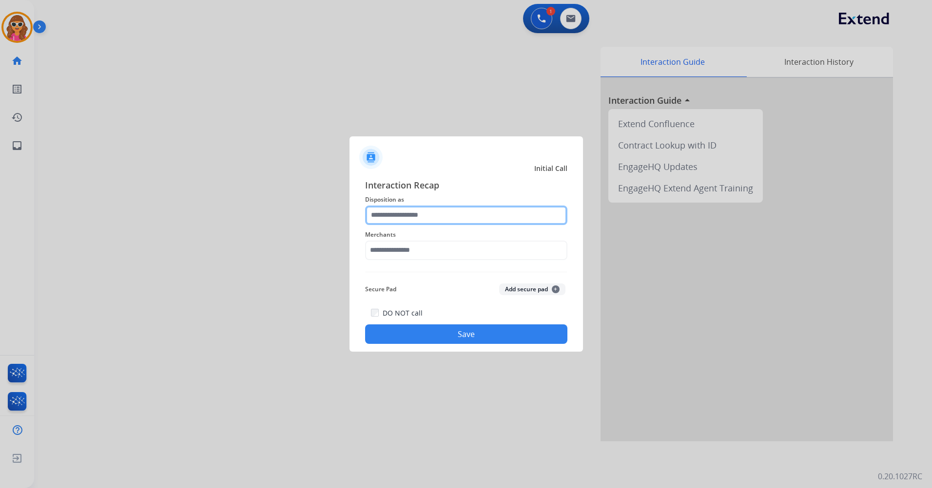
click at [432, 215] on input "text" at bounding box center [466, 215] width 202 height 19
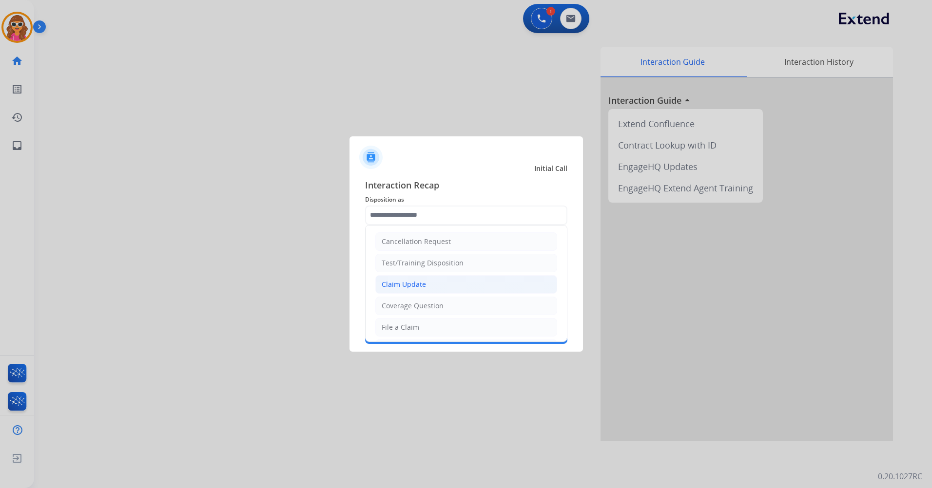
click at [425, 288] on li "Claim Update" at bounding box center [466, 284] width 182 height 19
type input "**********"
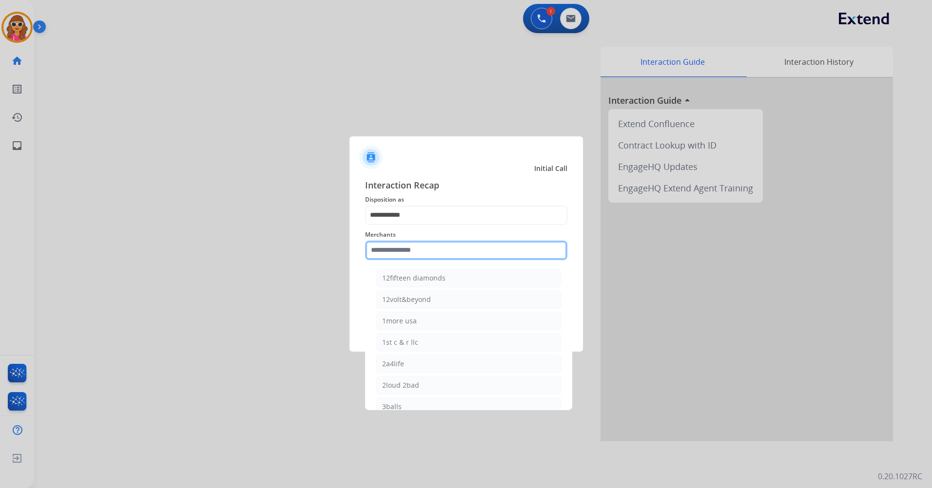
click at [414, 249] on input "text" at bounding box center [466, 250] width 202 height 19
click at [408, 276] on div "Bbqguys" at bounding box center [396, 278] width 28 height 10
type input "*******"
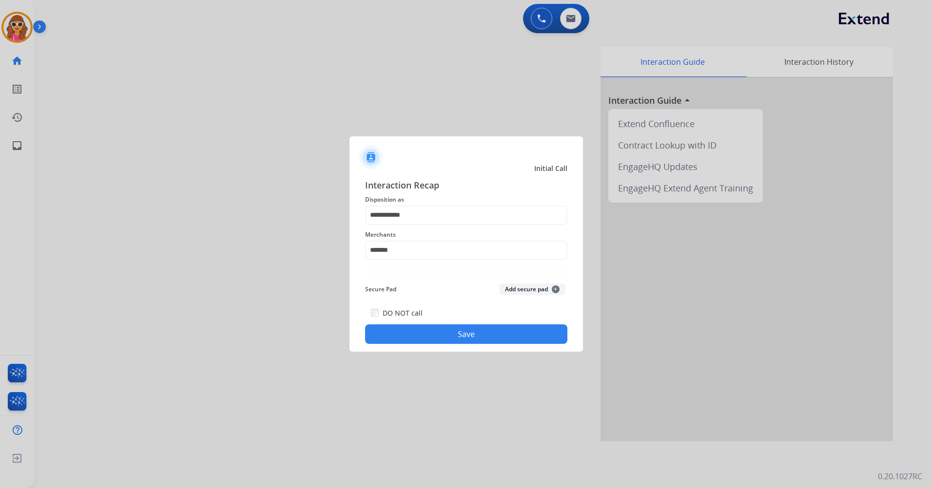
click at [460, 341] on button "Save" at bounding box center [466, 334] width 202 height 19
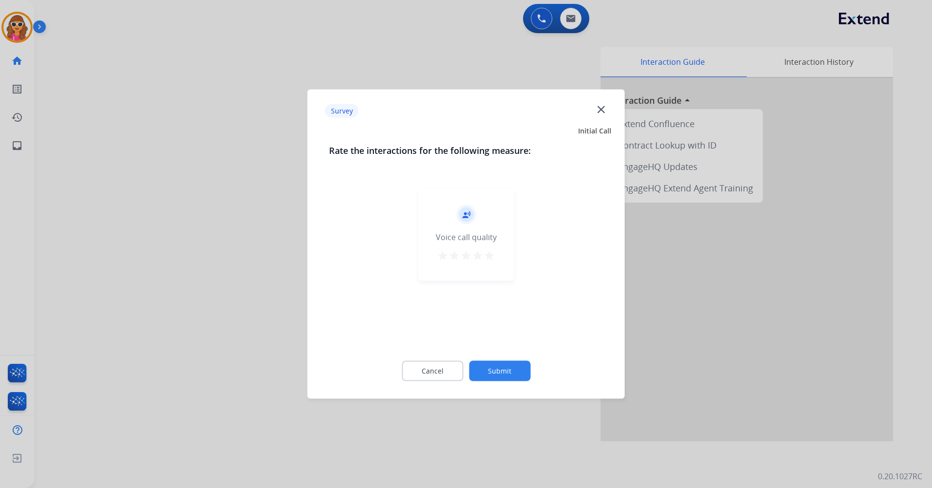
drag, startPoint x: 484, startPoint y: 257, endPoint x: 489, endPoint y: 266, distance: 9.9
click at [484, 258] on mat-icon "star" at bounding box center [490, 256] width 12 height 12
click at [501, 368] on button "Submit" at bounding box center [499, 371] width 61 height 20
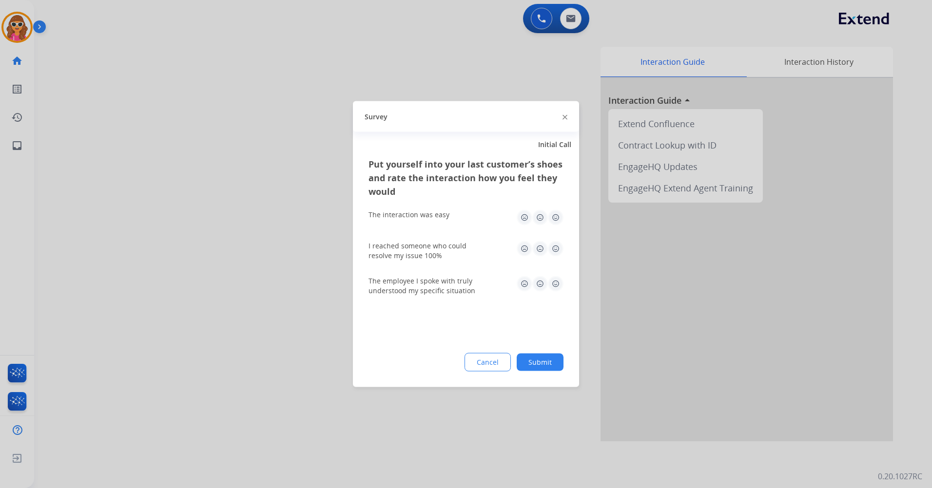
click at [554, 221] on img at bounding box center [556, 218] width 16 height 16
drag, startPoint x: 556, startPoint y: 251, endPoint x: 556, endPoint y: 279, distance: 28.3
click at [556, 252] on img at bounding box center [556, 249] width 16 height 16
drag, startPoint x: 555, startPoint y: 285, endPoint x: 555, endPoint y: 307, distance: 22.4
click at [555, 286] on img at bounding box center [556, 284] width 16 height 16
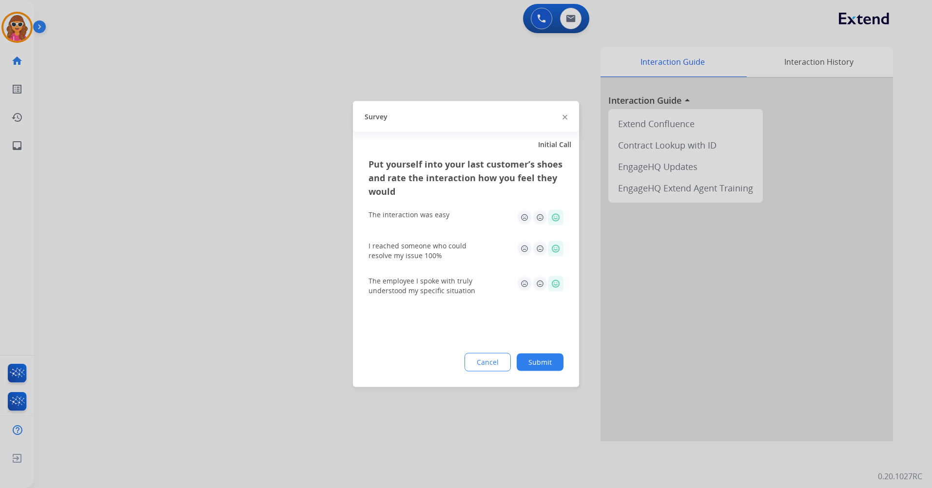
drag, startPoint x: 546, startPoint y: 363, endPoint x: 541, endPoint y: 359, distance: 6.4
click at [545, 363] on button "Submit" at bounding box center [540, 363] width 47 height 18
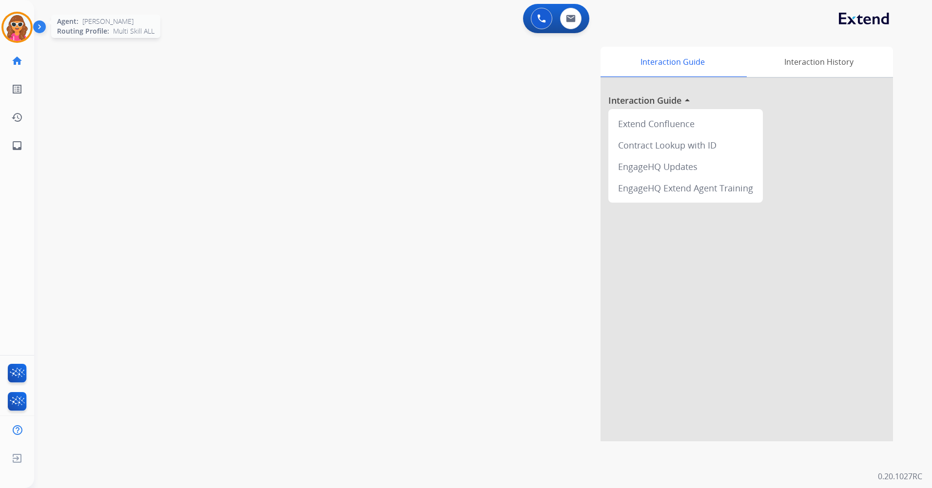
drag, startPoint x: 15, startPoint y: 28, endPoint x: 29, endPoint y: 20, distance: 16.4
click at [16, 27] on img at bounding box center [16, 27] width 27 height 27
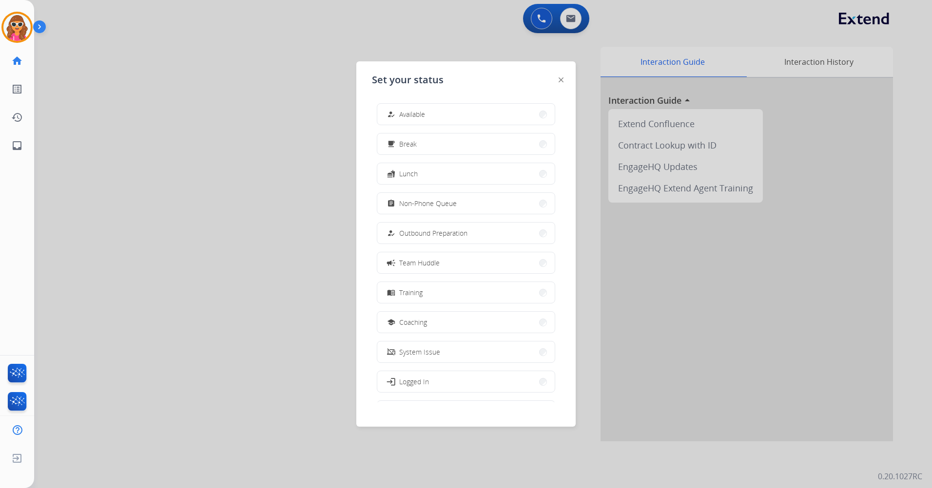
drag, startPoint x: 452, startPoint y: 204, endPoint x: 465, endPoint y: 213, distance: 15.7
click at [451, 205] on span "Non-Phone Queue" at bounding box center [428, 203] width 58 height 10
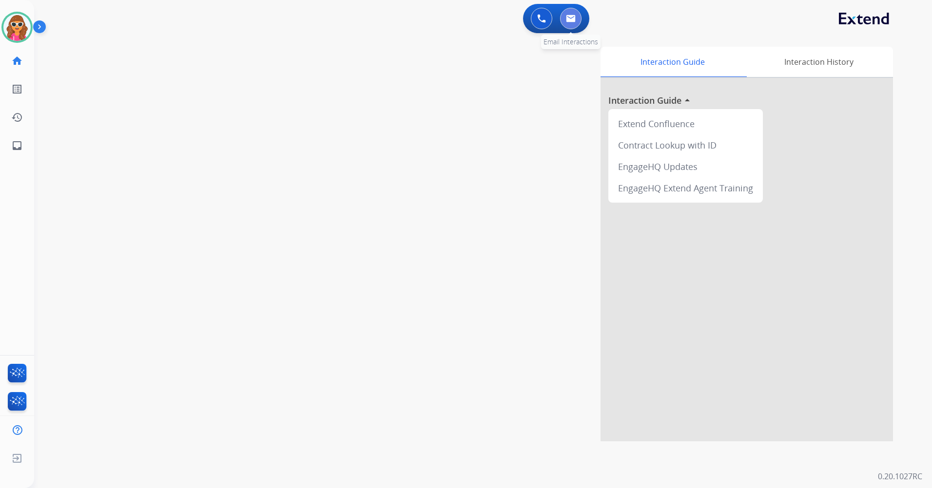
click at [573, 25] on button at bounding box center [570, 18] width 21 height 21
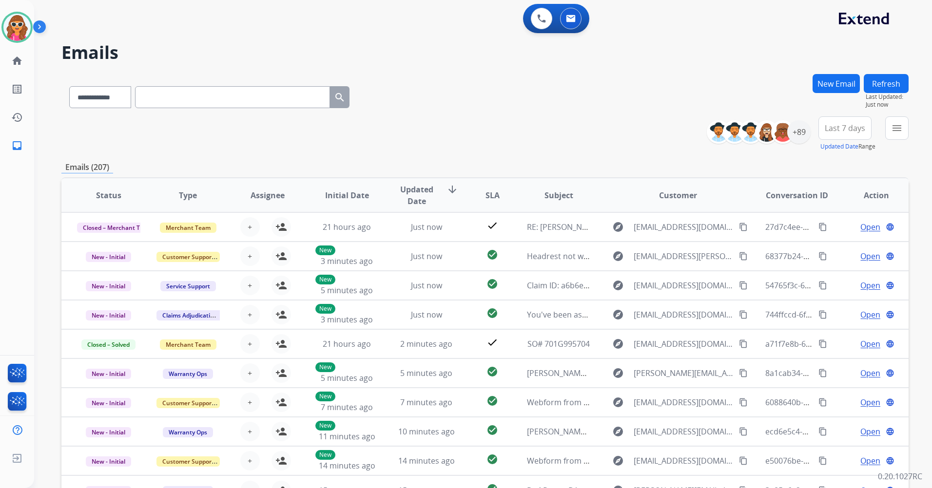
click at [305, 92] on input "text" at bounding box center [232, 97] width 195 height 22
paste input "**********"
type input "**********"
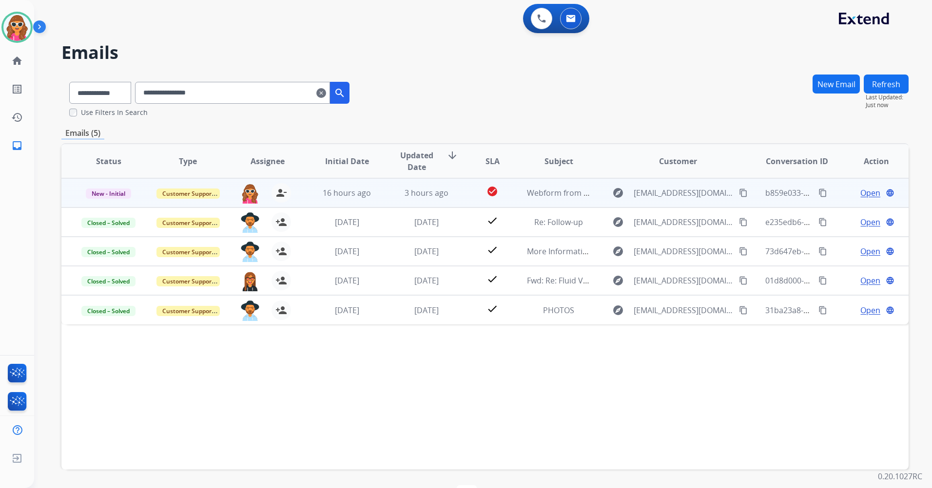
click at [860, 197] on span "Open" at bounding box center [870, 193] width 20 height 12
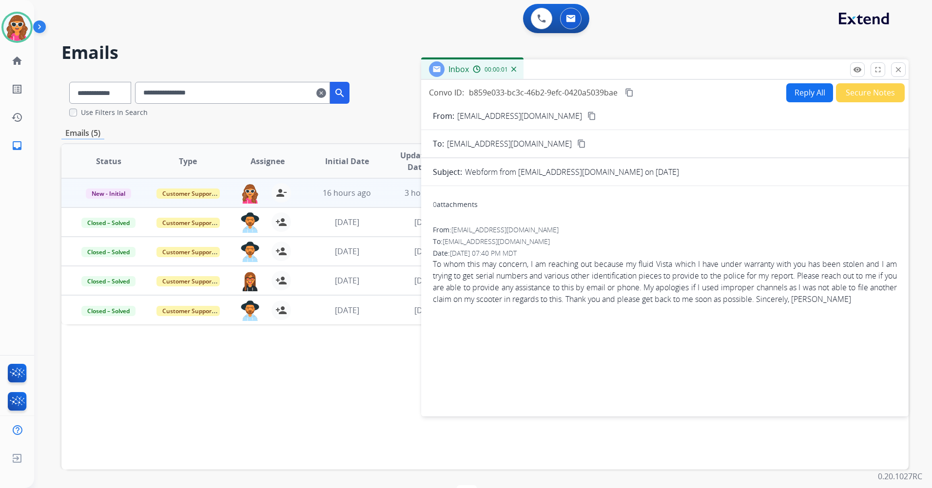
click at [816, 87] on button "Reply All" at bounding box center [809, 92] width 47 height 19
select select "**********"
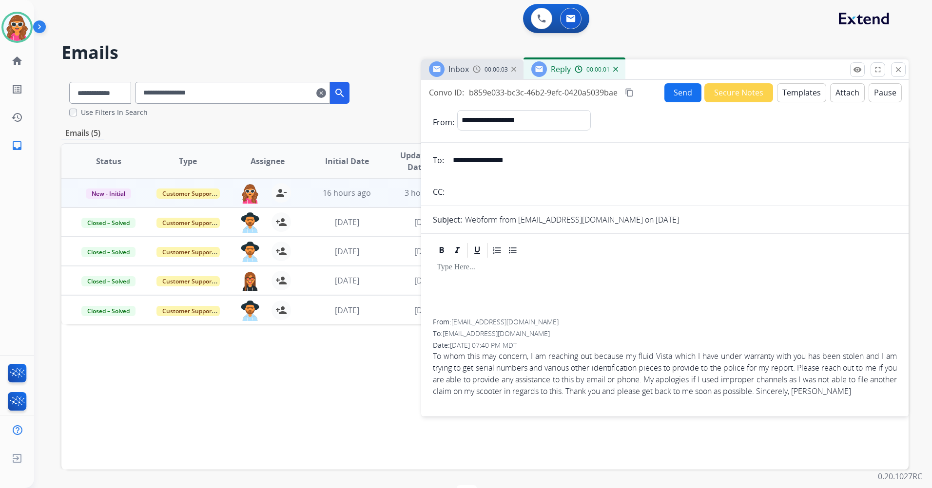
click at [462, 265] on p at bounding box center [665, 267] width 456 height 9
click at [796, 95] on button "Templates" at bounding box center [801, 92] width 49 height 19
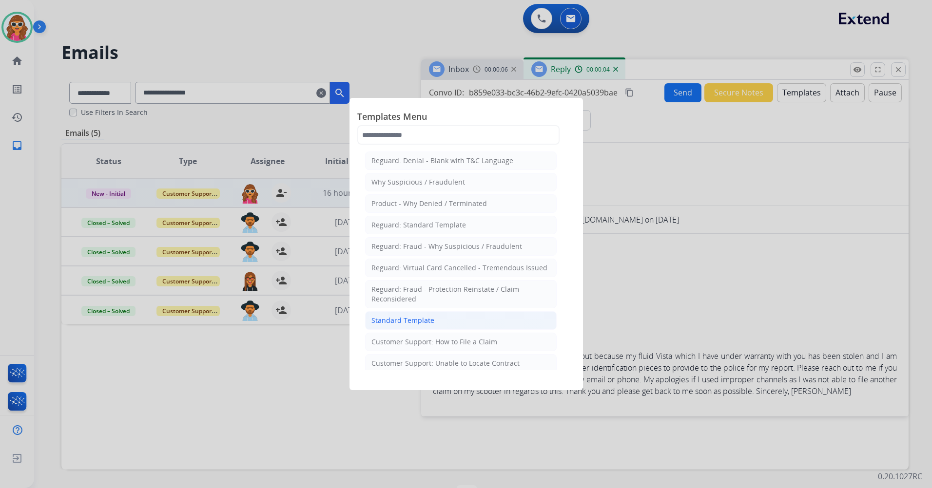
click at [433, 319] on li "Standard Template" at bounding box center [461, 320] width 192 height 19
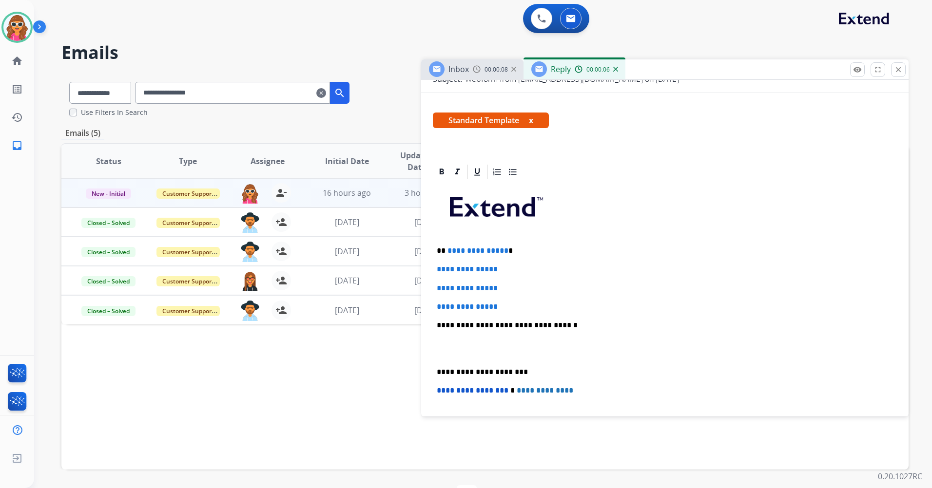
scroll to position [146, 0]
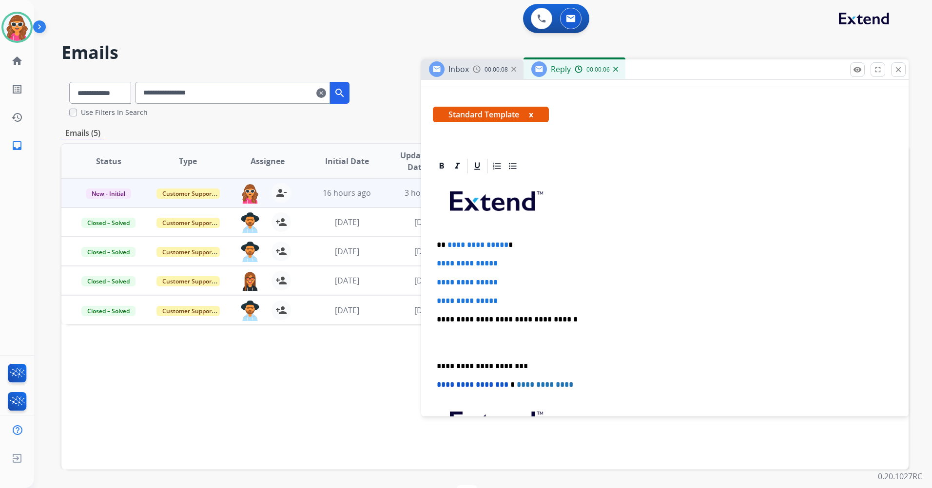
click at [510, 305] on p "**********" at bounding box center [665, 301] width 456 height 9
drag, startPoint x: 509, startPoint y: 303, endPoint x: 444, endPoint y: 245, distance: 87.0
click at [444, 245] on div "**********" at bounding box center [665, 342] width 464 height 335
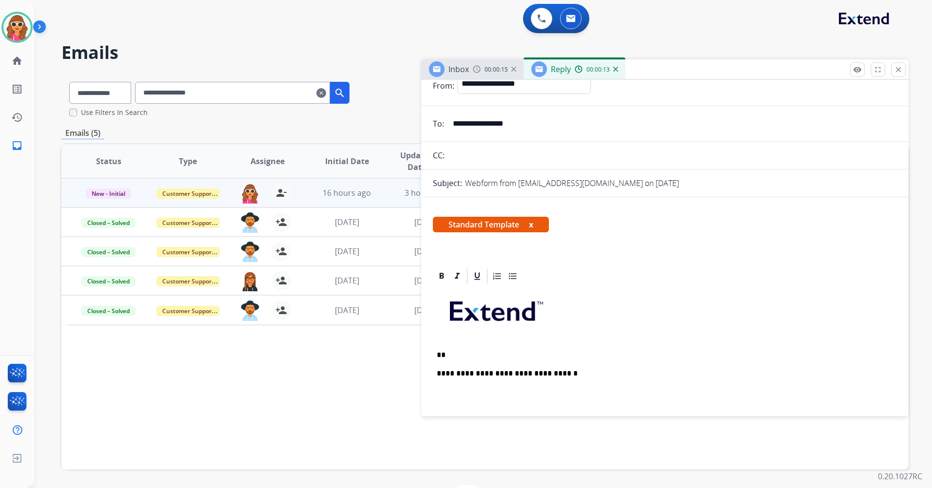
scroll to position [0, 0]
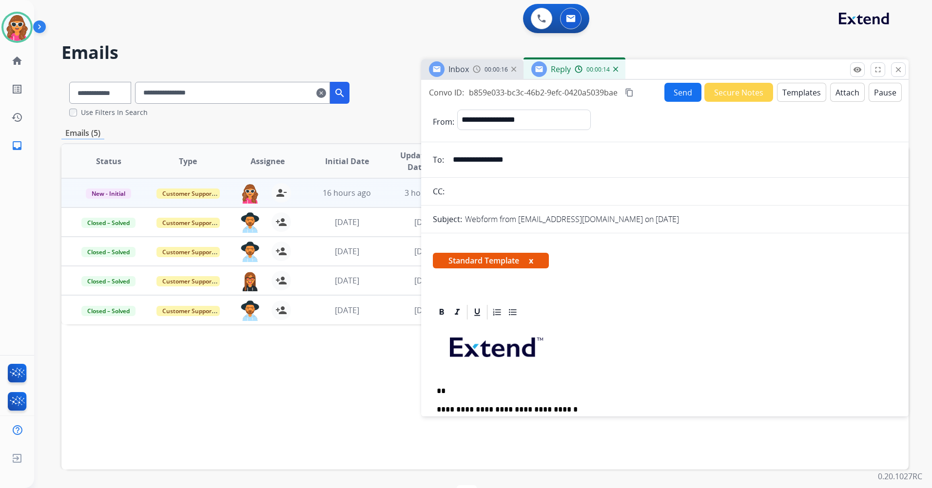
click at [632, 92] on mat-icon "content_copy" at bounding box center [629, 92] width 9 height 9
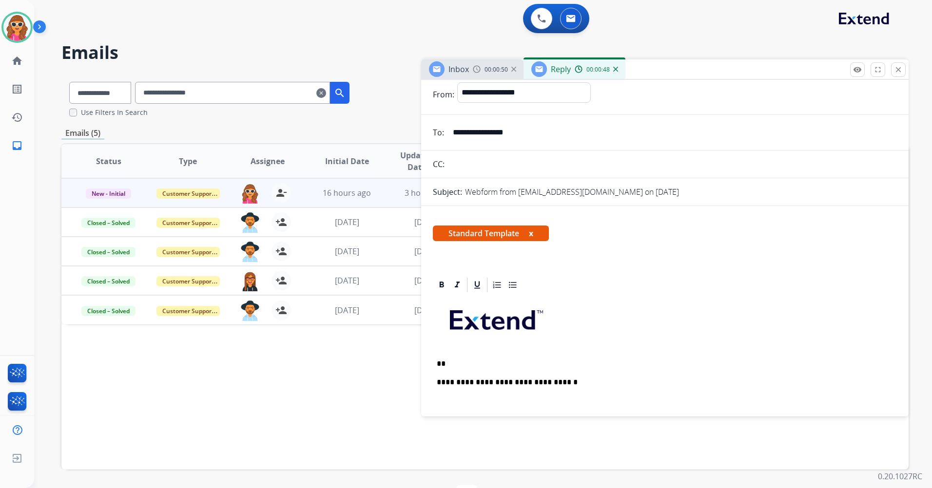
scroll to position [49, 0]
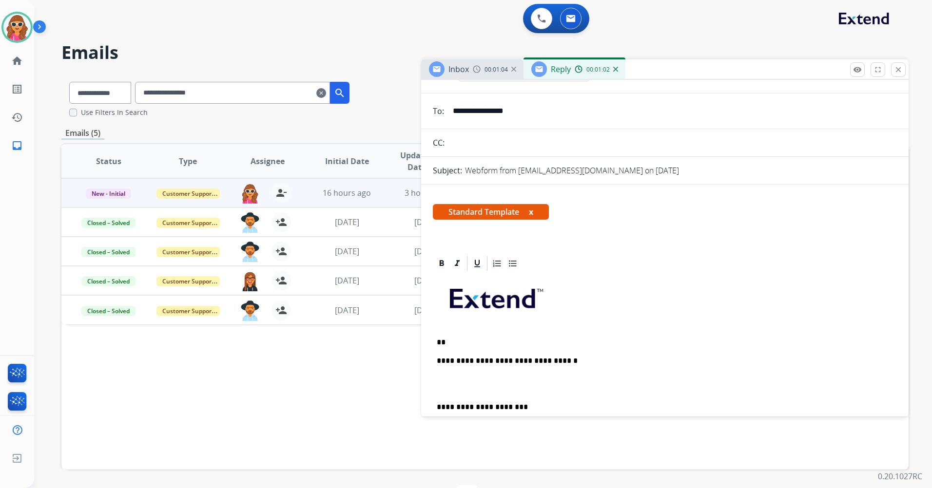
click at [493, 340] on p "**" at bounding box center [661, 342] width 448 height 9
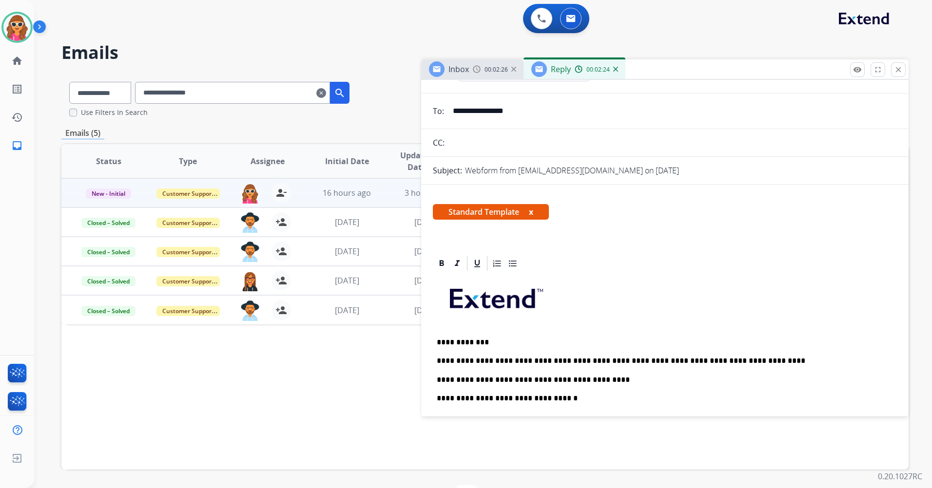
click at [595, 382] on p "**********" at bounding box center [661, 380] width 448 height 9
click at [679, 378] on p "**********" at bounding box center [661, 380] width 448 height 9
click at [748, 380] on p "**********" at bounding box center [661, 380] width 448 height 9
click at [610, 398] on p "**********" at bounding box center [661, 398] width 448 height 9
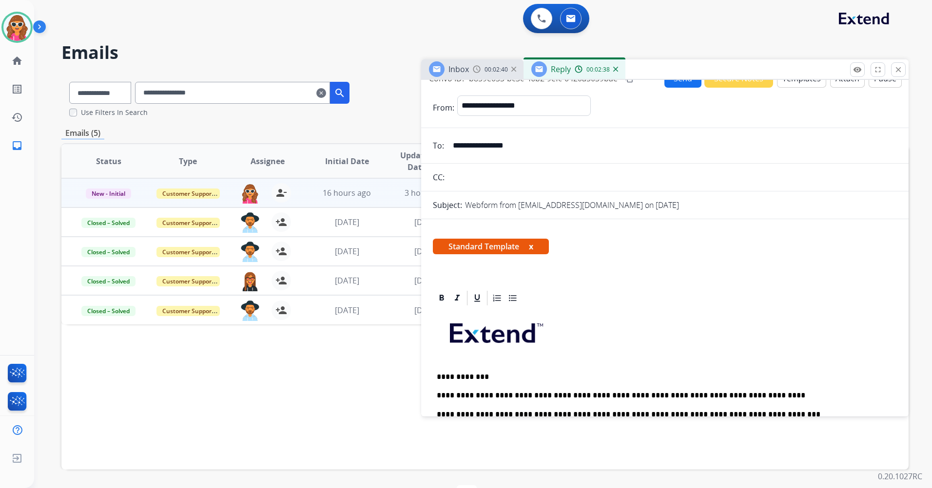
scroll to position [0, 0]
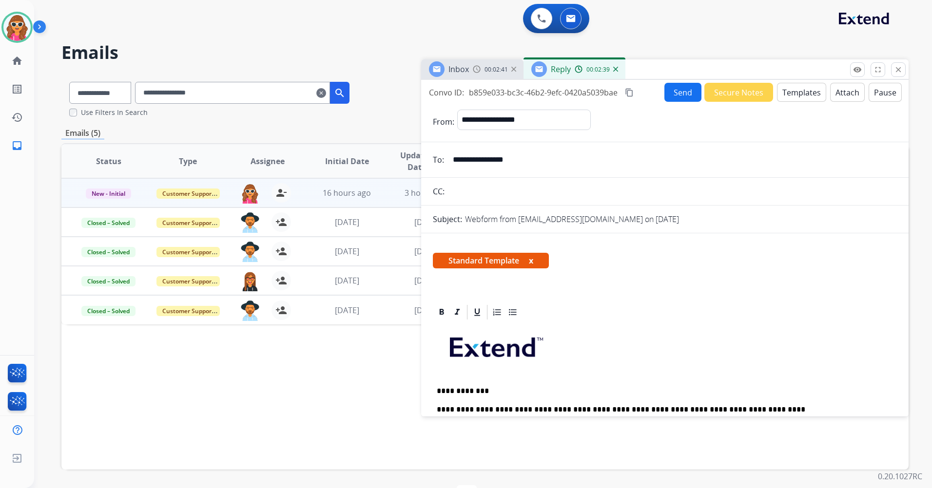
click at [676, 85] on button "Send" at bounding box center [682, 92] width 37 height 19
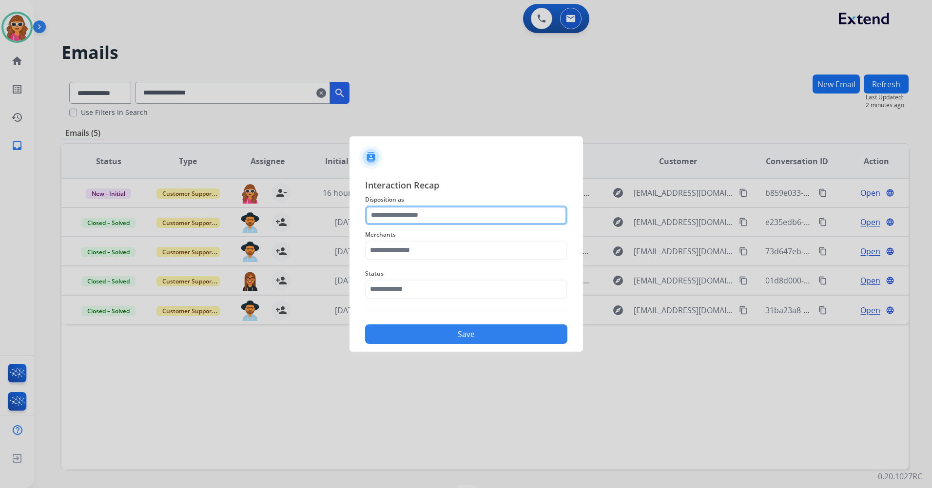
click at [423, 215] on input "text" at bounding box center [466, 215] width 202 height 19
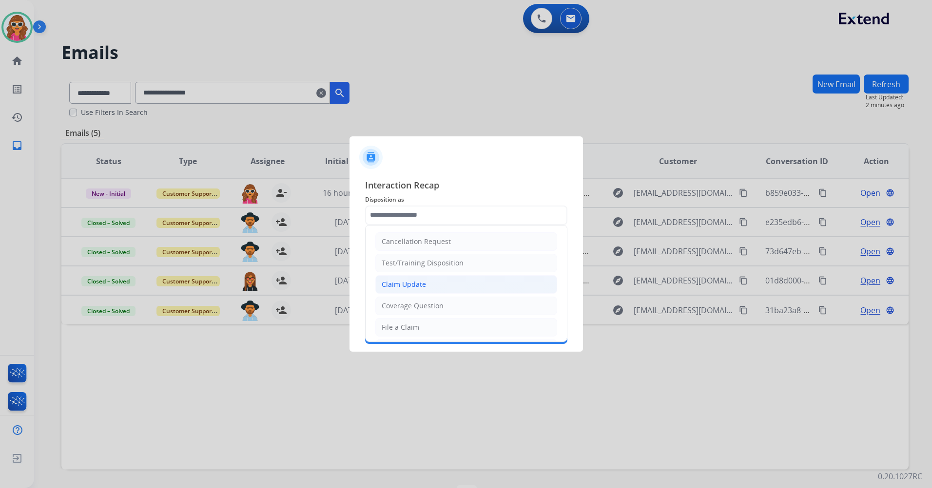
click at [428, 289] on li "Claim Update" at bounding box center [466, 284] width 182 height 19
type input "**********"
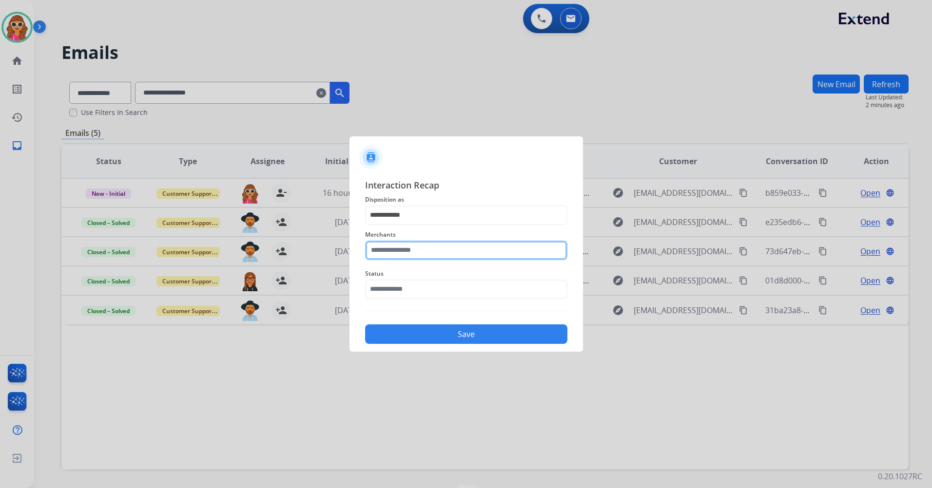
click at [424, 248] on input "text" at bounding box center [466, 250] width 202 height 19
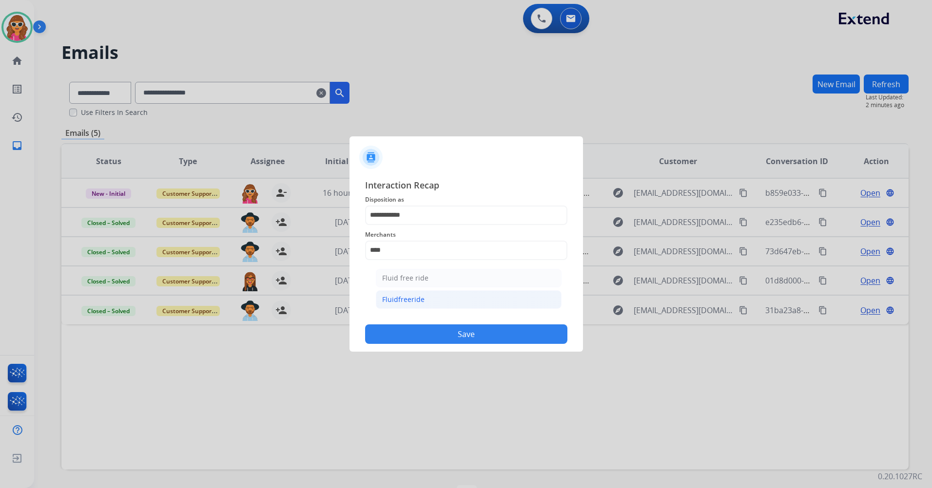
click at [410, 308] on li "Fluidfreeride" at bounding box center [469, 300] width 186 height 19
type input "**********"
click at [407, 291] on input "text" at bounding box center [466, 289] width 202 height 19
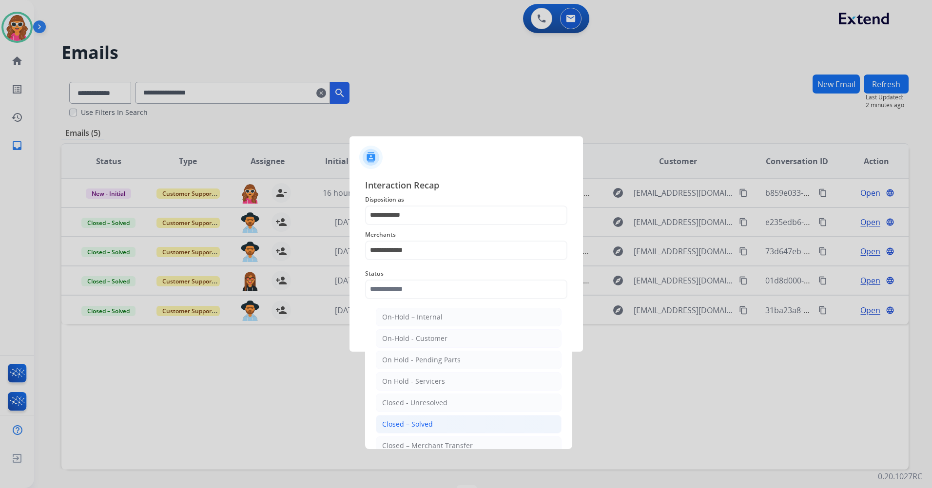
click at [418, 430] on li "Closed – Solved" at bounding box center [469, 424] width 186 height 19
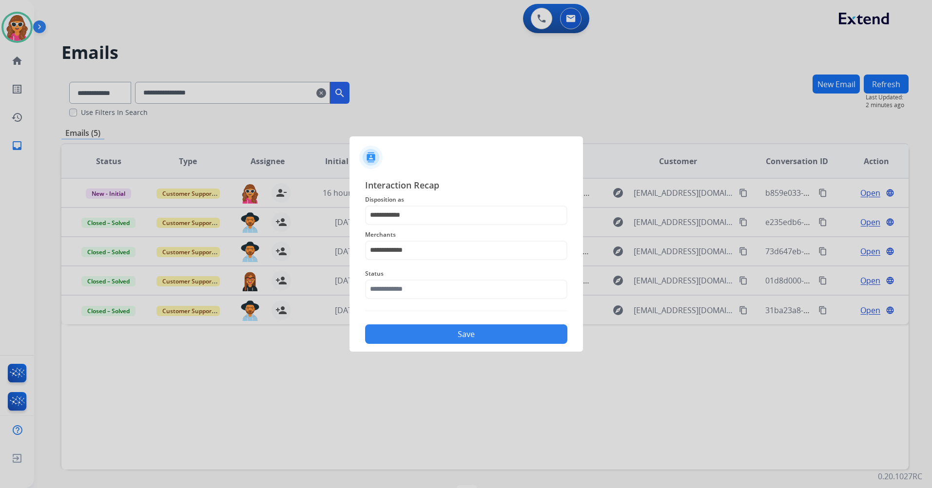
type input "**********"
drag, startPoint x: 451, startPoint y: 336, endPoint x: 606, endPoint y: 295, distance: 160.8
click at [451, 335] on button "Save" at bounding box center [466, 334] width 202 height 19
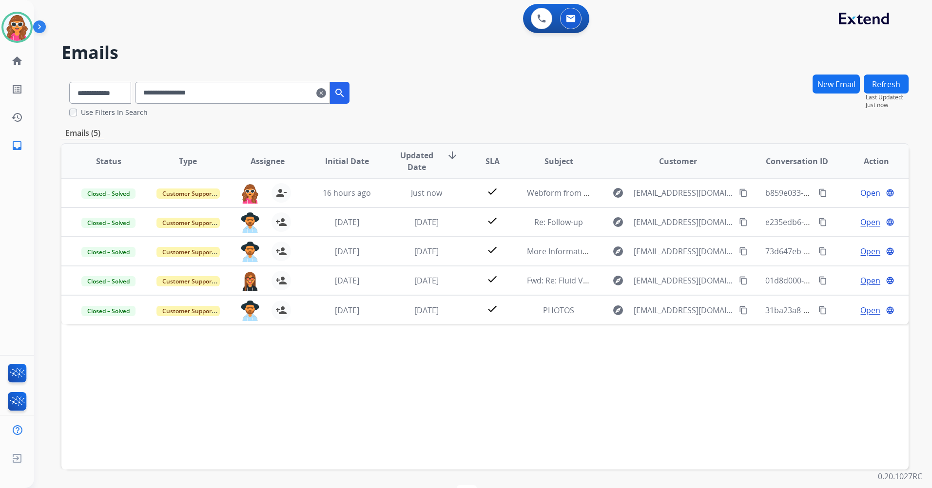
click at [890, 86] on button "Refresh" at bounding box center [886, 84] width 45 height 19
click at [24, 19] on img at bounding box center [16, 27] width 27 height 27
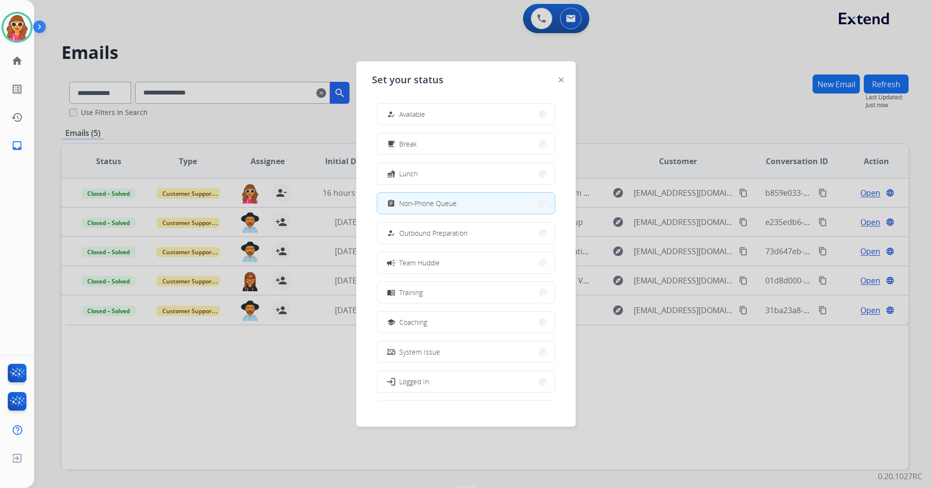
click at [825, 119] on div at bounding box center [466, 244] width 932 height 488
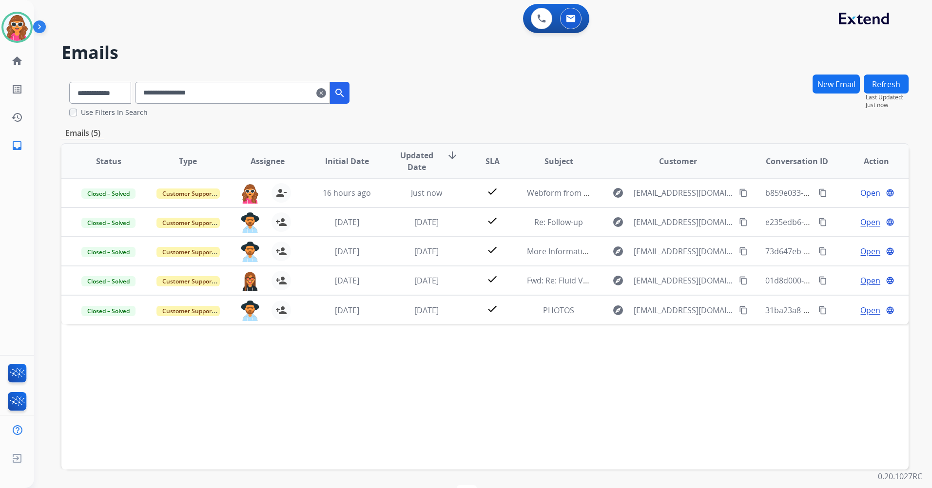
click at [848, 88] on button "New Email" at bounding box center [836, 84] width 47 height 19
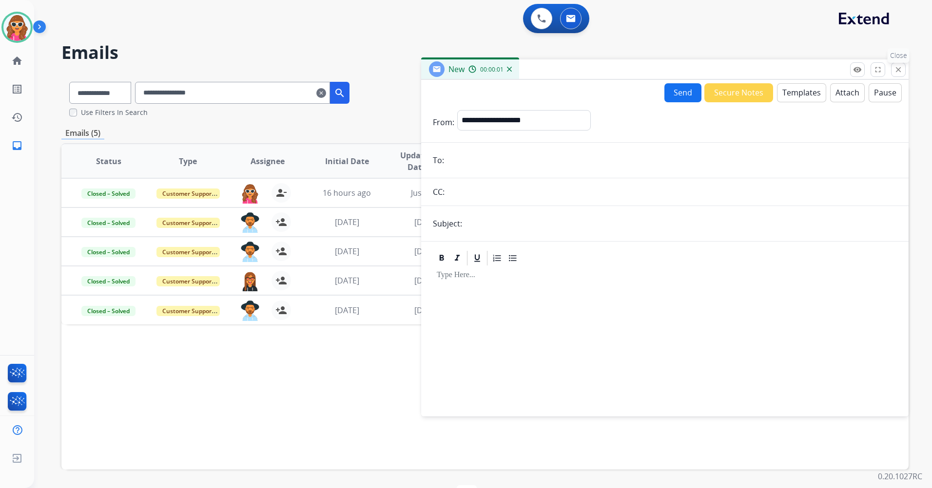
click at [898, 67] on mat-icon "close" at bounding box center [898, 69] width 9 height 9
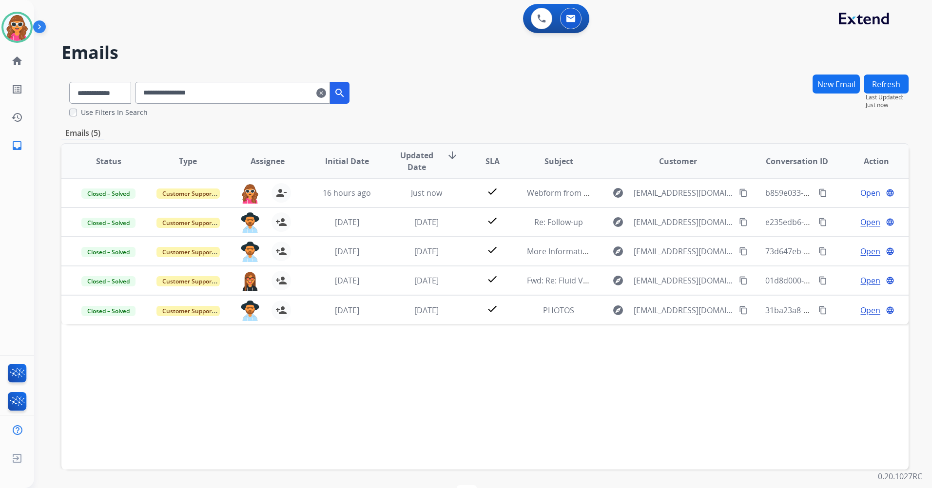
click at [875, 119] on div "**********" at bounding box center [484, 297] width 847 height 446
drag, startPoint x: 875, startPoint y: 119, endPoint x: 713, endPoint y: 102, distance: 163.7
click at [810, 110] on div "**********" at bounding box center [484, 95] width 847 height 43
click at [802, 110] on div "**********" at bounding box center [484, 95] width 847 height 43
click at [326, 97] on mat-icon "clear" at bounding box center [321, 93] width 10 height 12
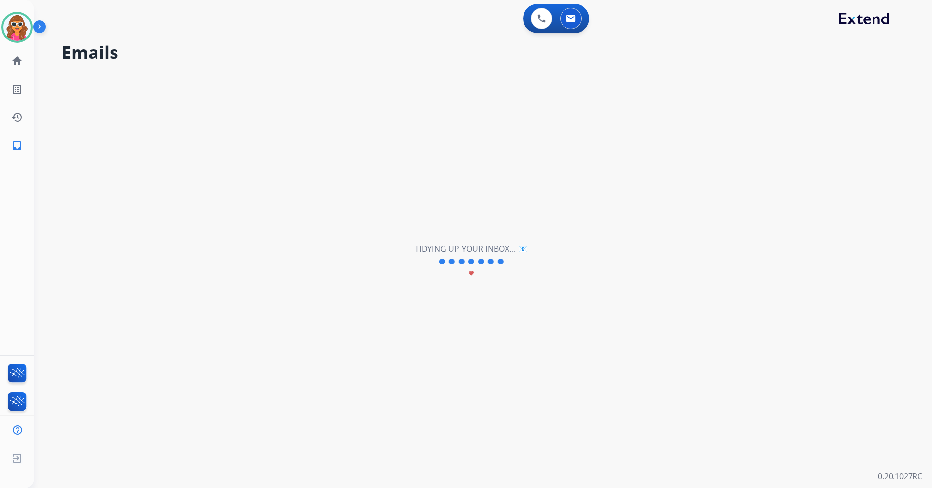
drag, startPoint x: 865, startPoint y: 139, endPoint x: 841, endPoint y: 132, distance: 24.4
click at [865, 141] on div "**********" at bounding box center [471, 261] width 874 height 453
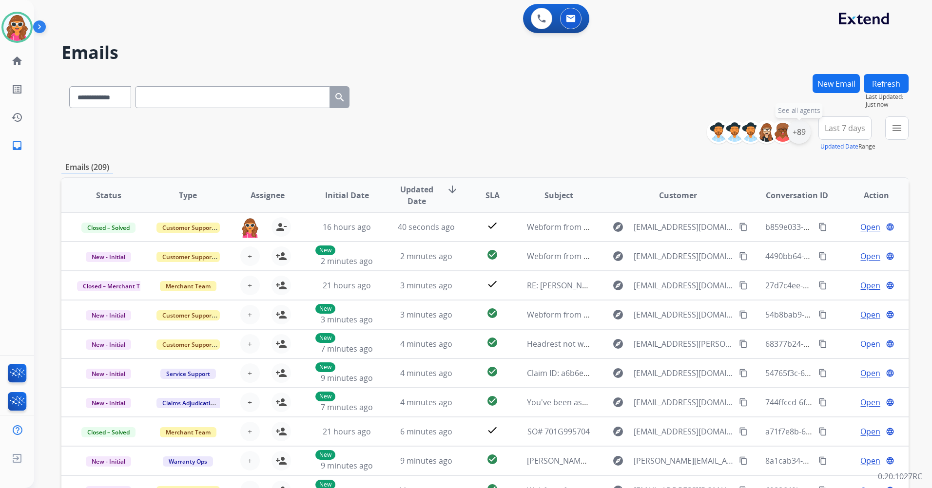
click at [797, 140] on div "+89" at bounding box center [798, 131] width 23 height 23
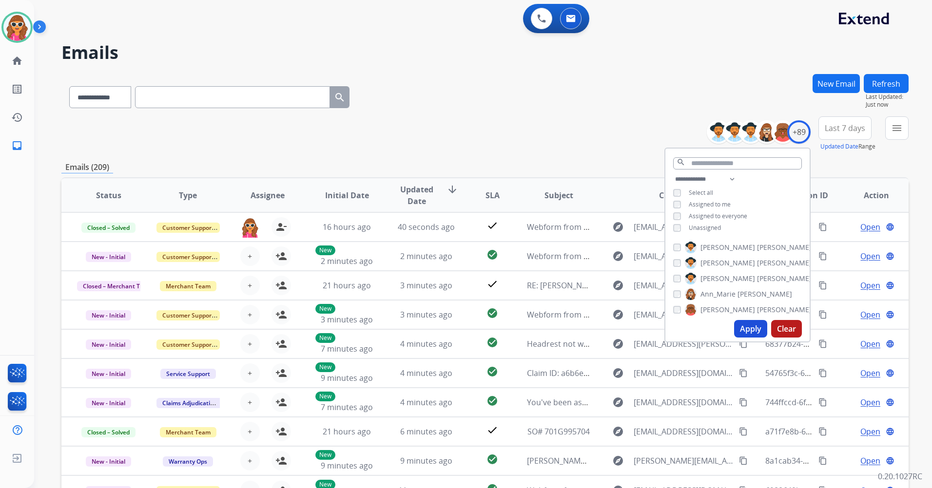
click at [713, 229] on span "Unassigned" at bounding box center [705, 228] width 32 height 8
click at [744, 328] on button "Apply" at bounding box center [750, 329] width 33 height 18
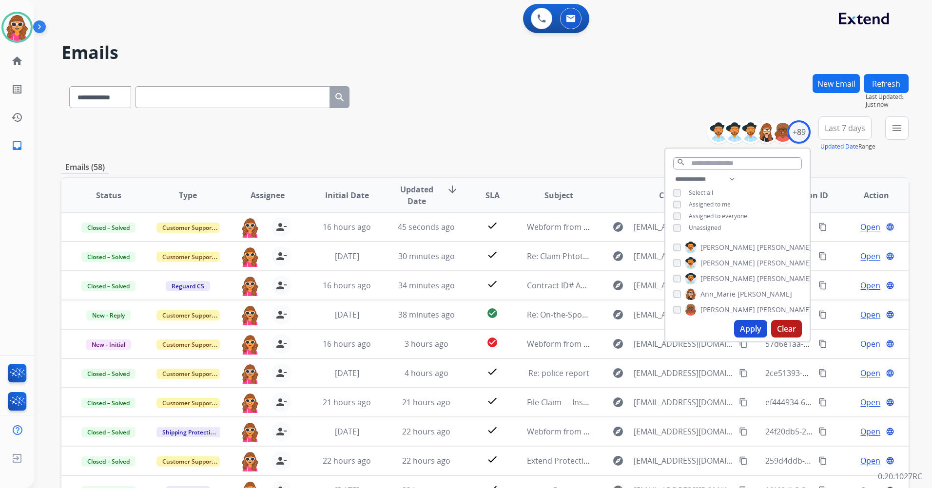
click at [595, 119] on div "**********" at bounding box center [484, 133] width 847 height 35
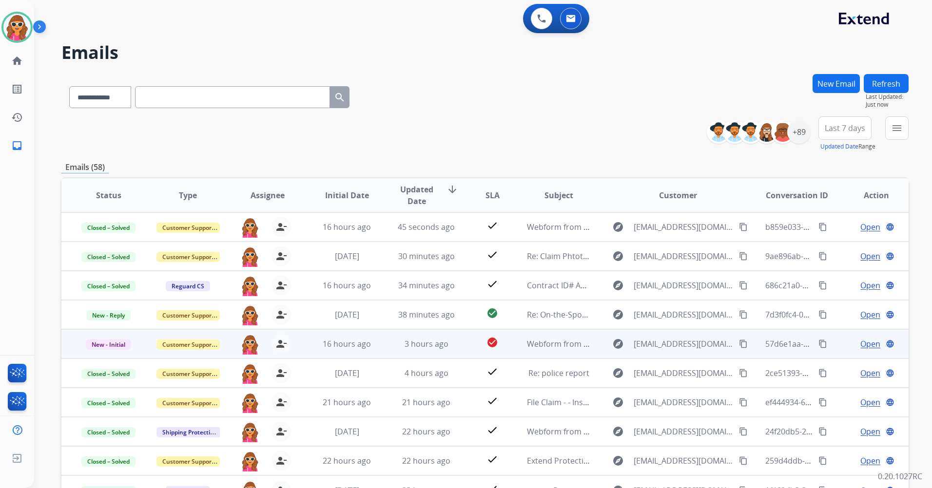
click at [865, 344] on span "Open" at bounding box center [870, 344] width 20 height 12
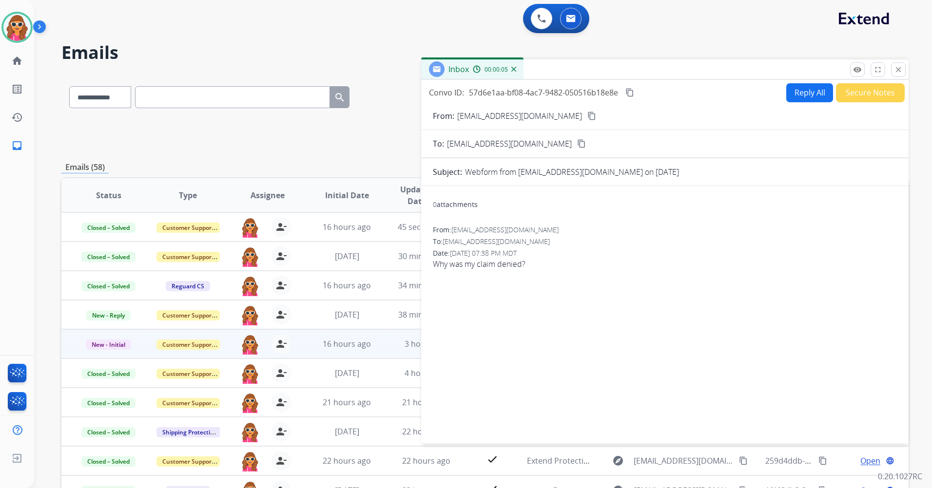
click at [587, 116] on mat-icon "content_copy" at bounding box center [591, 116] width 9 height 9
click at [815, 95] on button "Reply All" at bounding box center [809, 92] width 47 height 19
select select "**********"
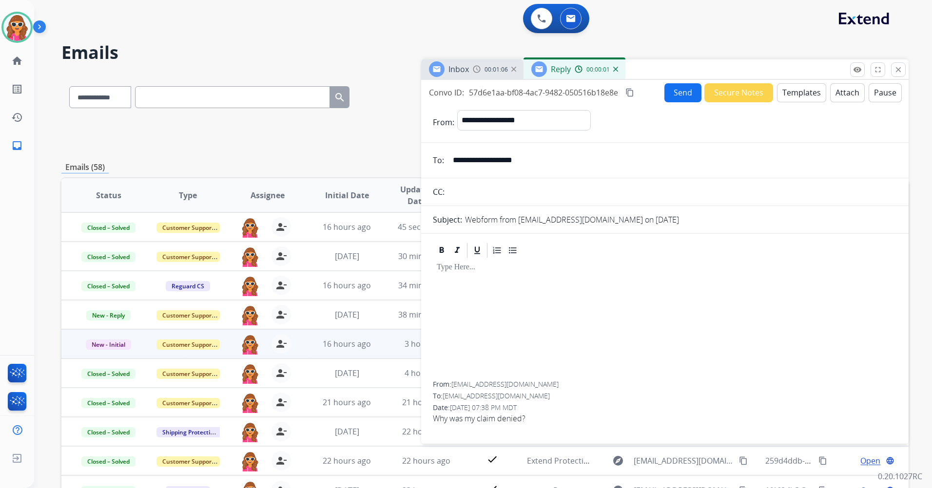
click at [795, 92] on button "Templates" at bounding box center [801, 92] width 49 height 19
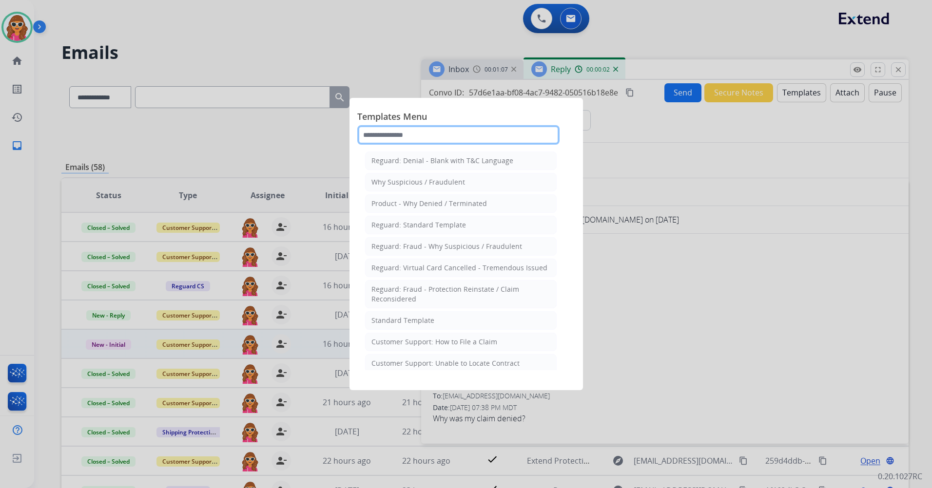
click at [441, 128] on input "text" at bounding box center [458, 134] width 202 height 19
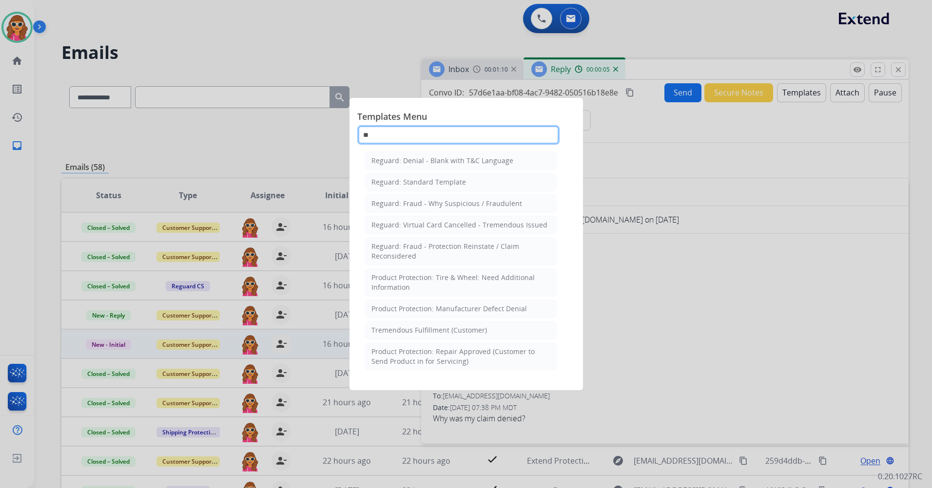
type input "*"
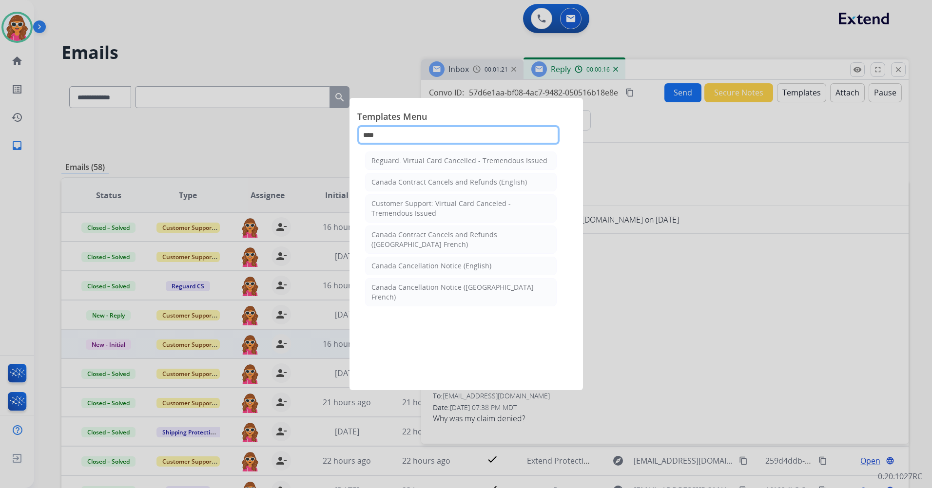
drag, startPoint x: 409, startPoint y: 136, endPoint x: 310, endPoint y: 134, distance: 99.0
click at [310, 134] on app-templates-menu-modal "Templates Menu **** Reguard: Virtual Card Cancelled - Tremendous Issued Canada …" at bounding box center [466, 244] width 932 height 488
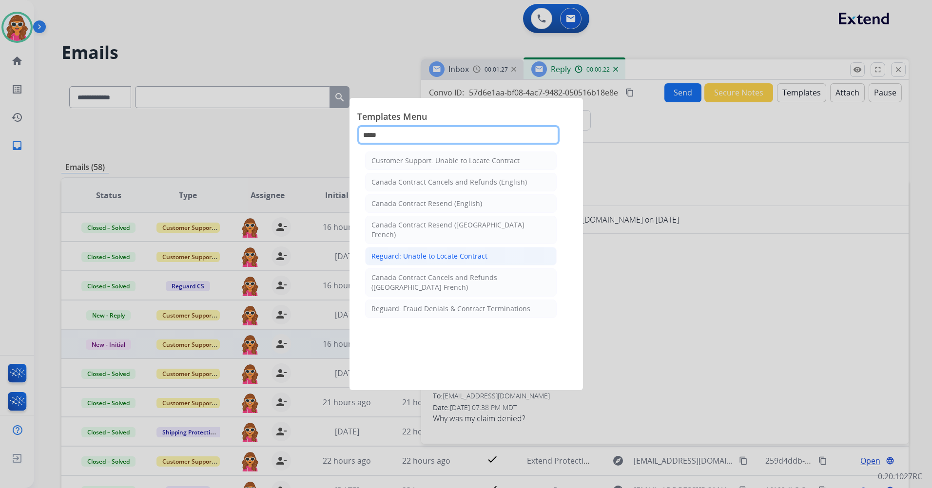
type input "*****"
click at [419, 252] on div "Reguard: Unable to Locate Contract" at bounding box center [429, 257] width 116 height 10
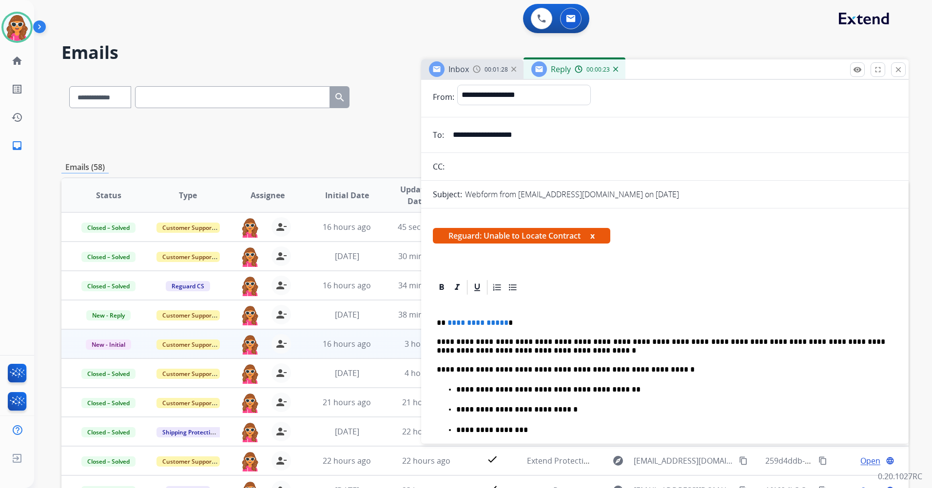
scroll to position [49, 0]
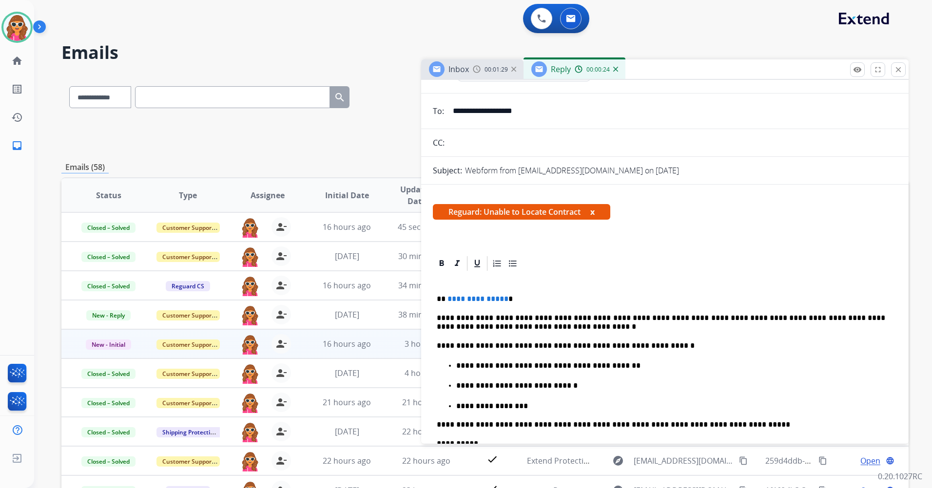
click at [528, 297] on p "**********" at bounding box center [661, 299] width 448 height 9
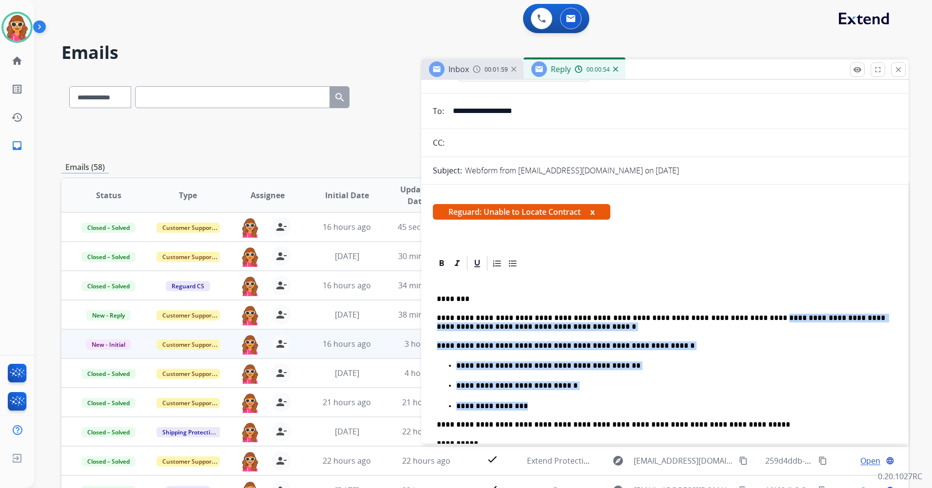
drag, startPoint x: 737, startPoint y: 320, endPoint x: 753, endPoint y: 413, distance: 95.0
click at [750, 411] on div "**********" at bounding box center [665, 412] width 464 height 281
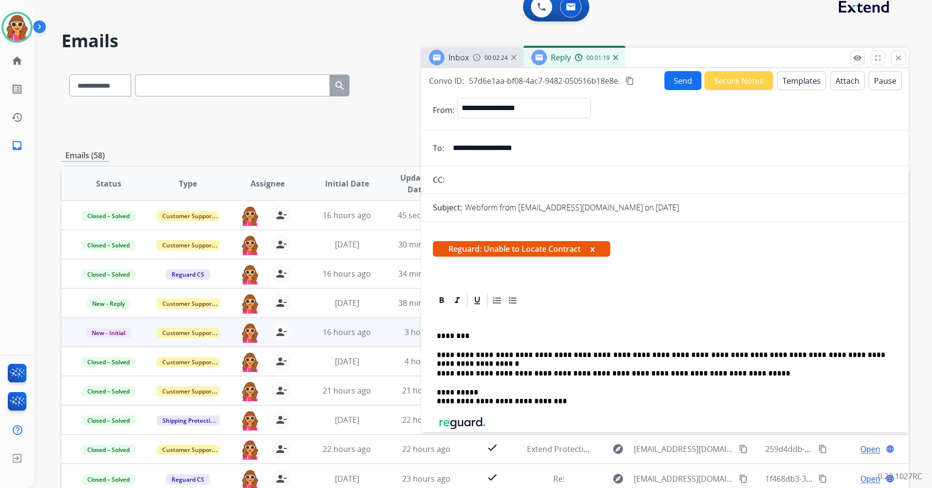
scroll to position [0, 0]
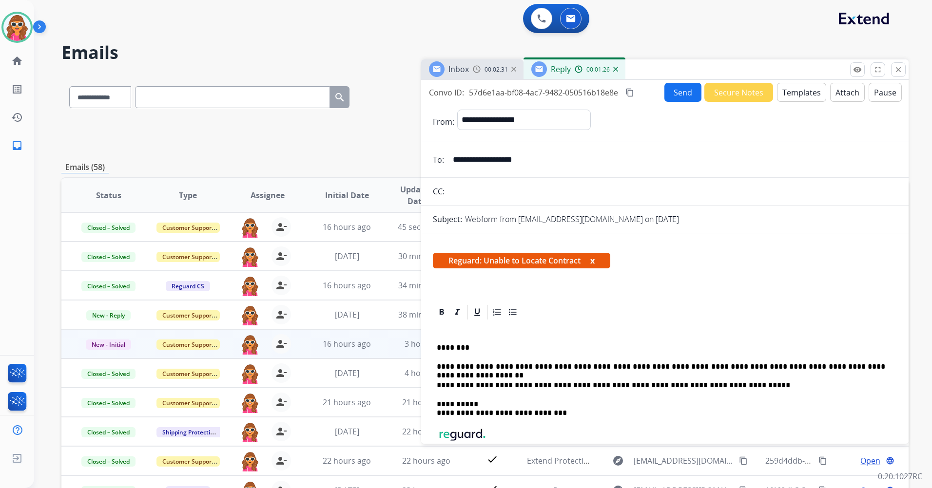
click at [680, 96] on button "Send" at bounding box center [682, 92] width 37 height 19
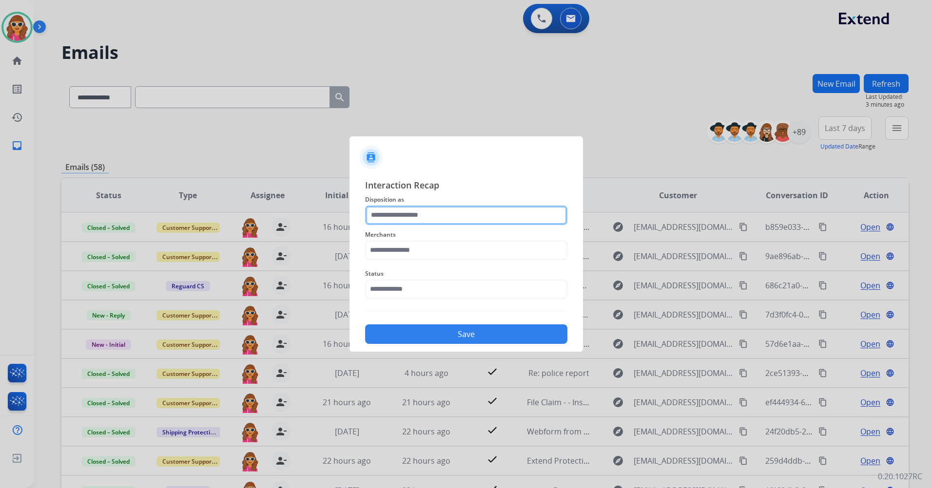
click at [405, 221] on input "text" at bounding box center [466, 215] width 202 height 19
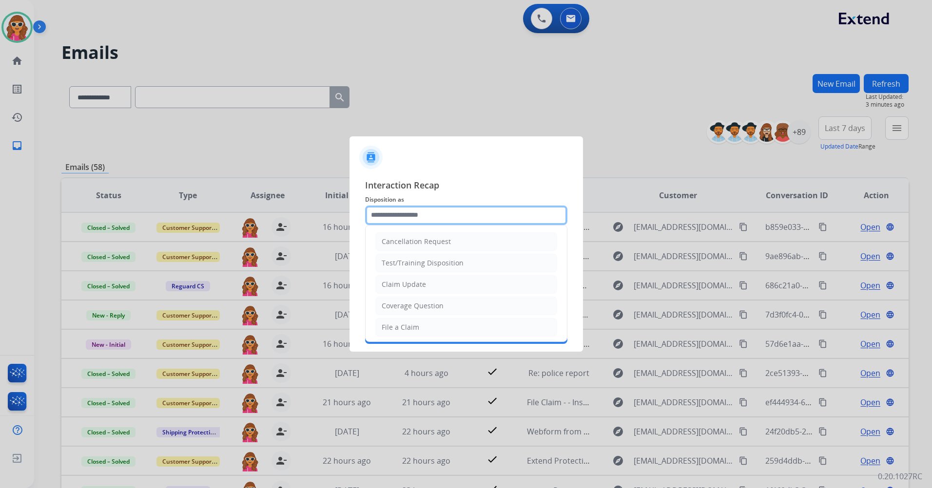
type input "**********"
type input "***"
type input "**********"
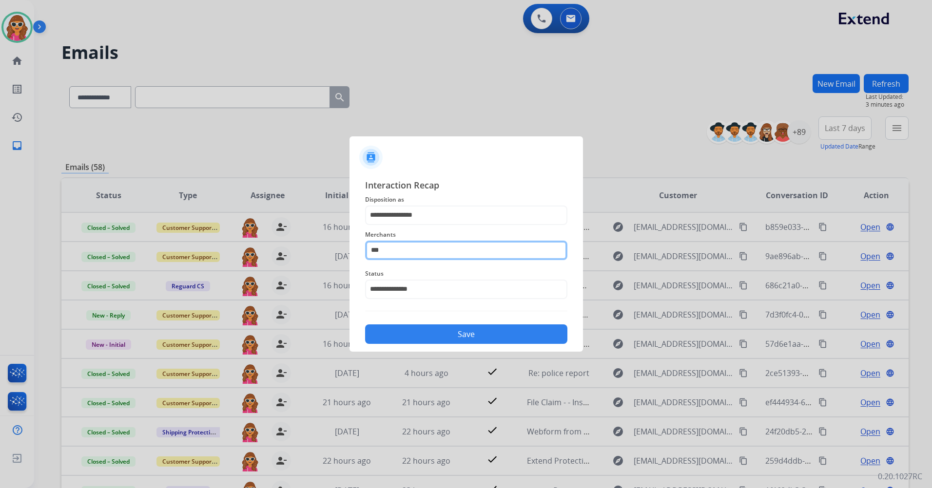
click at [402, 256] on input "***" at bounding box center [466, 250] width 202 height 19
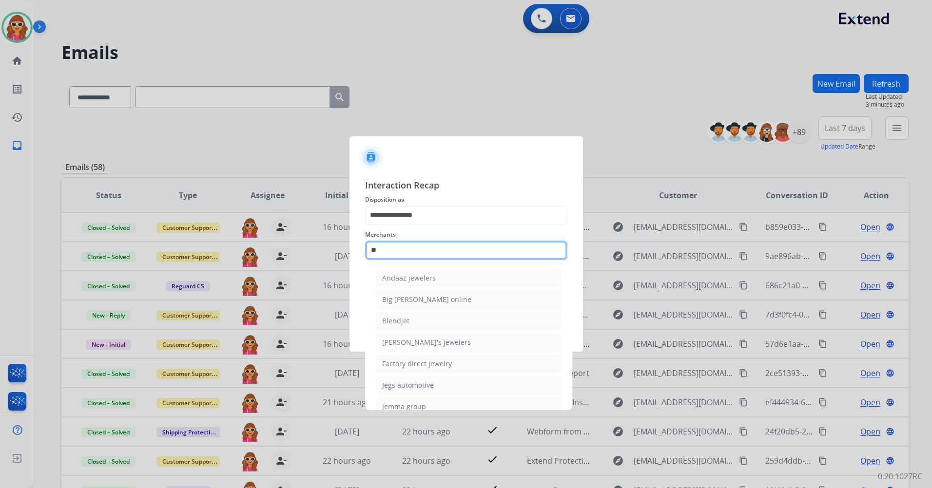
type input "*"
click at [377, 291] on ul "Ashley - Reguard Ashley furniture High fashion home Jomashop Sam ash Smash it s…" at bounding box center [469, 345] width 192 height 162
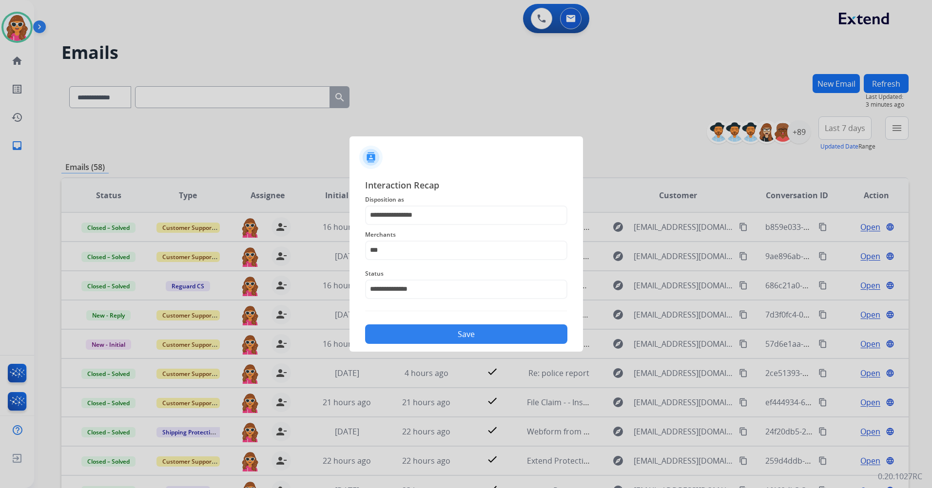
click at [478, 331] on button "Save" at bounding box center [466, 334] width 202 height 19
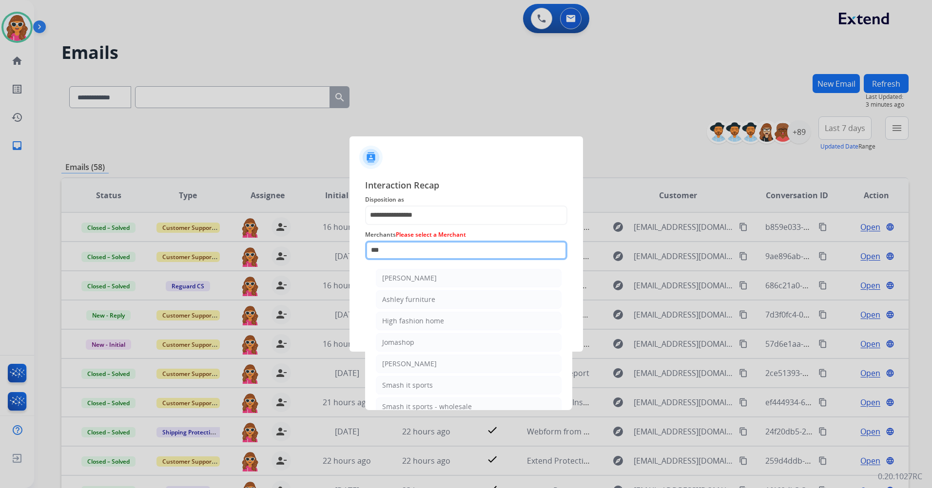
click at [448, 257] on input "***" at bounding box center [466, 250] width 202 height 19
click at [437, 281] on li "[PERSON_NAME]" at bounding box center [469, 278] width 186 height 19
type input "**********"
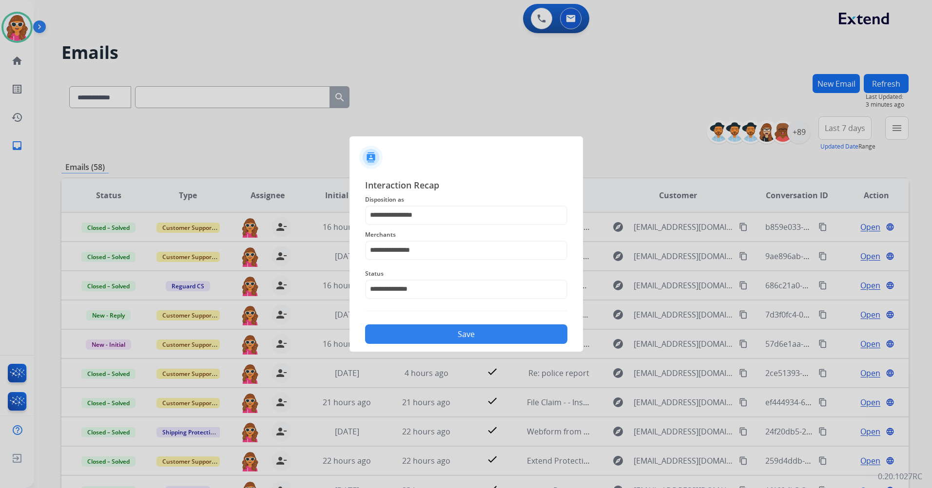
click at [467, 335] on button "Save" at bounding box center [466, 334] width 202 height 19
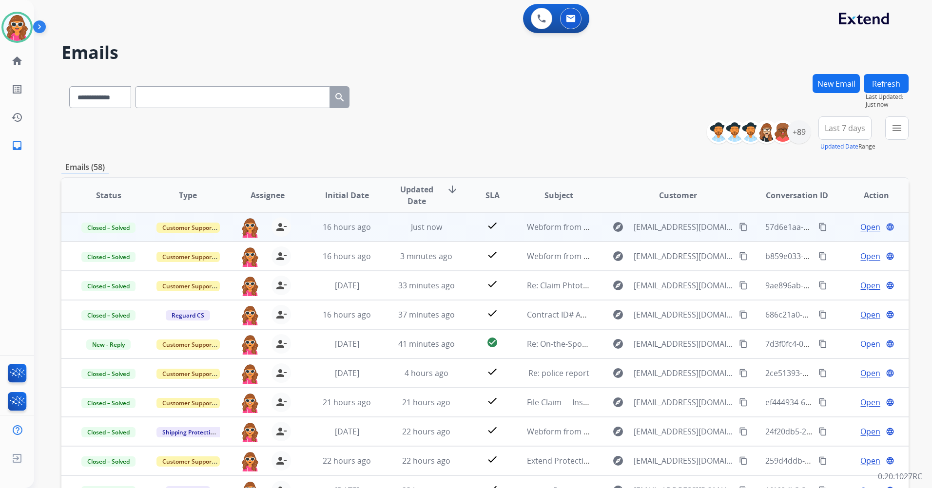
click at [818, 228] on mat-icon "content_copy" at bounding box center [822, 227] width 9 height 9
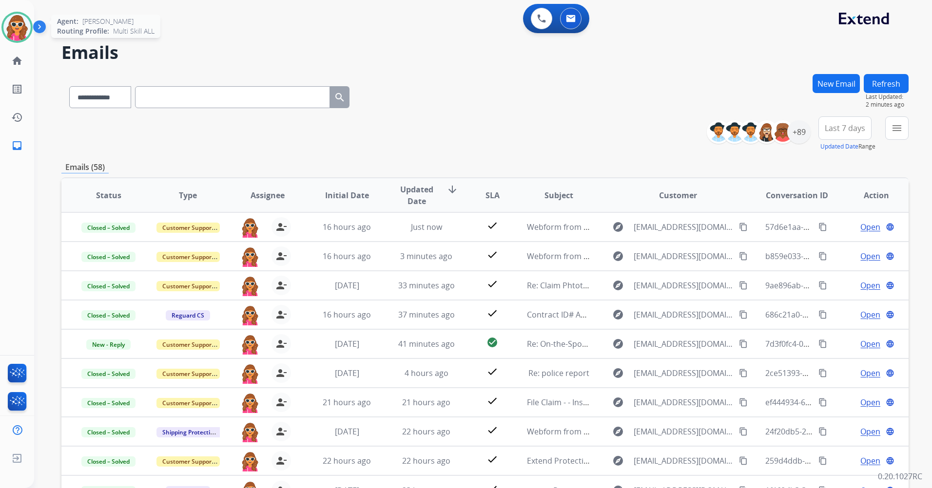
click at [19, 28] on img at bounding box center [16, 27] width 27 height 27
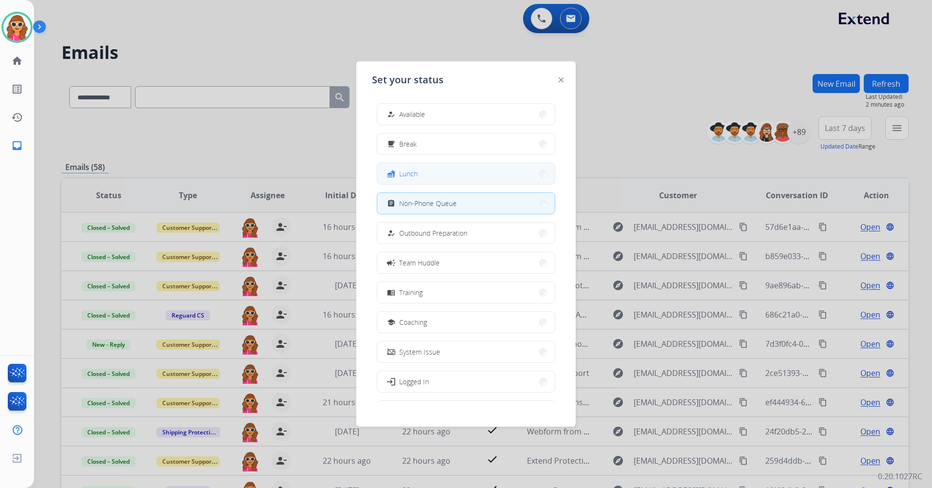
click at [402, 173] on span "Lunch" at bounding box center [408, 174] width 19 height 10
